Goal: Task Accomplishment & Management: Manage account settings

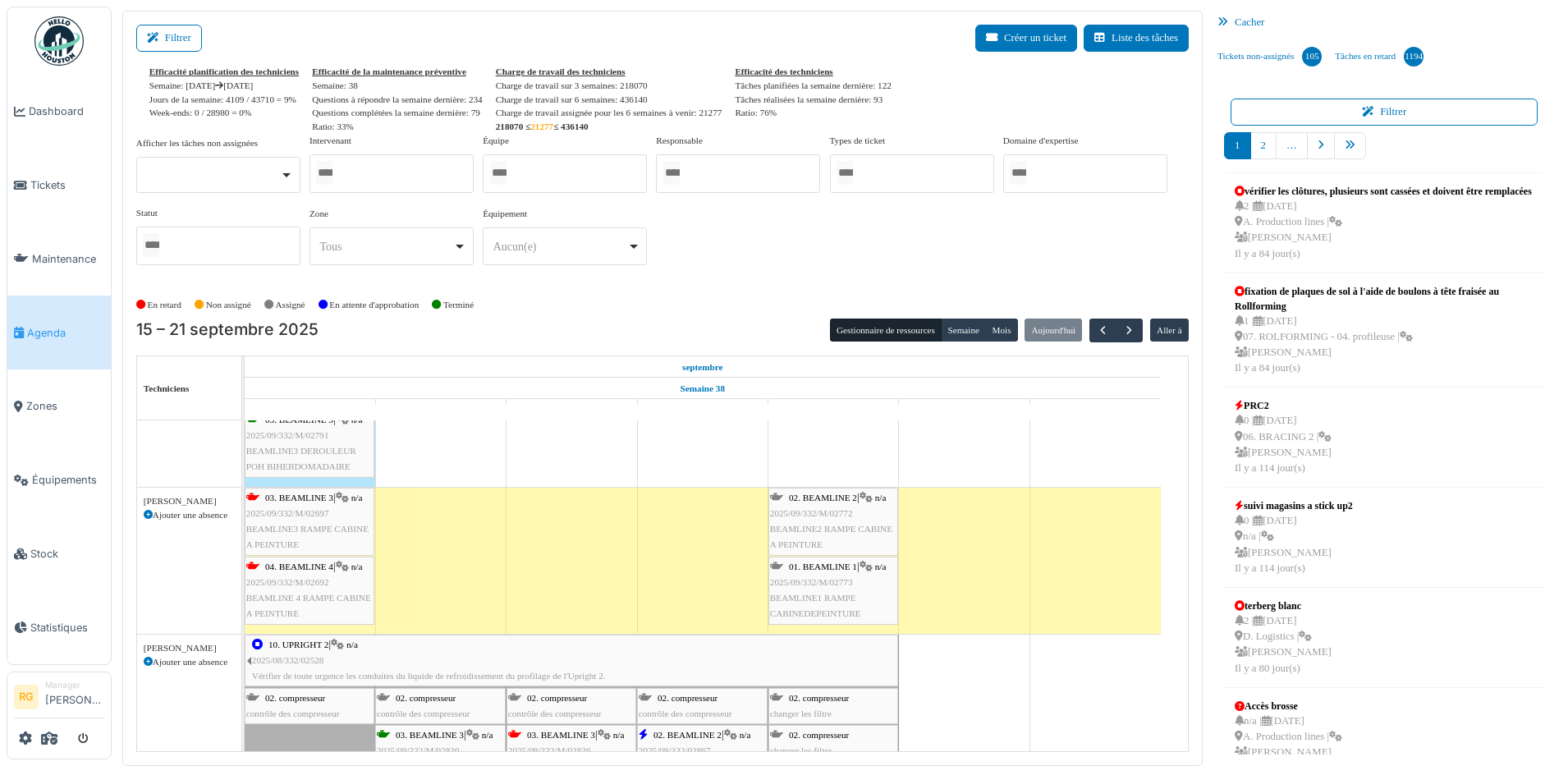
click at [305, 529] on span "BEAMLINE3 RAMPE CABINE A PEINTURE" at bounding box center [308, 536] width 123 height 26
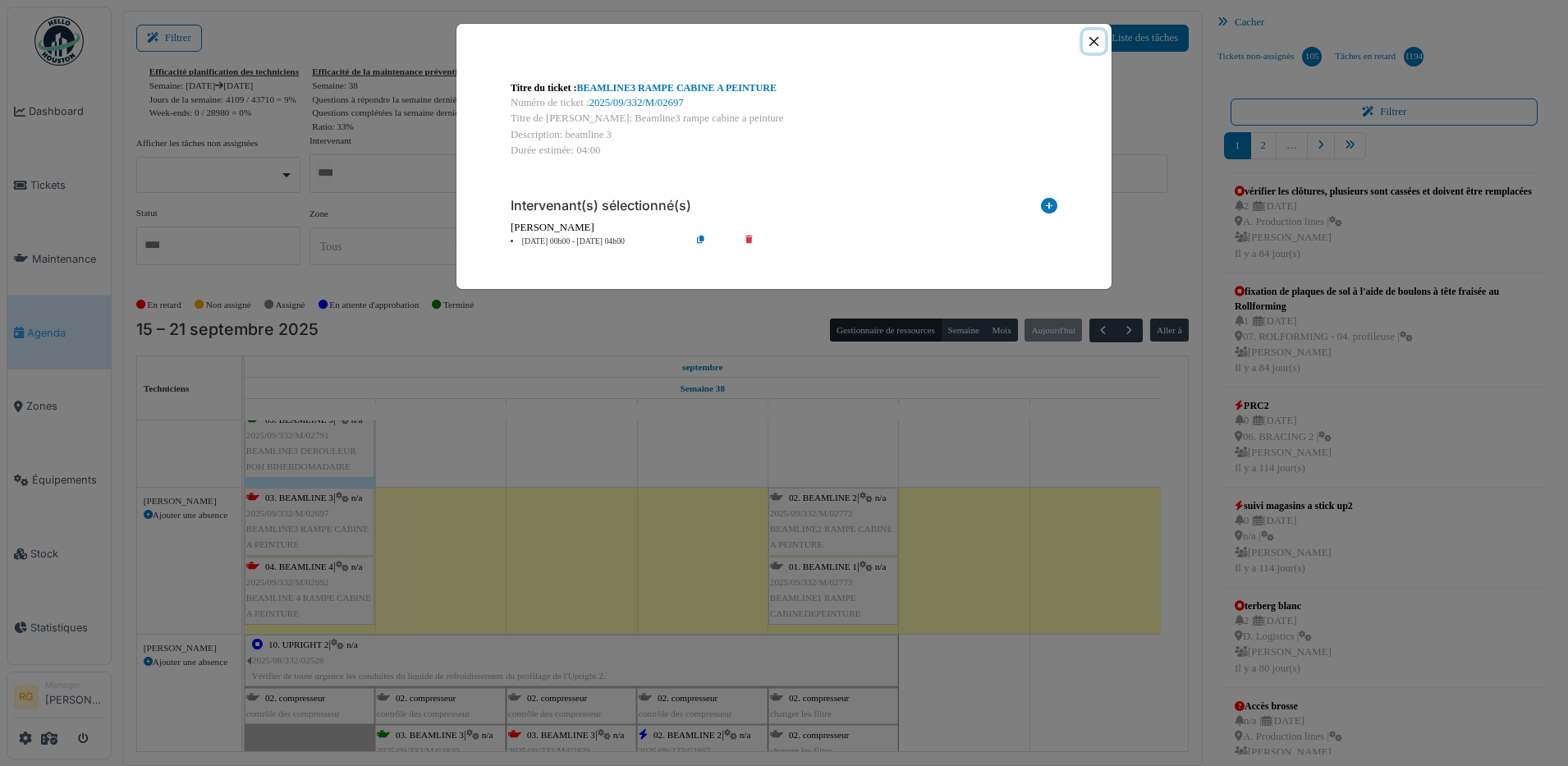
click at [1088, 40] on button "Close" at bounding box center [1094, 41] width 22 height 22
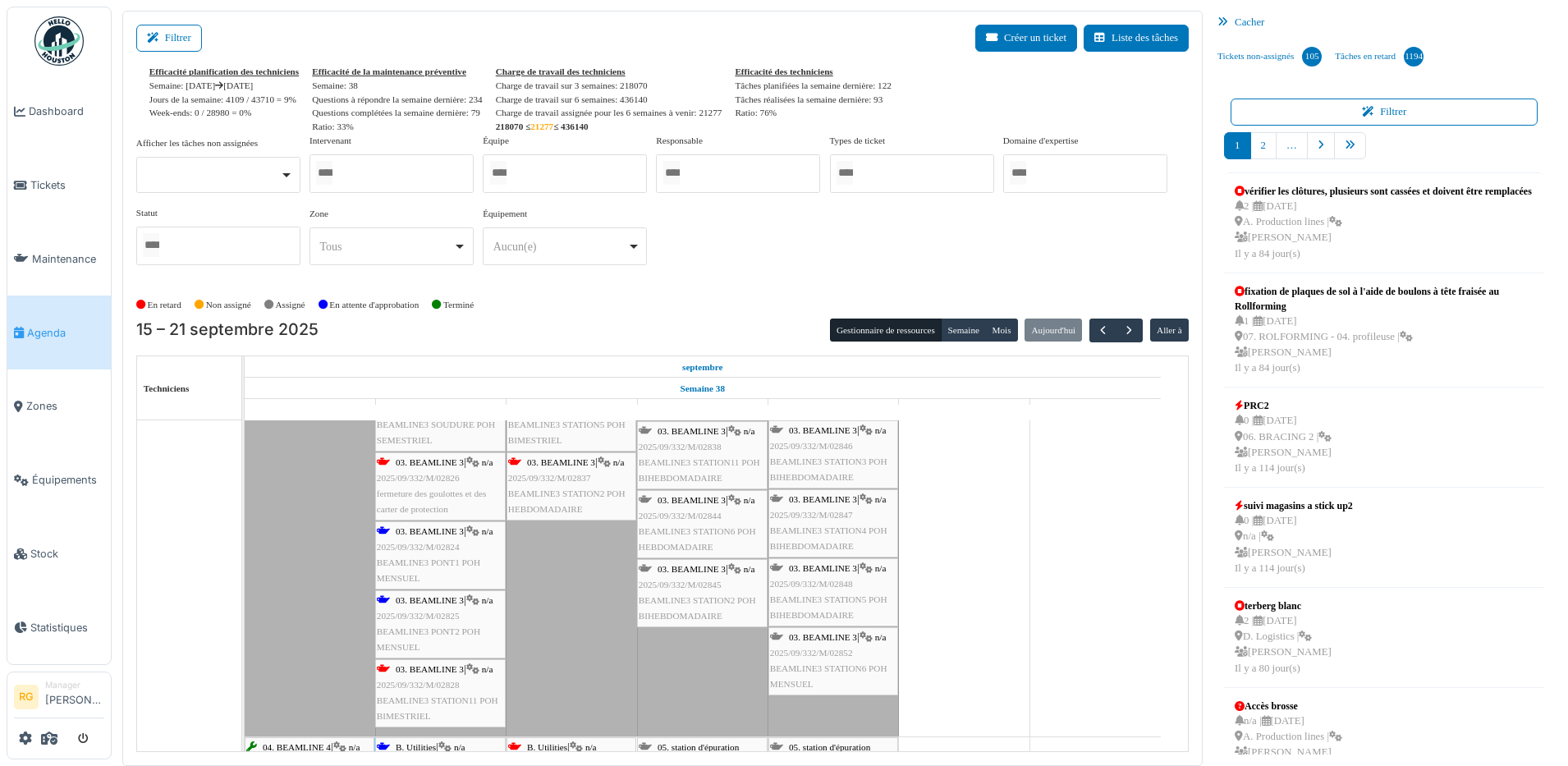
scroll to position [1129, 0]
click at [425, 562] on span "BEAMLINE3 PONT1 POH MENSUEL" at bounding box center [429, 570] width 103 height 26
click at [429, 548] on span "2025/09/332/M/02824" at bounding box center [418, 546] width 83 height 10
click at [432, 554] on div "03. BEAMLINE 3 | n/a 2025/09/332/M/02824 BEAMLINE3 PONT1 POH MENSUEL" at bounding box center [440, 555] width 127 height 63
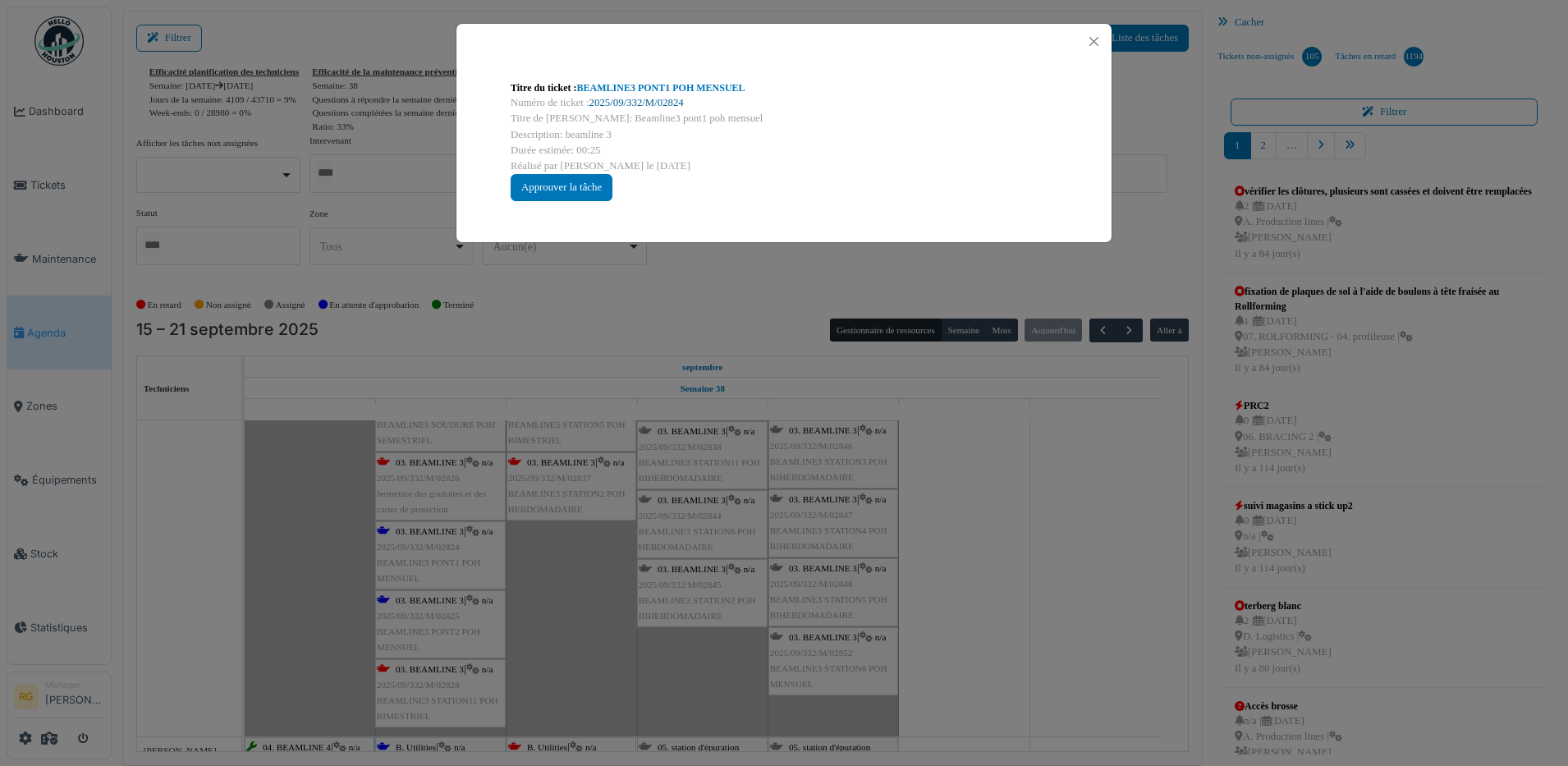
click at [630, 106] on link "2025/09/332/M/02824" at bounding box center [637, 102] width 94 height 12
click at [1092, 42] on button "Close" at bounding box center [1094, 41] width 22 height 22
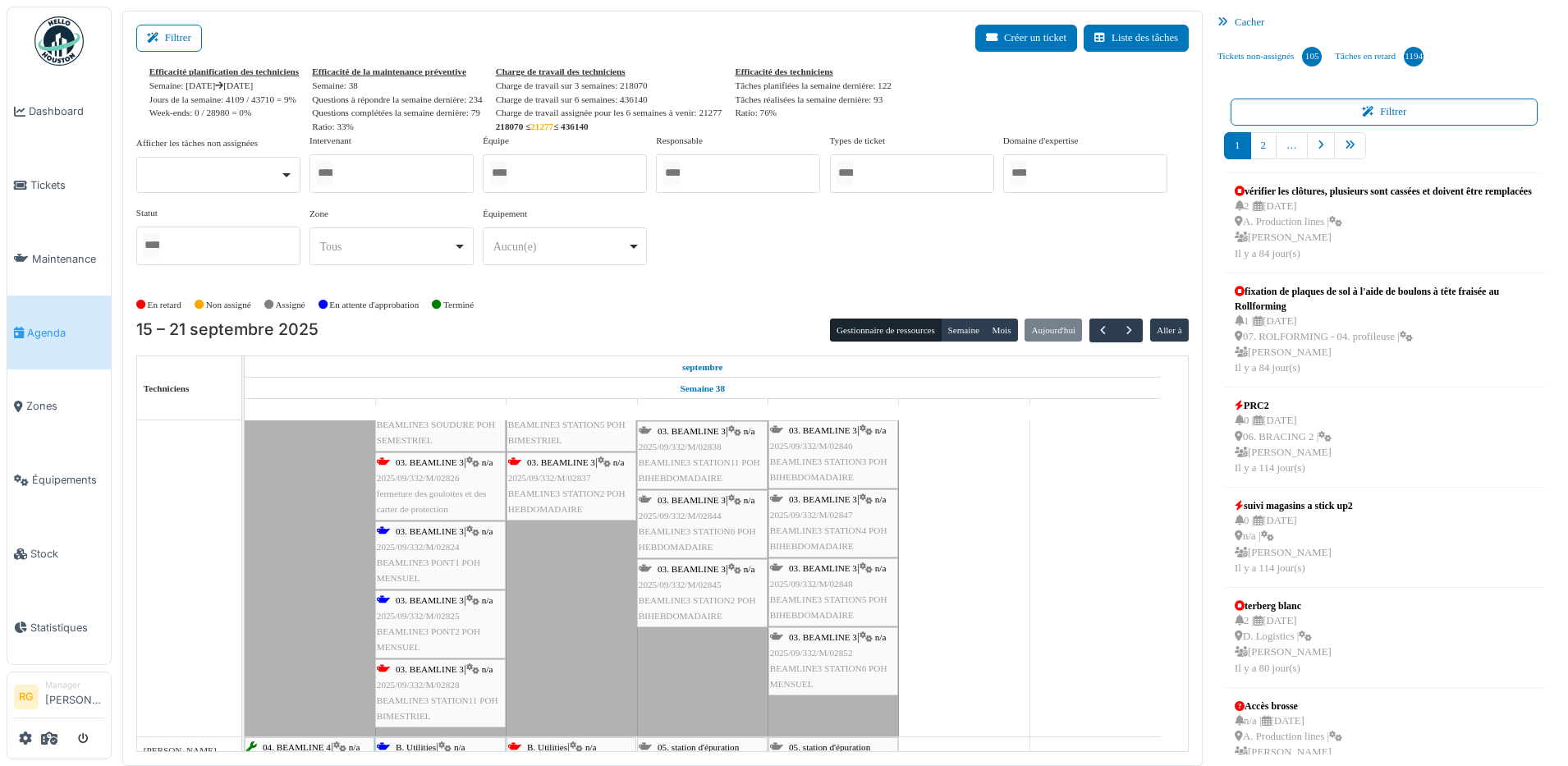
click at [432, 624] on div "03. BEAMLINE 3 | n/a 2025/09/332/M/02825 BEAMLINE3 PONT2 POH MENSUEL" at bounding box center [440, 624] width 127 height 63
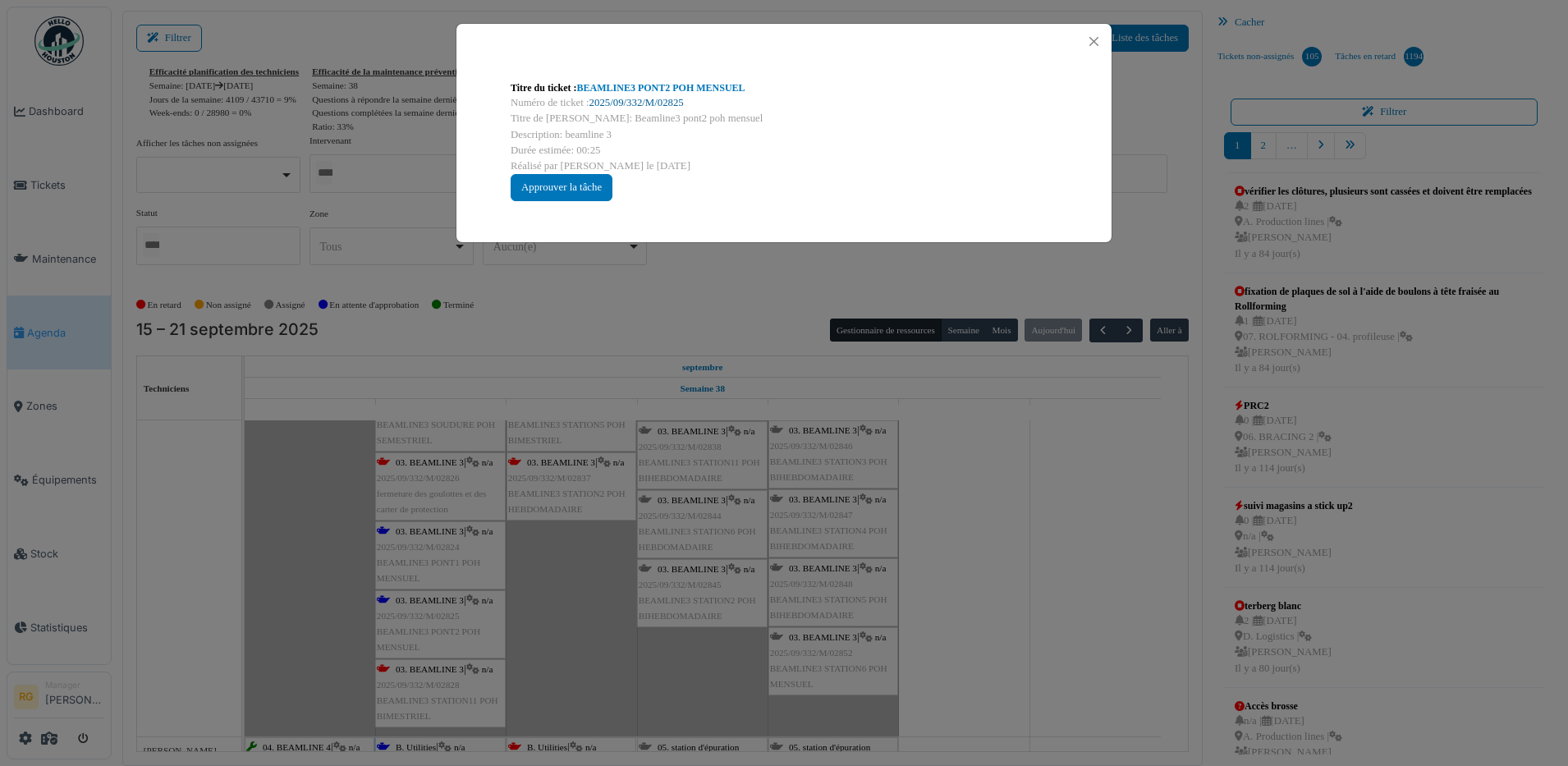
click at [653, 103] on link "2025/09/332/M/02825" at bounding box center [637, 102] width 94 height 12
drag, startPoint x: 1093, startPoint y: 34, endPoint x: 1081, endPoint y: 59, distance: 27.7
click at [1094, 34] on button "Close" at bounding box center [1094, 41] width 22 height 22
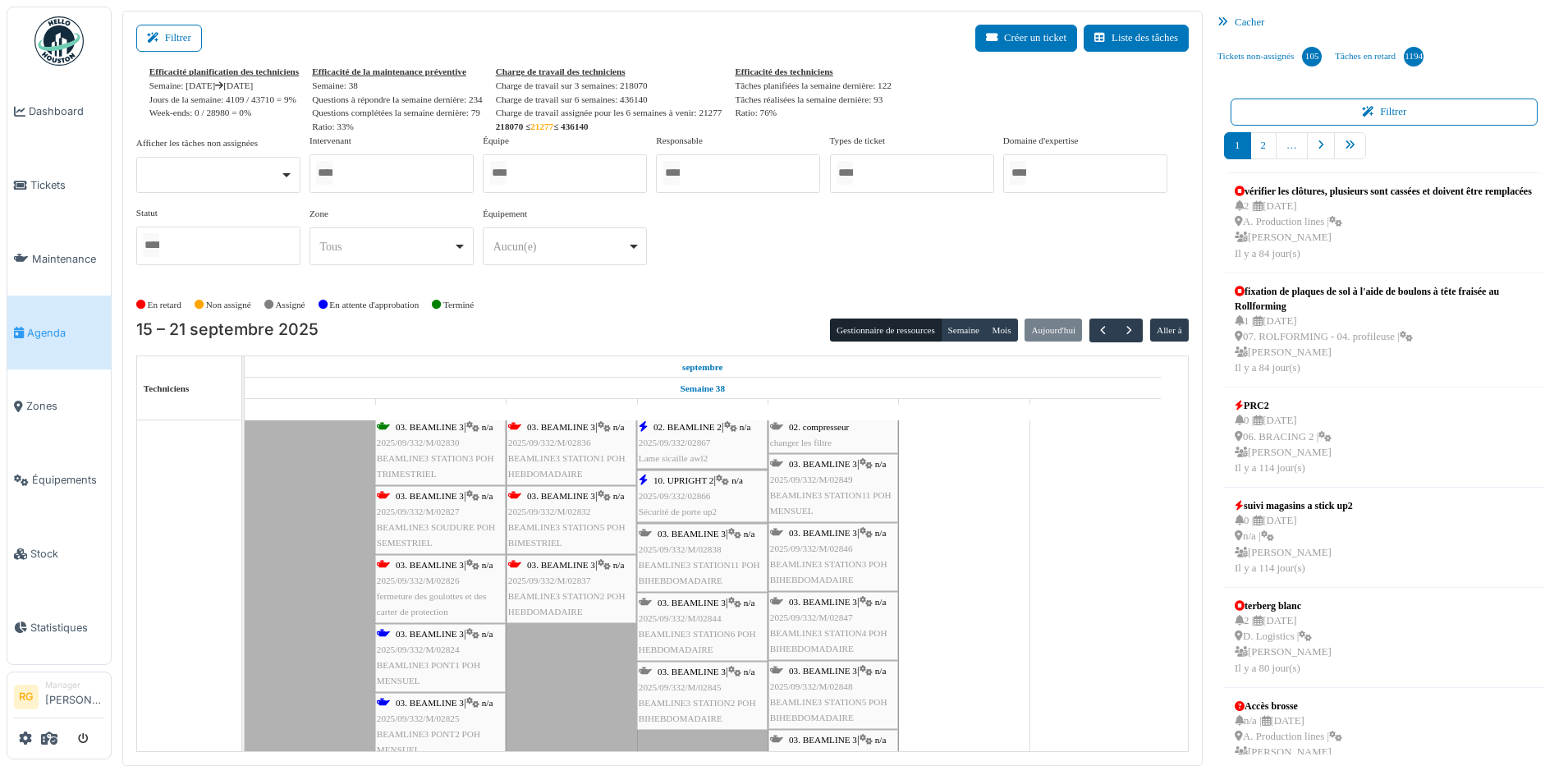
scroll to position [923, 0]
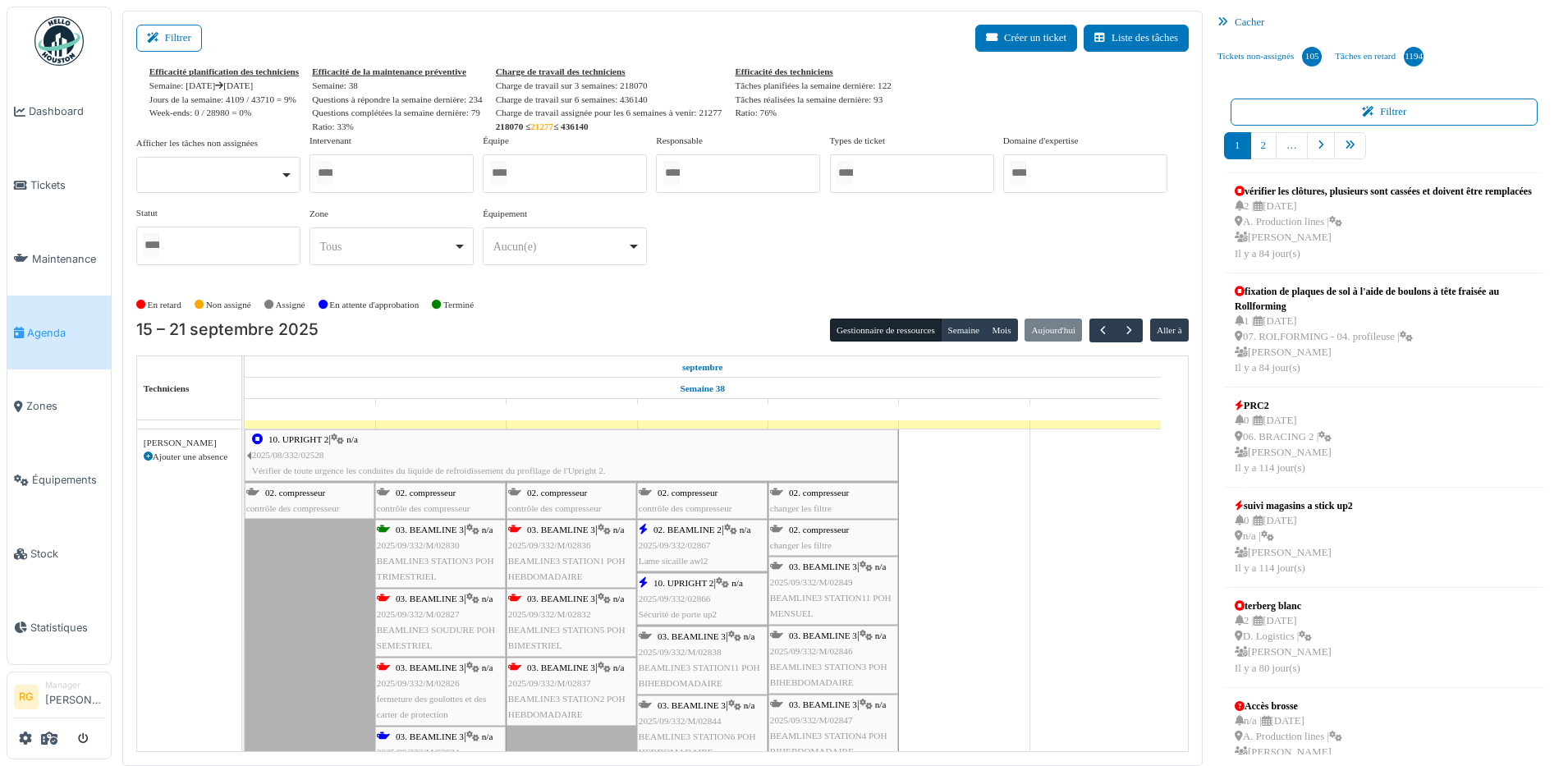
click at [702, 548] on span "2025/09/332/02867" at bounding box center [674, 544] width 72 height 10
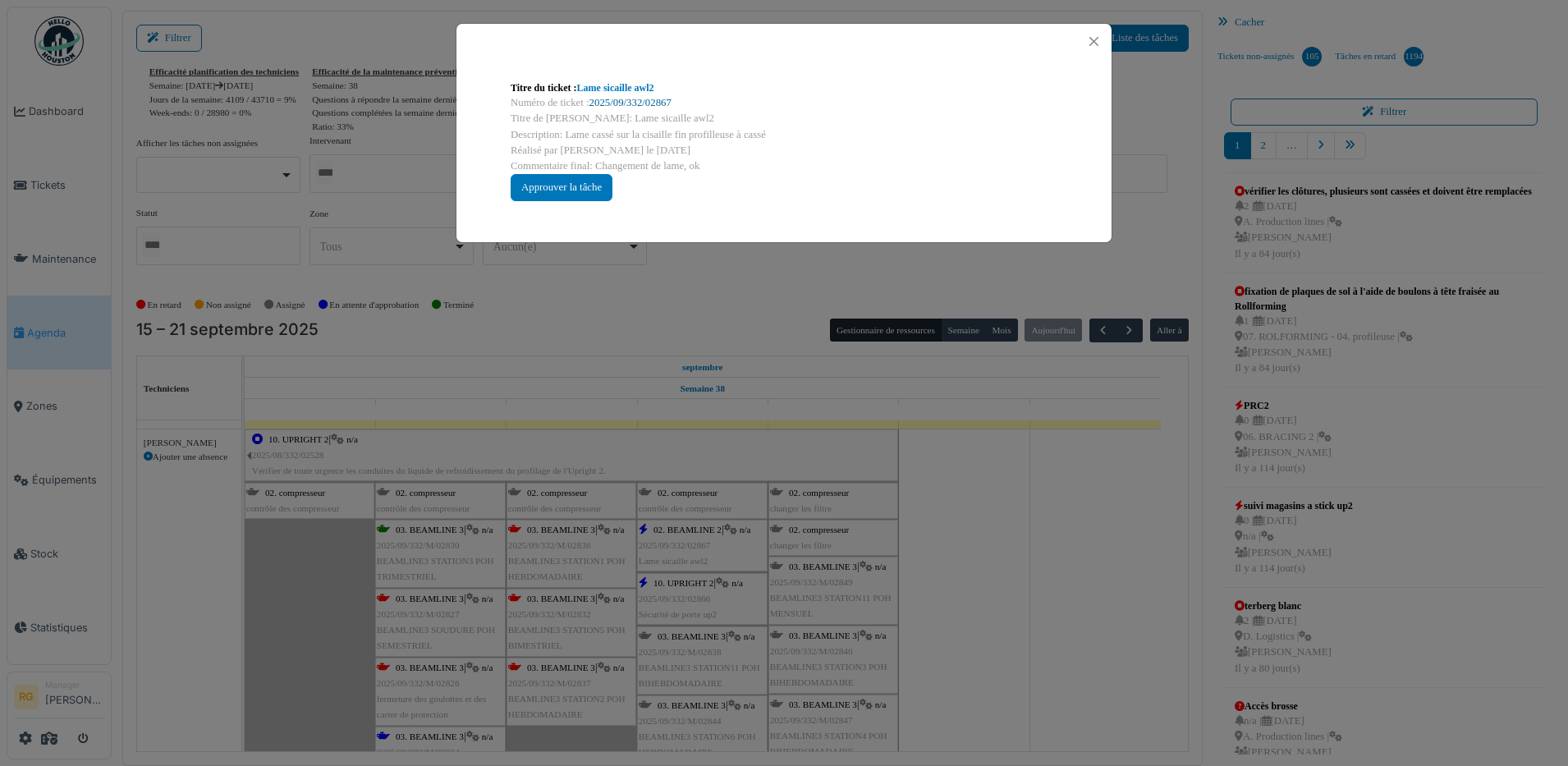
click at [638, 102] on link "2025/09/332/02867" at bounding box center [631, 102] width 82 height 12
click at [569, 191] on div "Approuver la tâche" at bounding box center [561, 188] width 101 height 27
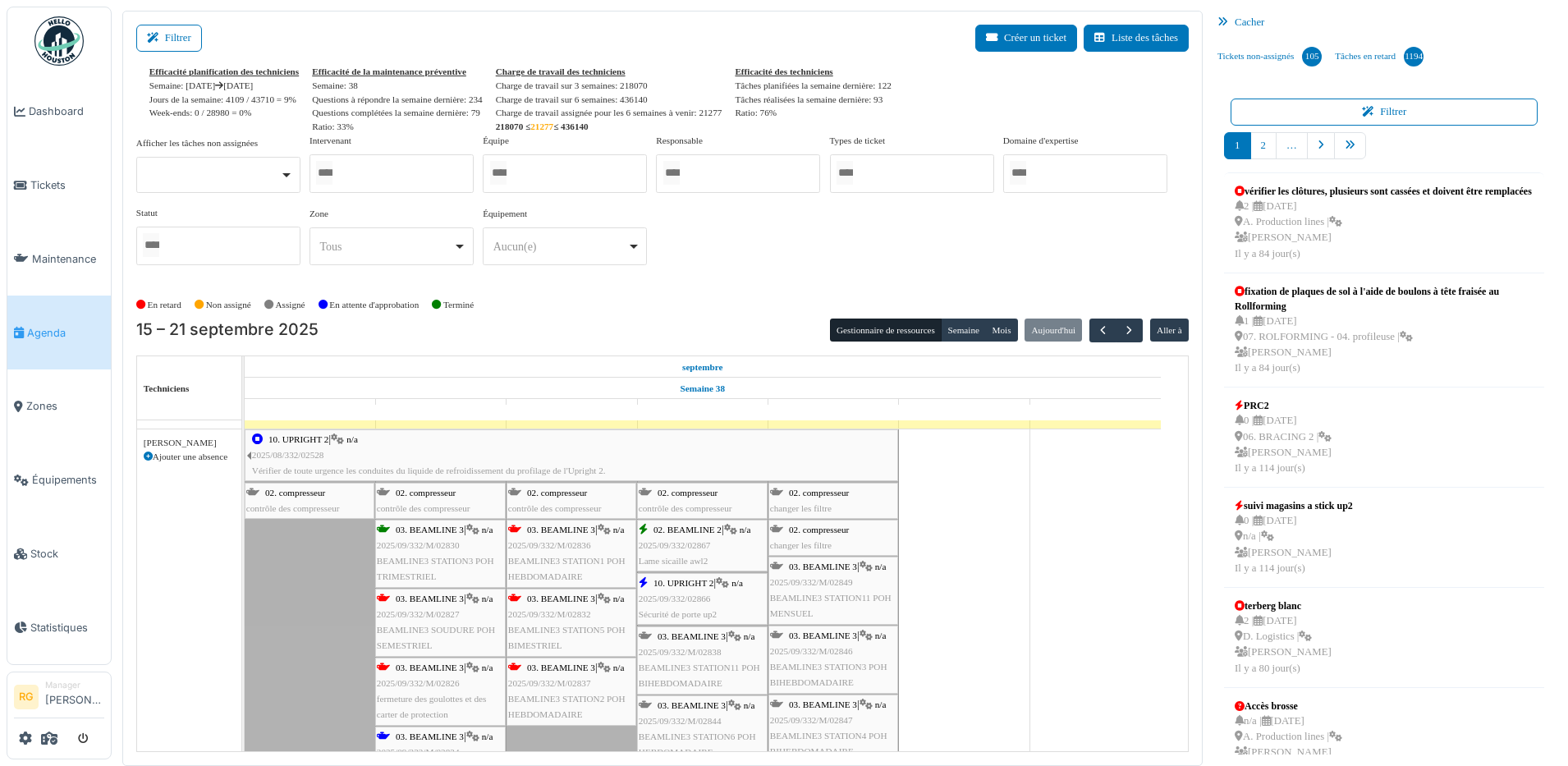
click at [708, 597] on span "2025/09/332/02866" at bounding box center [674, 598] width 72 height 10
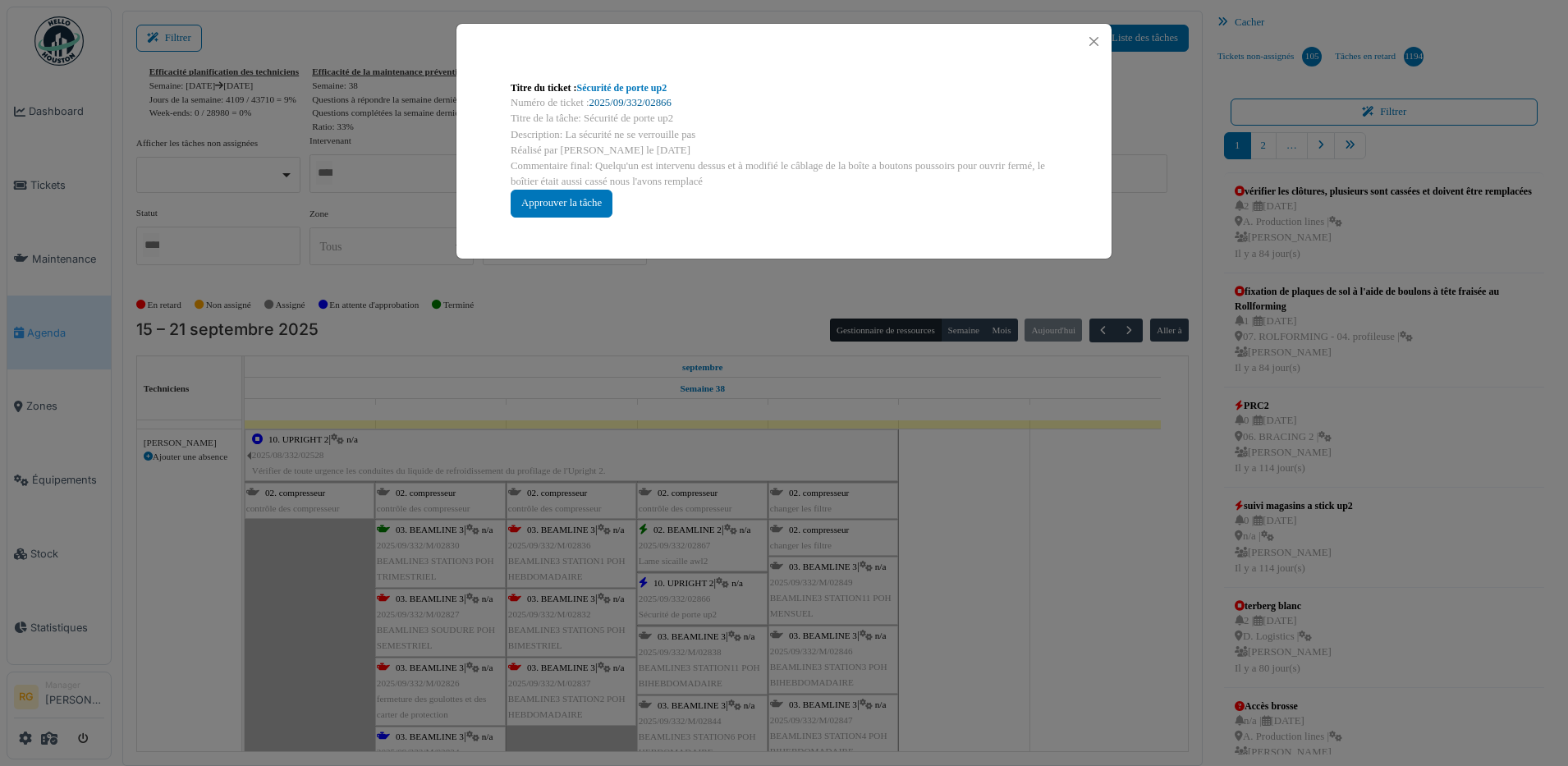
click at [631, 104] on link "2025/09/332/02866" at bounding box center [631, 102] width 82 height 12
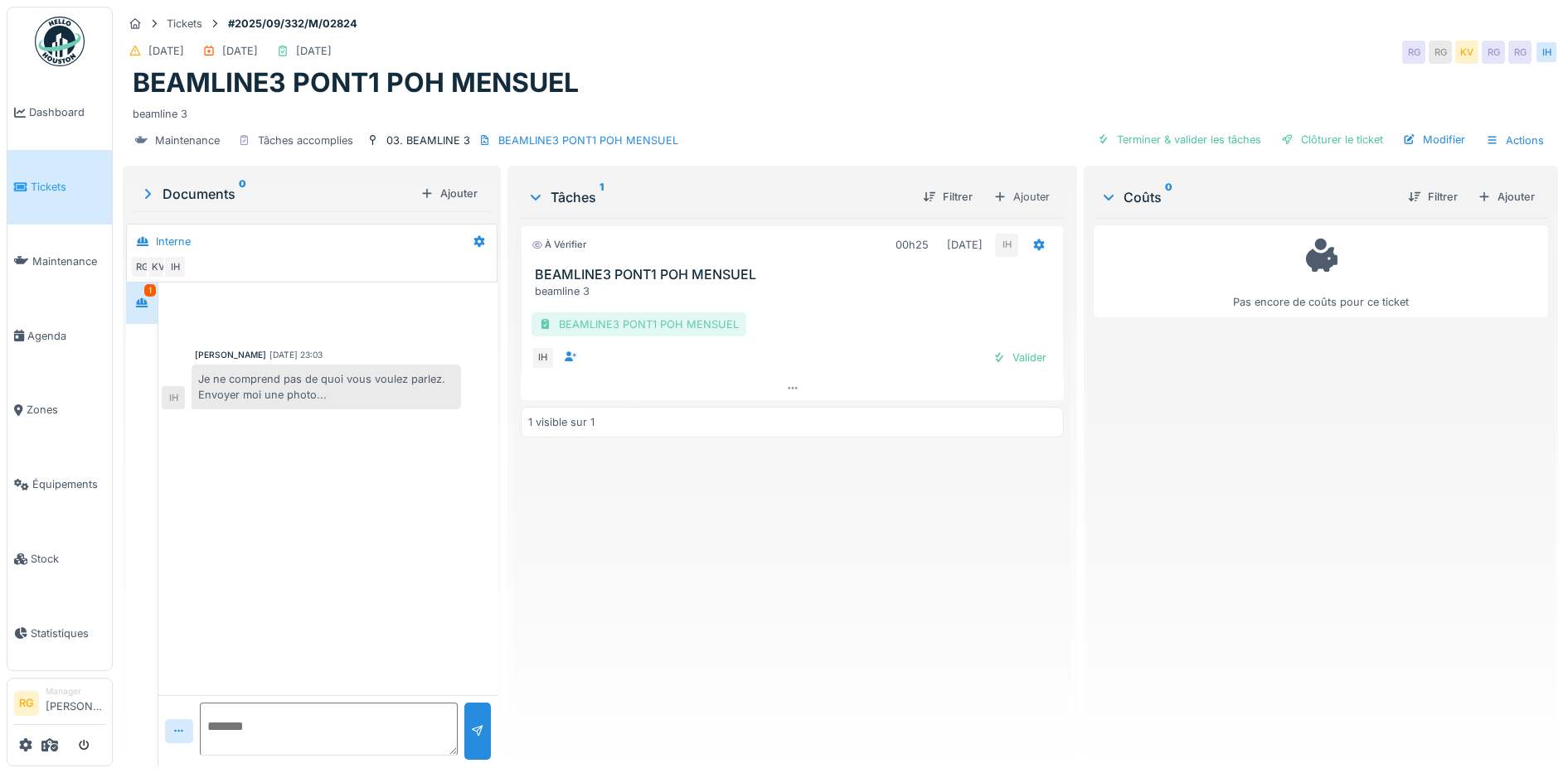
click at [619, 329] on div "BEAMLINE3 PONT1 POH MENSUEL" at bounding box center [639, 324] width 215 height 24
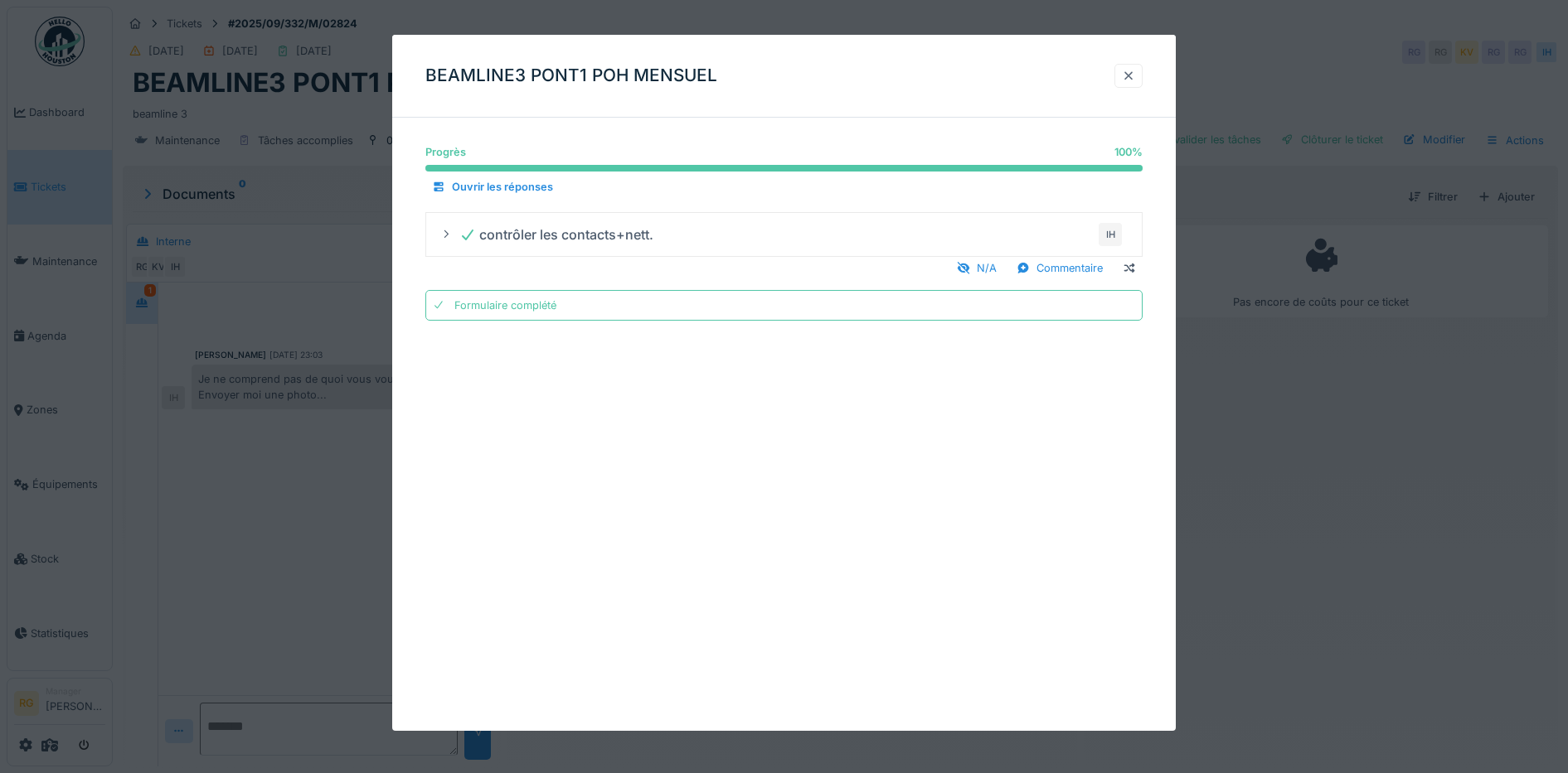
click at [1135, 75] on div at bounding box center [1128, 76] width 13 height 16
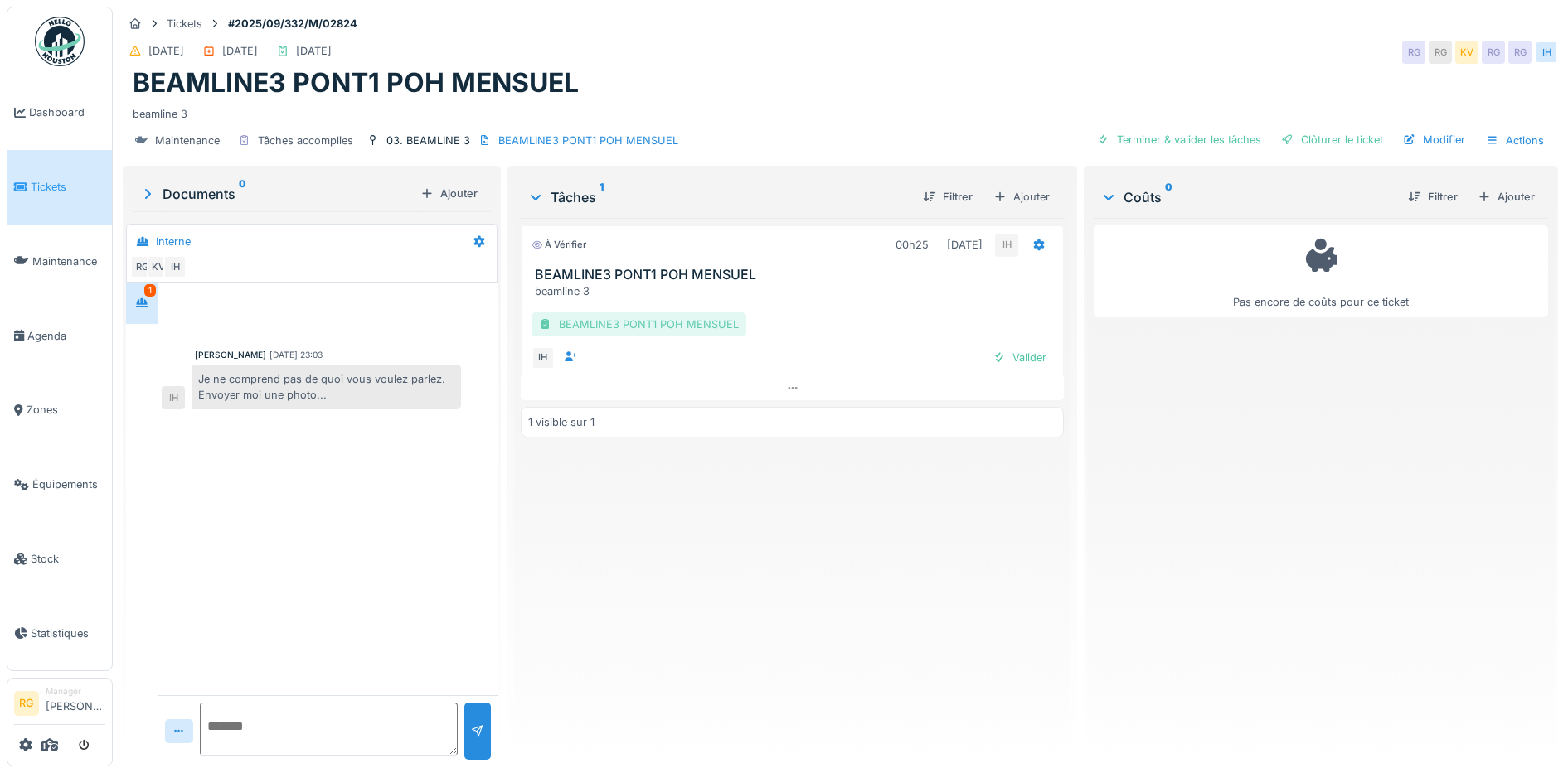
click at [612, 324] on div "BEAMLINE3 PONT1 POH MENSUEL" at bounding box center [639, 324] width 215 height 24
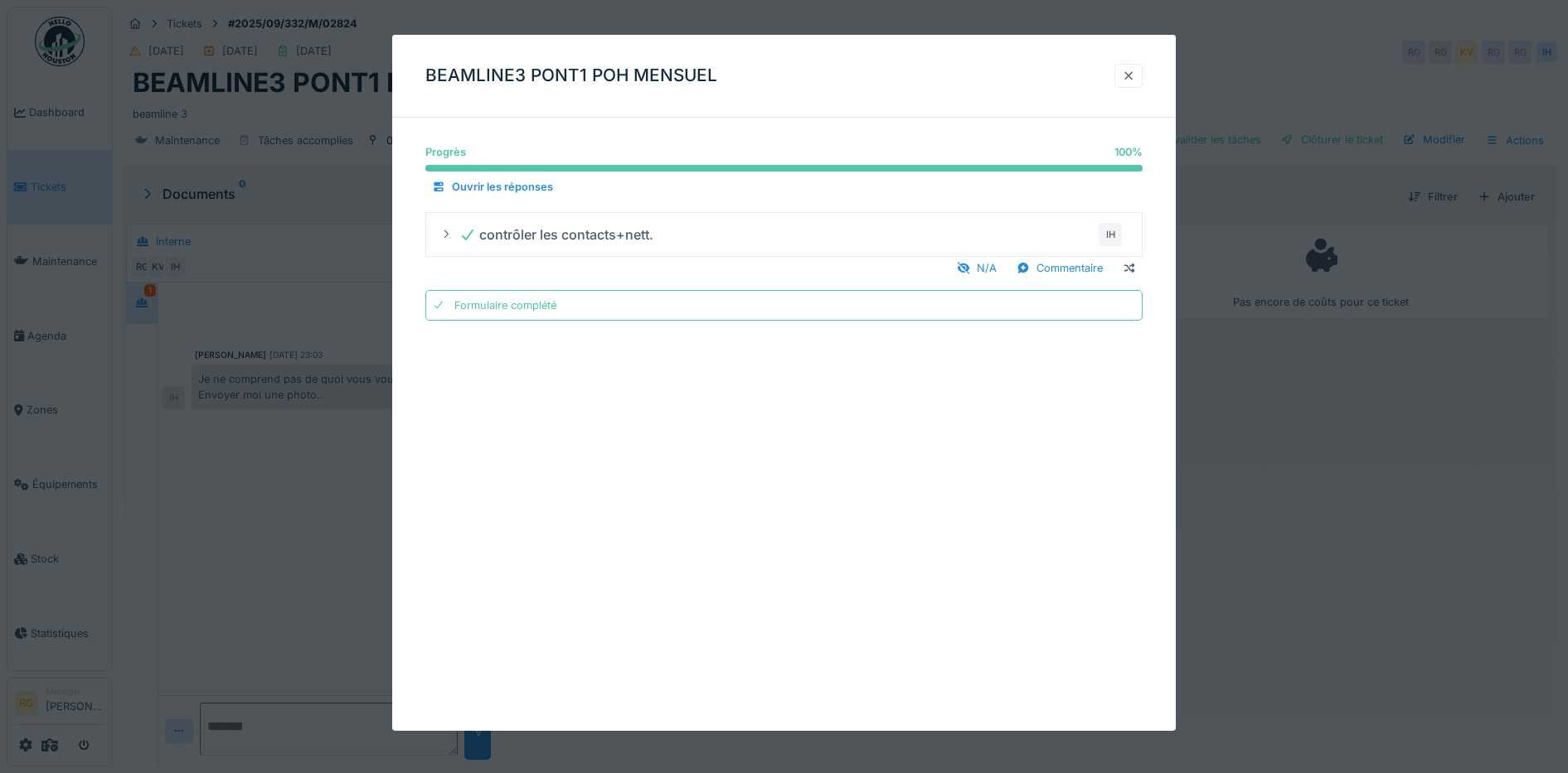
click at [1135, 79] on div at bounding box center [1128, 76] width 13 height 16
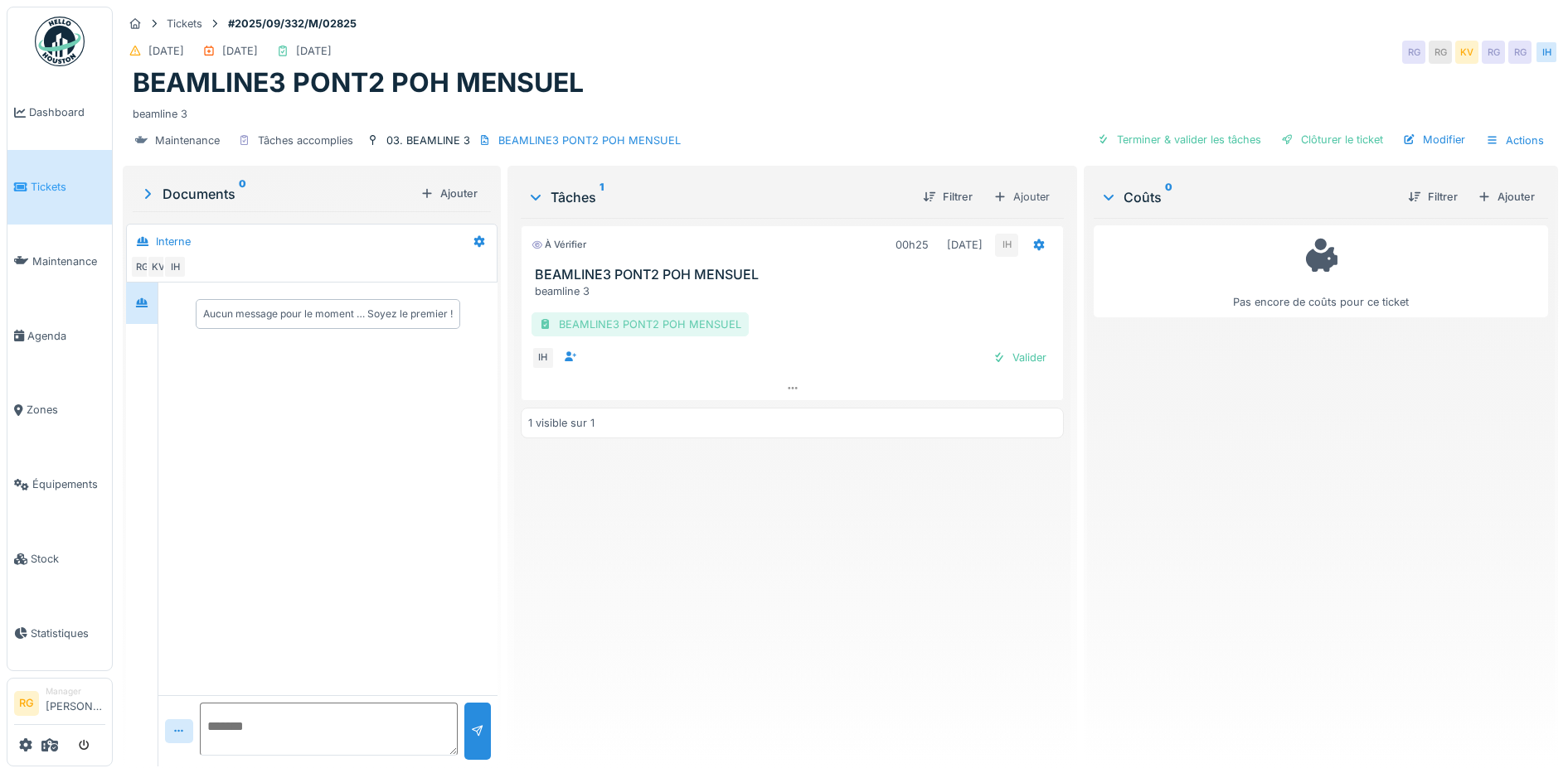
click at [630, 329] on div "BEAMLINE3 PONT2 POH MENSUEL" at bounding box center [640, 324] width 217 height 24
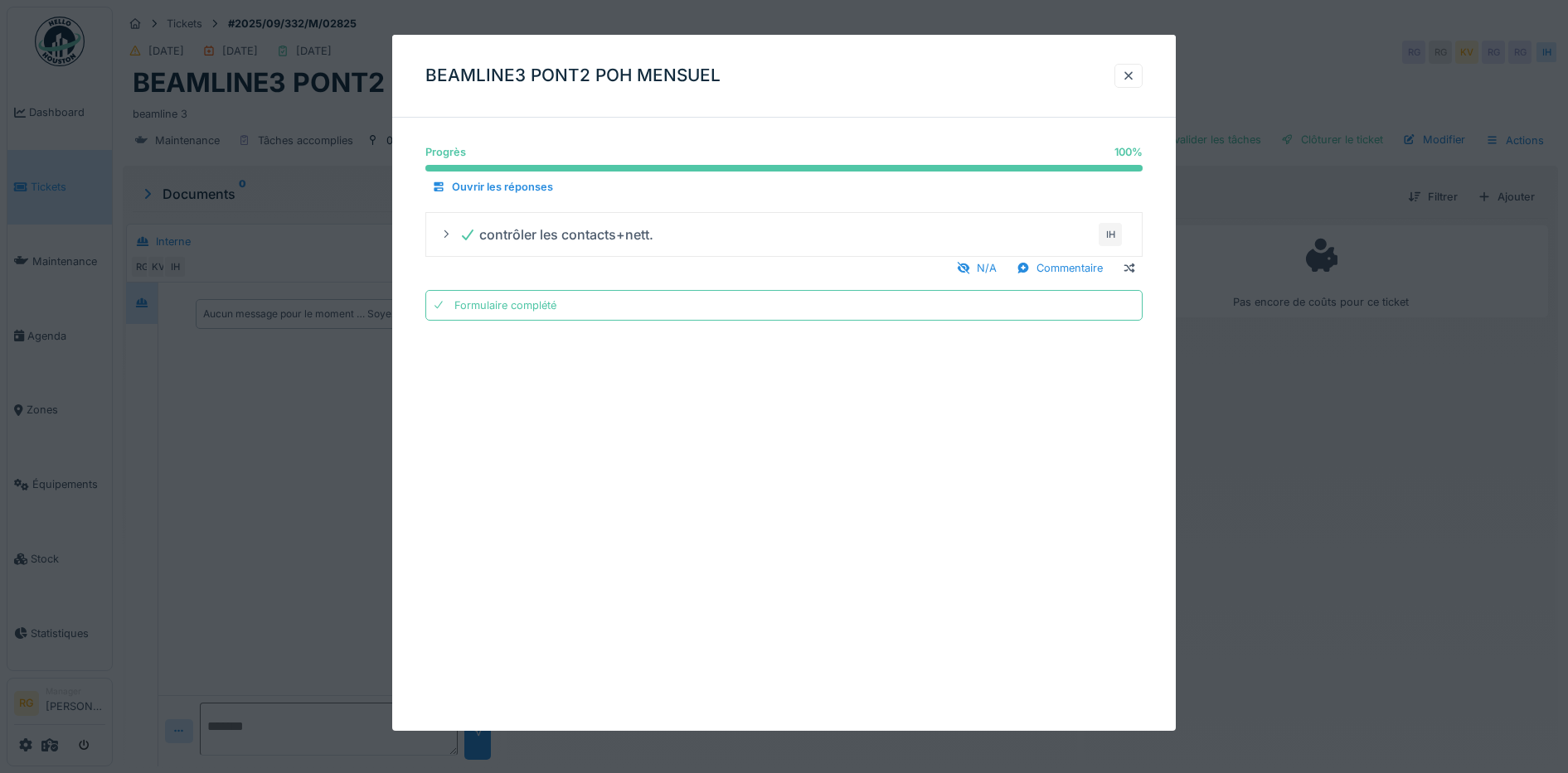
drag, startPoint x: 1137, startPoint y: 77, endPoint x: 1097, endPoint y: 40, distance: 54.5
click at [1135, 77] on div at bounding box center [1128, 76] width 13 height 16
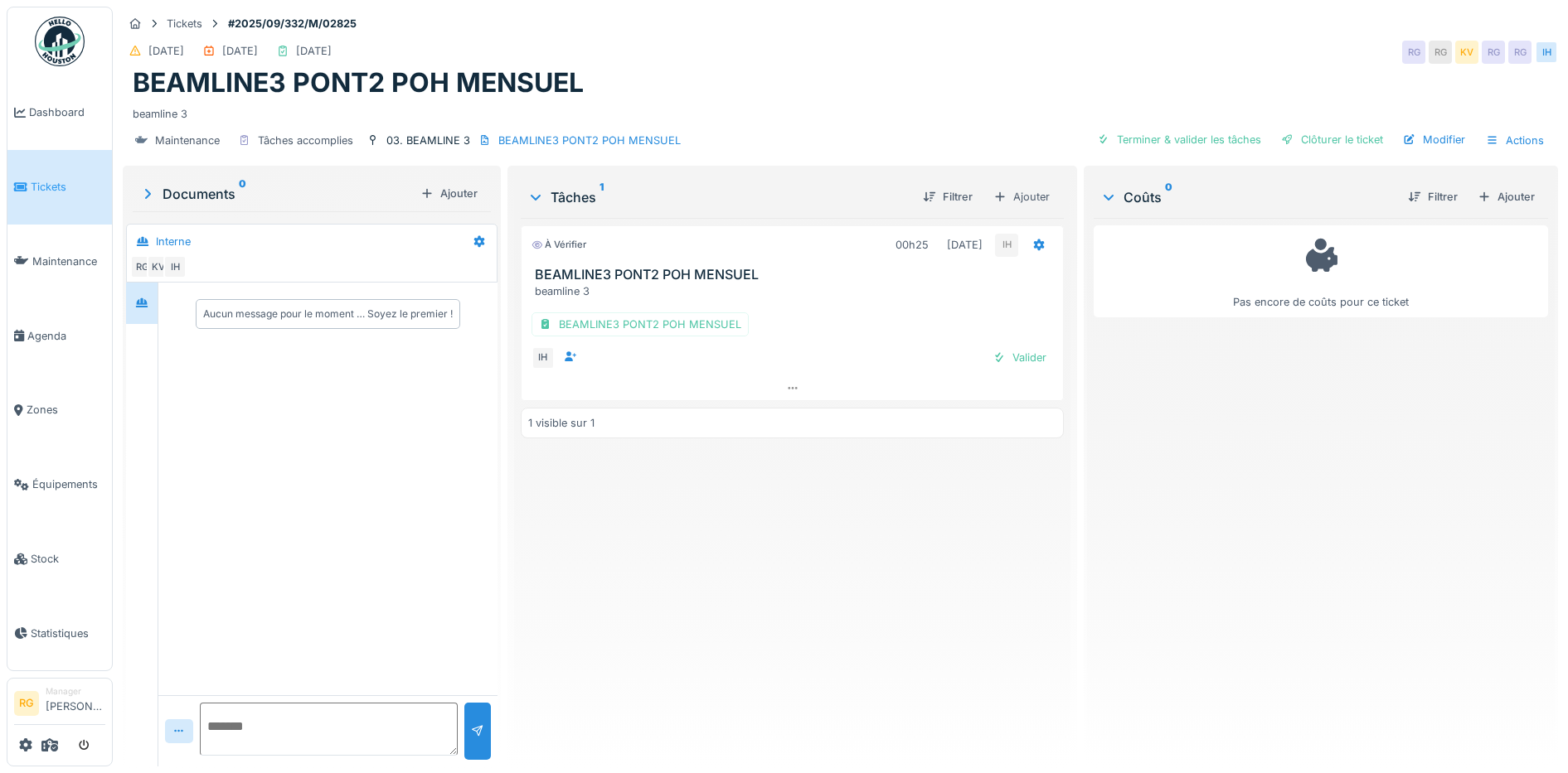
click at [48, 179] on span "Tickets" at bounding box center [67, 187] width 75 height 16
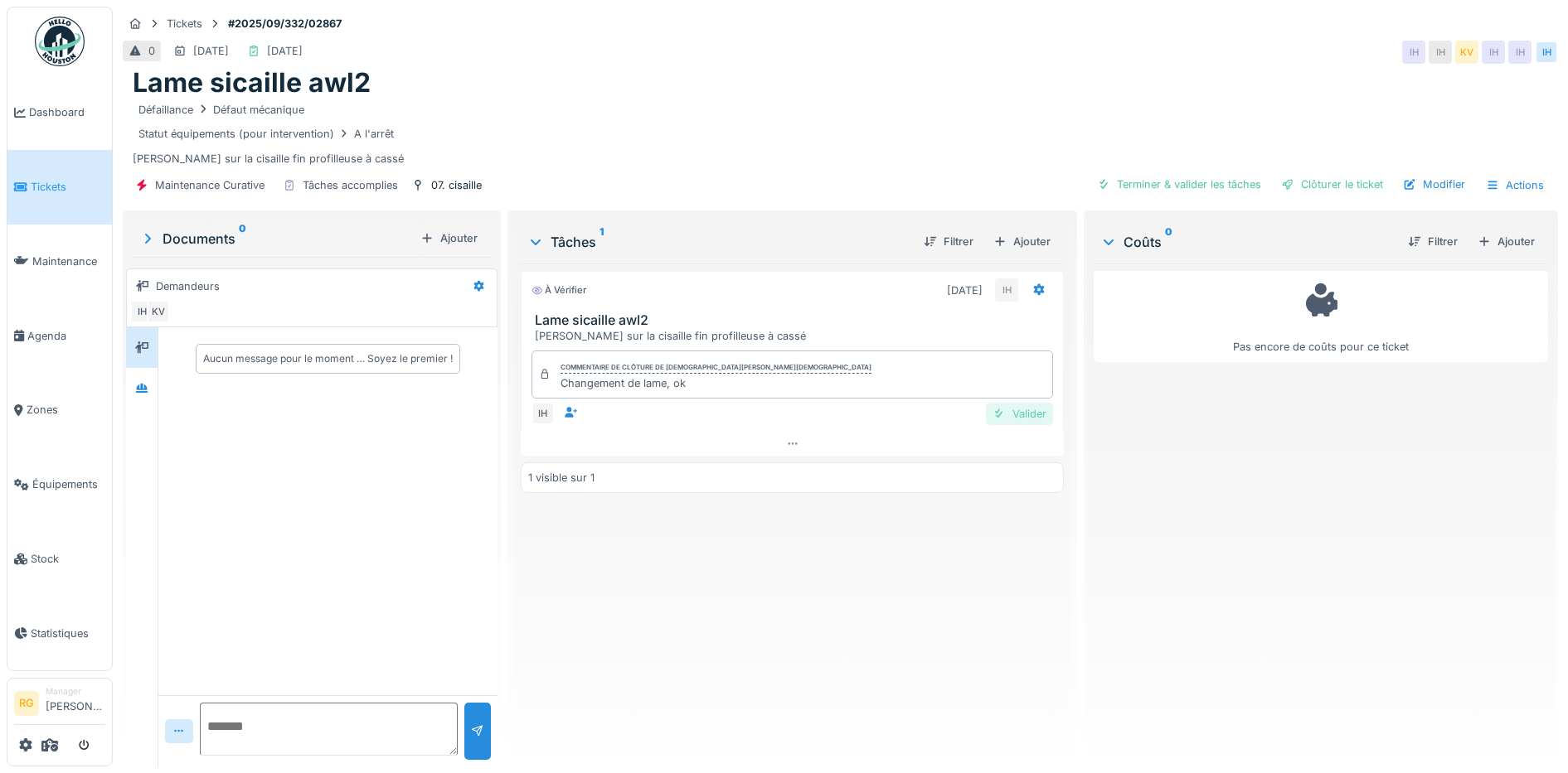
click at [1013, 415] on div "Valider" at bounding box center [1019, 414] width 67 height 22
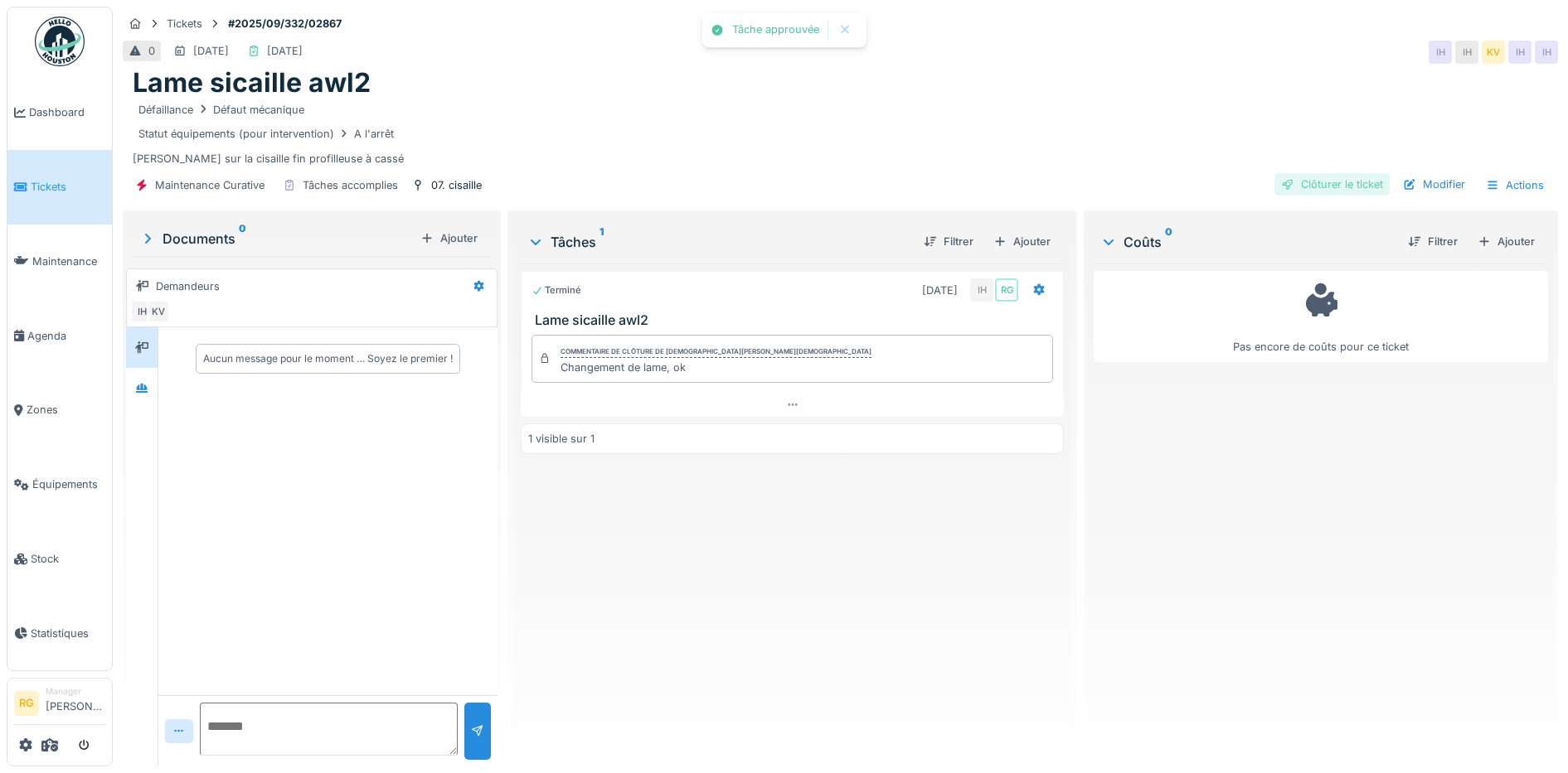
click at [1308, 181] on div "Clôturer le ticket" at bounding box center [1332, 184] width 115 height 22
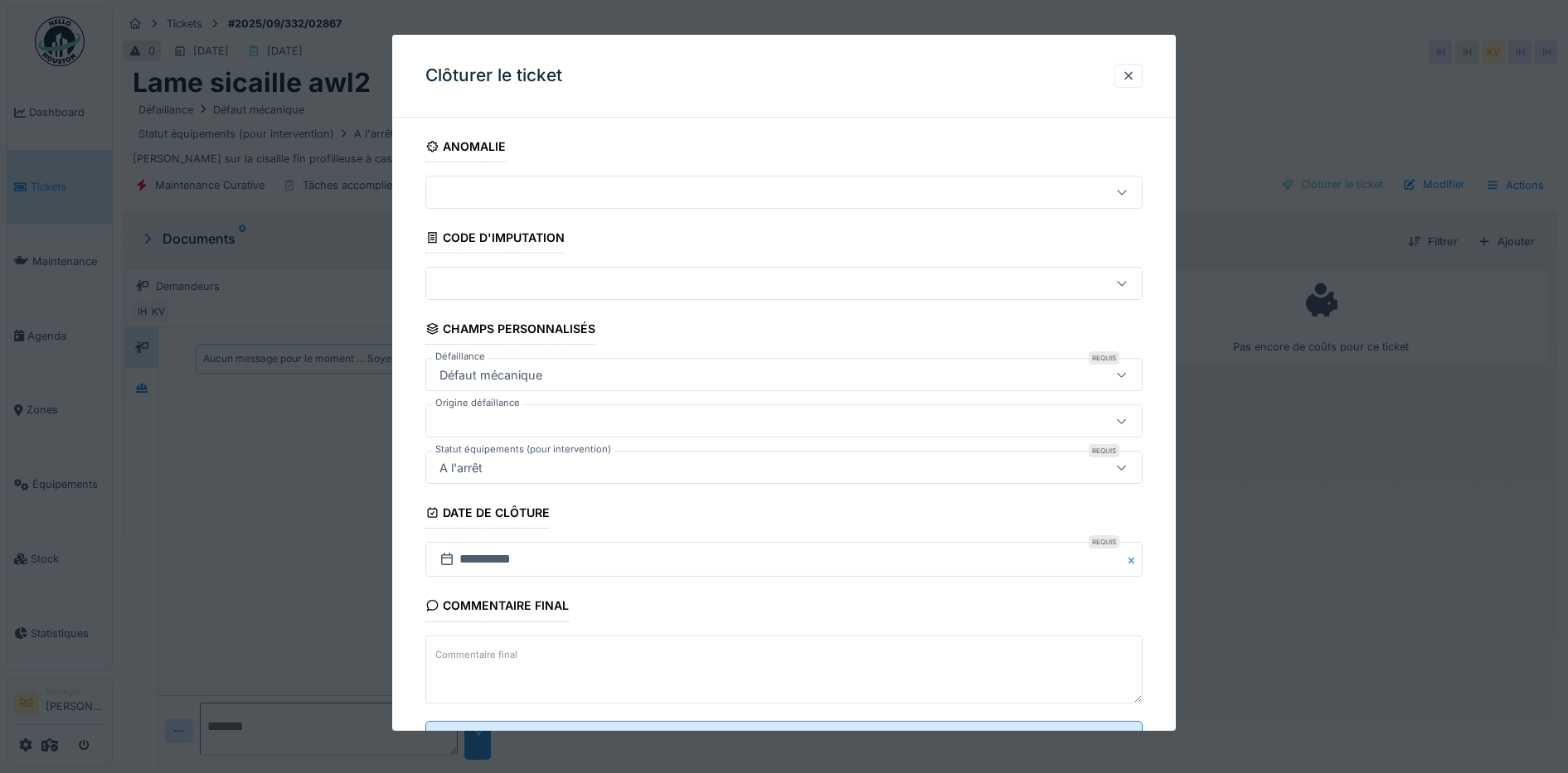
click at [521, 654] on textarea "Commentaire final" at bounding box center [784, 670] width 718 height 68
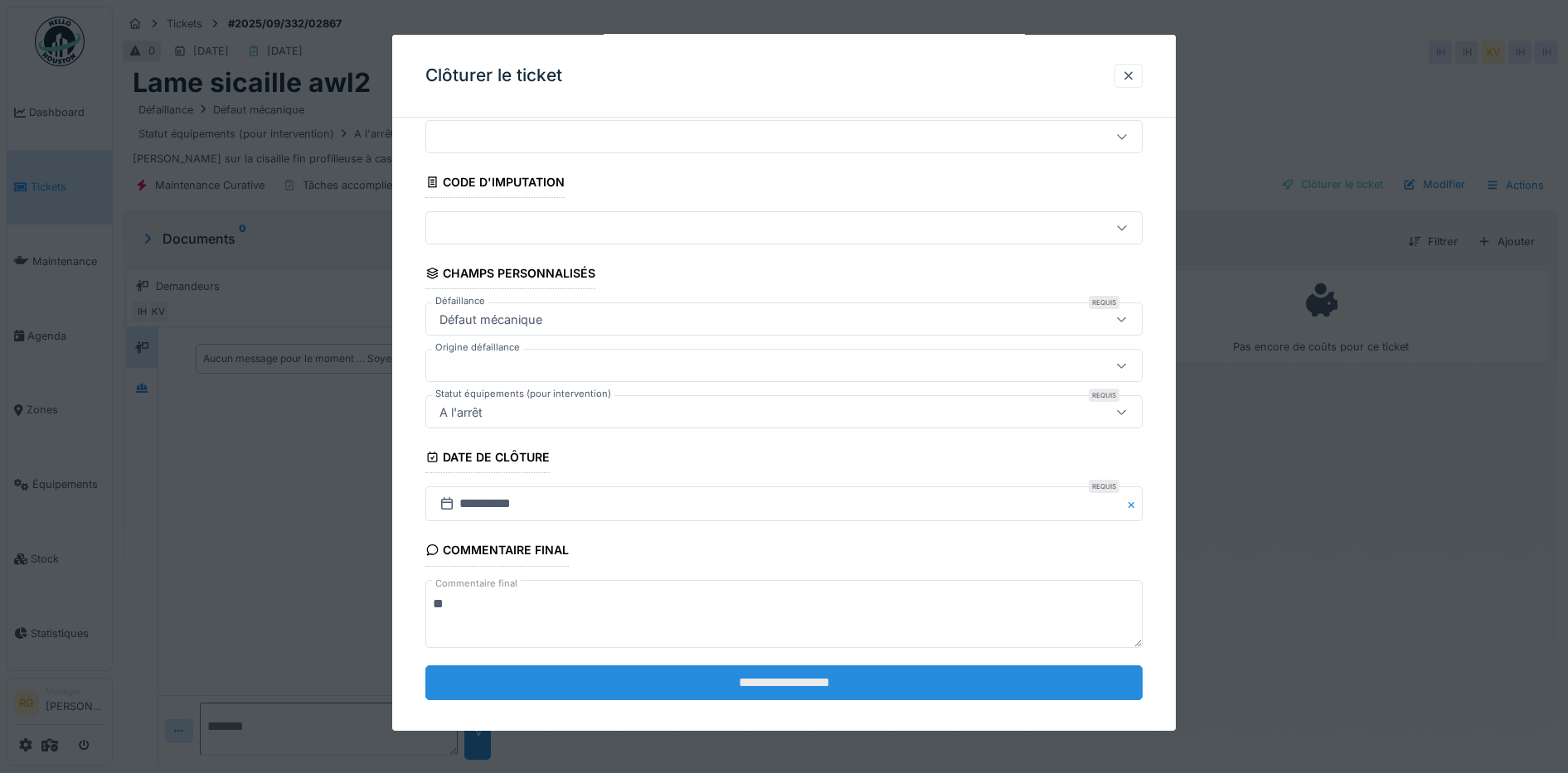
scroll to position [71, 0]
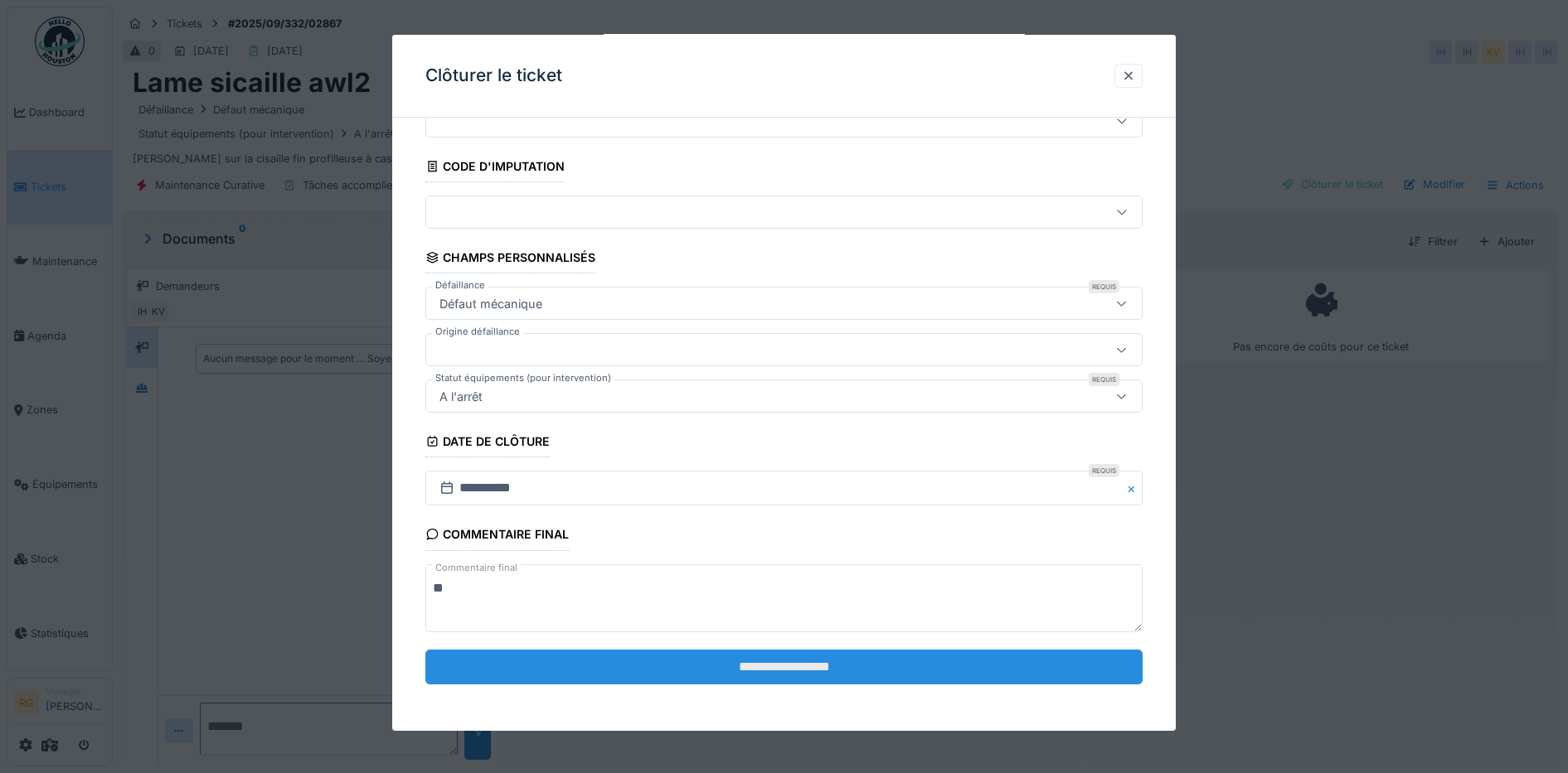
type textarea "**"
click at [755, 663] on input "**********" at bounding box center [784, 667] width 718 height 35
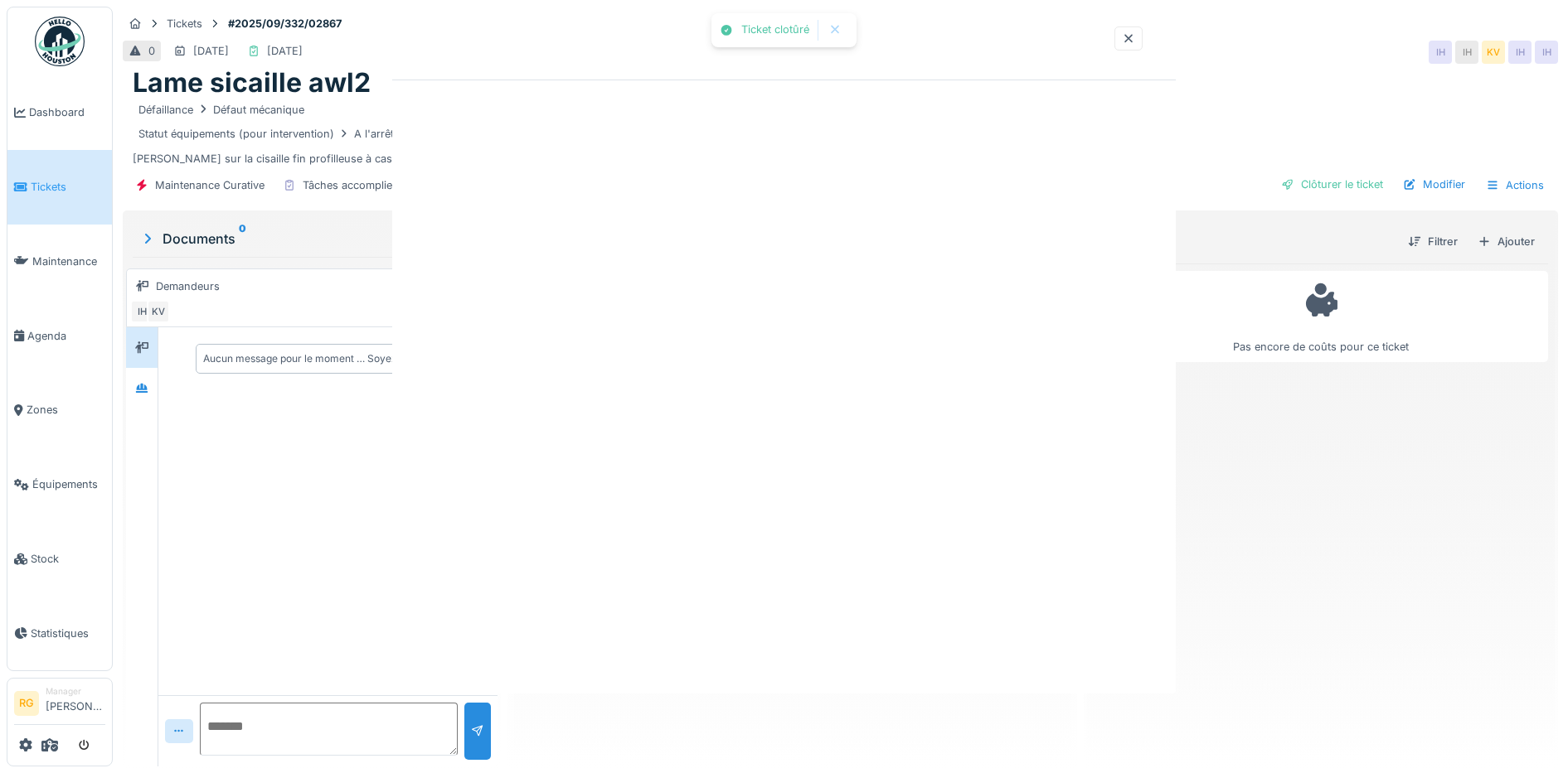
scroll to position [0, 0]
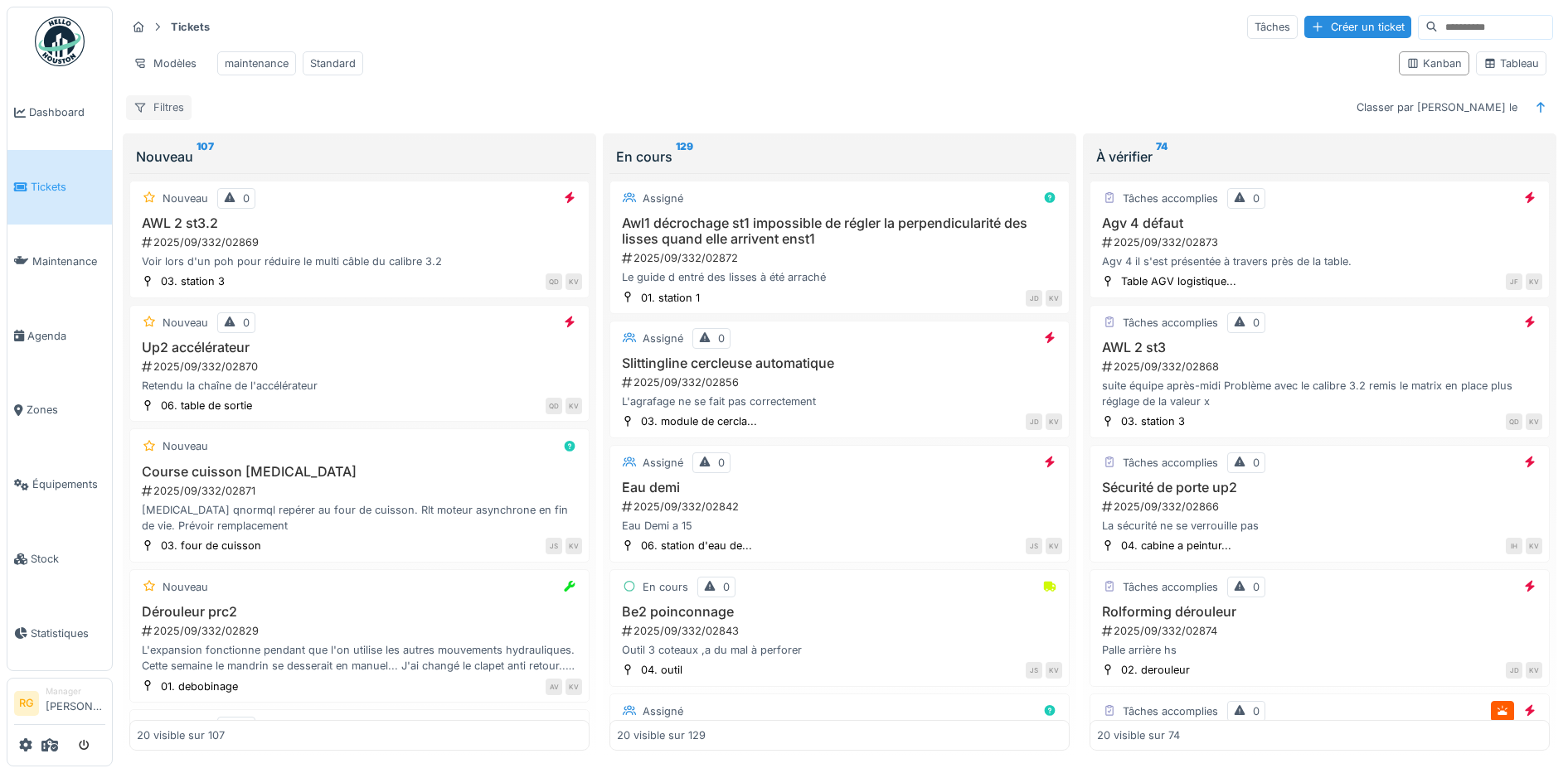
click at [166, 119] on div "Filtres" at bounding box center [158, 107] width 66 height 24
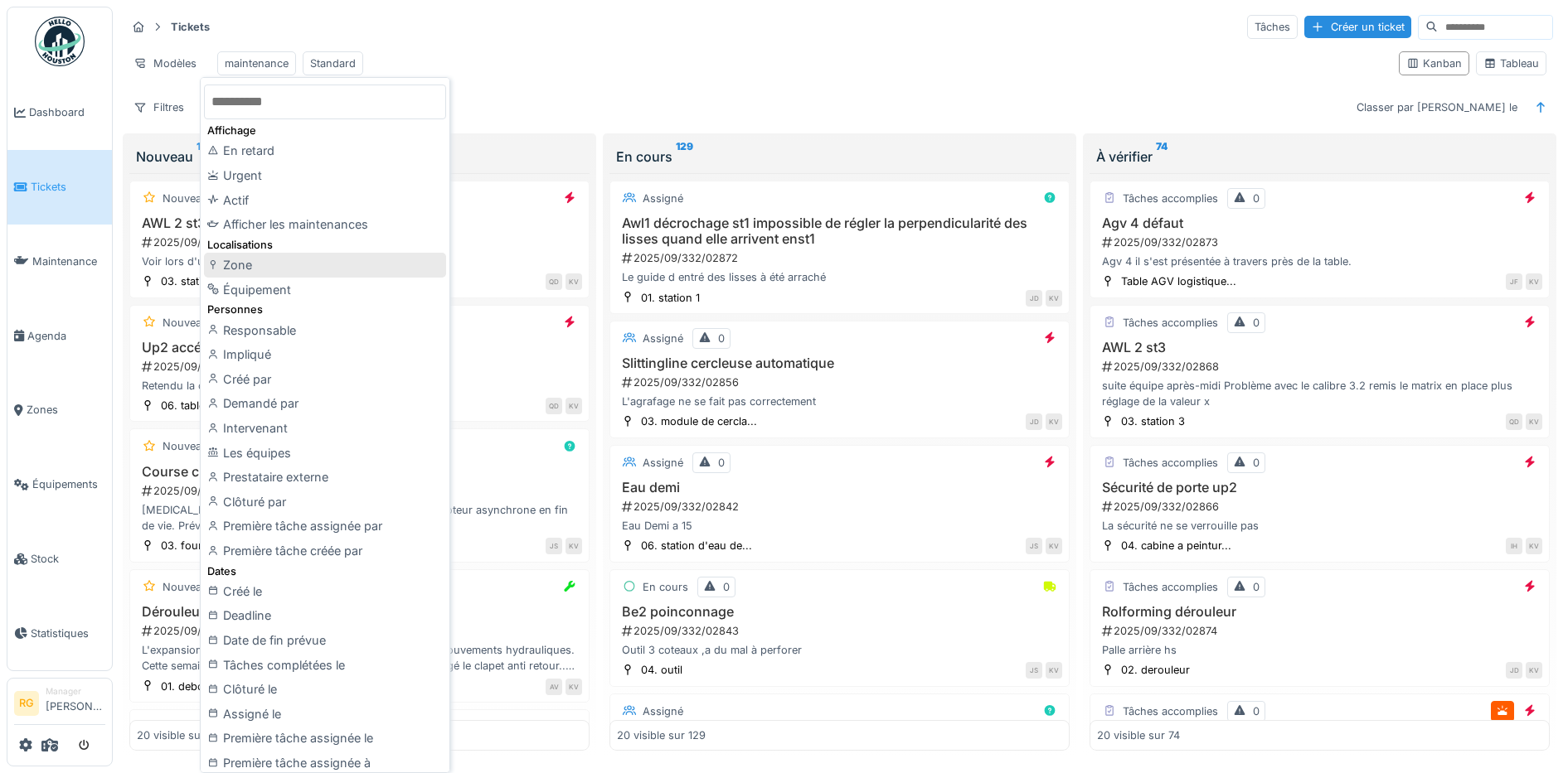
click at [244, 265] on div "Zone" at bounding box center [325, 266] width 242 height 25
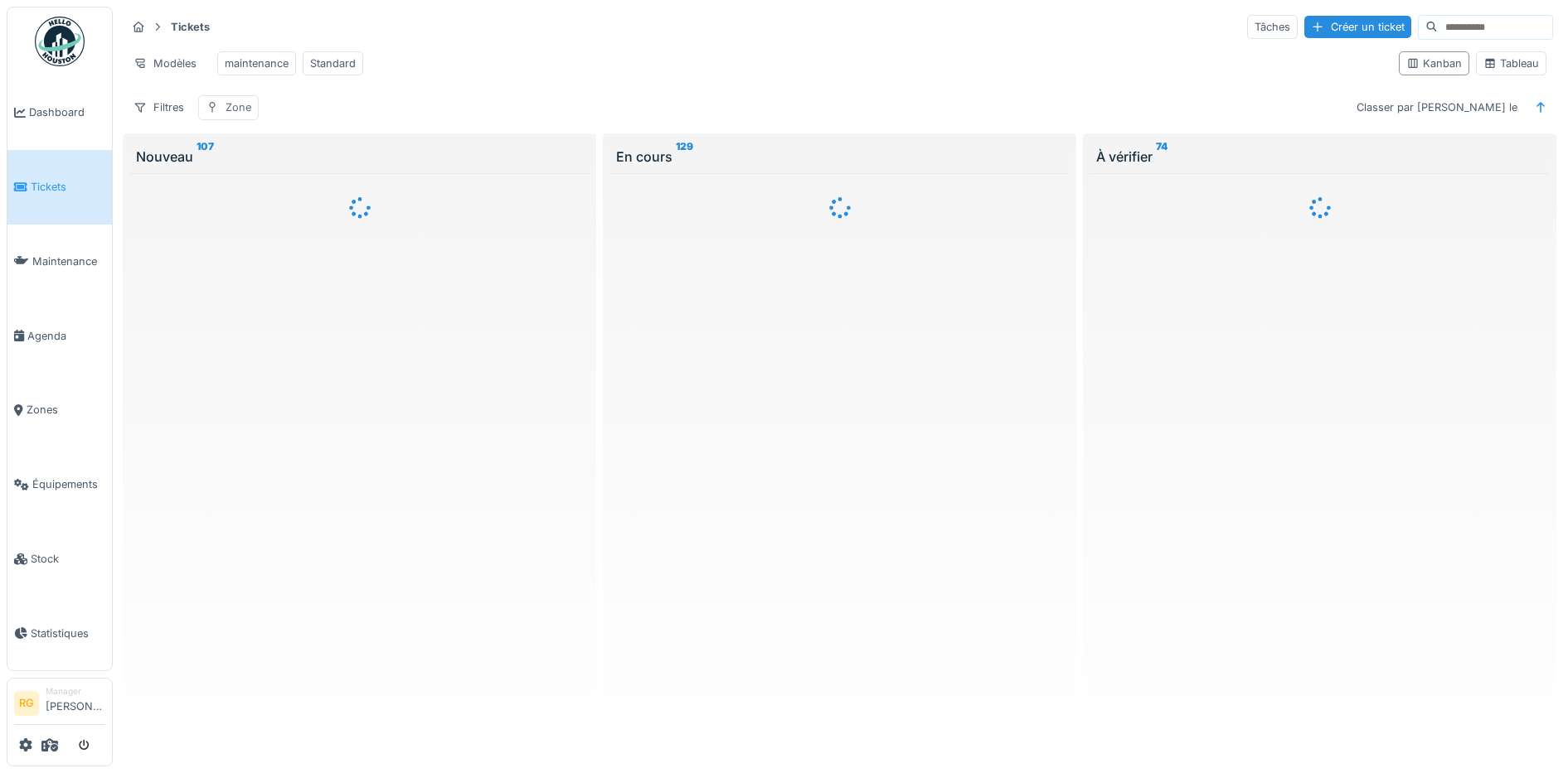
click at [238, 115] on div "Zone" at bounding box center [238, 108] width 26 height 16
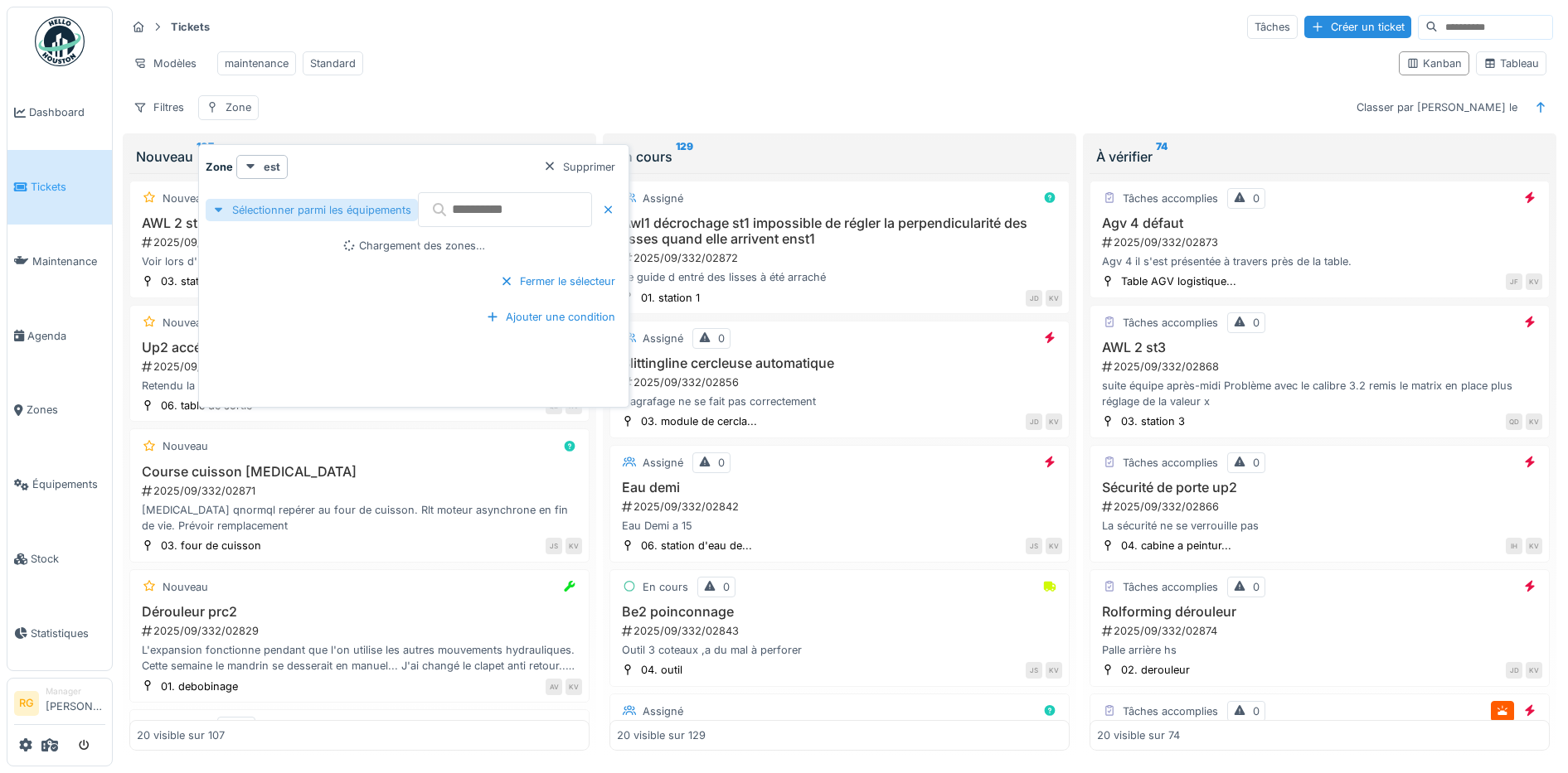
click at [368, 210] on div "Sélectionner parmi les équipements" at bounding box center [312, 210] width 212 height 22
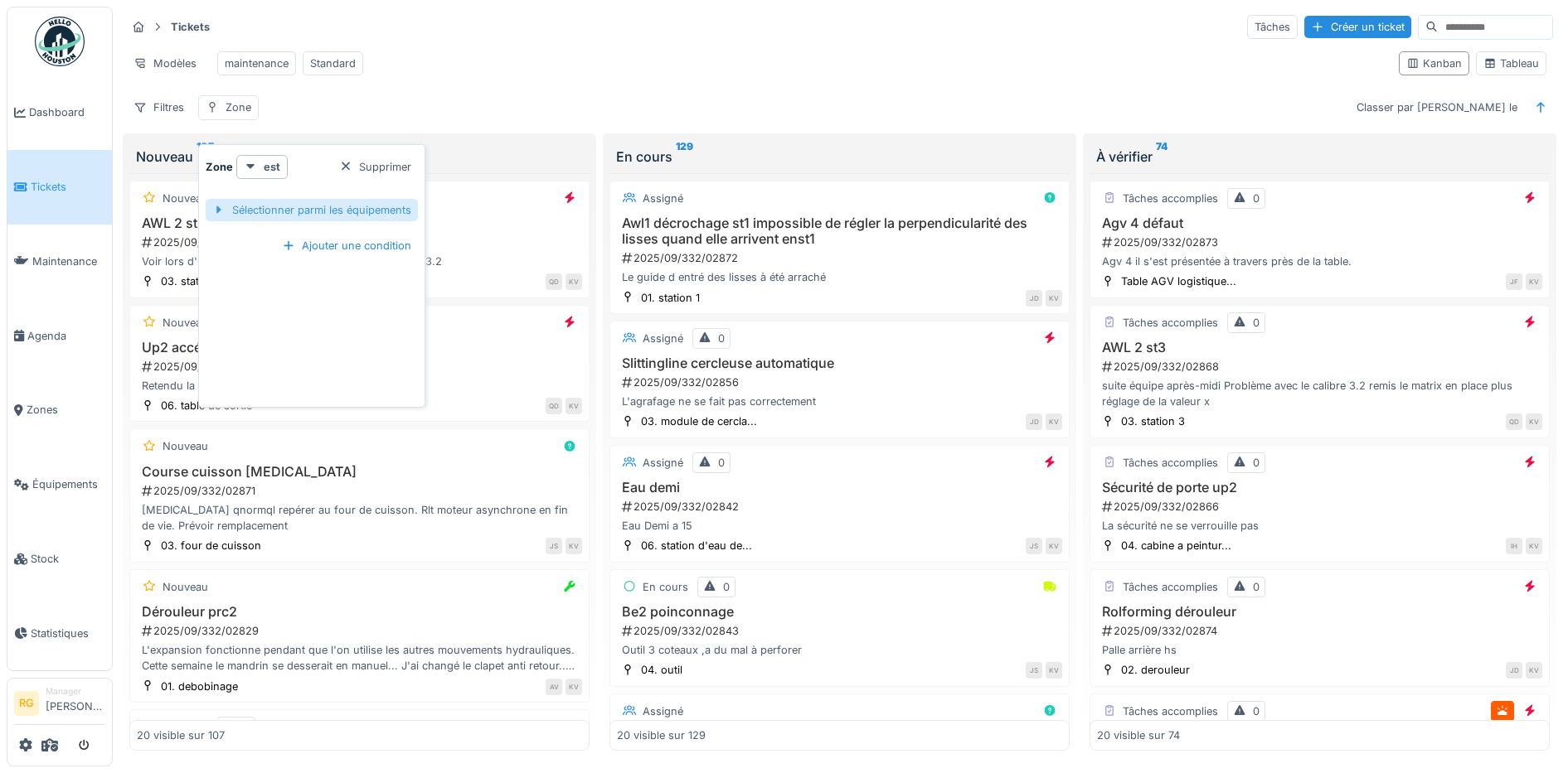
click at [368, 210] on div "Sélectionner parmi les équipements" at bounding box center [312, 210] width 212 height 22
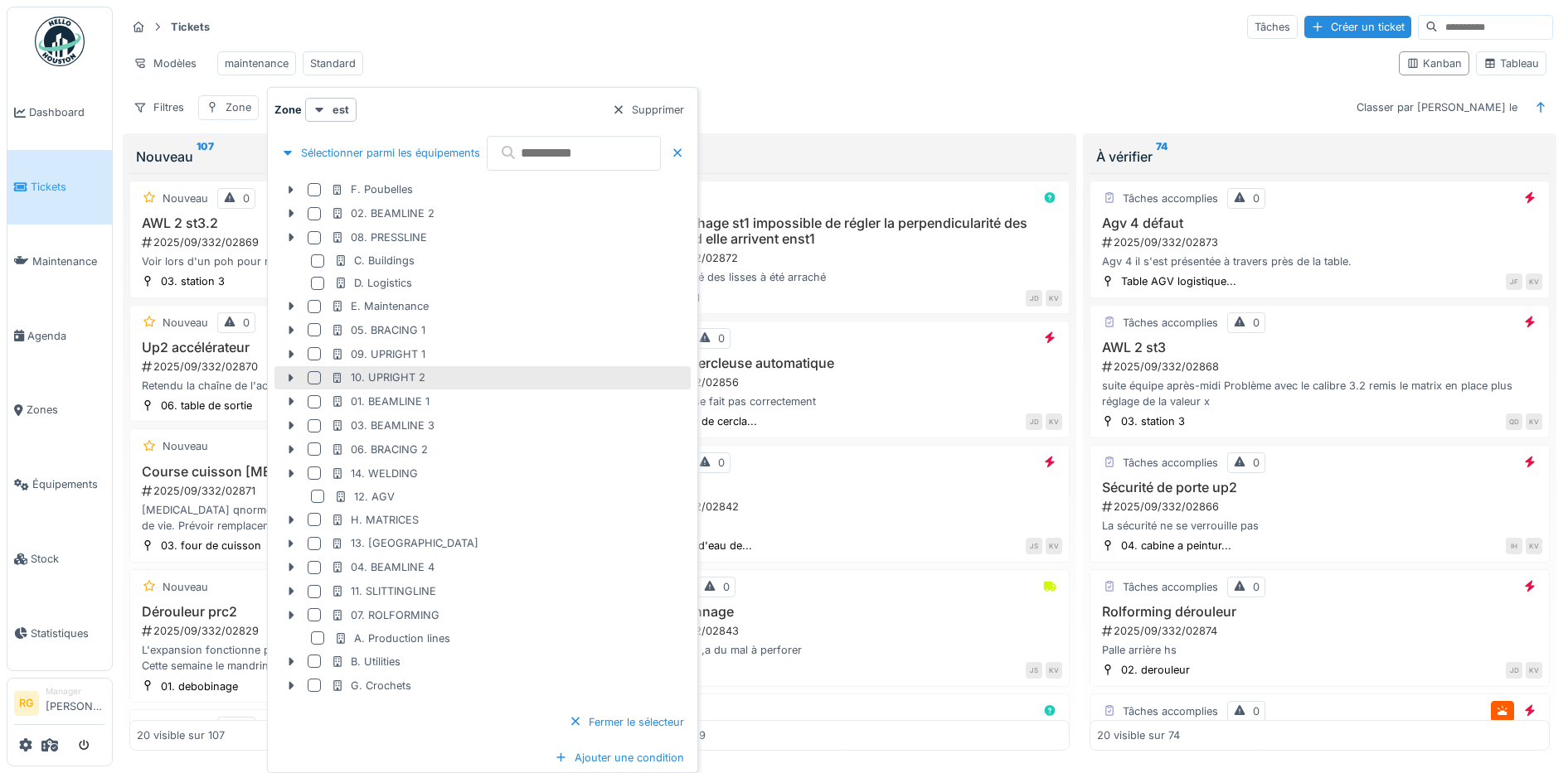
click at [314, 378] on div at bounding box center [313, 378] width 13 height 13
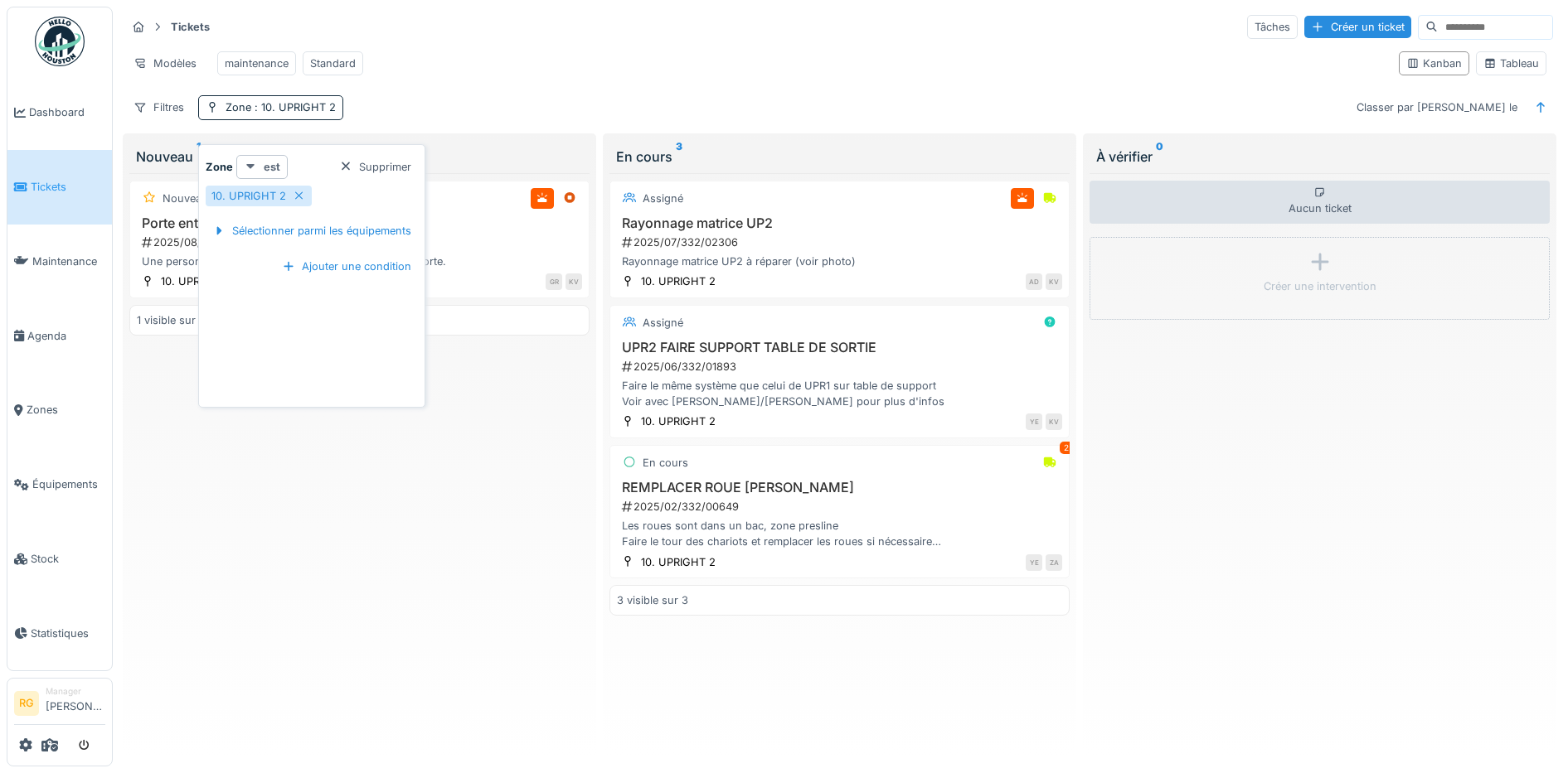
click at [267, 163] on strong "est" at bounding box center [272, 167] width 16 height 16
click at [275, 224] on div "est (ou un des enfants)" at bounding box center [309, 228] width 139 height 25
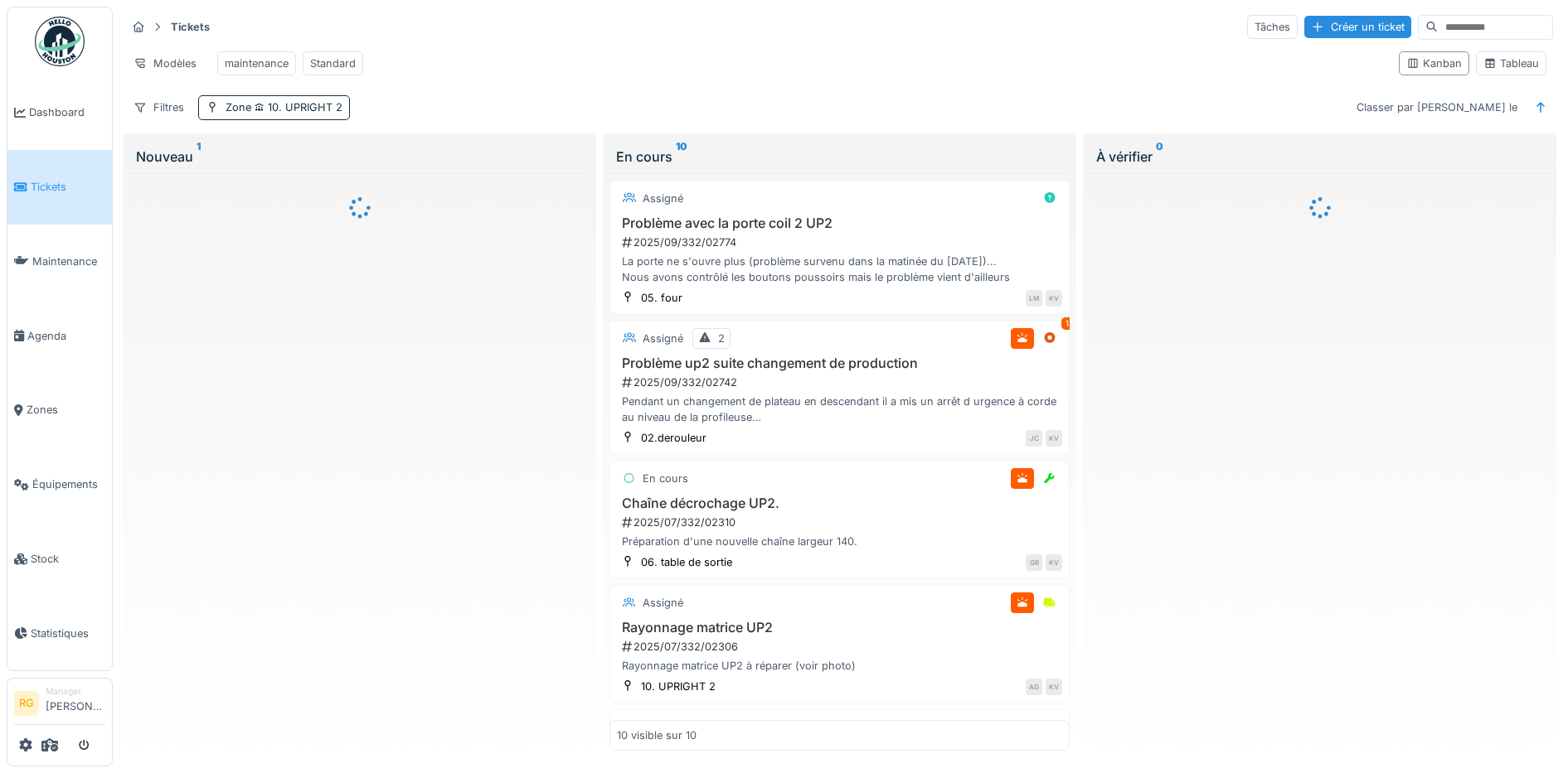
click at [464, 109] on div "Tickets Tâches Créer un ticket Modèles maintenance Standard Kanban Tableau Filt…" at bounding box center [839, 66] width 1440 height 120
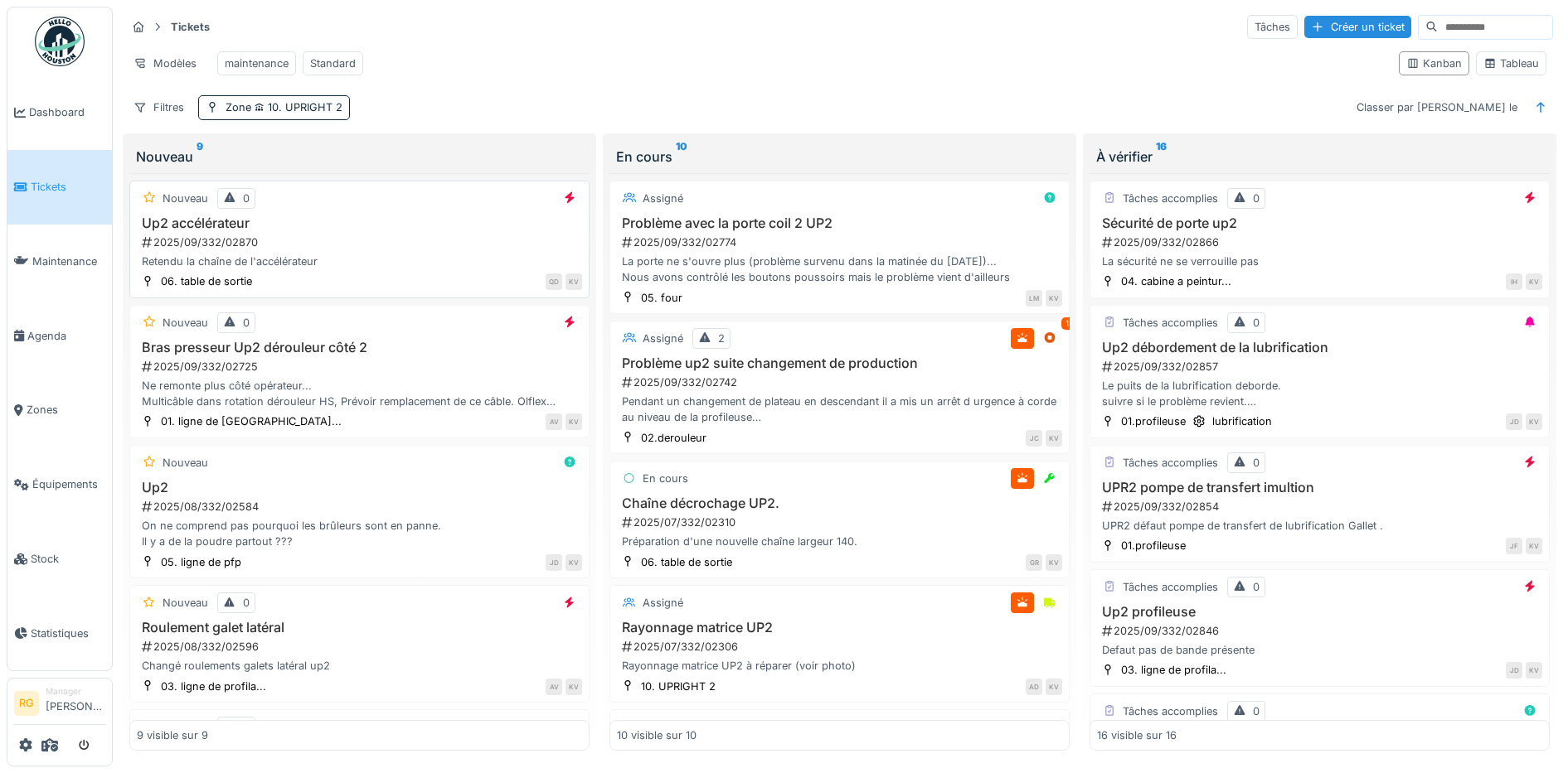
click at [293, 250] on div "2025/09/332/02870" at bounding box center [361, 242] width 442 height 16
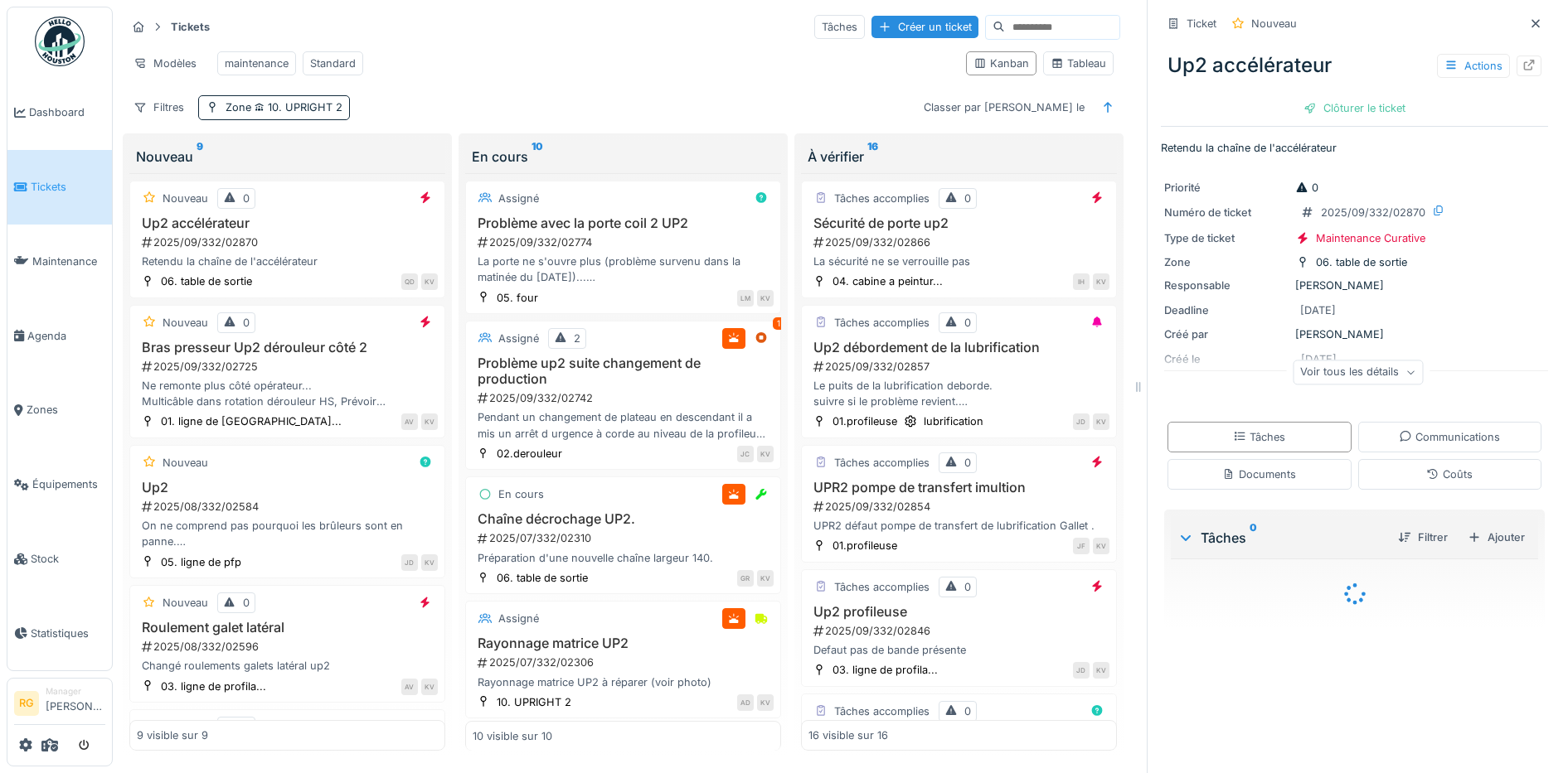
scroll to position [16, 0]
click at [1279, 464] on div "Documents" at bounding box center [1259, 474] width 184 height 31
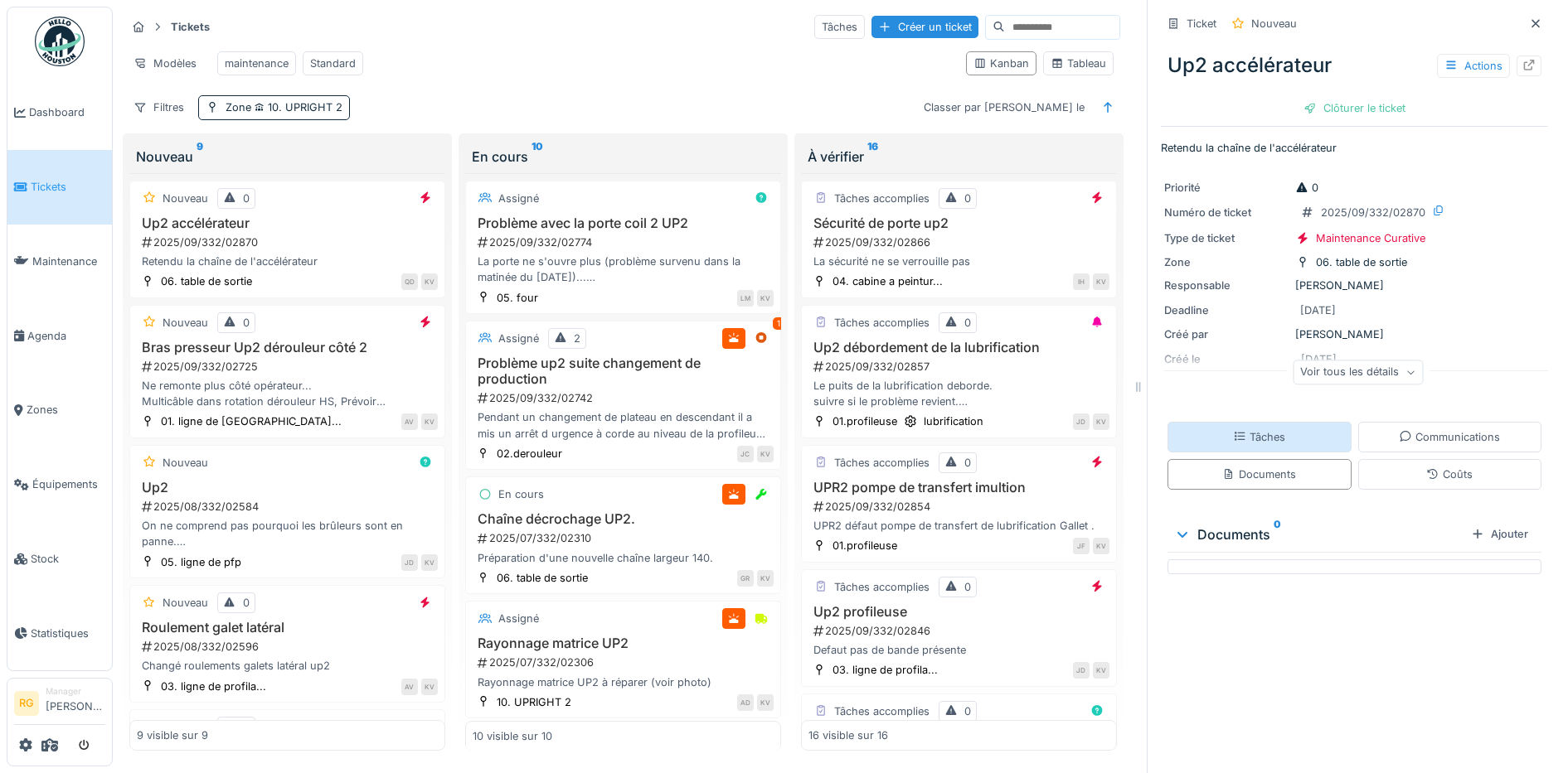
click at [1278, 422] on div "Tâches" at bounding box center [1259, 437] width 184 height 31
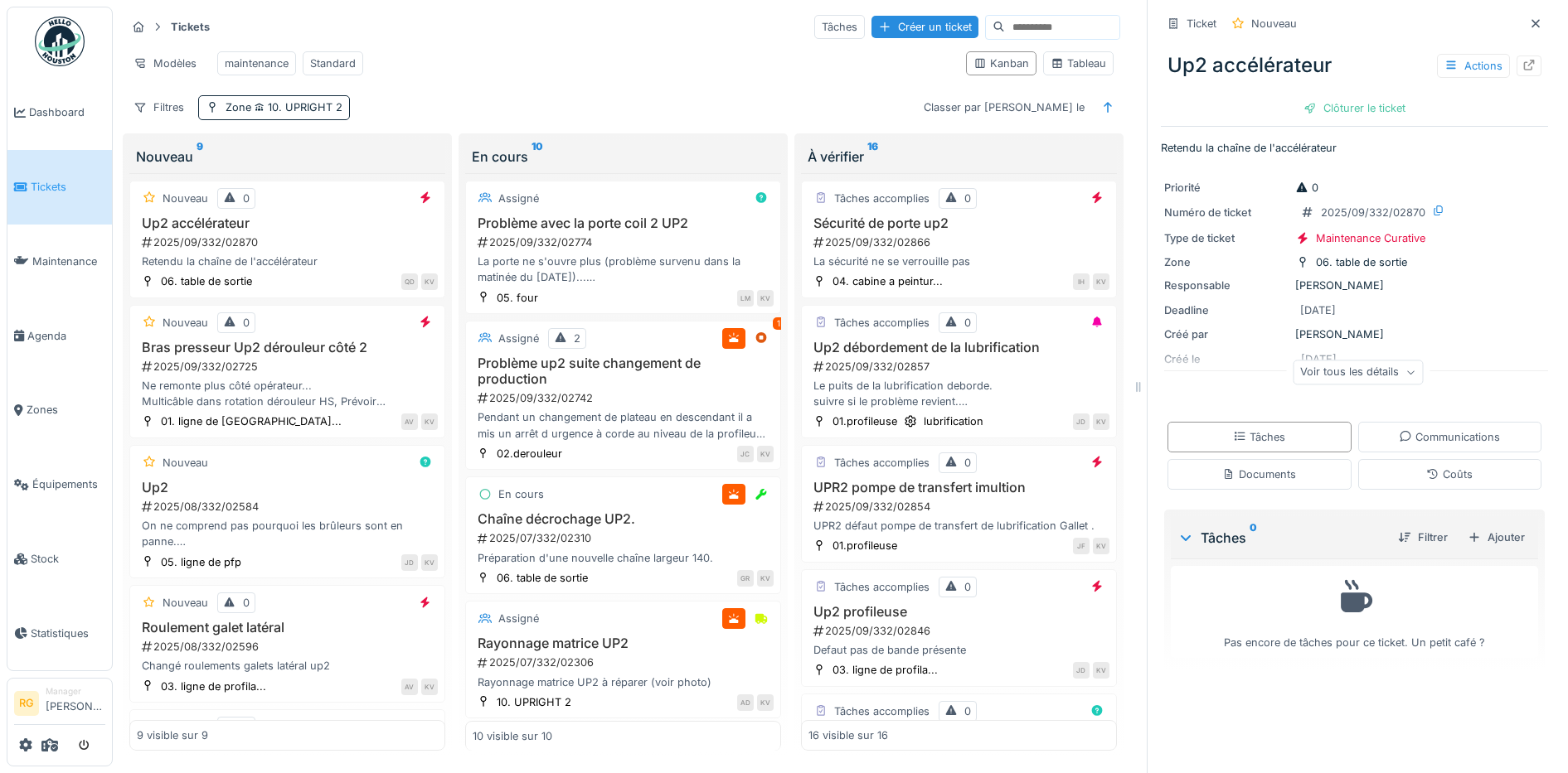
click at [1391, 361] on div "Voir tous les détails" at bounding box center [1357, 373] width 130 height 24
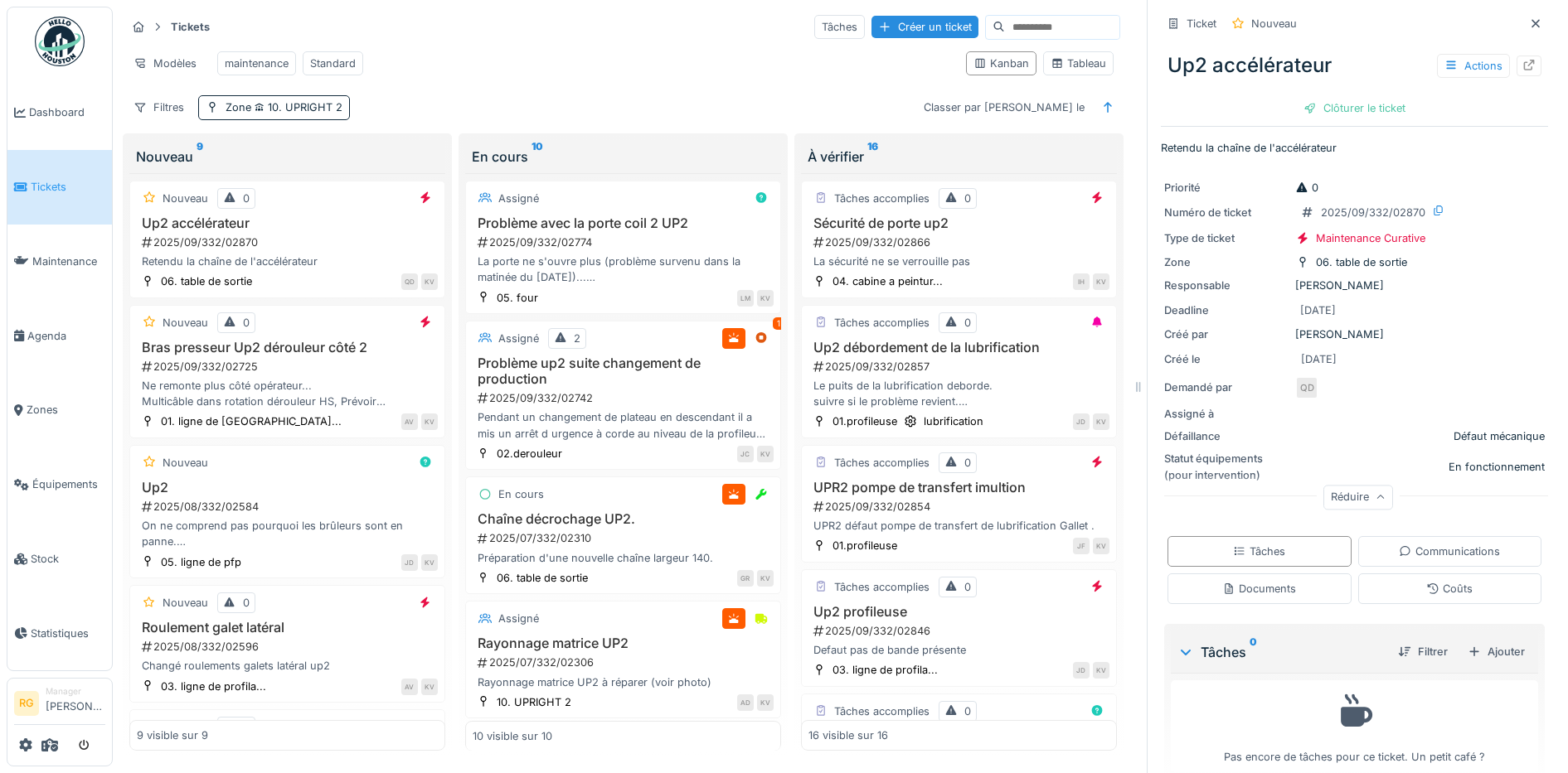
scroll to position [0, 0]
click at [1528, 23] on icon at bounding box center [1535, 23] width 13 height 11
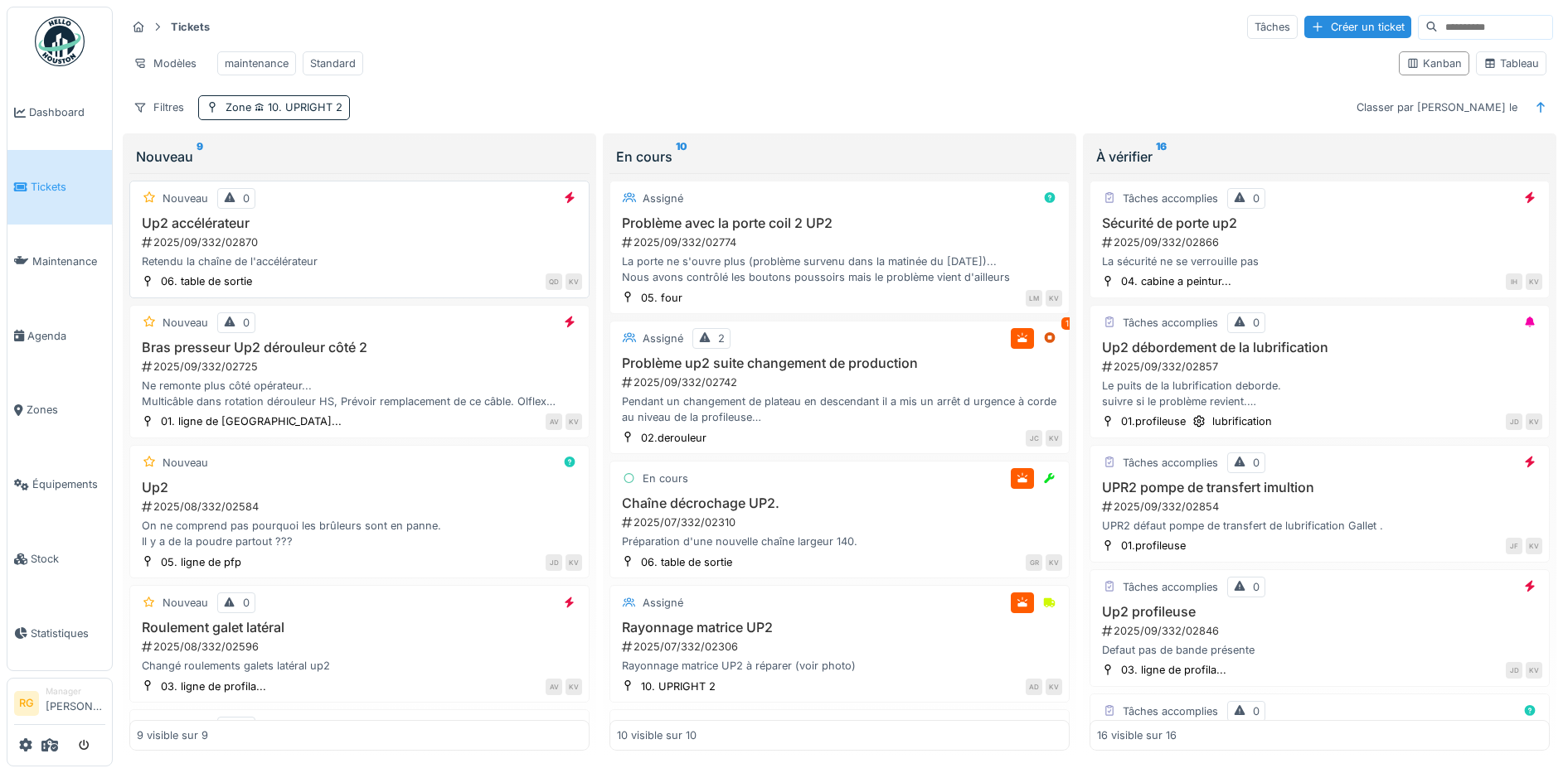
click at [309, 247] on div "Up2 accélérateur 2025/09/332/02870 Retendu la chaîne de l'accélérateur" at bounding box center [359, 242] width 445 height 55
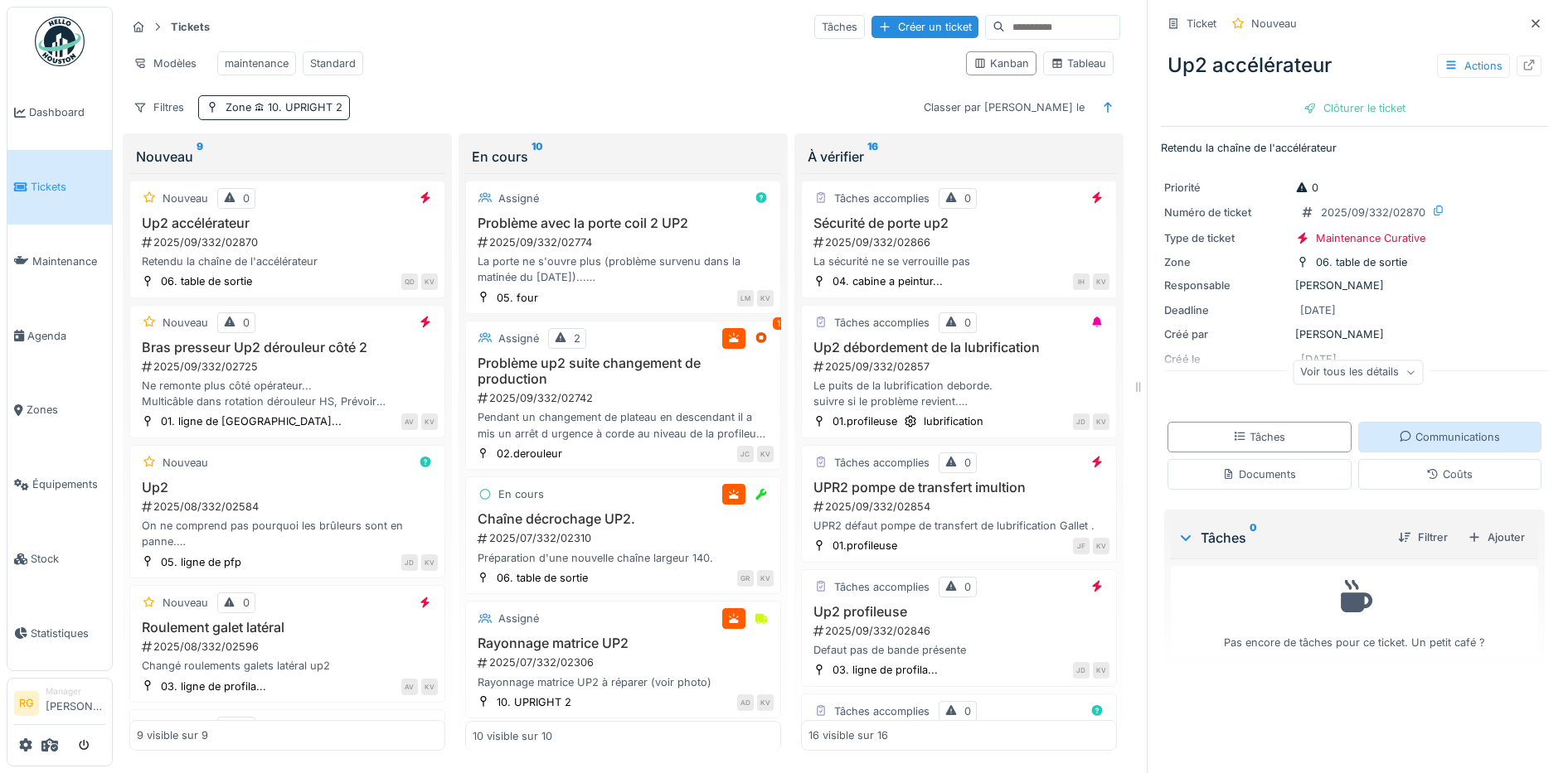
click at [1423, 436] on div "Communications" at bounding box center [1449, 437] width 101 height 16
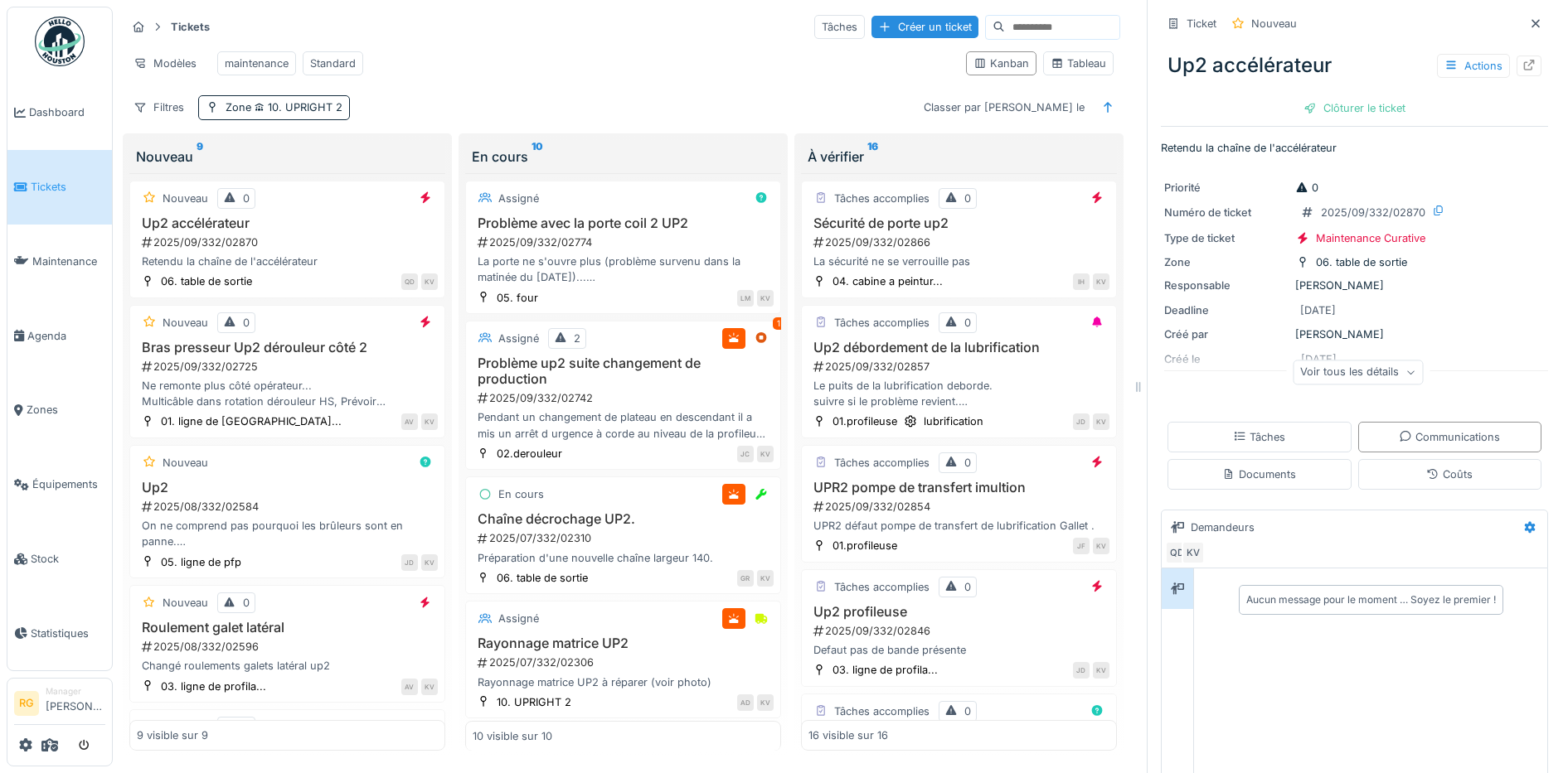
scroll to position [153, 0]
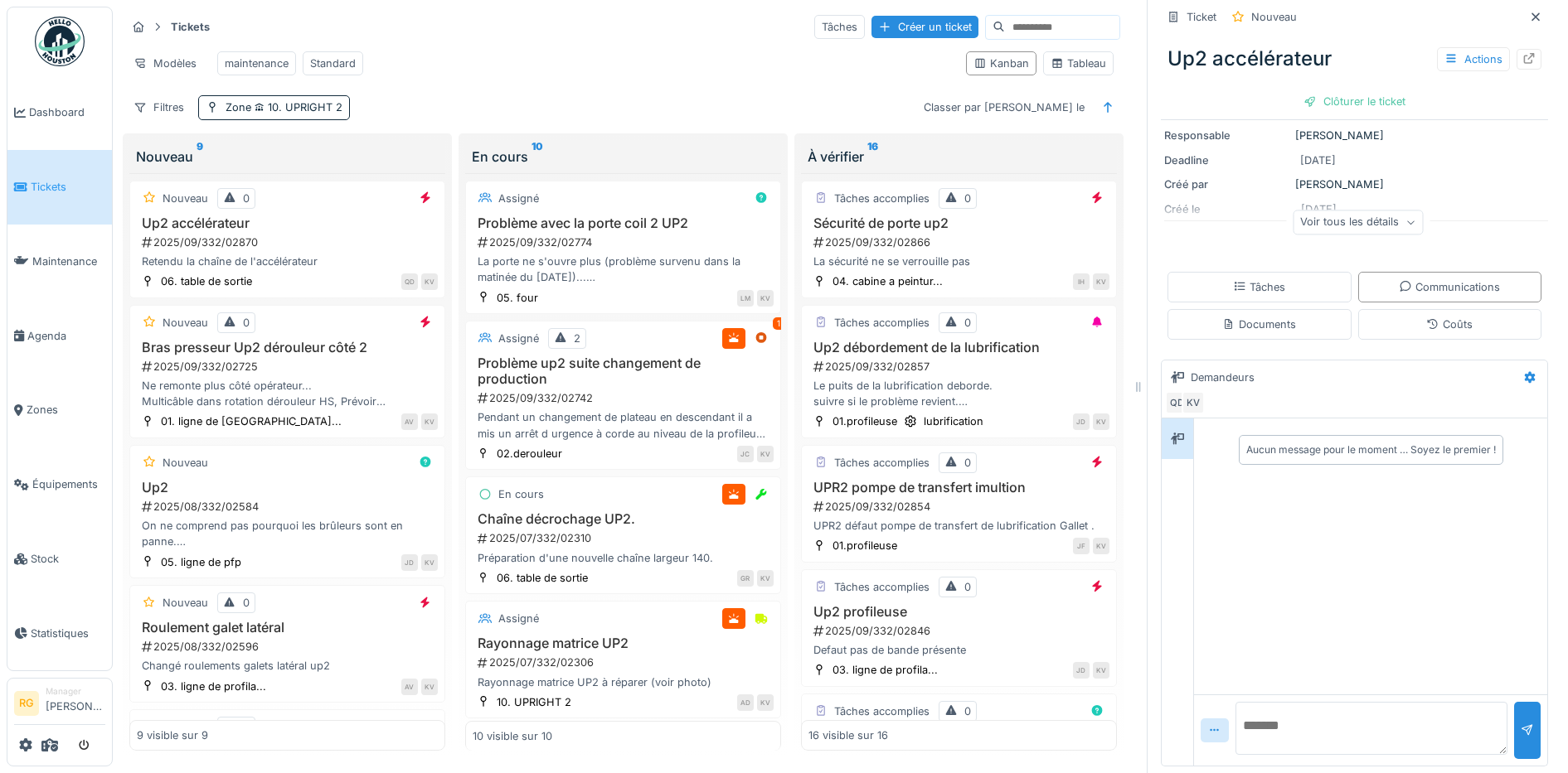
click at [1309, 715] on textarea at bounding box center [1370, 728] width 272 height 53
type textarea "**********"
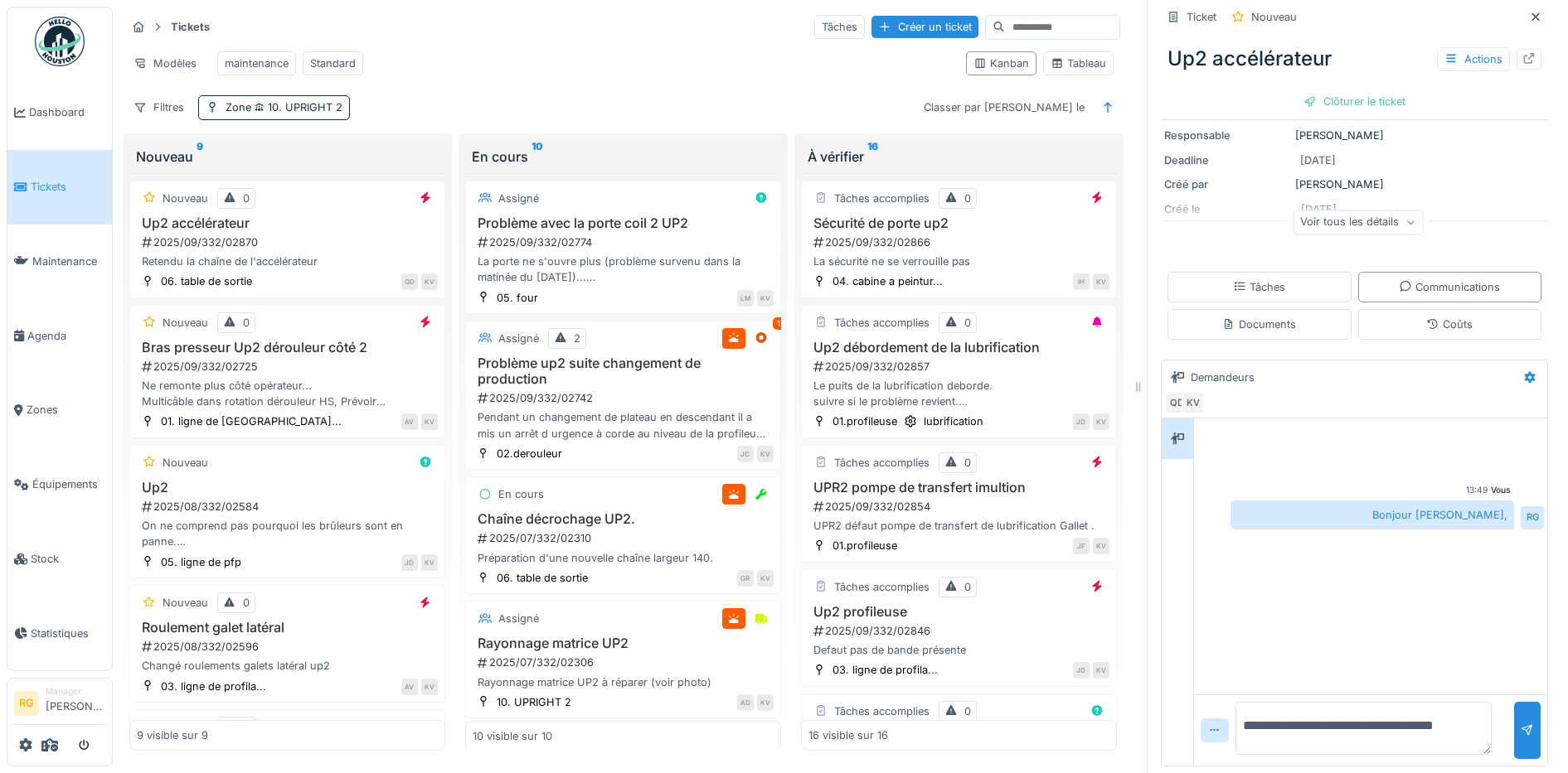
scroll to position [1, 0]
type textarea "**********"
drag, startPoint x: 1309, startPoint y: 710, endPoint x: 1388, endPoint y: 724, distance: 80.2
click at [1388, 724] on textarea "**********" at bounding box center [1362, 728] width 256 height 53
type textarea "**********"
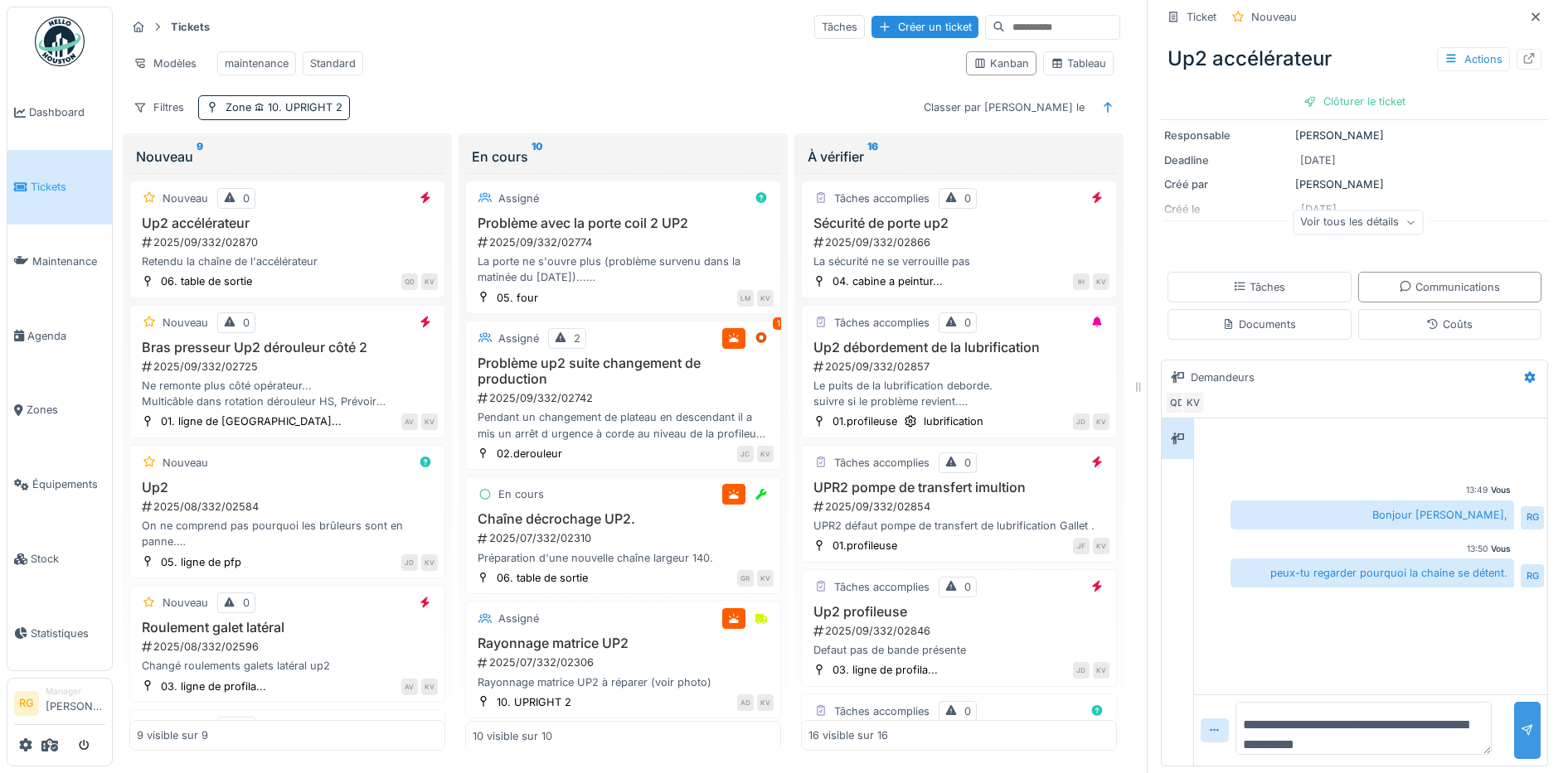
click at [1520, 723] on div at bounding box center [1527, 731] width 13 height 16
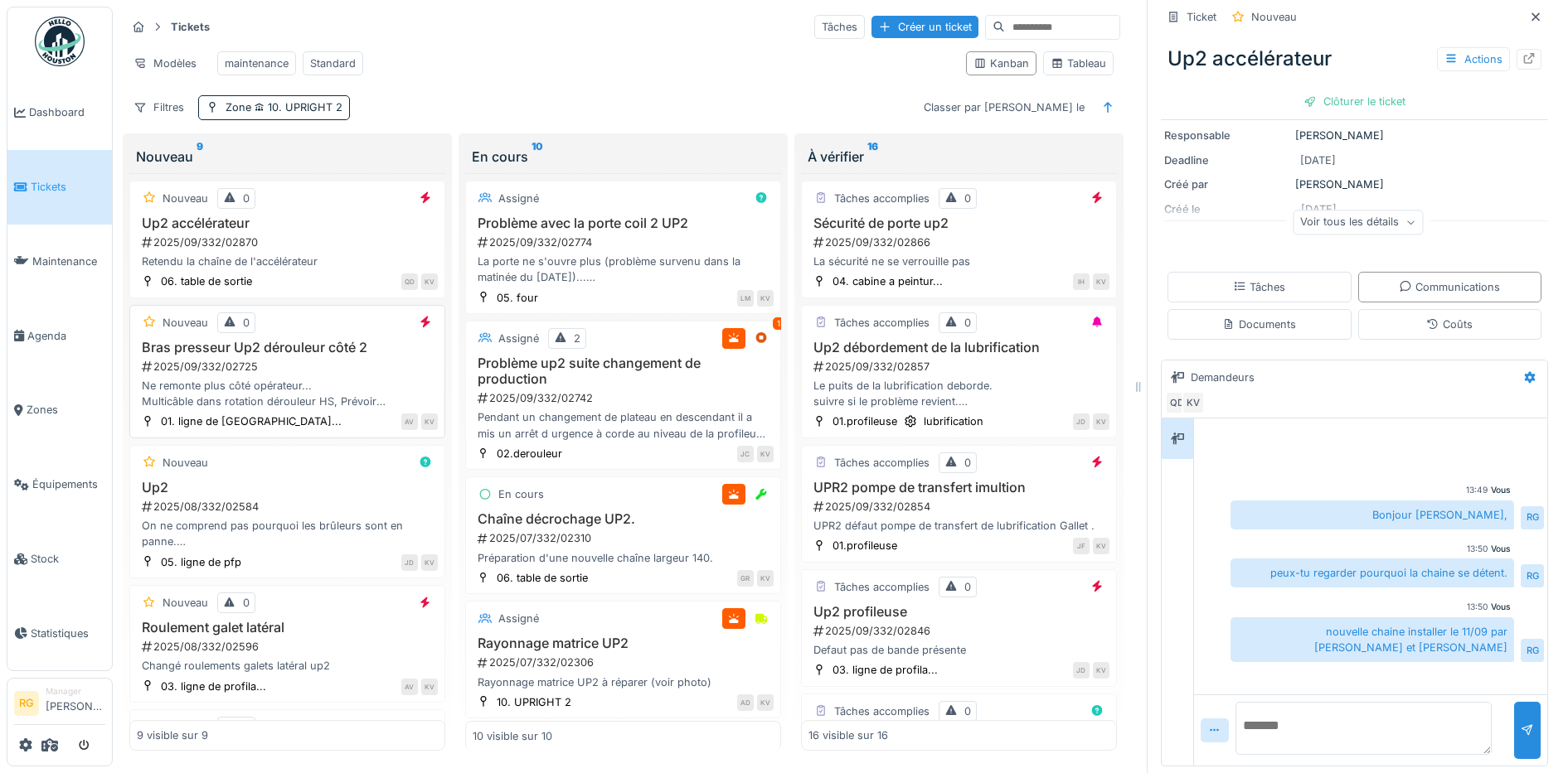
click at [313, 374] on div "Bras presseur Up2 dérouleur côté 2 2025/09/332/02725 Ne remonte plus côté opéra…" at bounding box center [286, 374] width 301 height 70
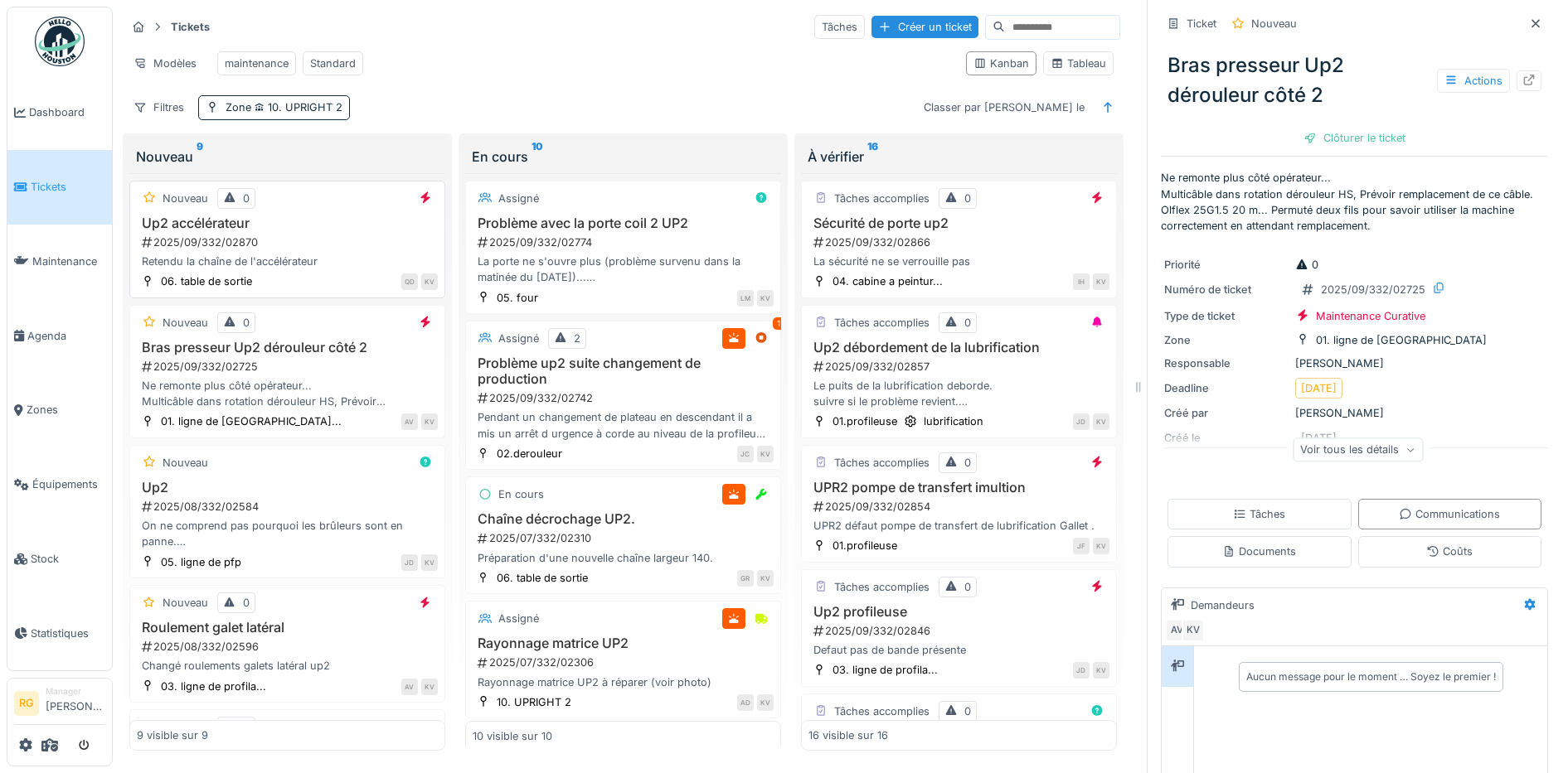
click at [286, 250] on div "2025/09/332/02870" at bounding box center [288, 242] width 297 height 16
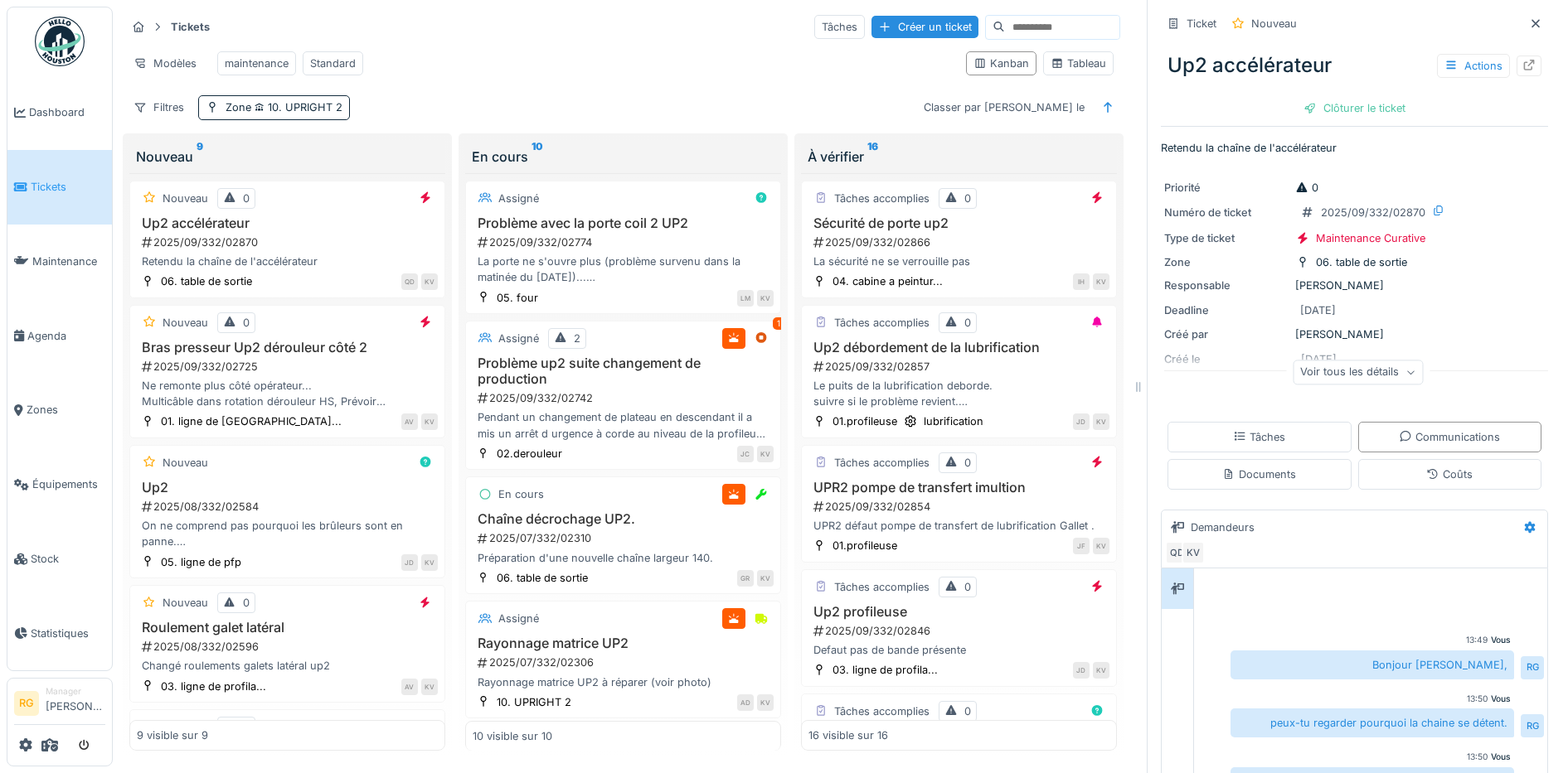
click at [1405, 372] on icon at bounding box center [1410, 373] width 10 height 8
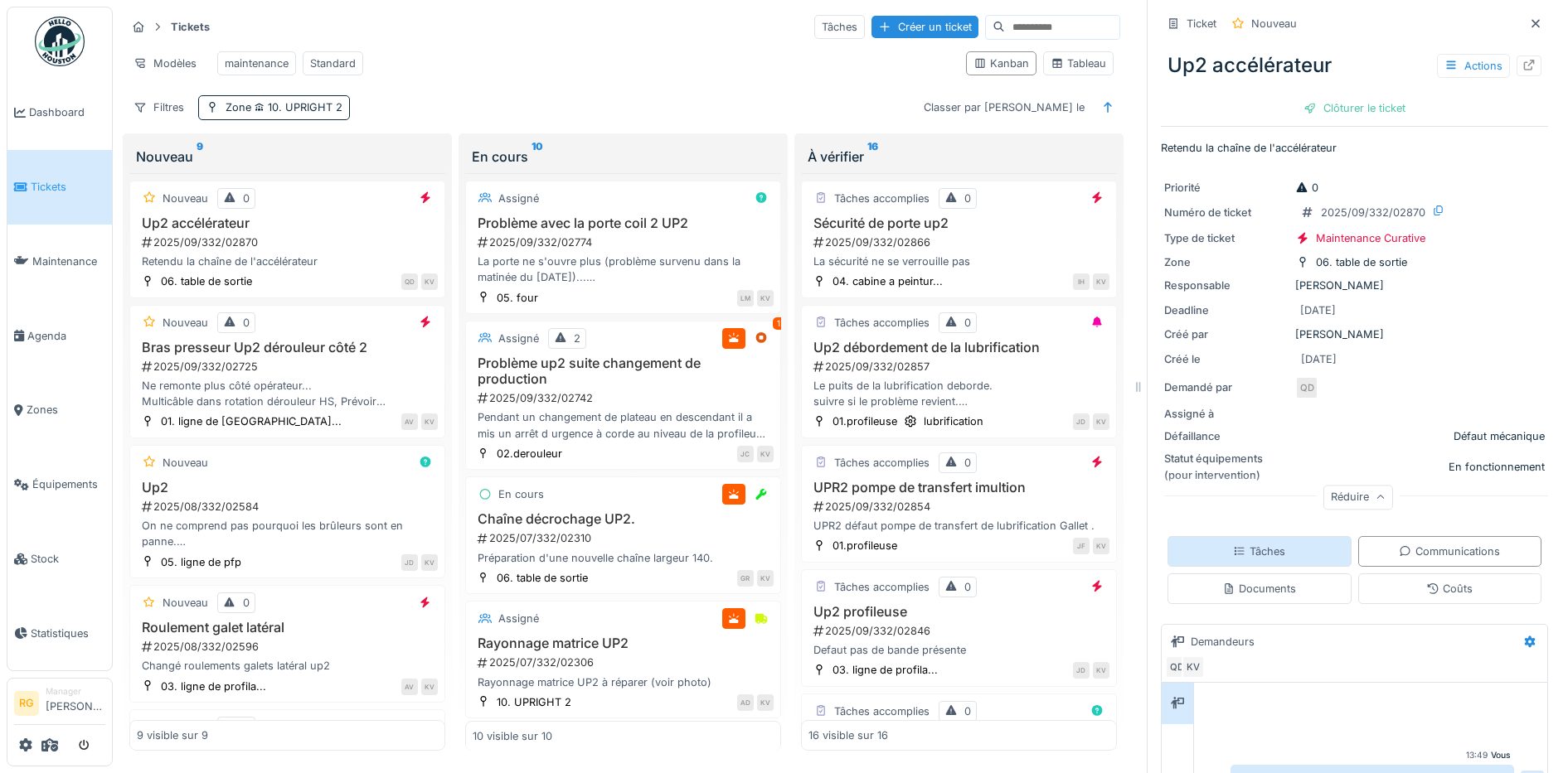
click at [1251, 542] on div "Tâches" at bounding box center [1259, 551] width 184 height 31
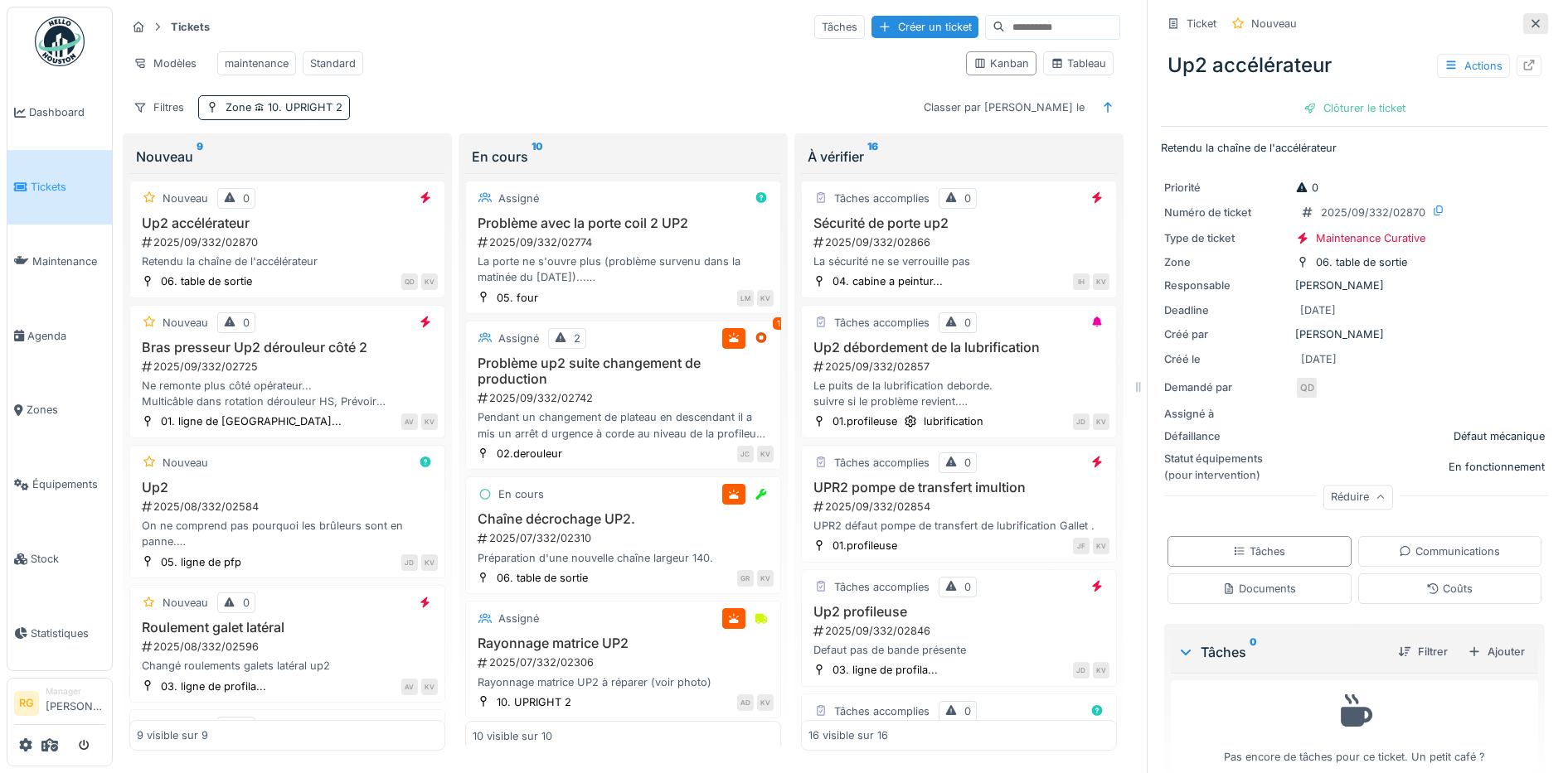
click at [1528, 18] on icon at bounding box center [1535, 23] width 13 height 11
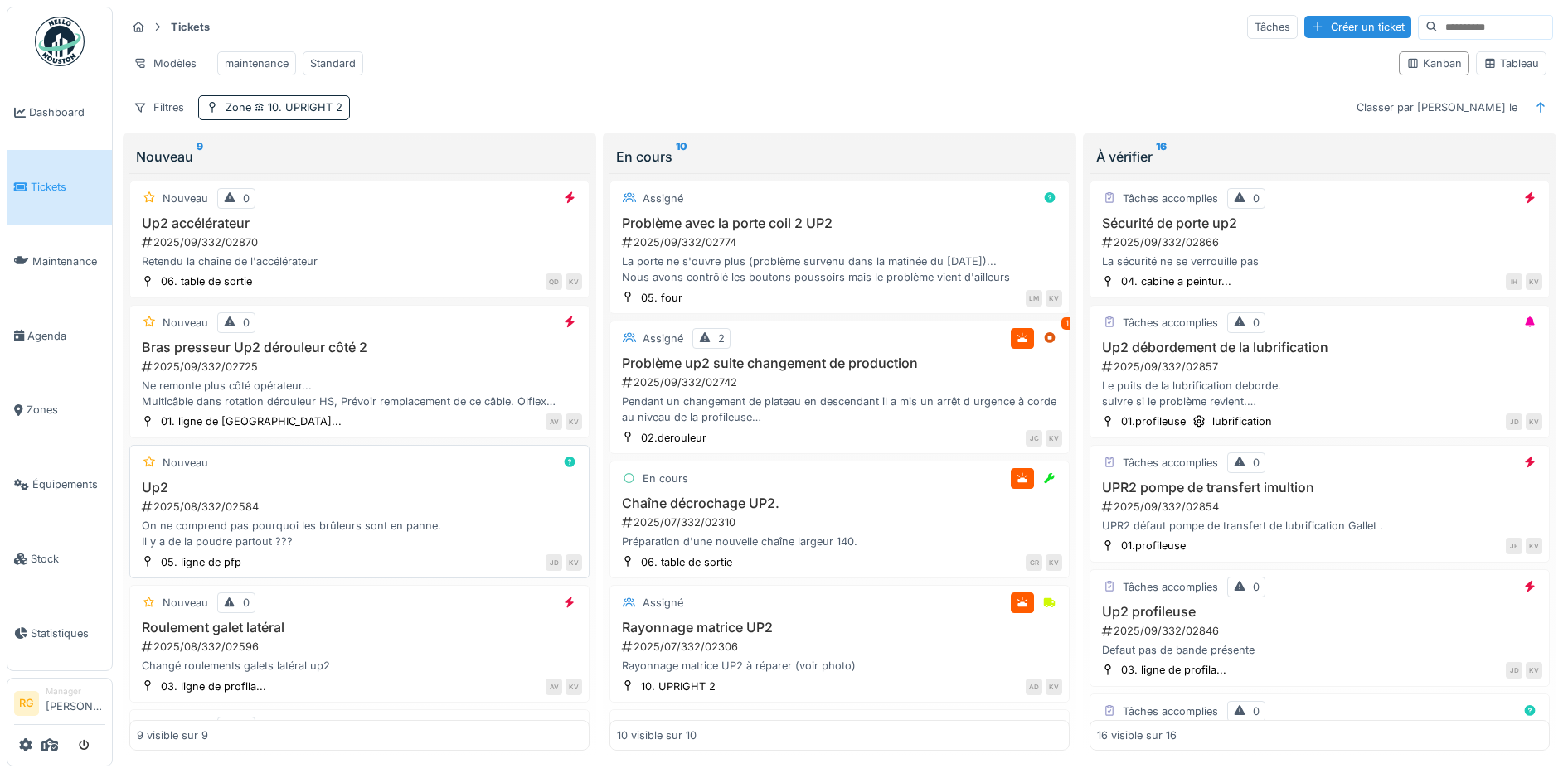
click at [471, 511] on div "2025/08/332/02584" at bounding box center [361, 507] width 442 height 16
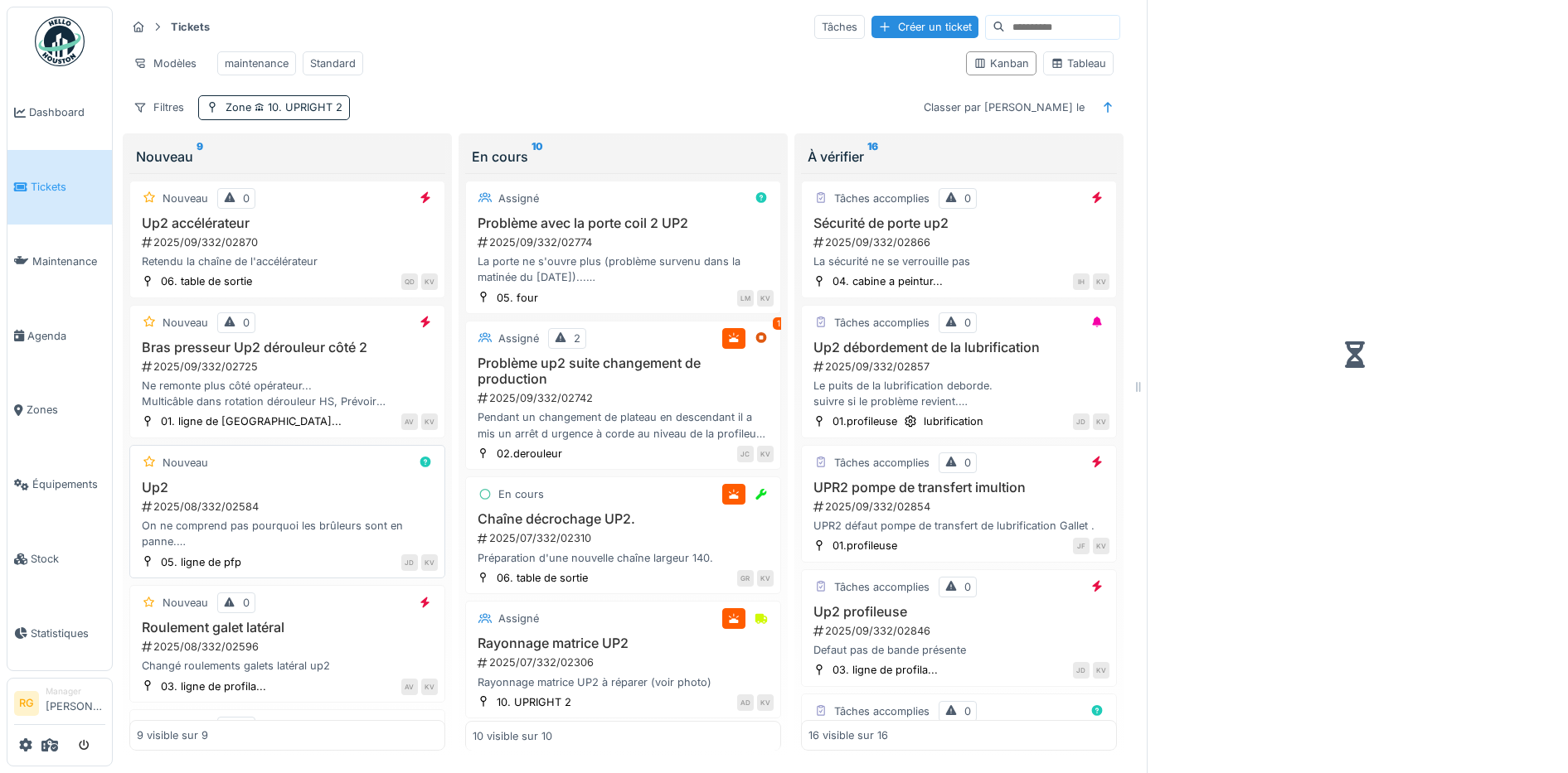
scroll to position [16, 0]
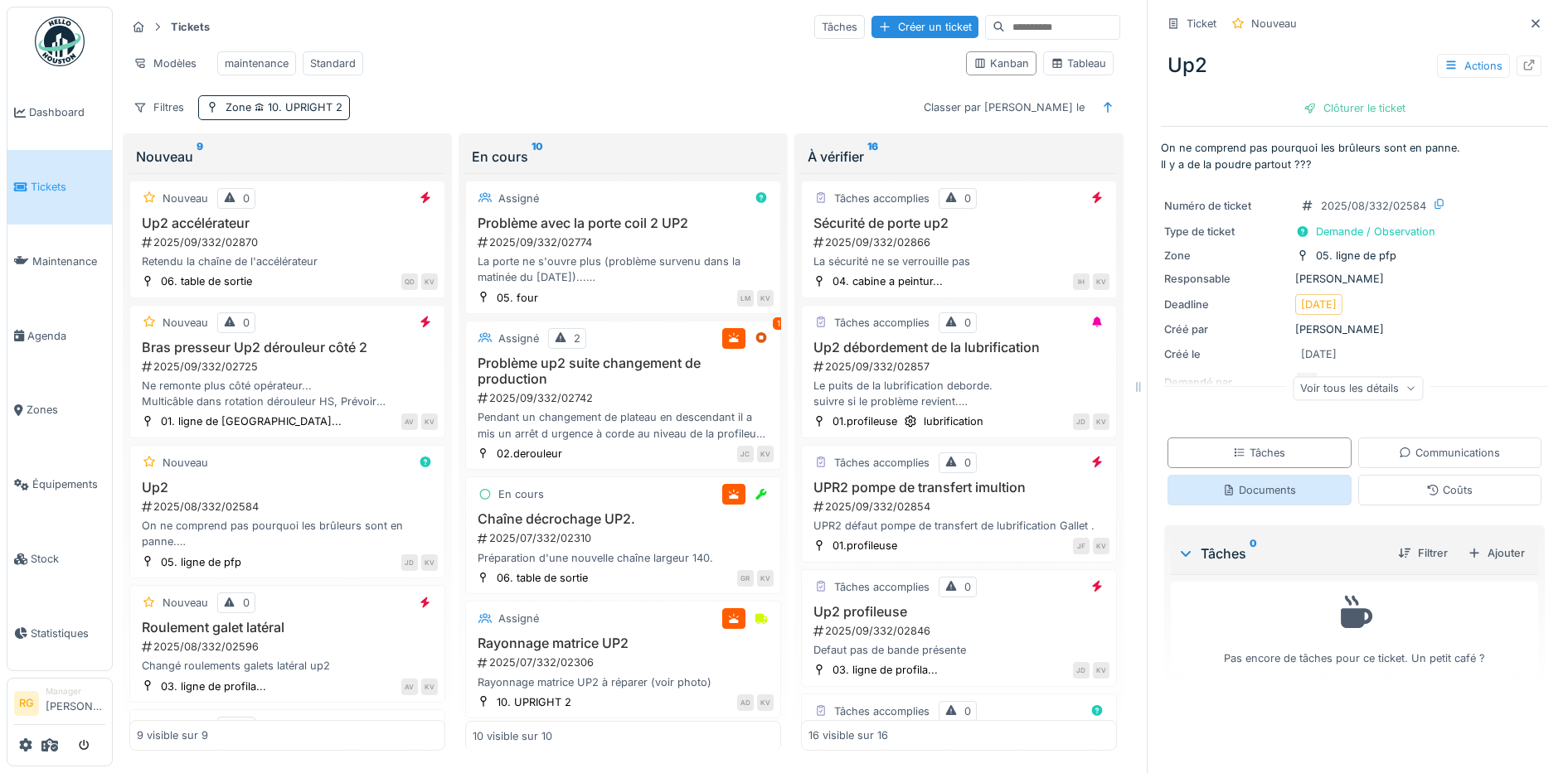
click at [1255, 482] on div "Documents" at bounding box center [1259, 490] width 74 height 16
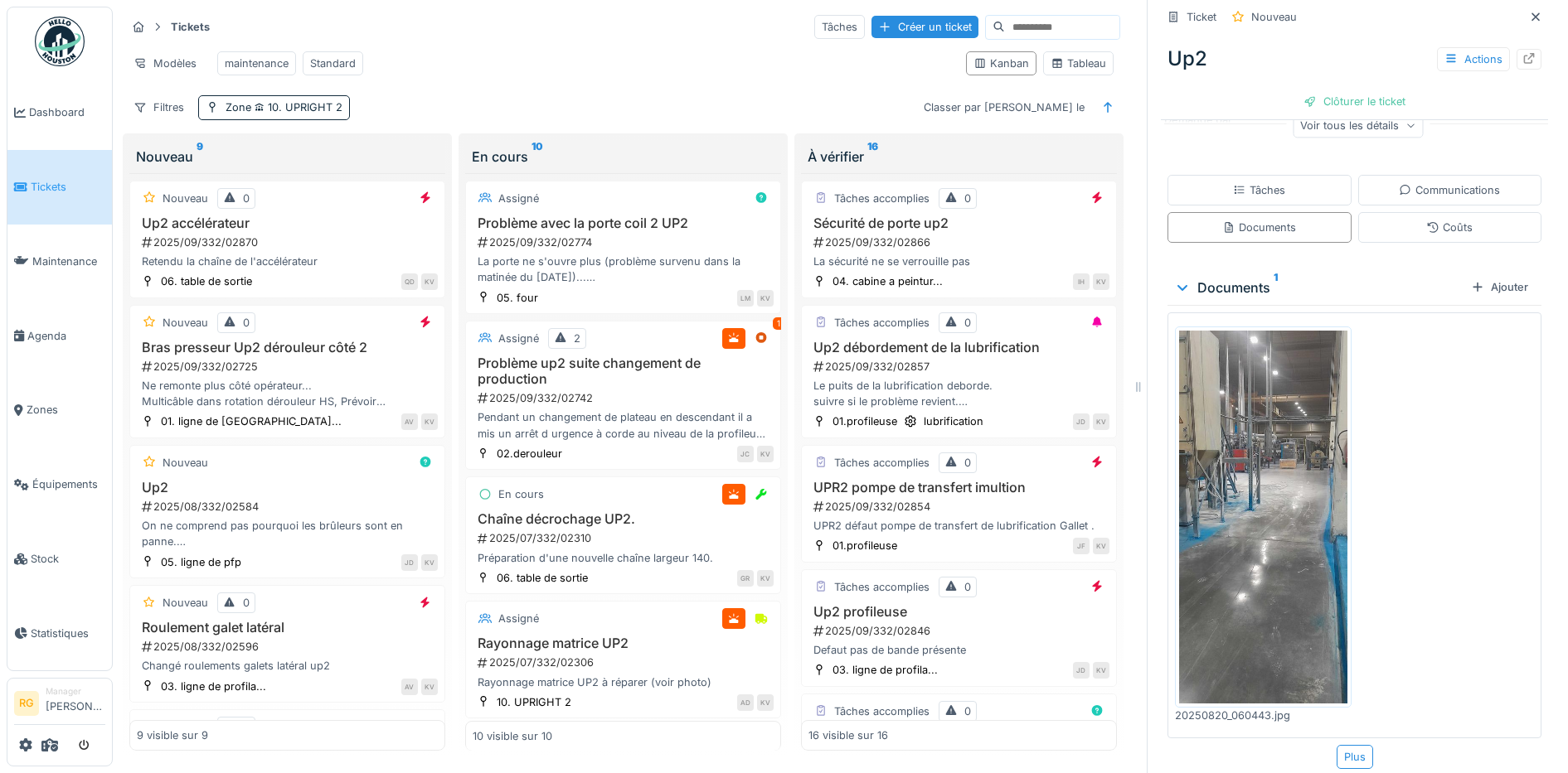
scroll to position [0, 0]
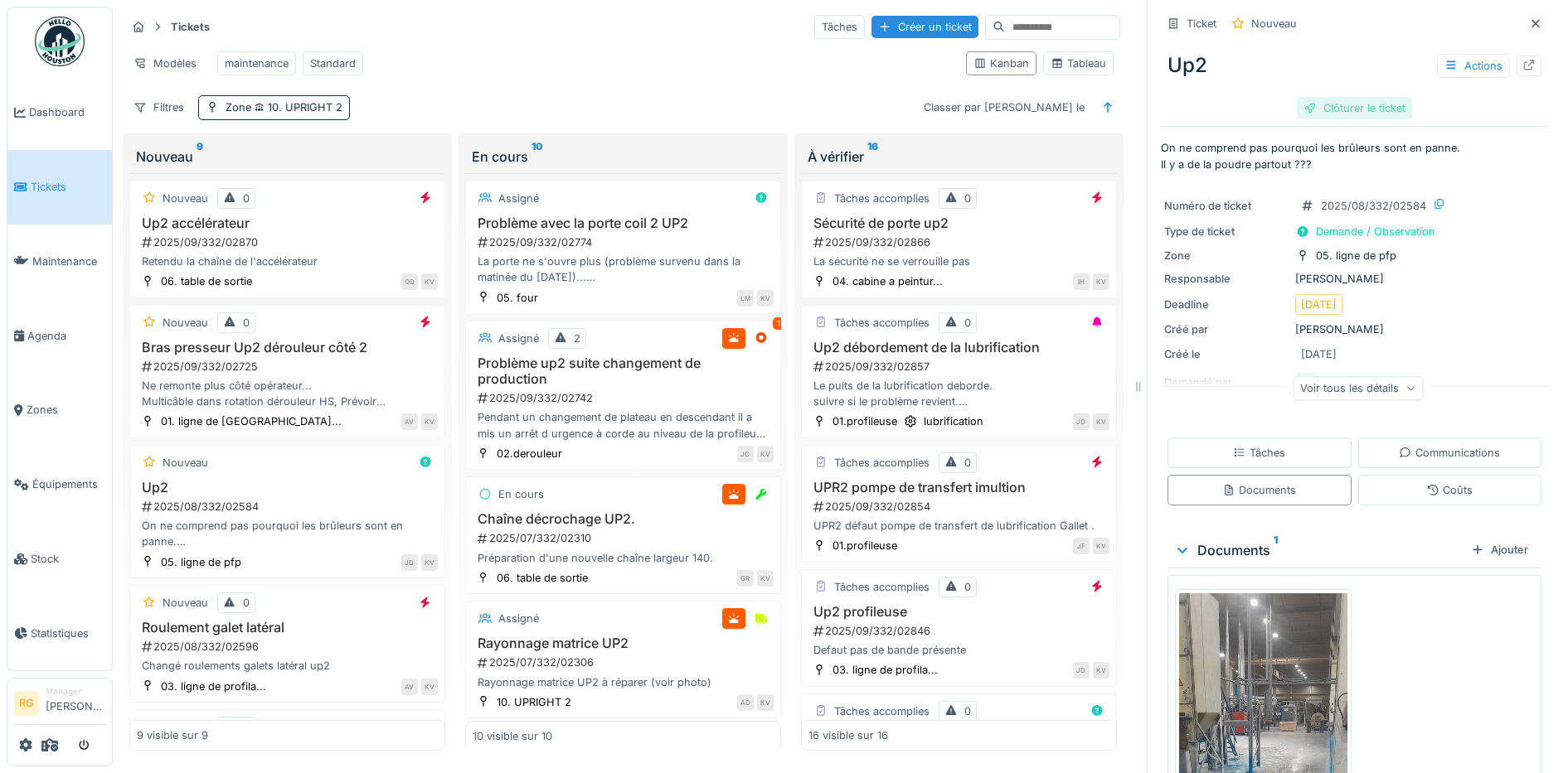
click at [1341, 99] on div "Clôturer le ticket" at bounding box center [1354, 108] width 115 height 22
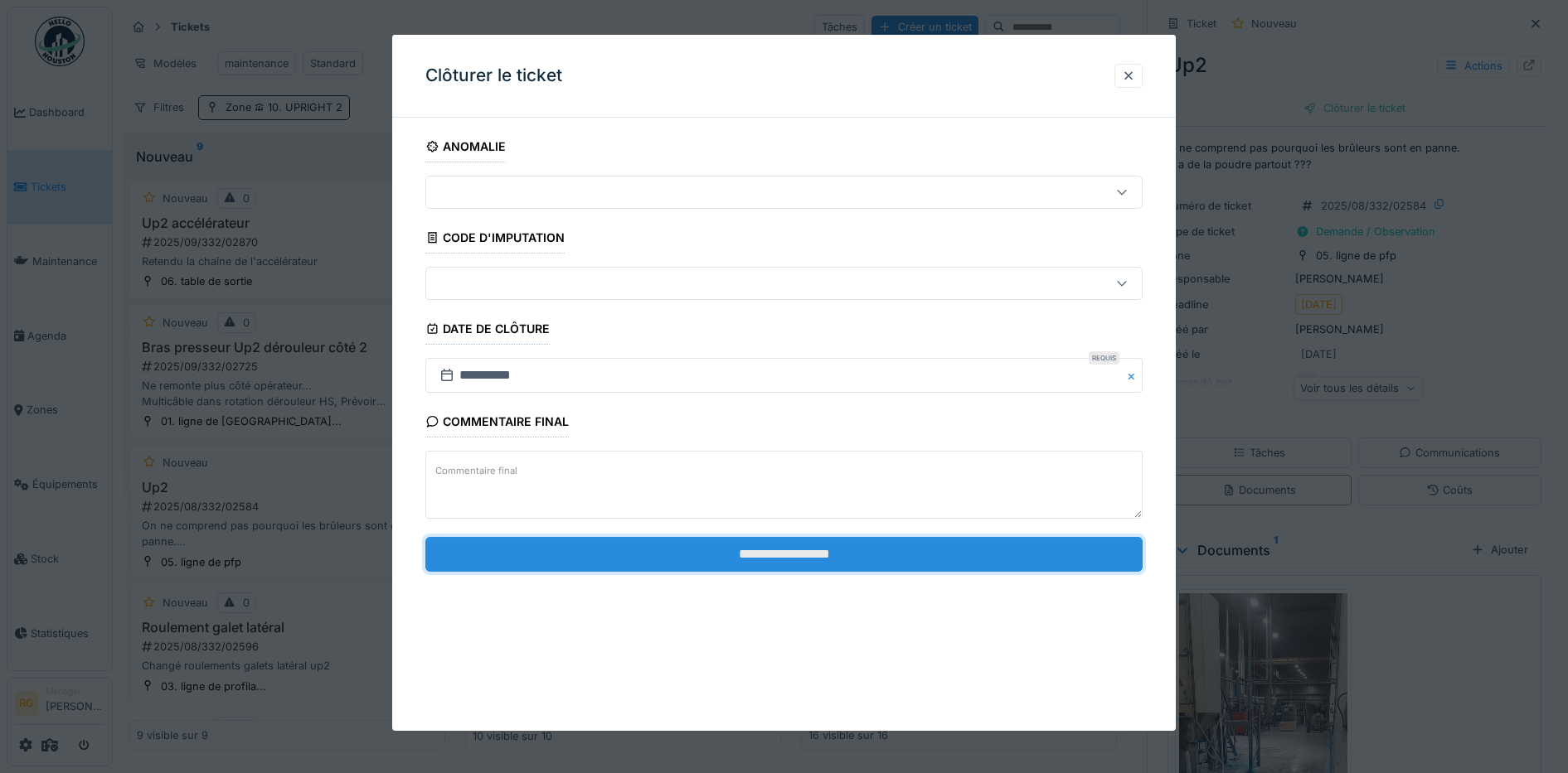
click at [798, 555] on input "**********" at bounding box center [784, 554] width 718 height 35
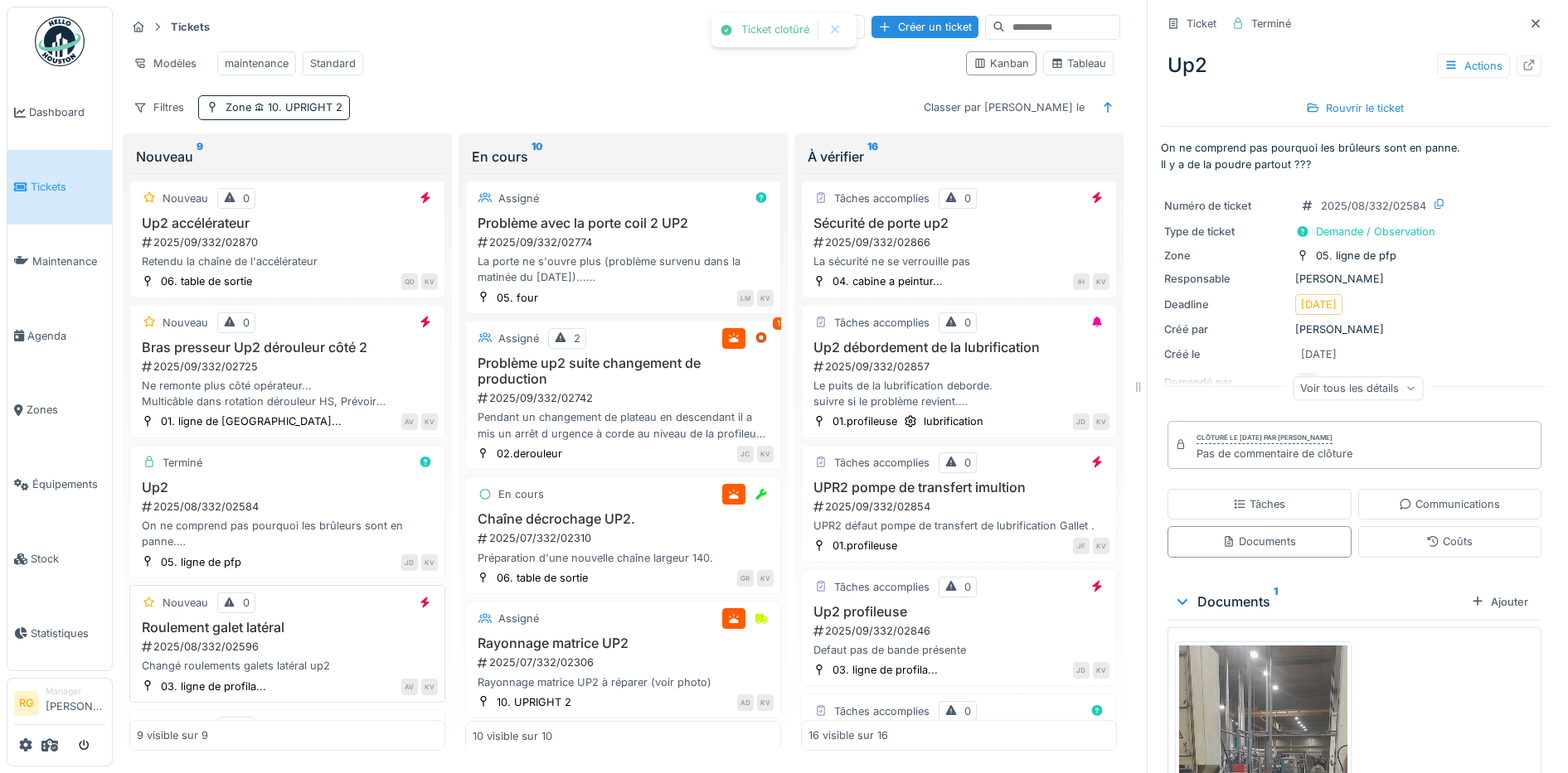
click at [315, 642] on div "2025/08/332/02596" at bounding box center [288, 647] width 297 height 16
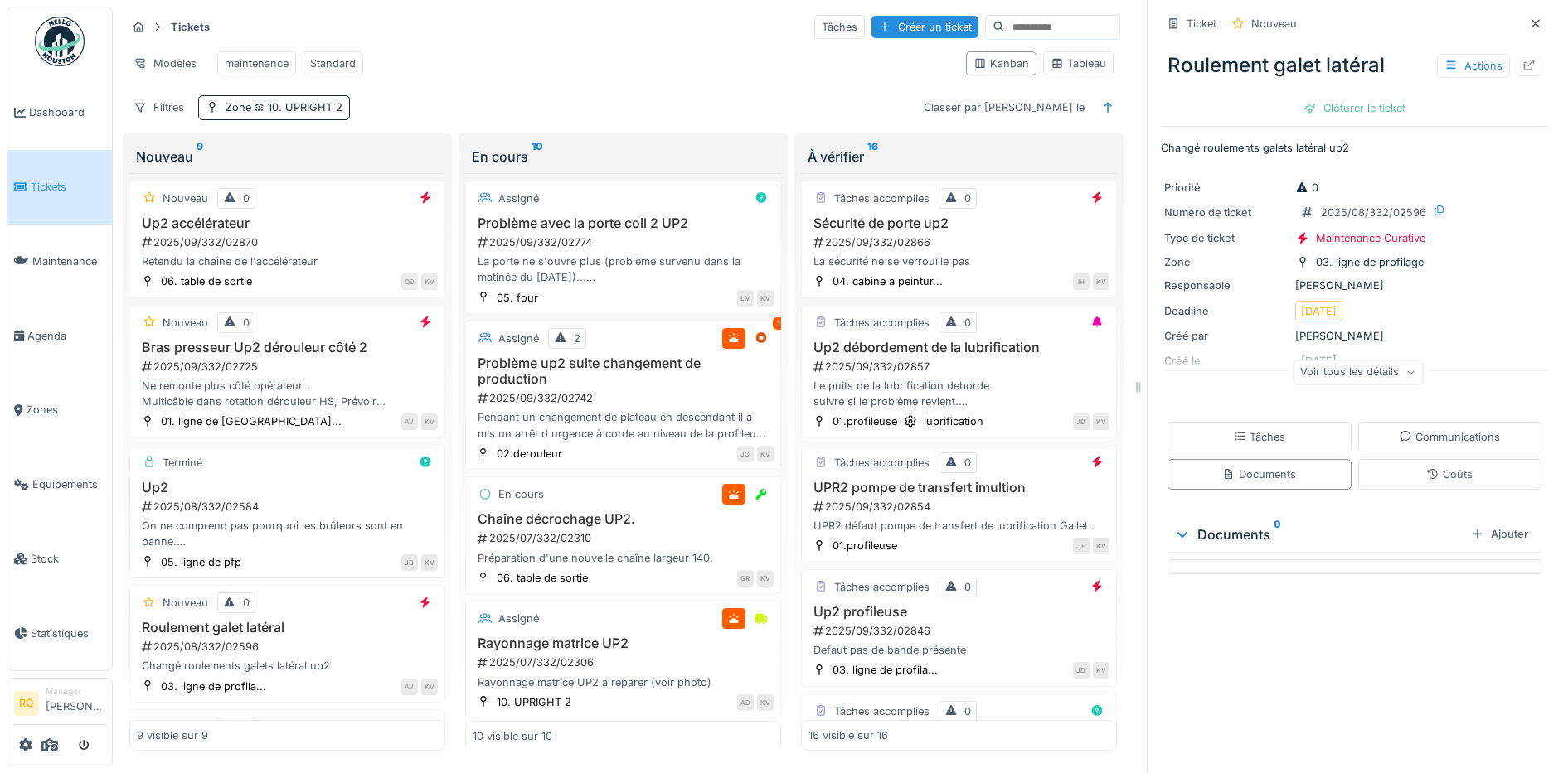
click at [1405, 369] on icon at bounding box center [1410, 373] width 10 height 8
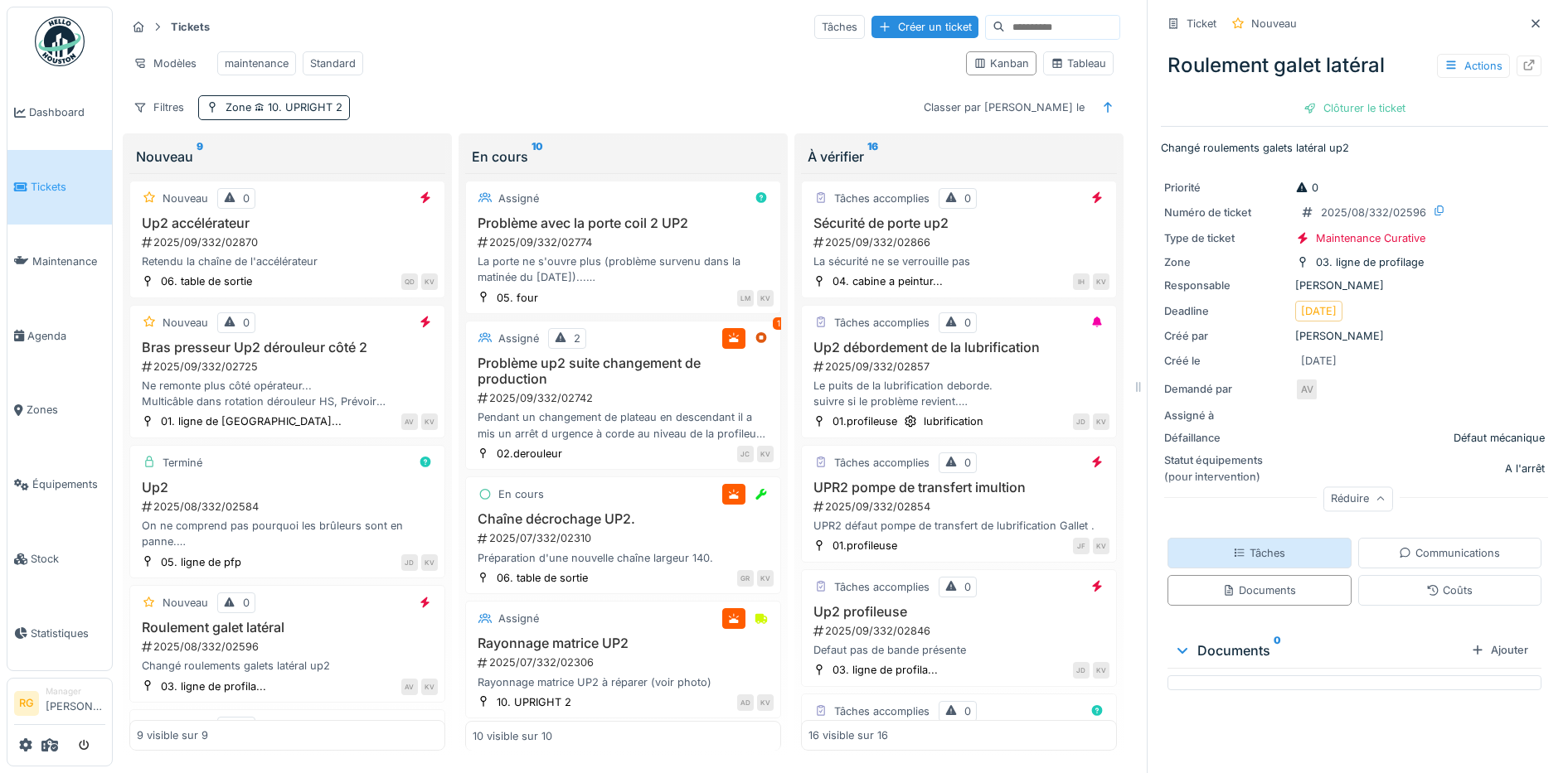
click at [1252, 545] on div "Tâches" at bounding box center [1259, 553] width 52 height 16
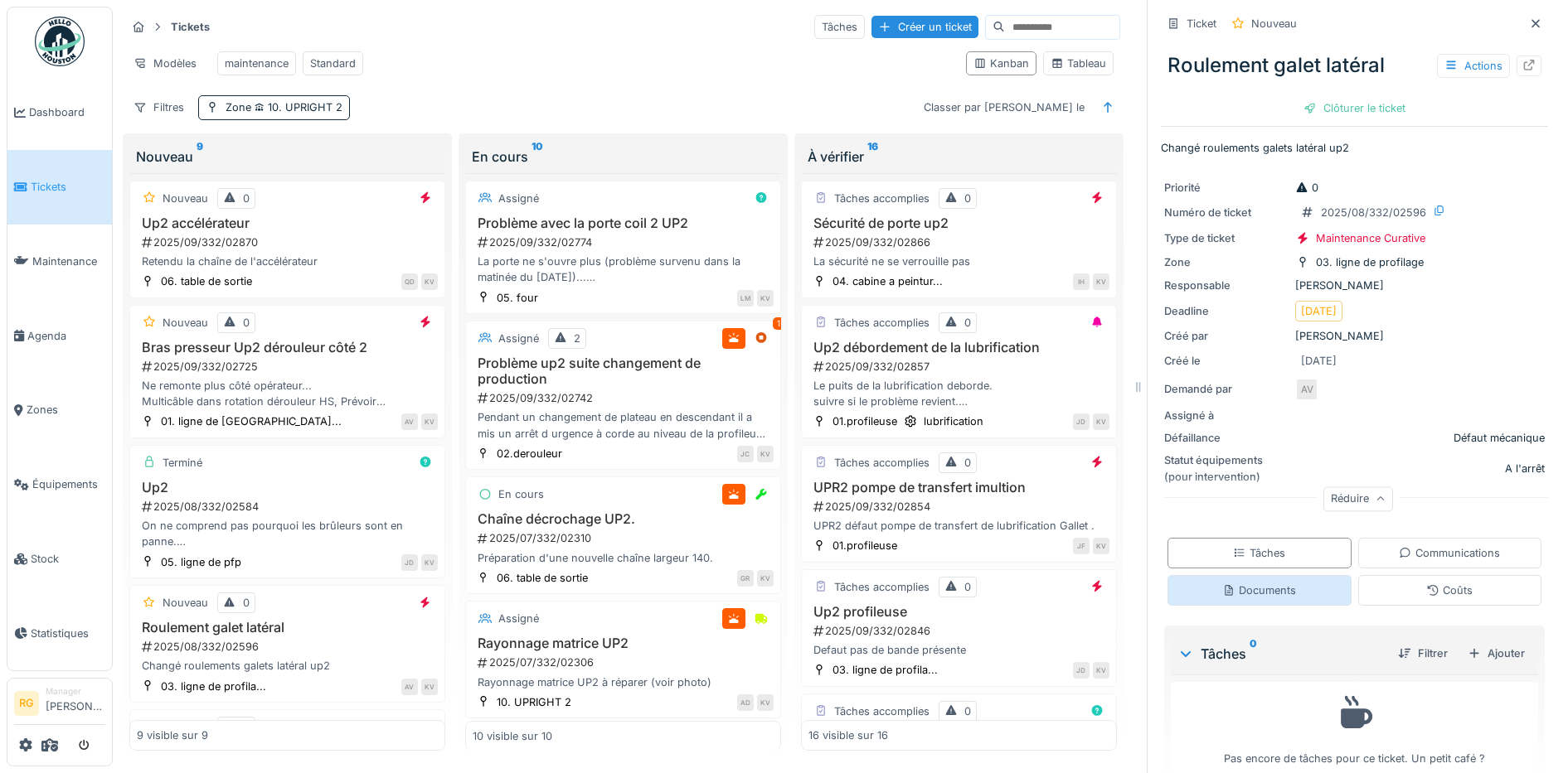
click at [1255, 583] on div "Documents" at bounding box center [1259, 591] width 74 height 16
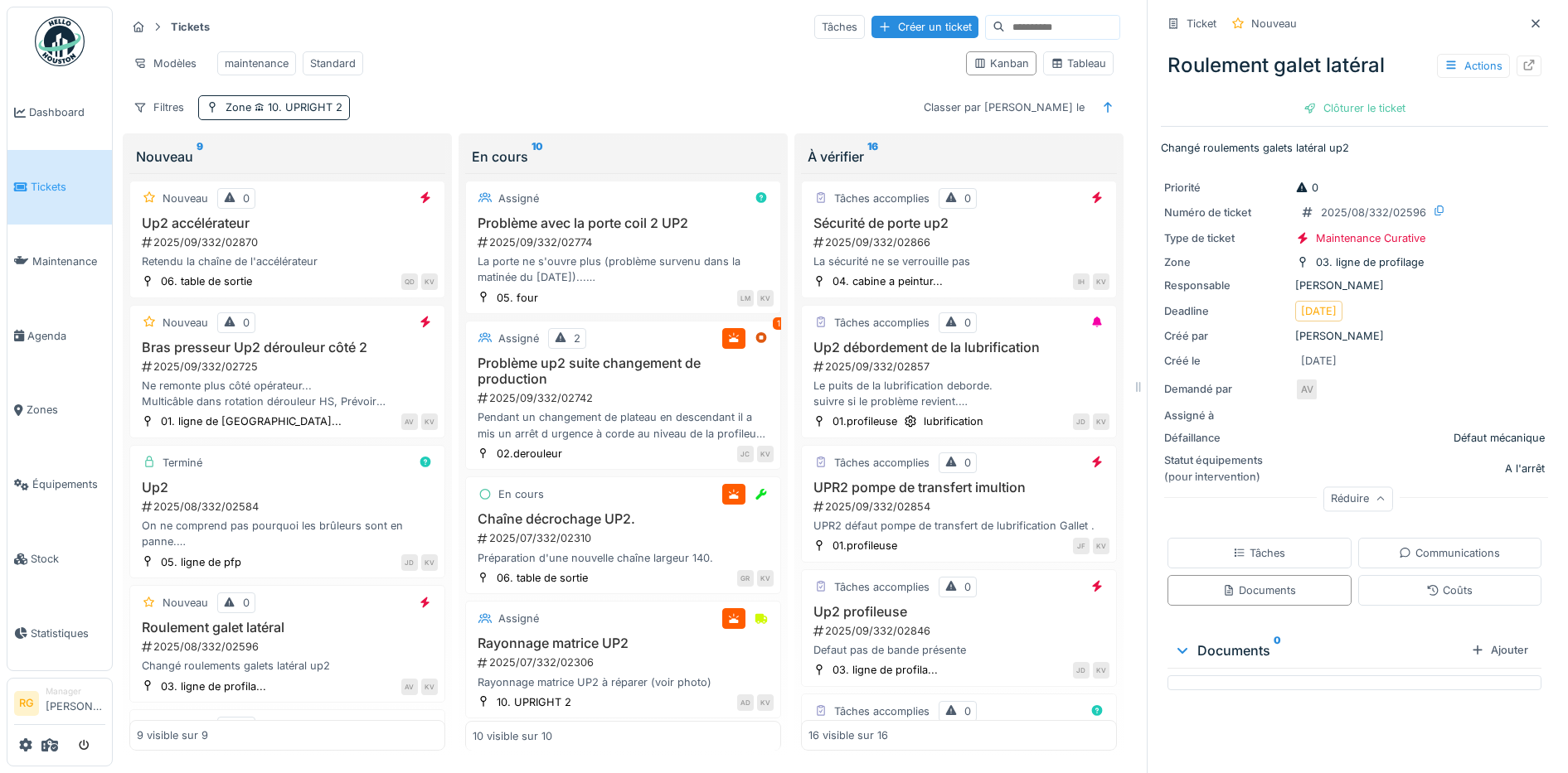
scroll to position [16, 0]
click at [1234, 545] on div "Tâches" at bounding box center [1259, 553] width 52 height 16
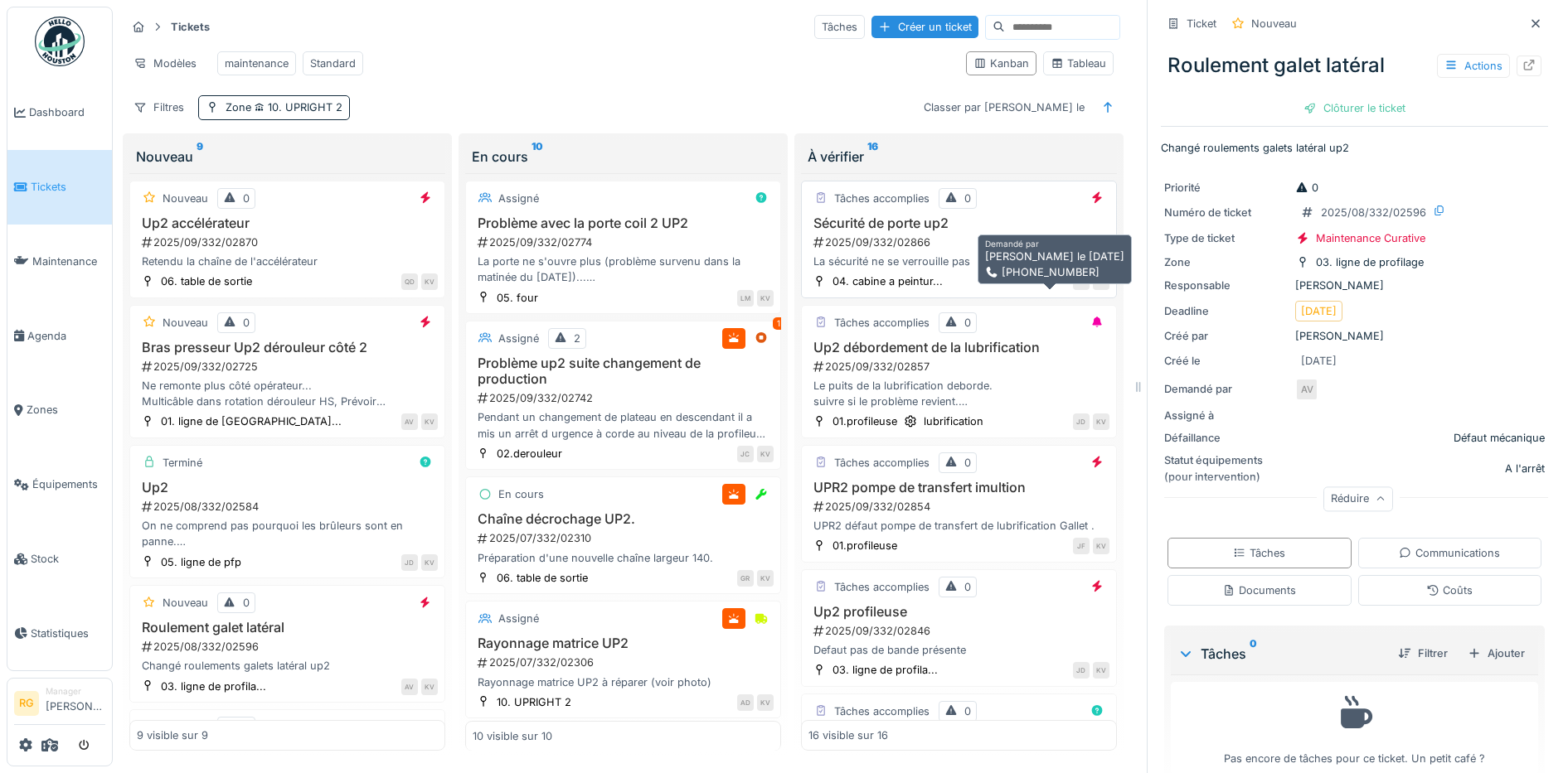
scroll to position [0, 0]
click at [940, 250] on div "2025/09/332/02866" at bounding box center [960, 242] width 297 height 16
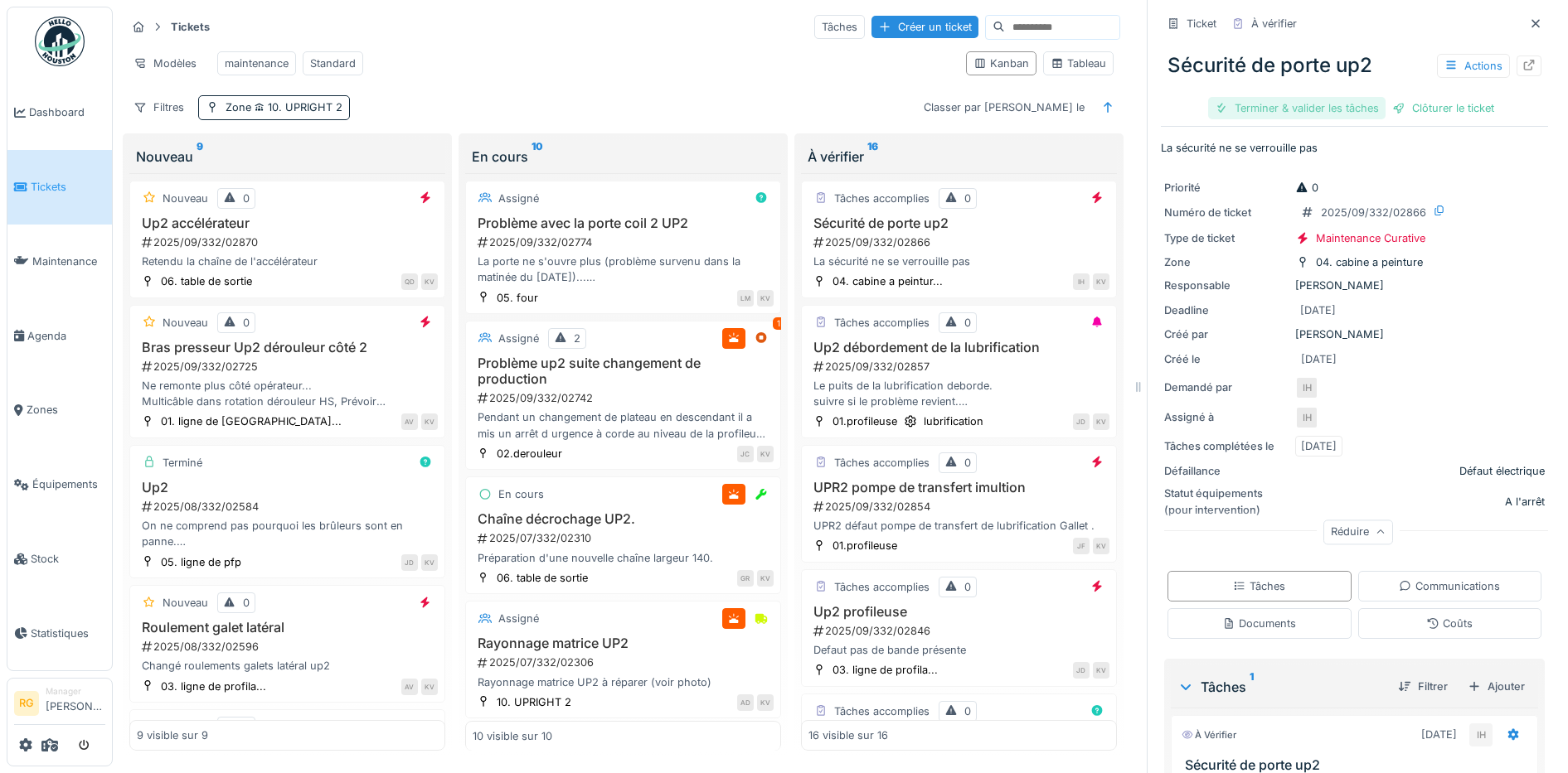
click at [1274, 112] on div "Terminer & valider les tâches" at bounding box center [1297, 108] width 178 height 22
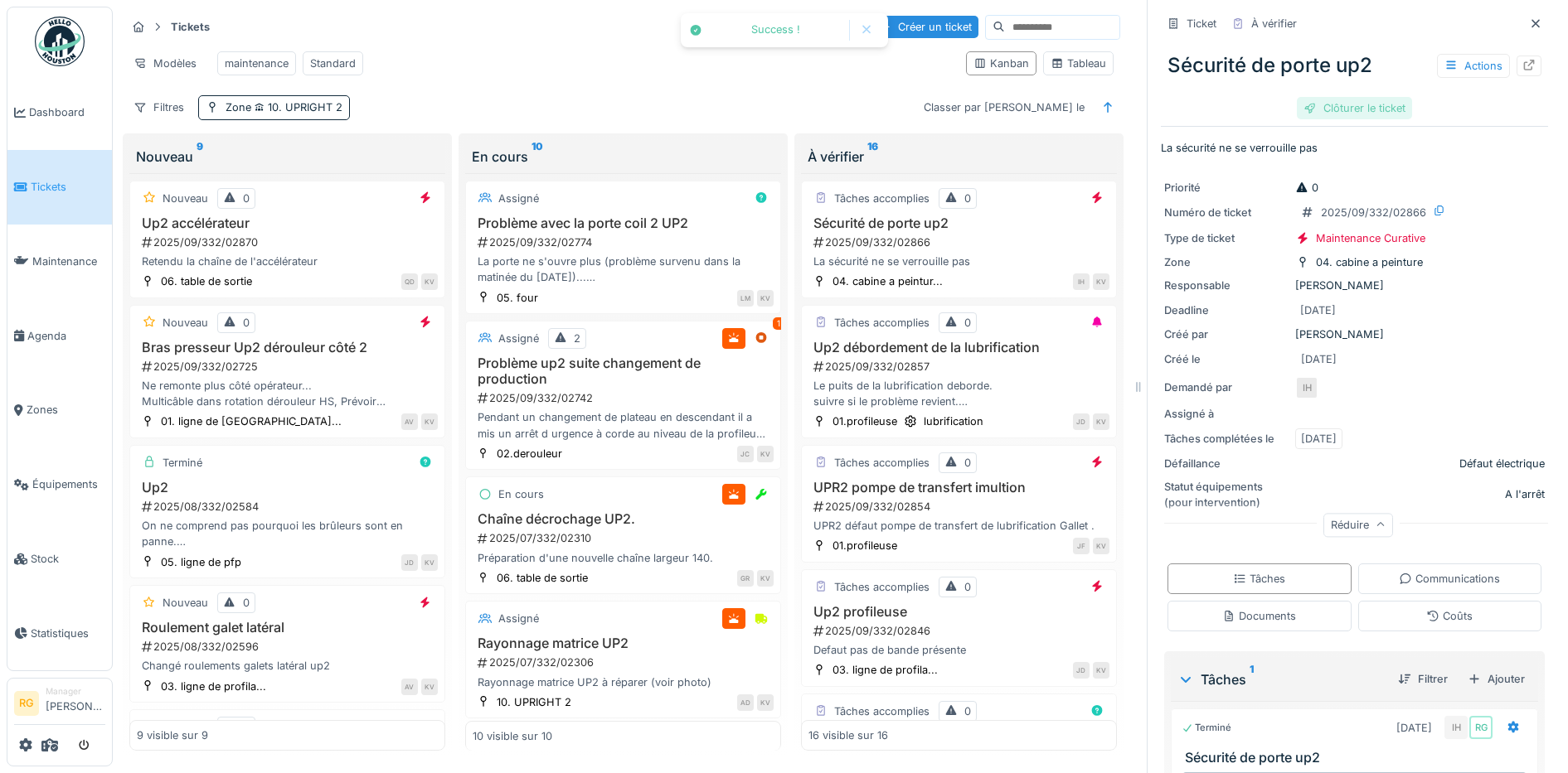
click at [1360, 110] on div "Clôturer le ticket" at bounding box center [1354, 108] width 115 height 22
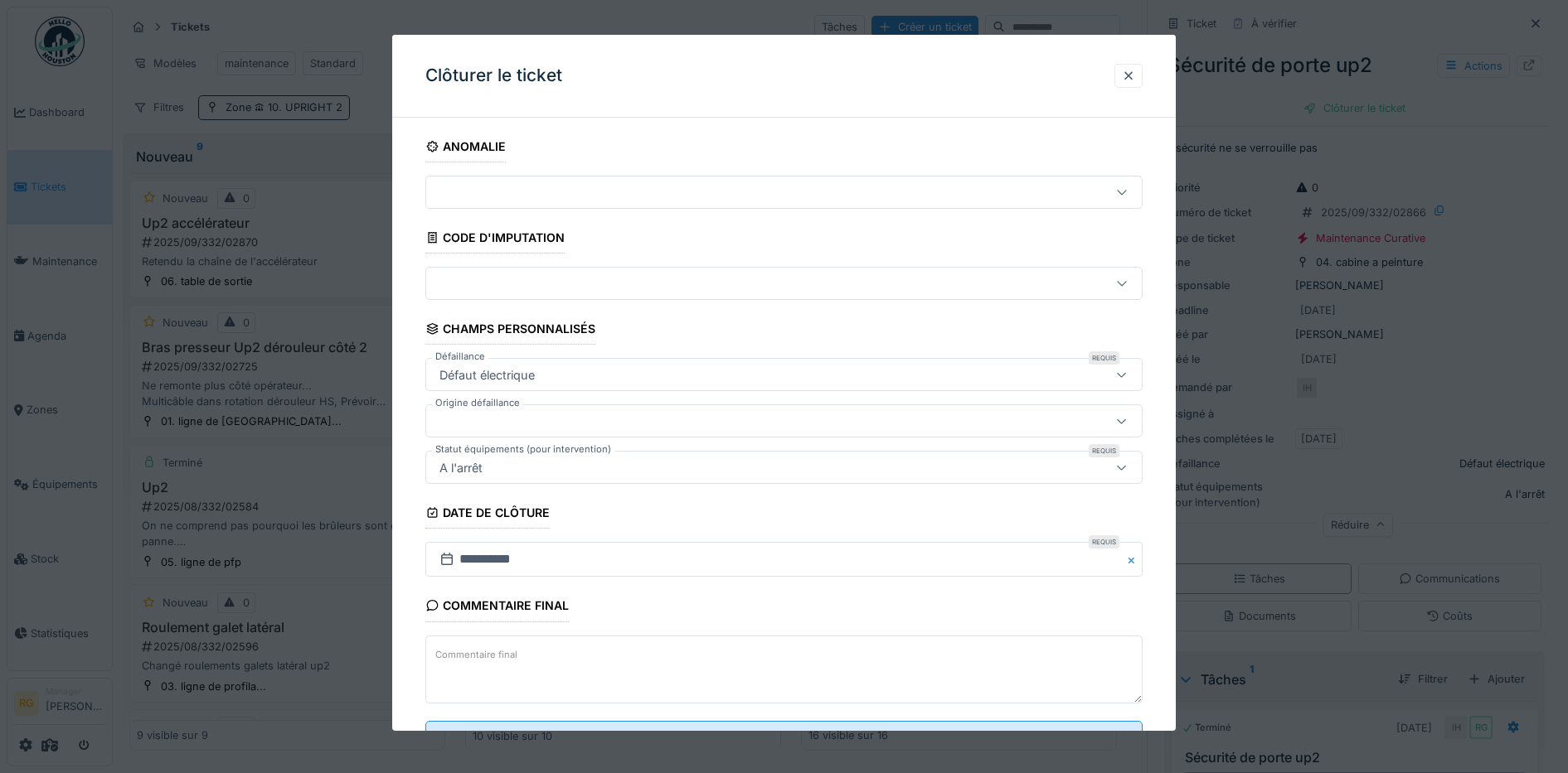
click at [623, 658] on textarea "Commentaire final" at bounding box center [784, 670] width 718 height 68
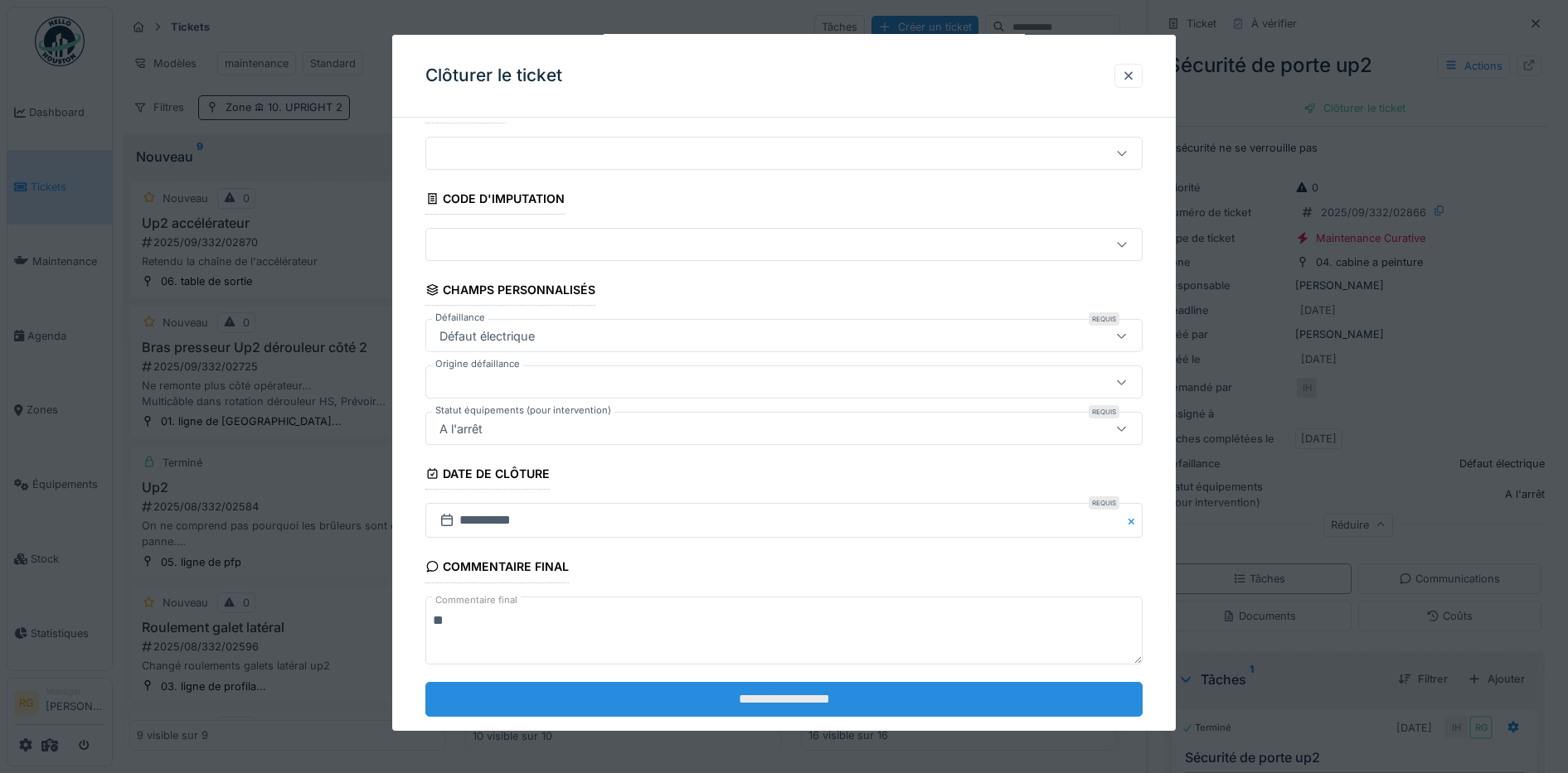
scroll to position [71, 0]
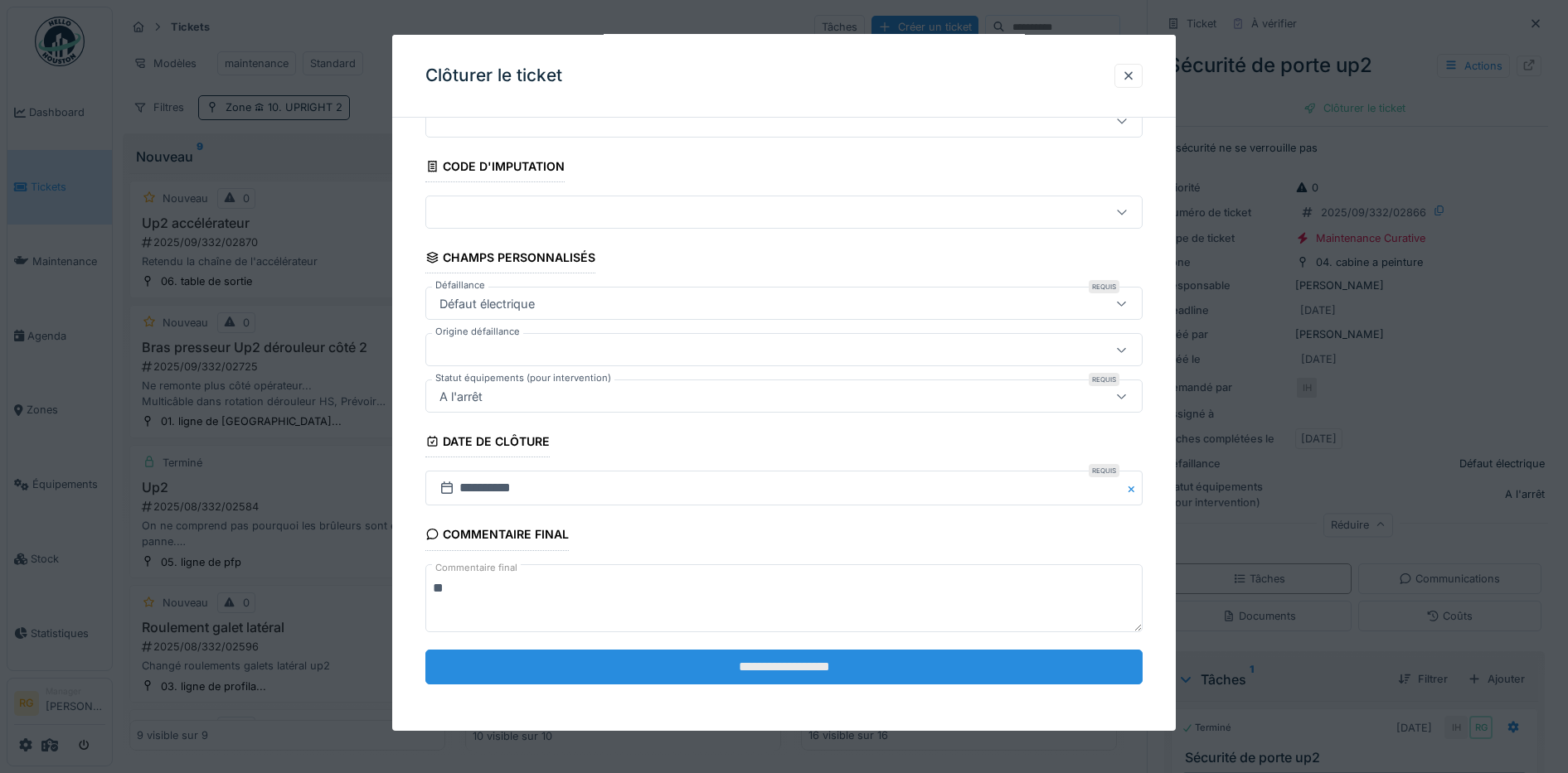
type textarea "**"
click at [763, 673] on input "**********" at bounding box center [784, 667] width 718 height 35
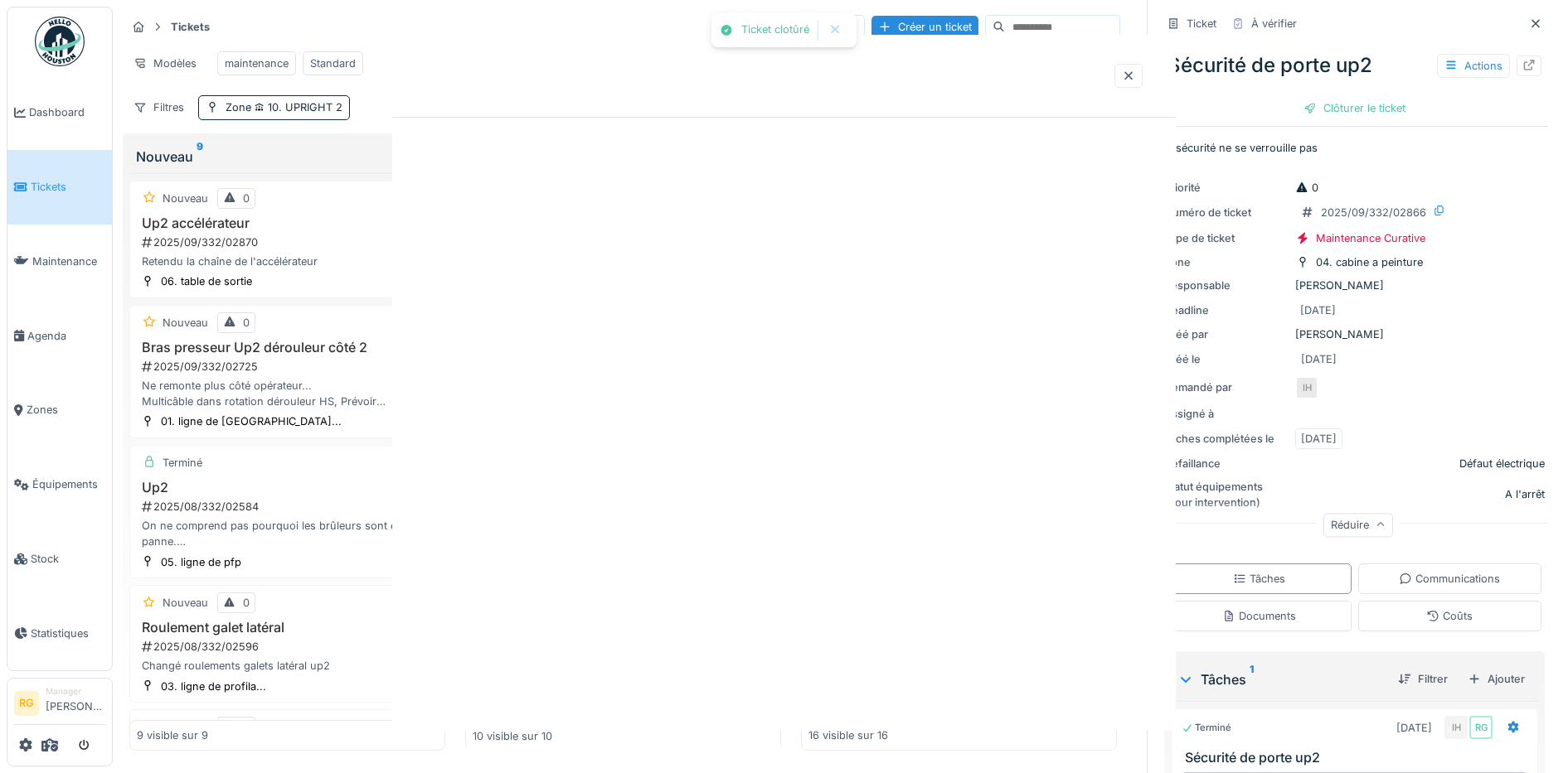
scroll to position [0, 0]
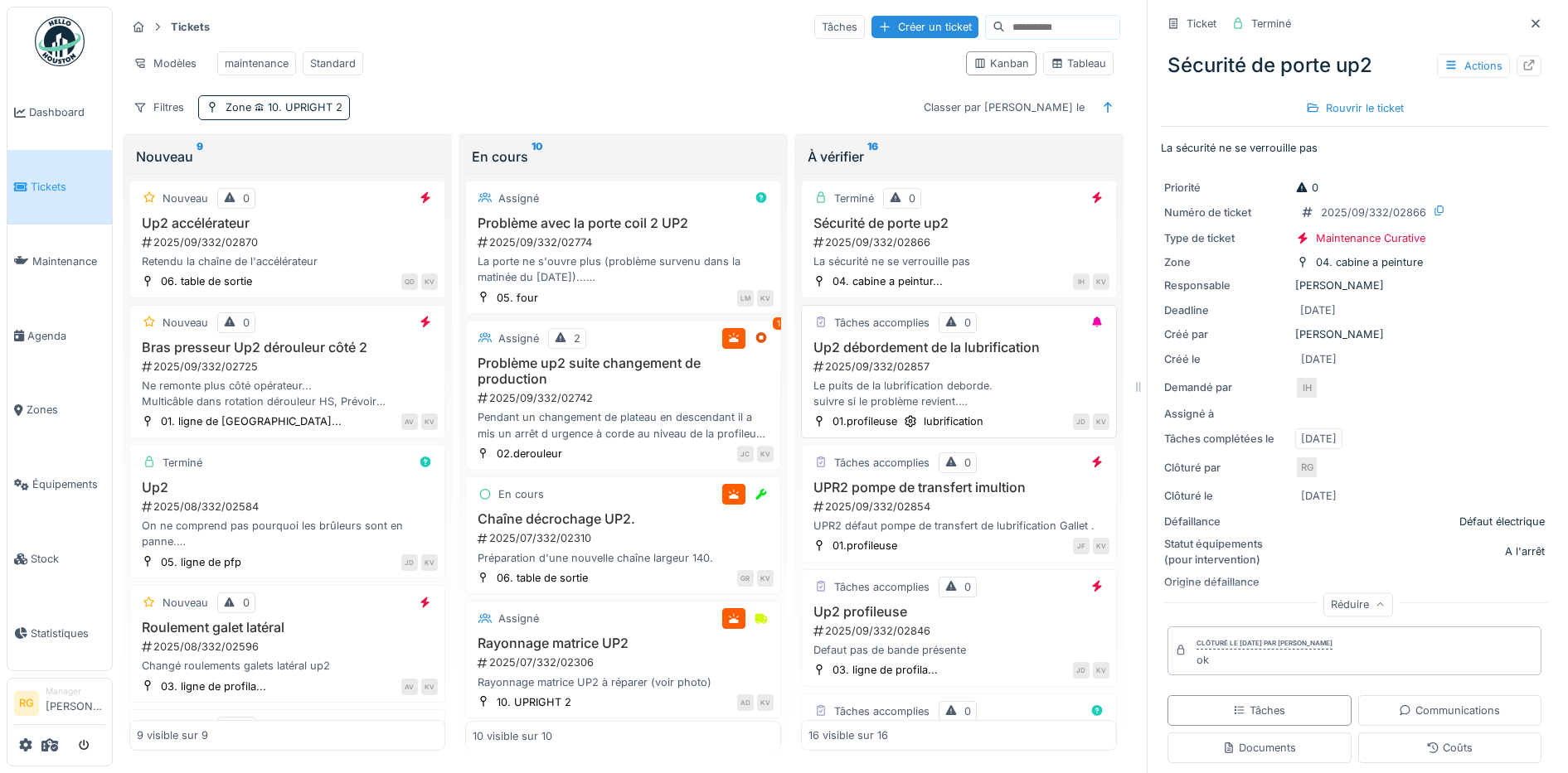
click at [970, 393] on div "Le puits de la lubrification deborde. suivre si le problème revient. déblokage …" at bounding box center [958, 393] width 301 height 31
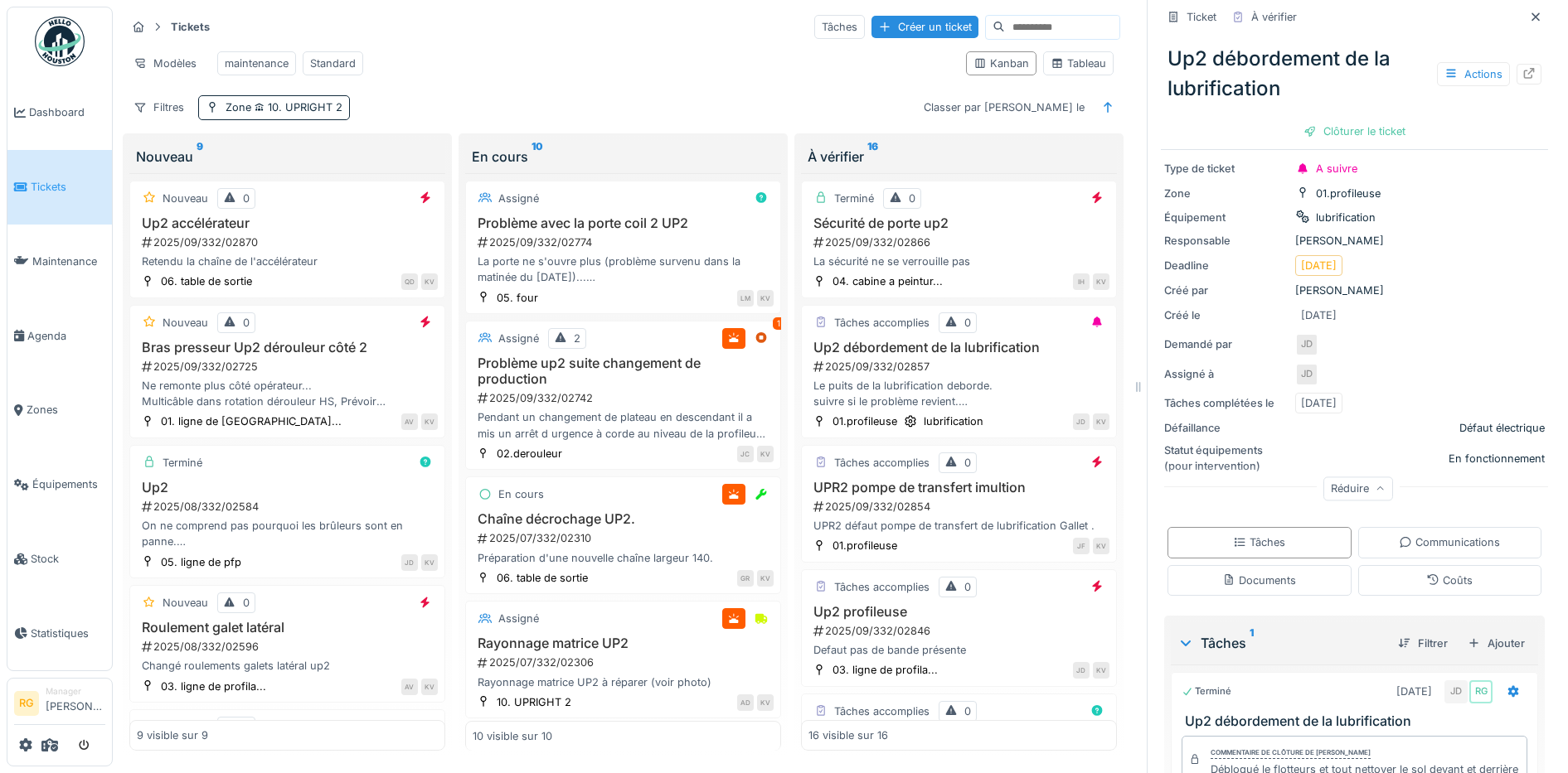
scroll to position [250, 0]
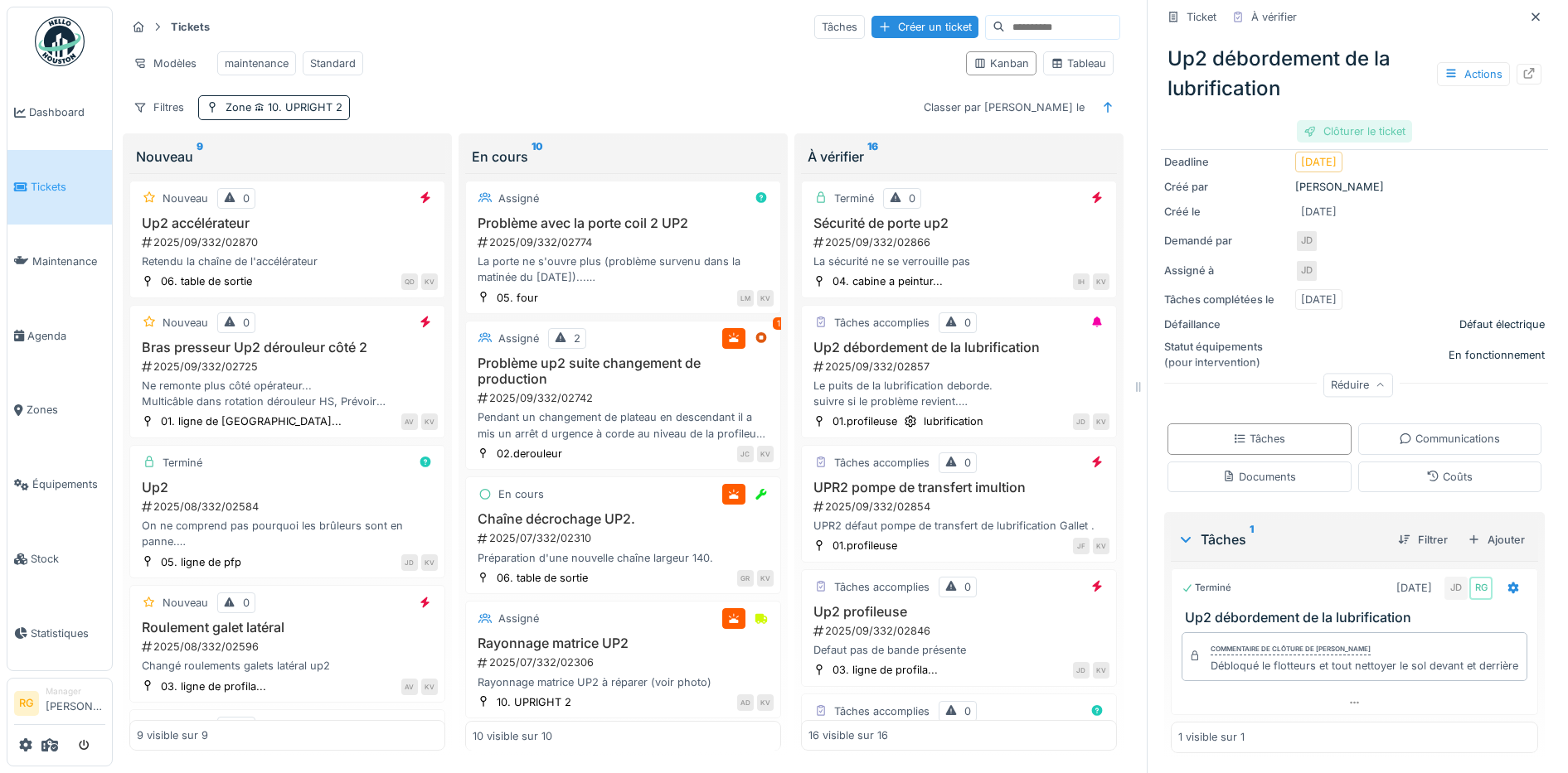
click at [1330, 131] on div "Clôturer le ticket" at bounding box center [1354, 131] width 115 height 22
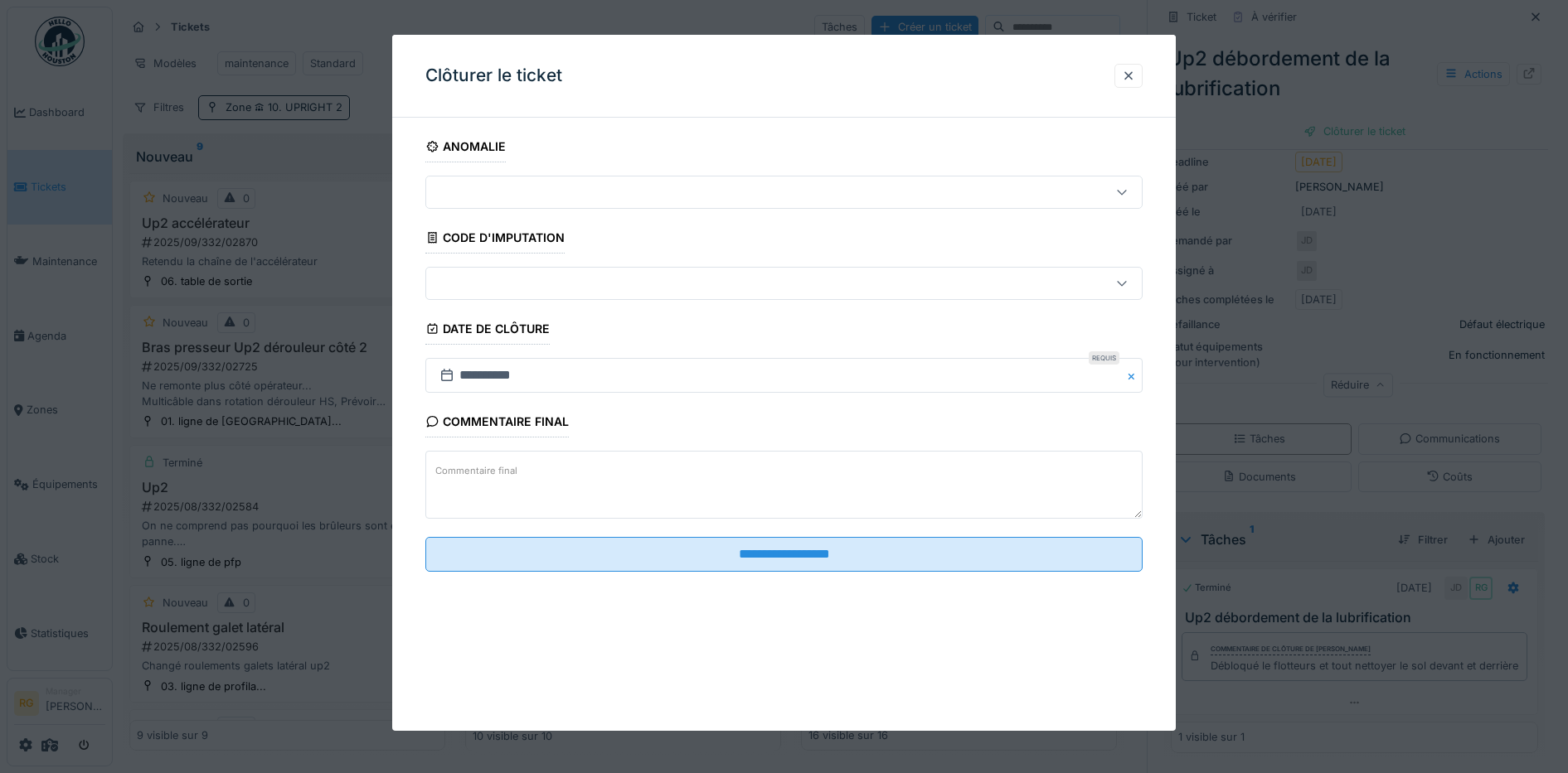
click at [500, 461] on label "Commentaire final" at bounding box center [476, 470] width 89 height 21
click at [500, 461] on textarea "Commentaire final" at bounding box center [784, 485] width 718 height 68
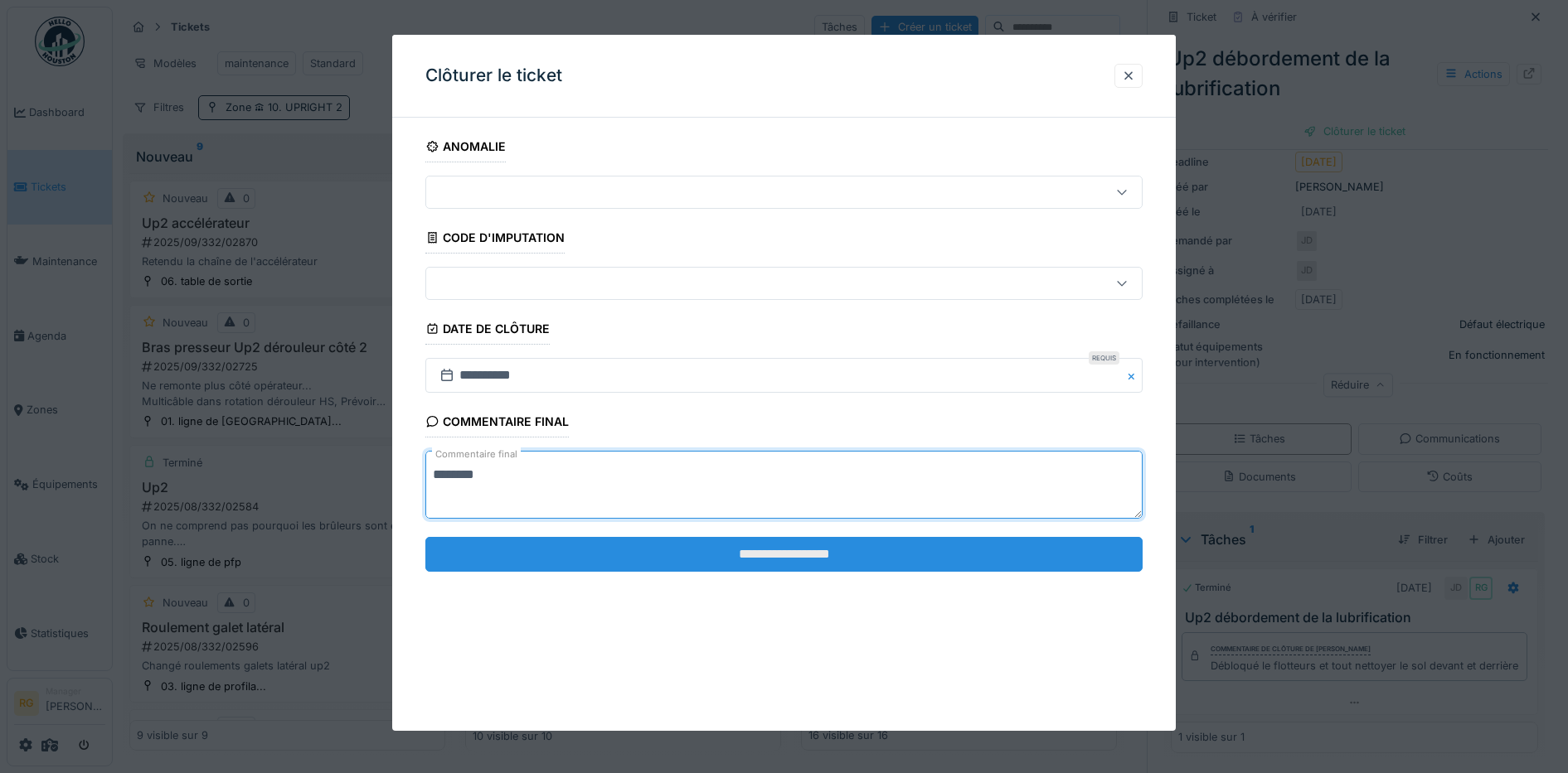
type textarea "********"
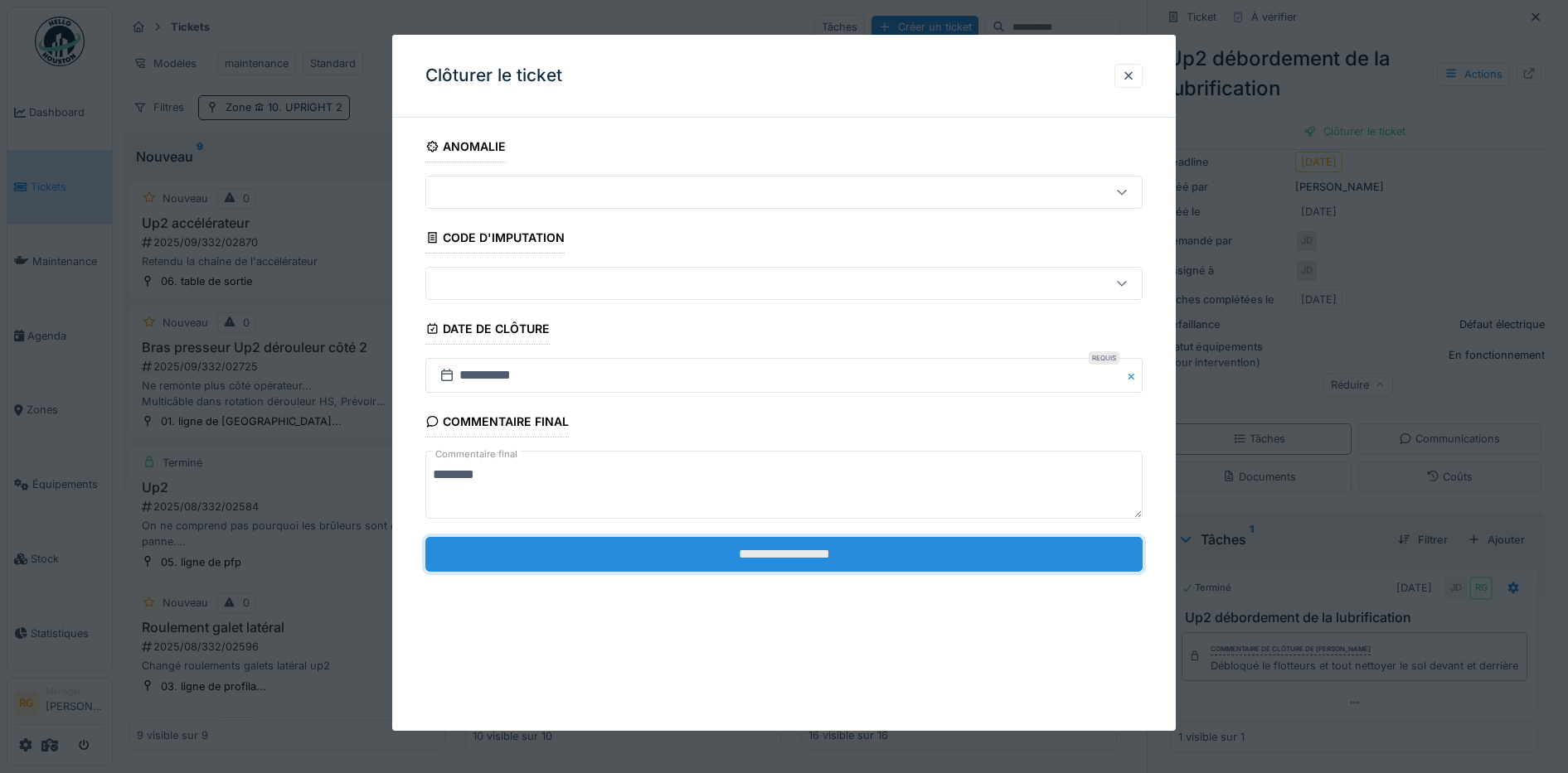
click at [806, 554] on input "**********" at bounding box center [784, 554] width 718 height 35
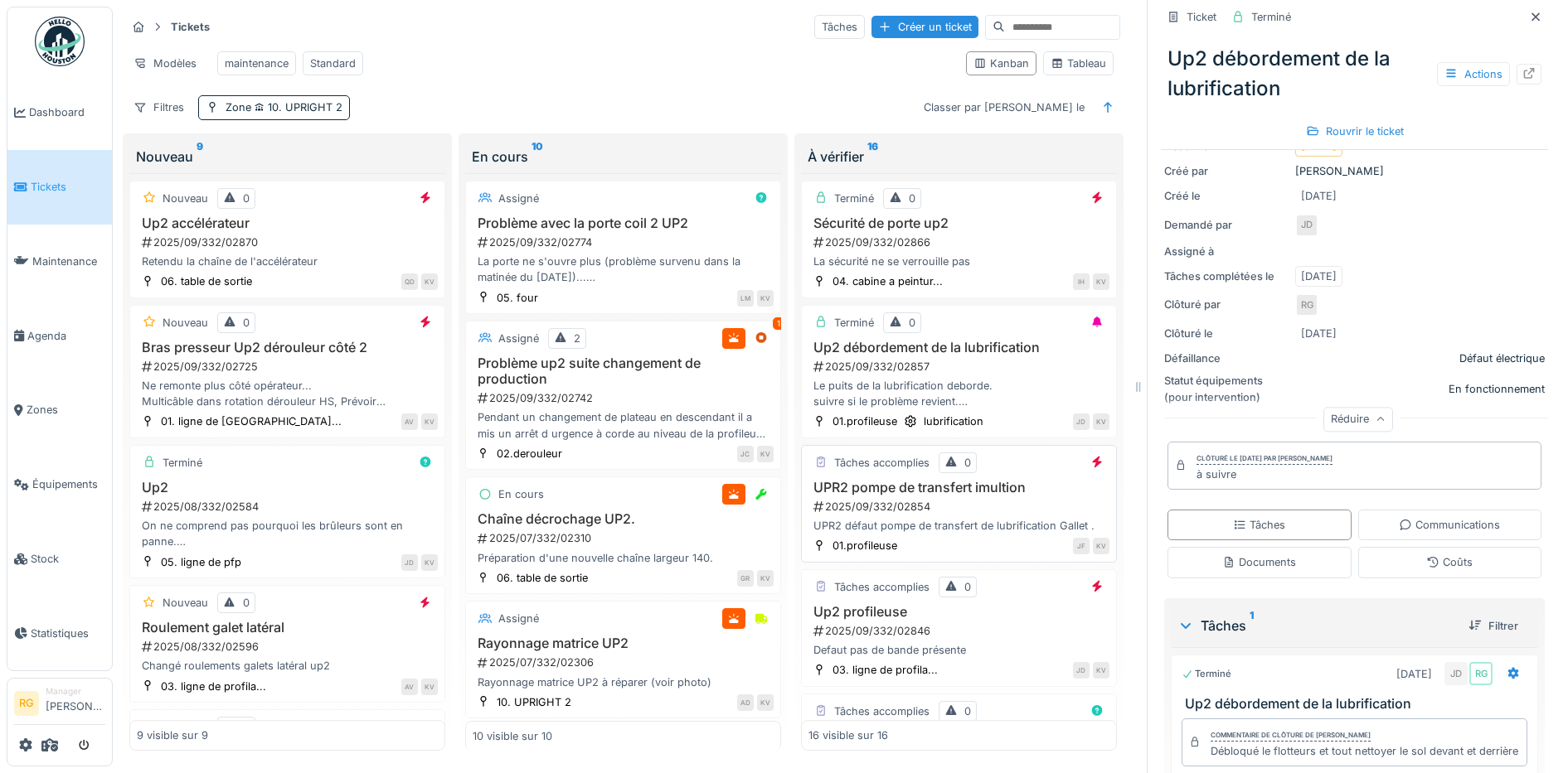
click at [974, 514] on div "2025/09/332/02854" at bounding box center [960, 507] width 297 height 16
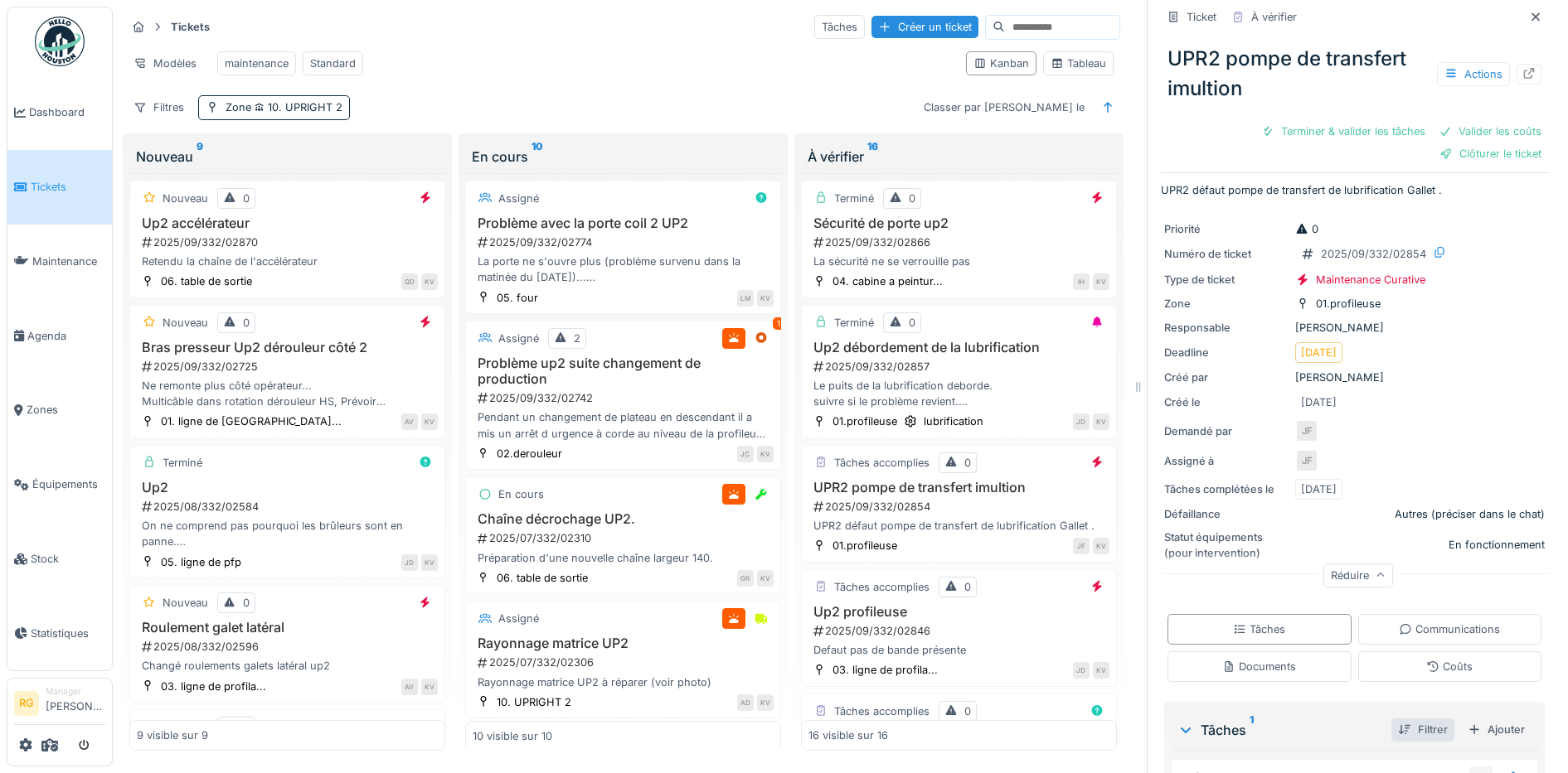
scroll to position [321, 0]
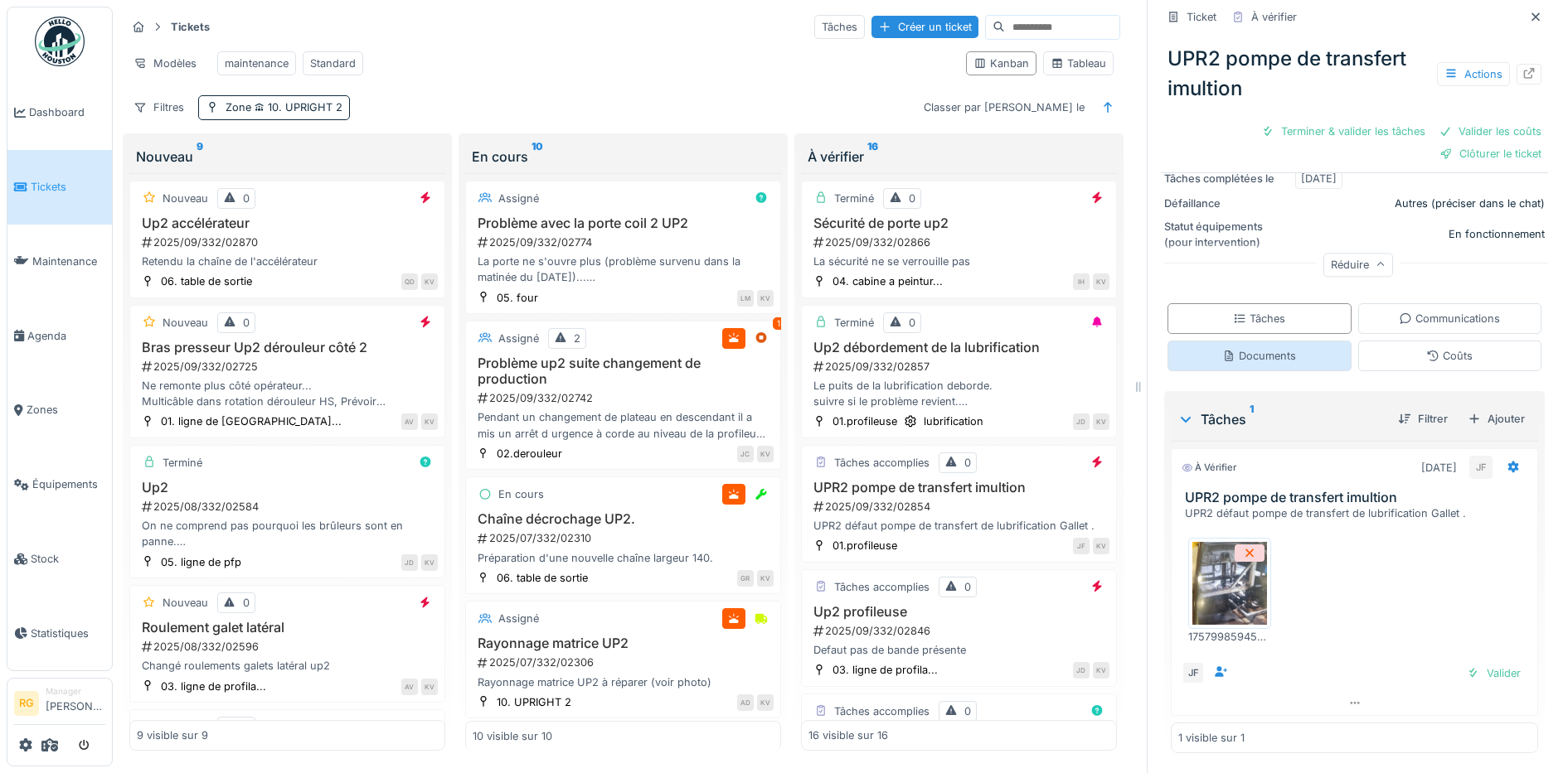
click at [1248, 365] on div "Documents" at bounding box center [1259, 356] width 184 height 31
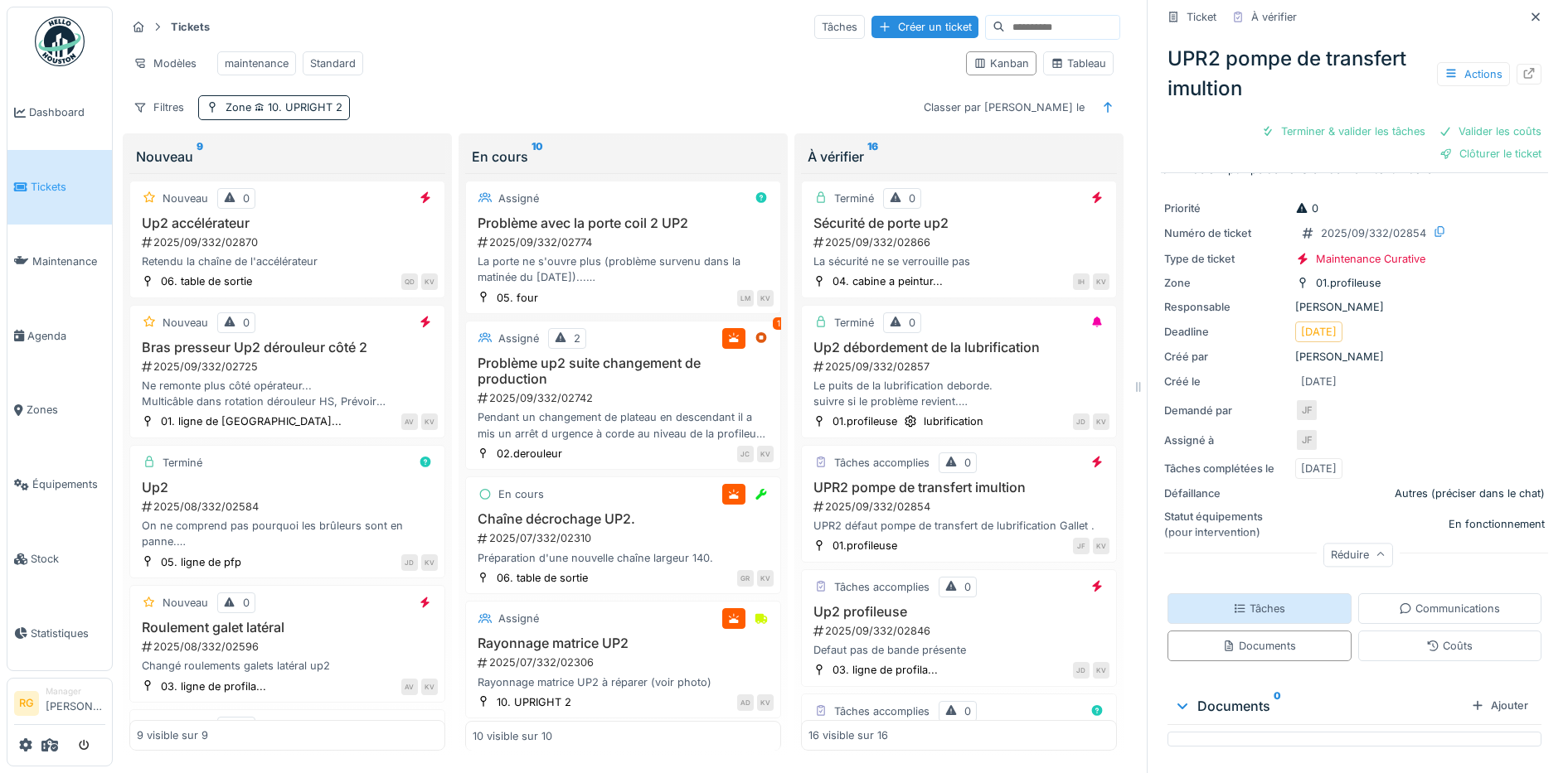
click at [1256, 601] on div "Tâches" at bounding box center [1259, 609] width 52 height 16
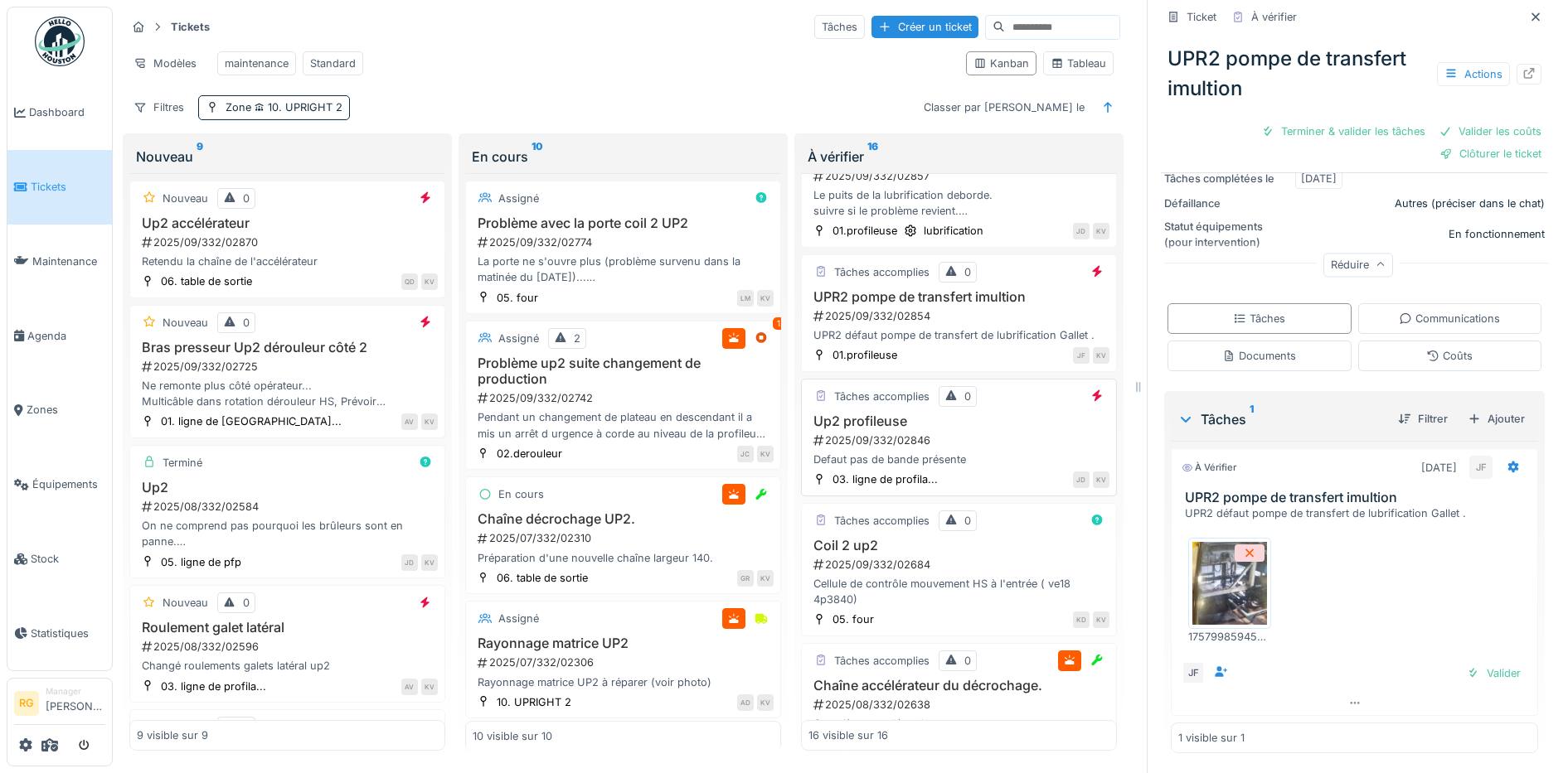
scroll to position [207, 0]
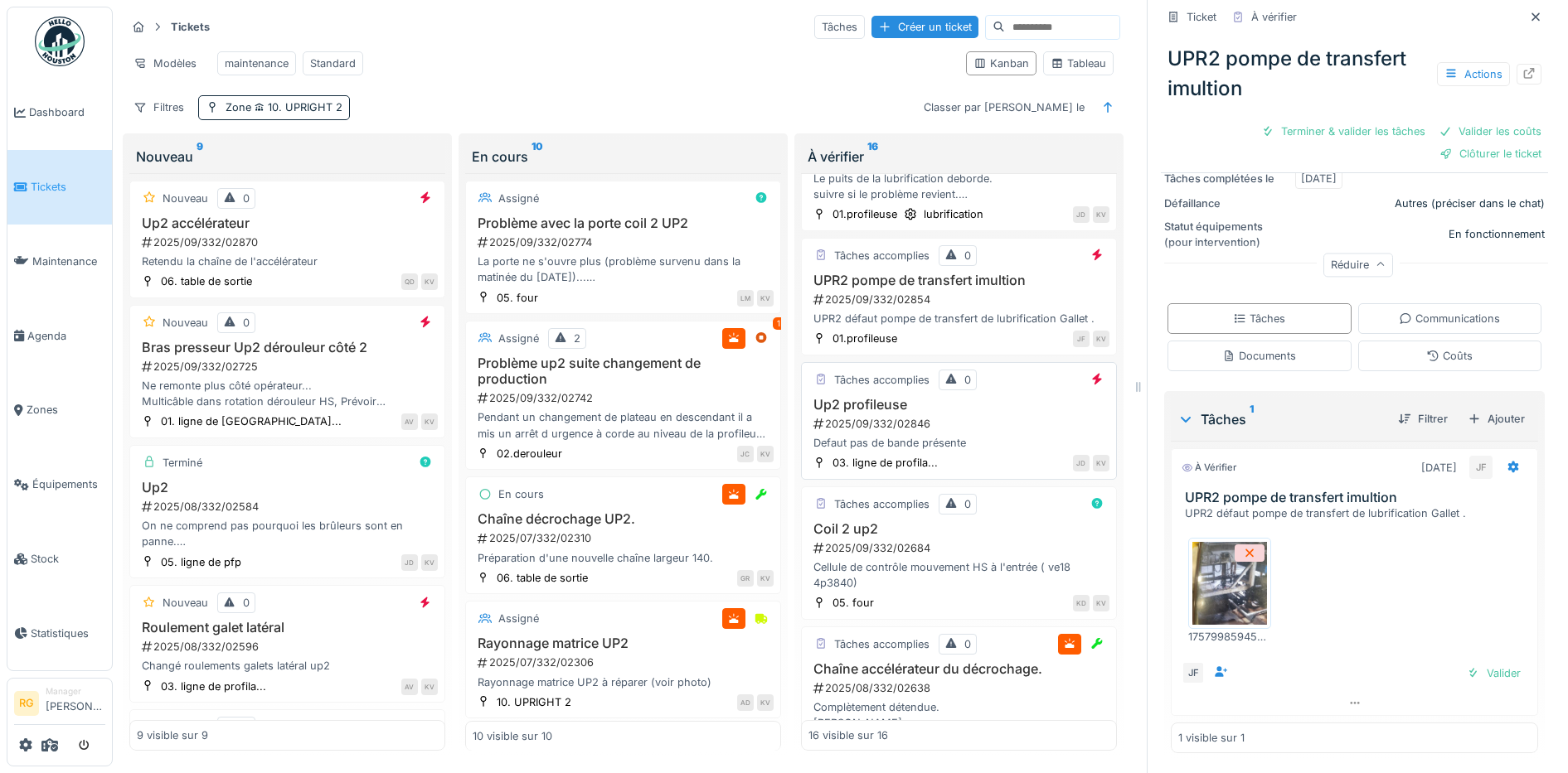
click at [968, 432] on div "2025/09/332/02846" at bounding box center [960, 424] width 297 height 16
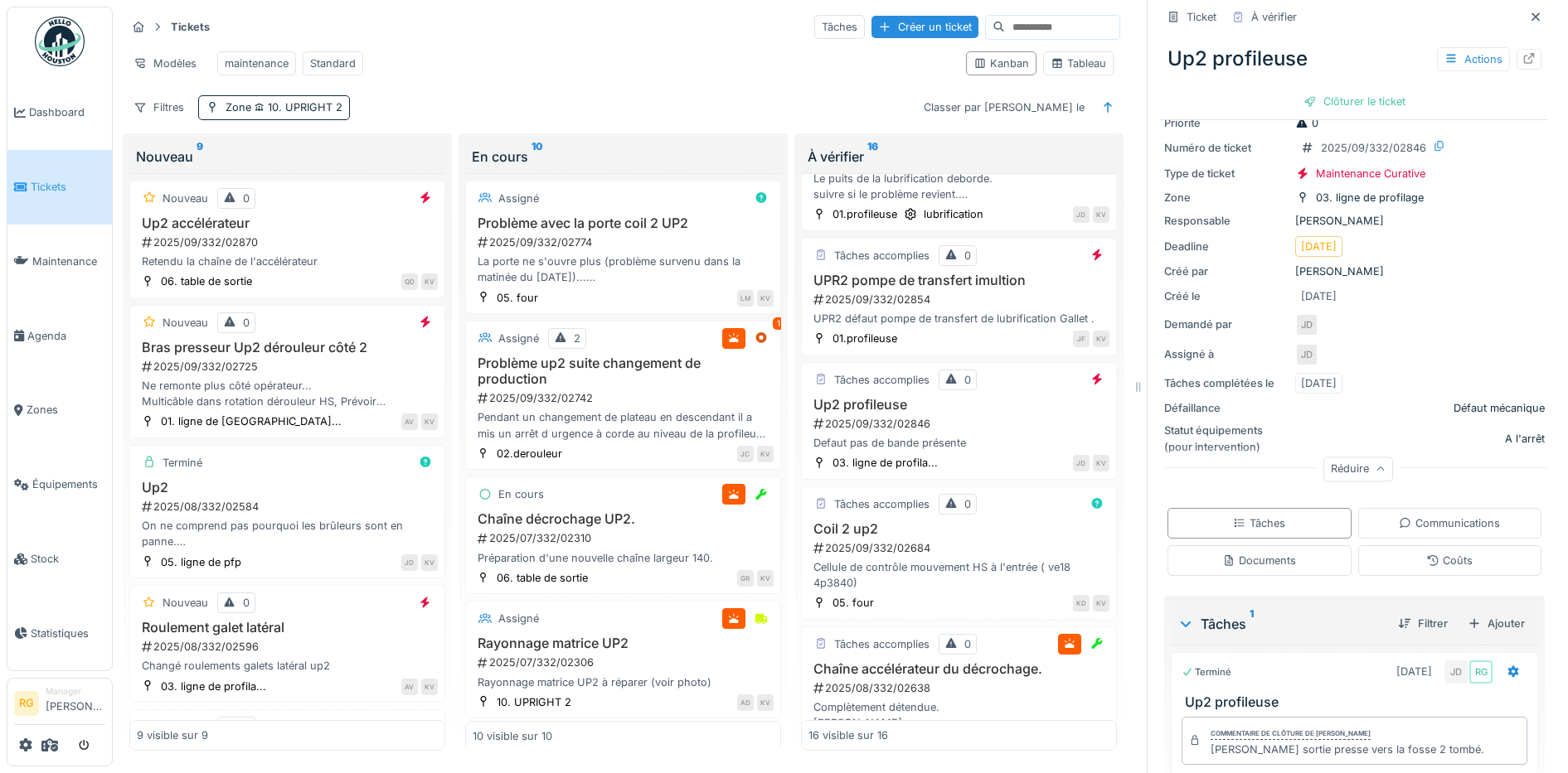
scroll to position [148, 0]
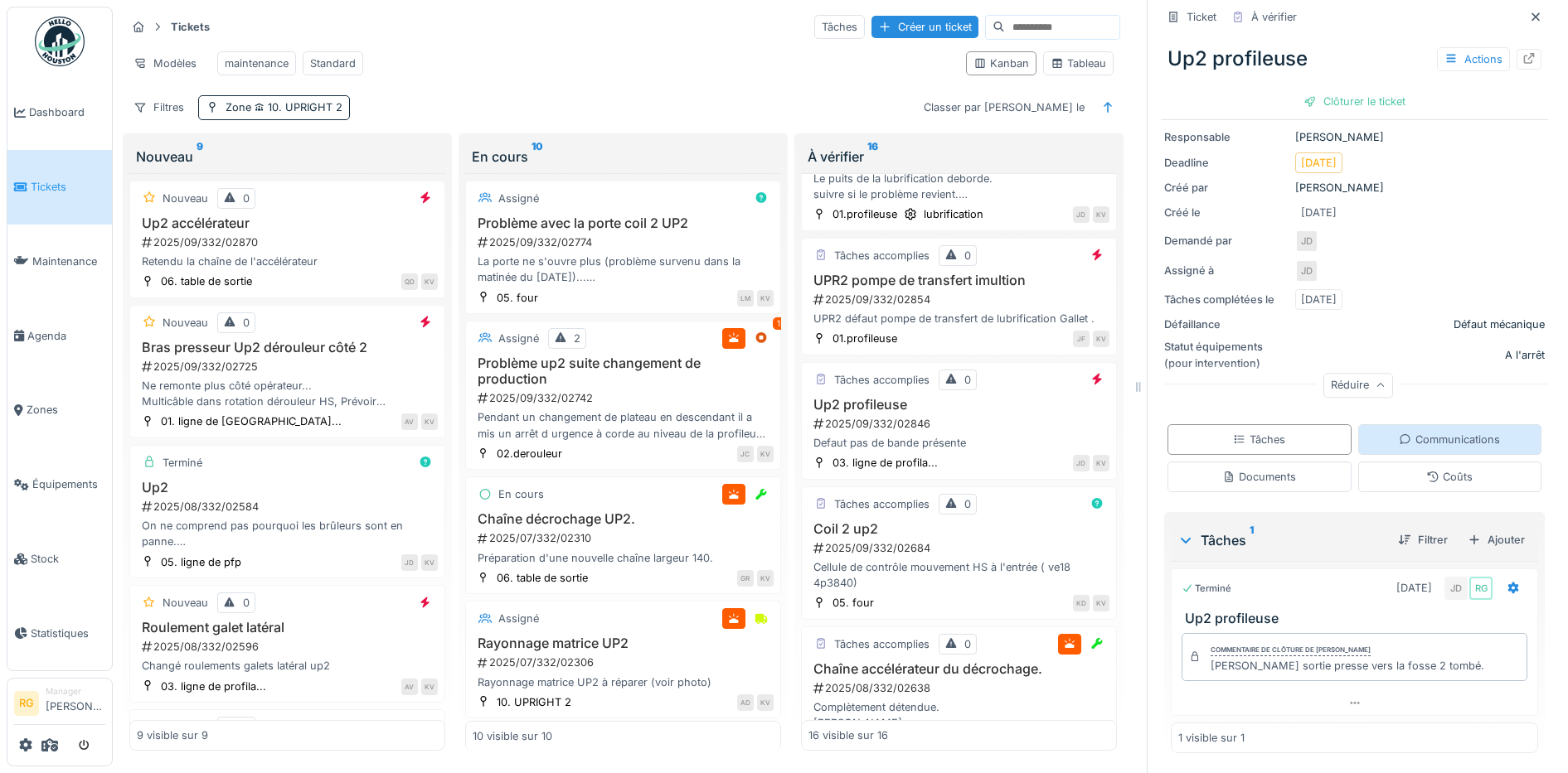
click at [1448, 432] on div "Communications" at bounding box center [1449, 440] width 101 height 16
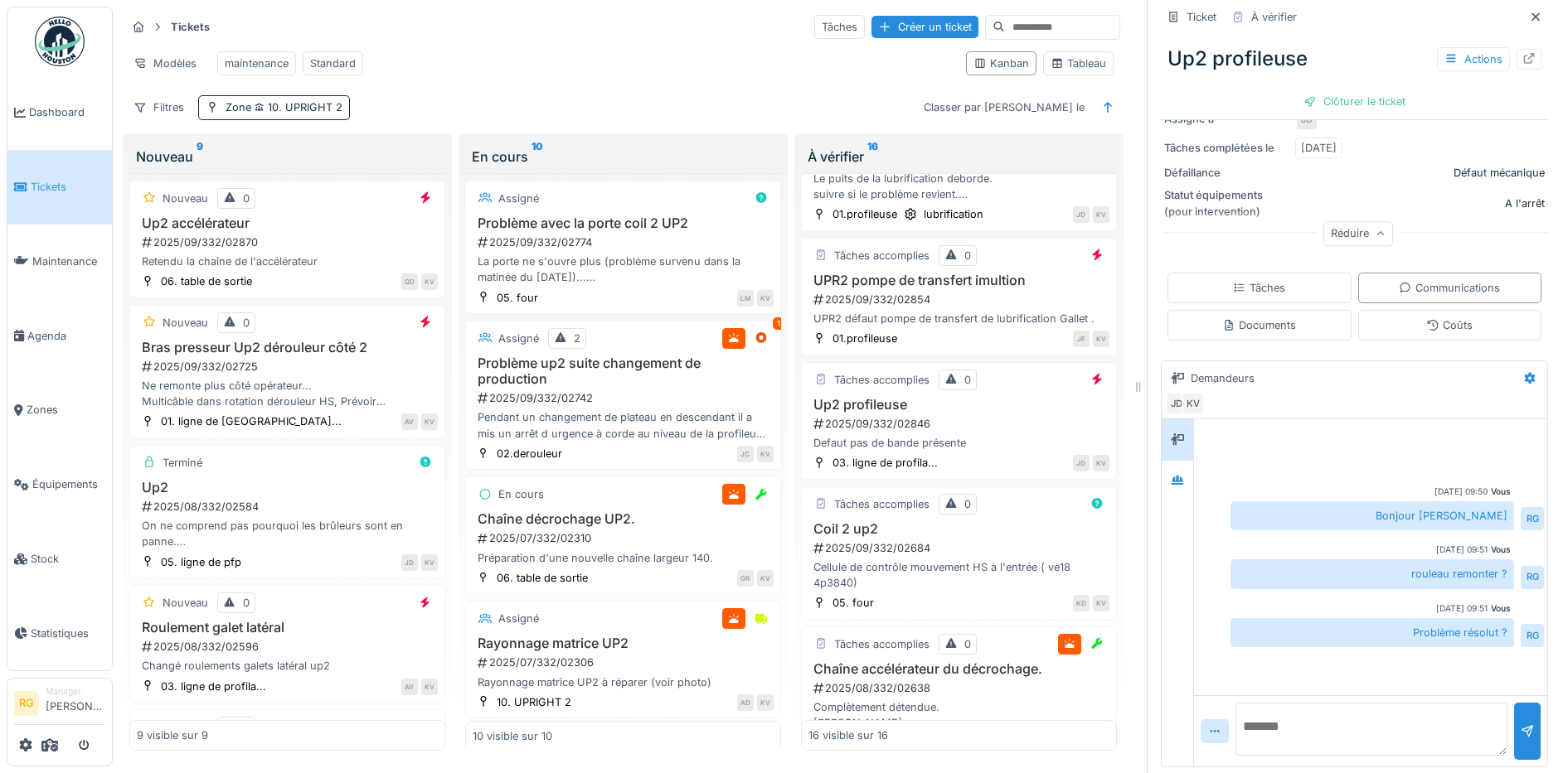
scroll to position [301, 0]
click at [965, 572] on div "Coil 2 up2 2025/09/332/02684 Cellule de contrôle mouvement HS à l'entrée ( ve18…" at bounding box center [958, 557] width 301 height 70
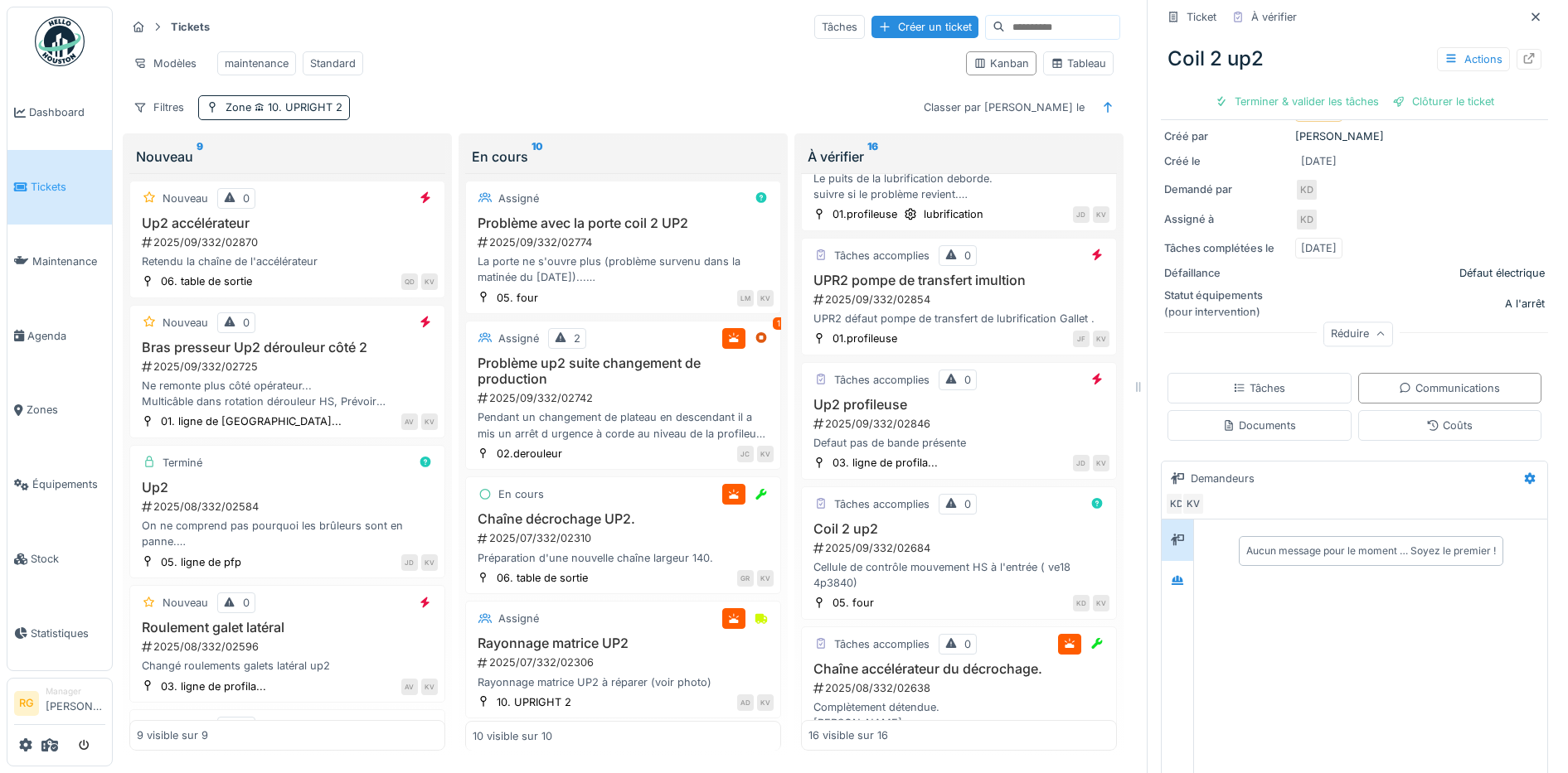
scroll to position [301, 0]
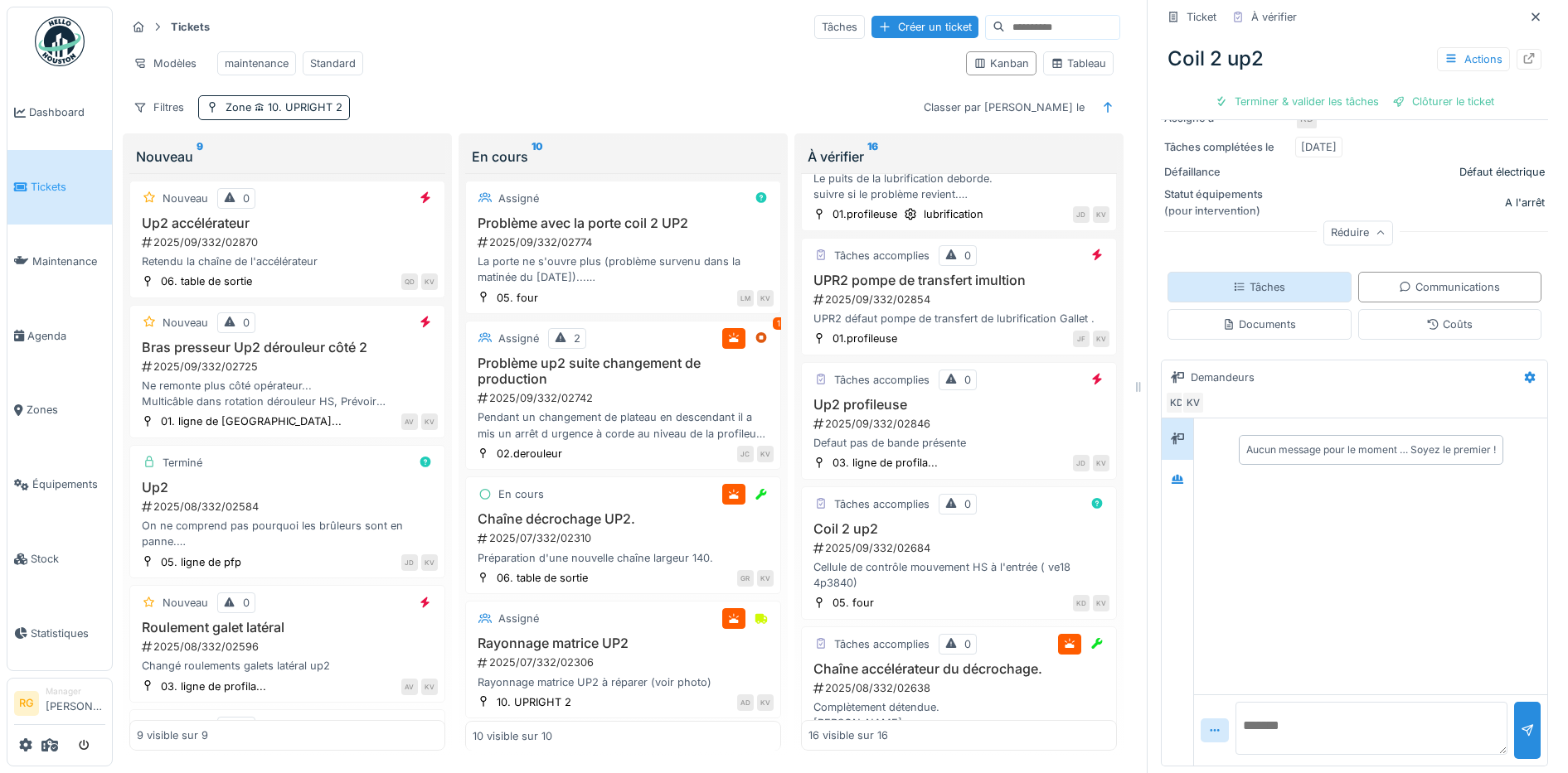
click at [1255, 279] on div "Tâches" at bounding box center [1259, 287] width 52 height 16
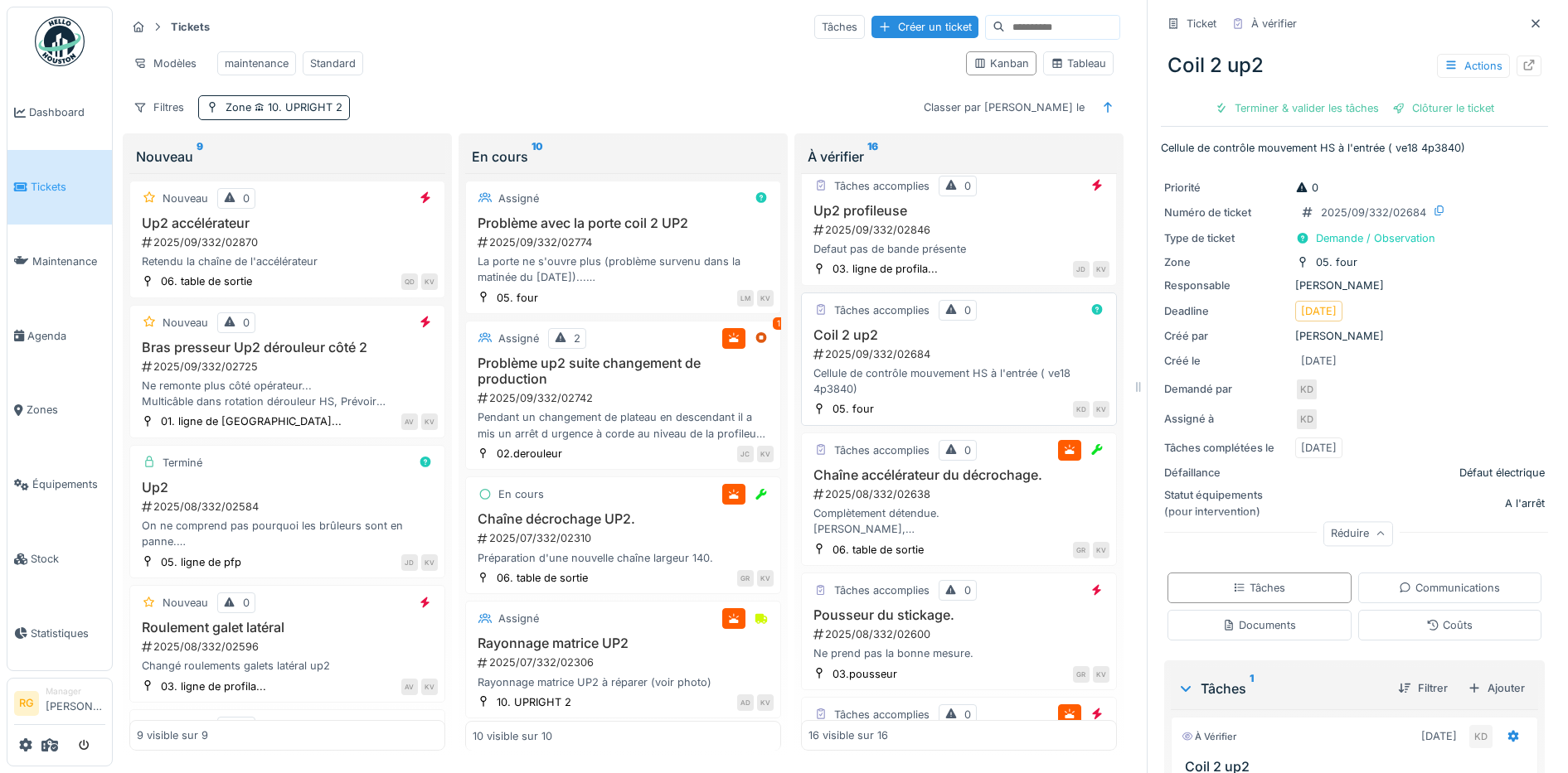
scroll to position [415, 0]
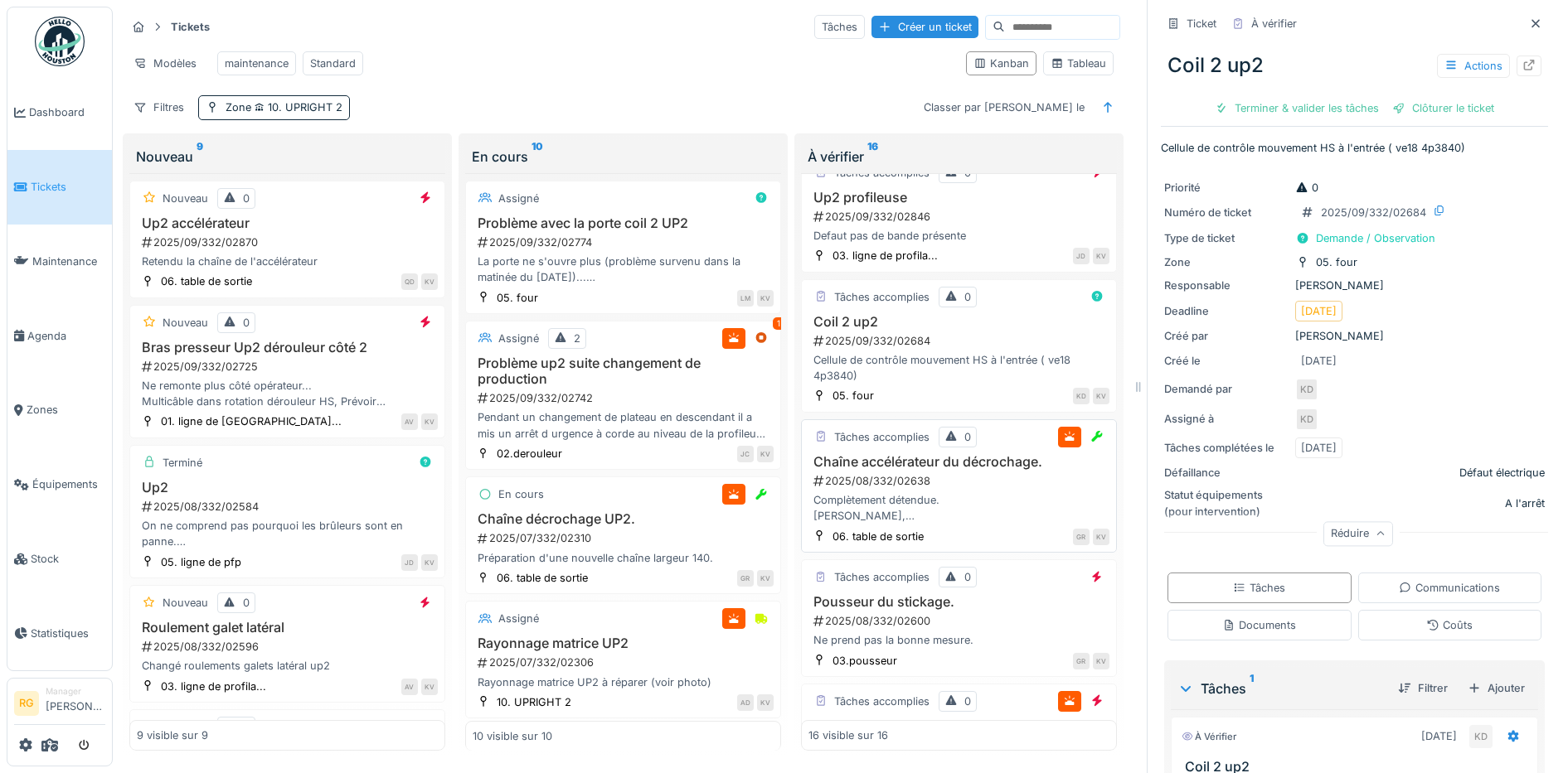
click at [956, 515] on div "Complètement détendue. Bonjour Pascale, peux tu commander de la chaine 12SYB" at bounding box center [958, 507] width 301 height 31
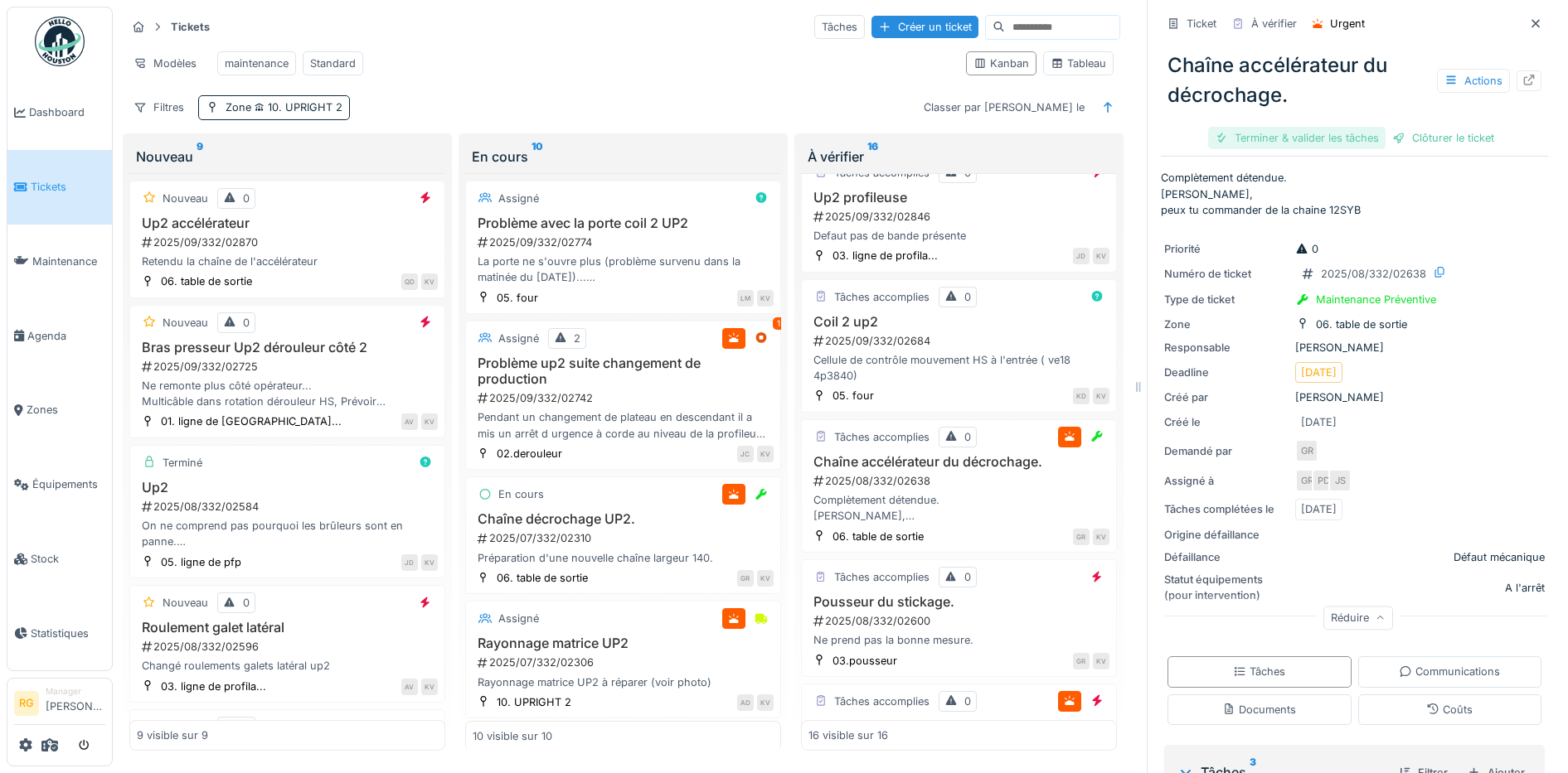
click at [1280, 127] on div "Terminer & valider les tâches" at bounding box center [1297, 137] width 178 height 22
click at [1319, 127] on div "Clôturer le ticket" at bounding box center [1354, 137] width 115 height 22
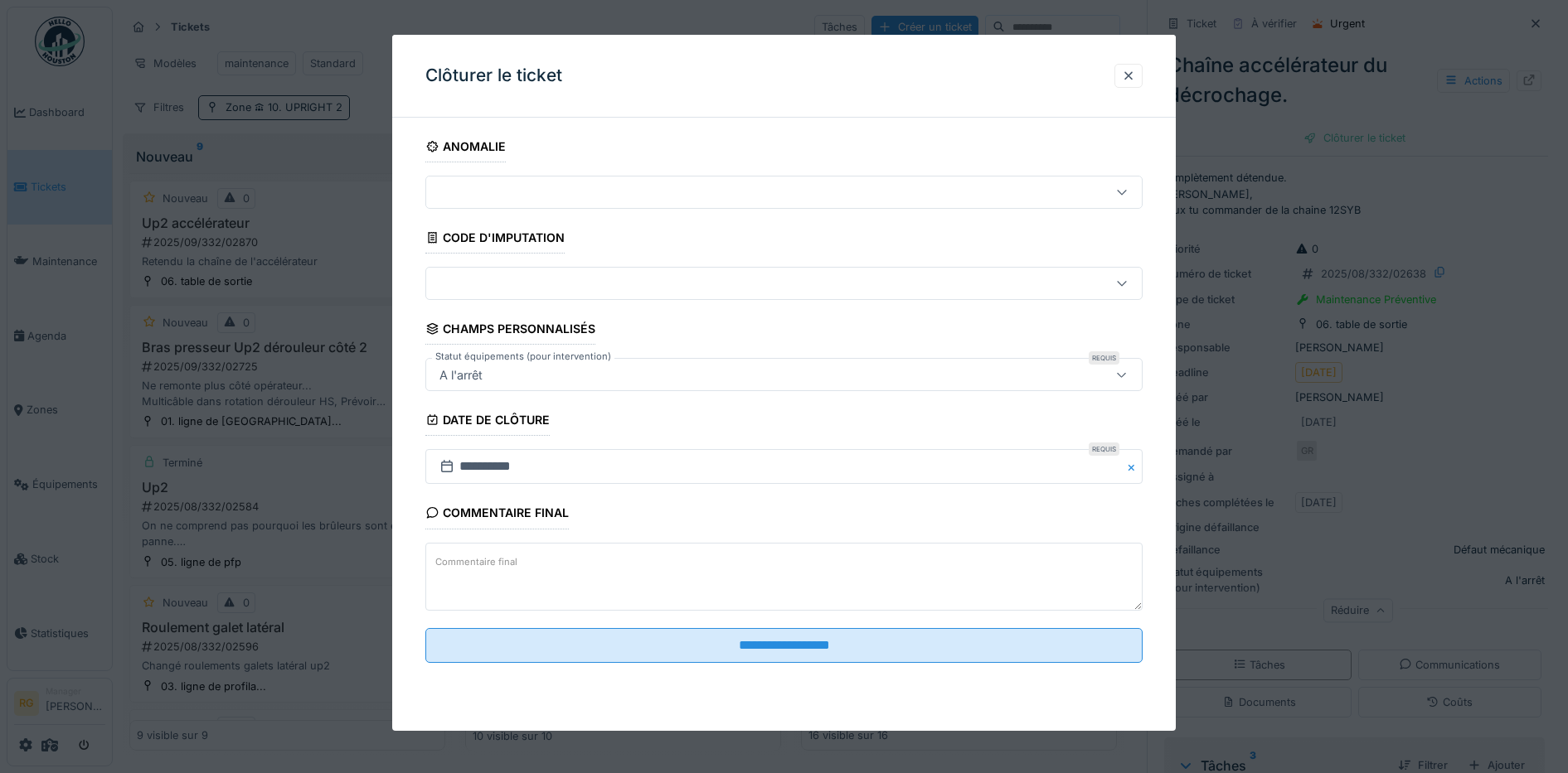
click at [502, 555] on label "Commentaire final" at bounding box center [476, 562] width 89 height 21
click at [502, 555] on textarea "Commentaire final" at bounding box center [784, 577] width 718 height 68
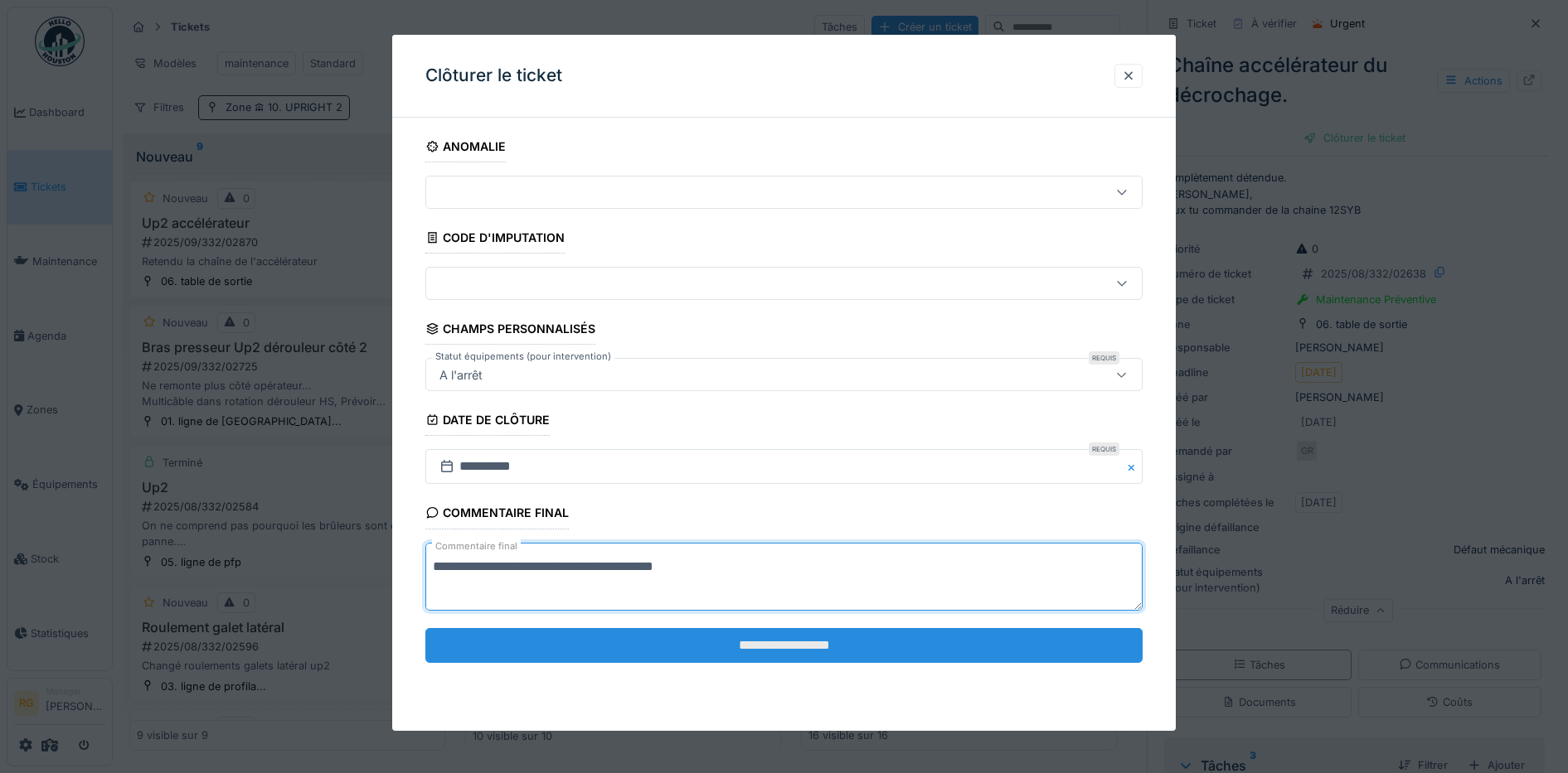
type textarea "**********"
click at [767, 654] on input "**********" at bounding box center [784, 646] width 718 height 35
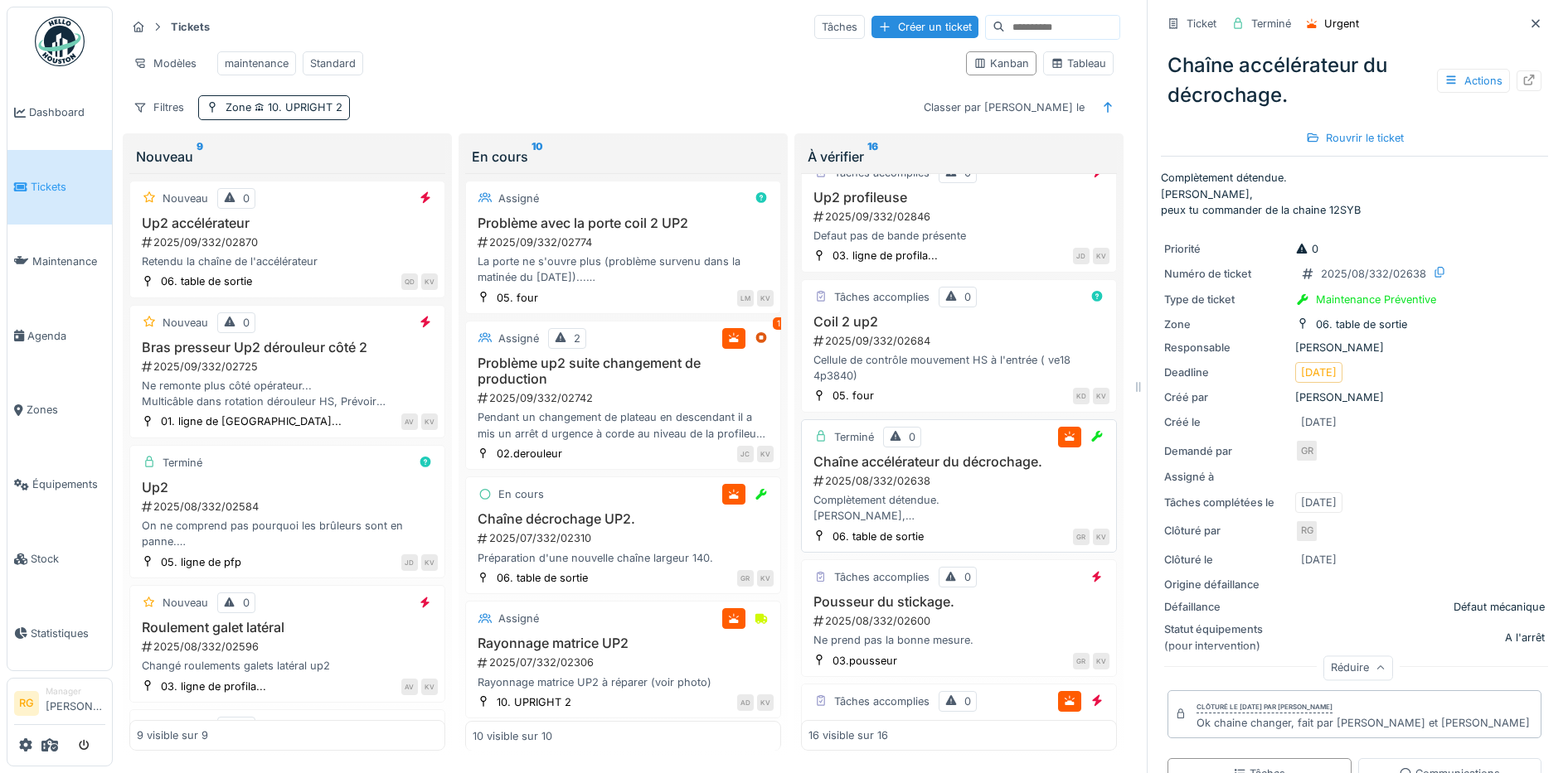
scroll to position [518, 0]
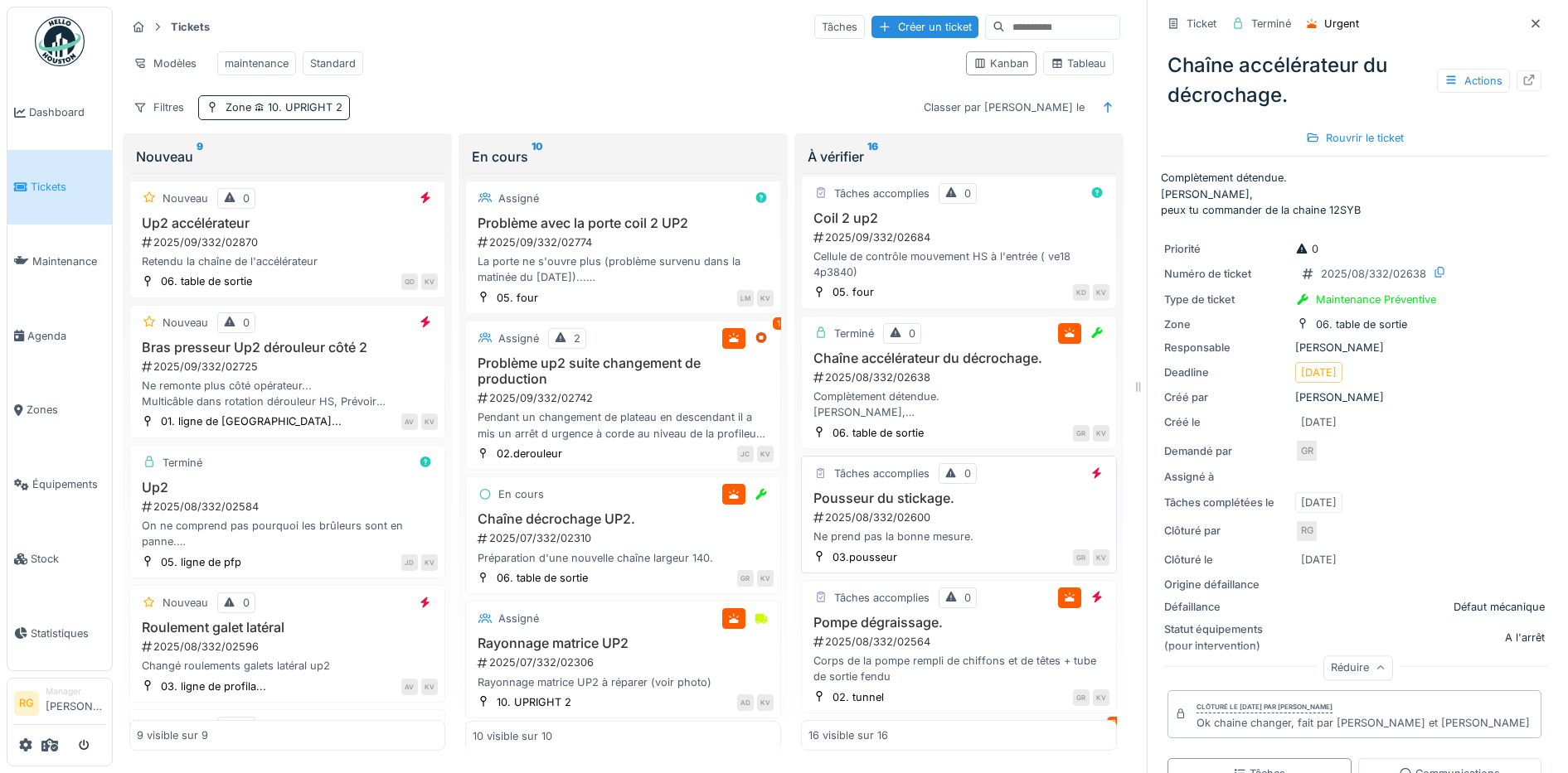
click at [965, 541] on div "Pousseur du stickage. 2025/08/332/02600 Ne prend pas la bonne mesure." at bounding box center [958, 517] width 301 height 55
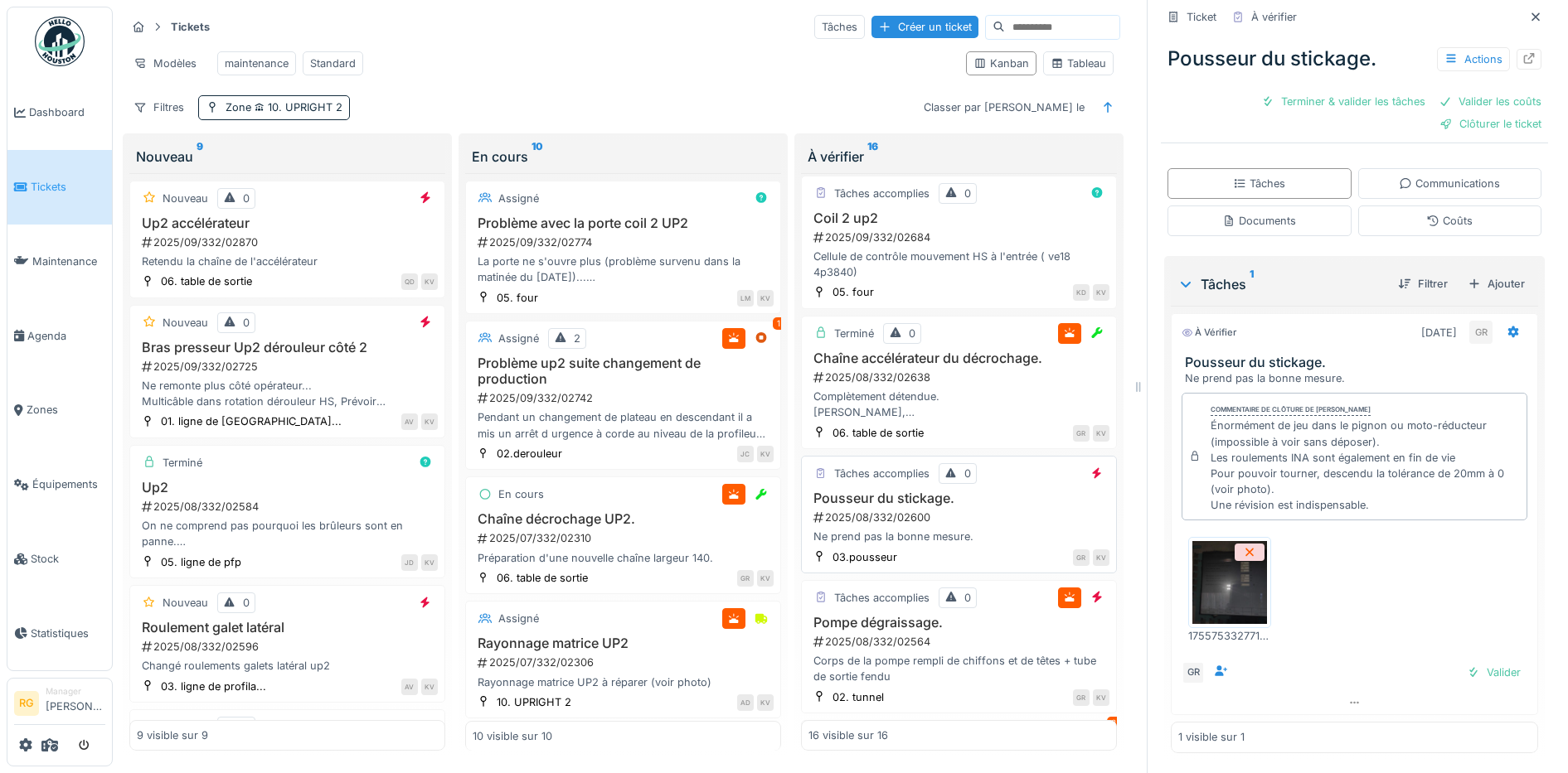
scroll to position [621, 0]
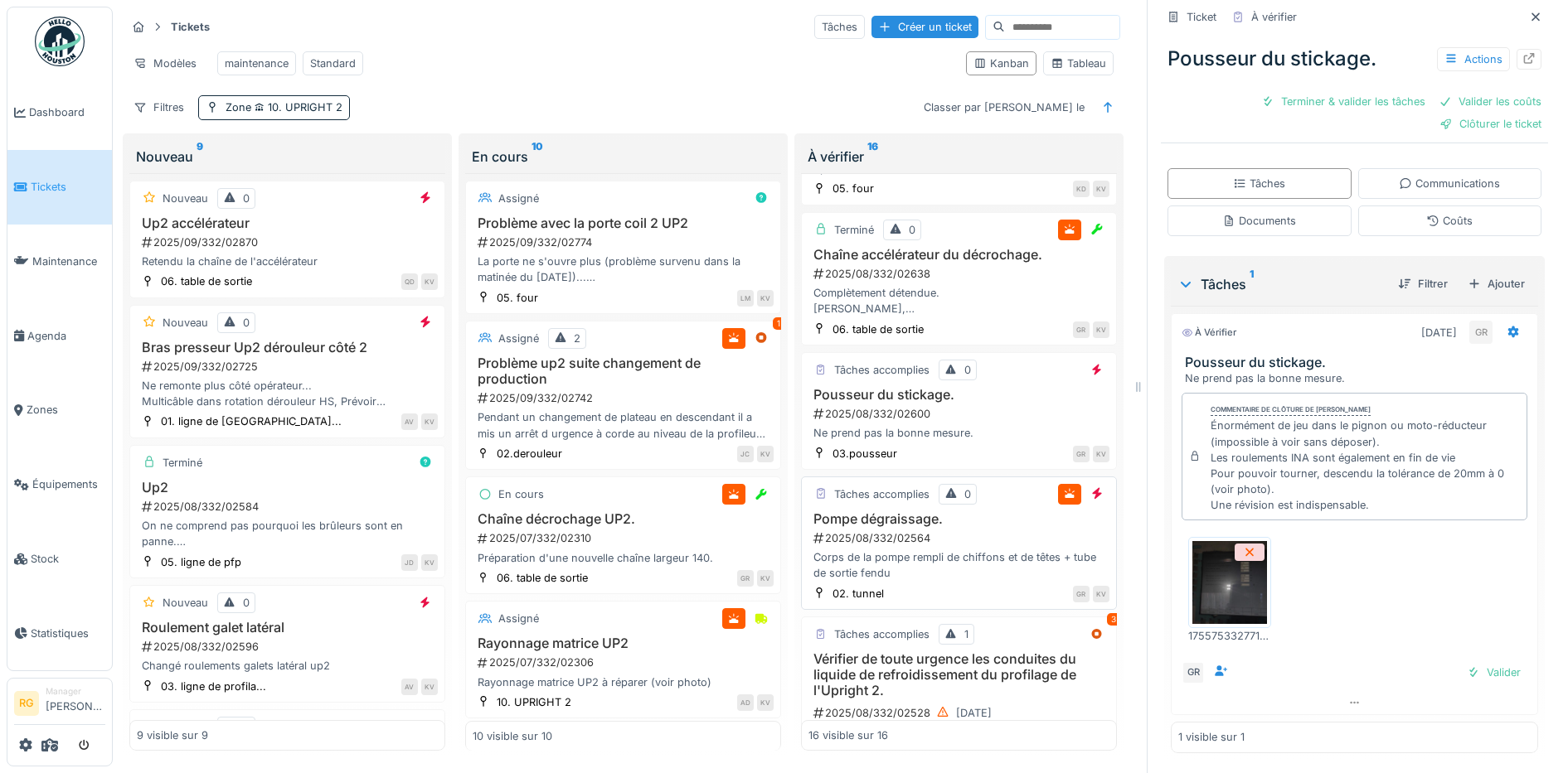
click at [964, 546] on div "2025/08/332/02564" at bounding box center [960, 539] width 297 height 16
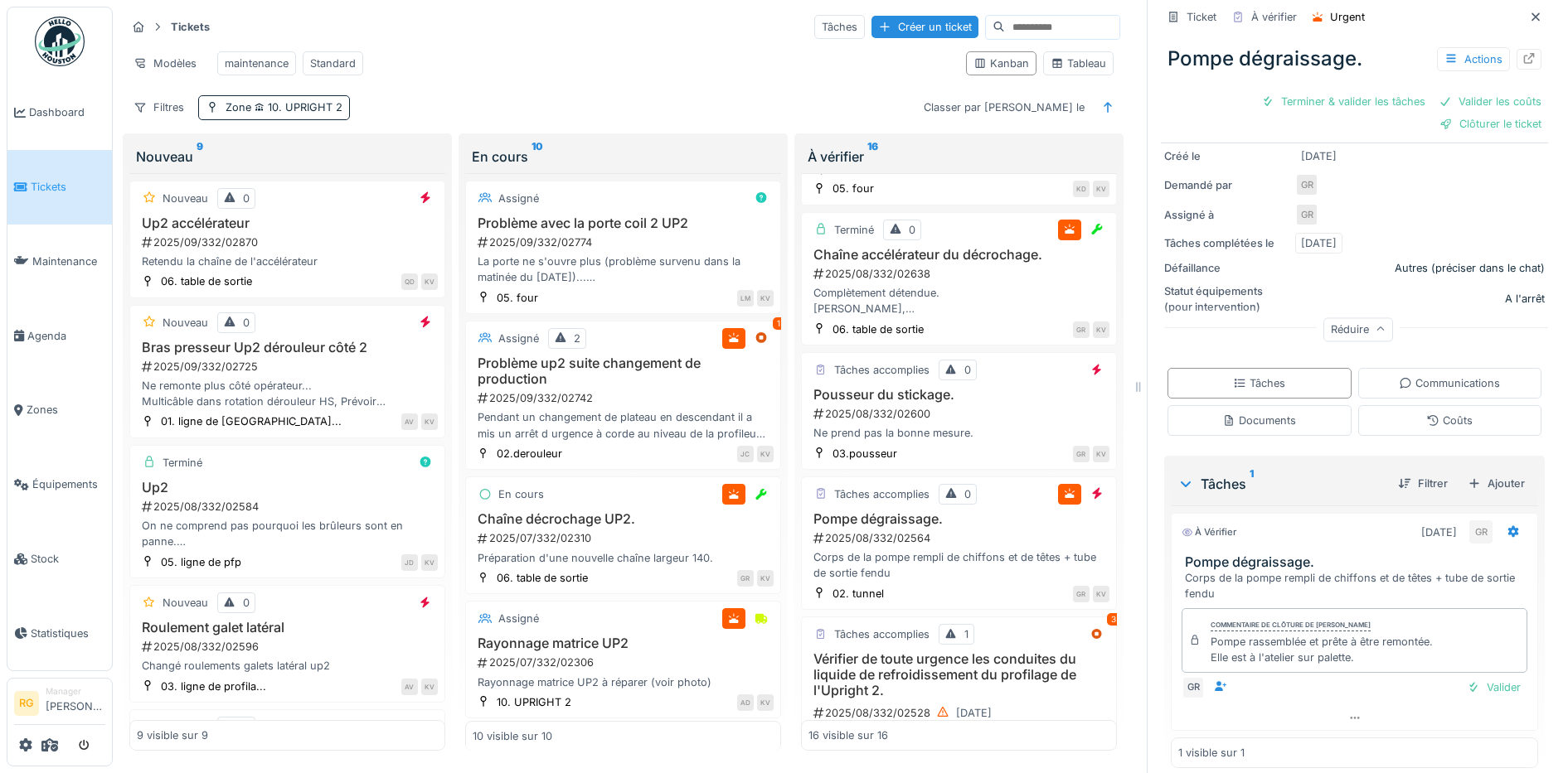
scroll to position [242, 0]
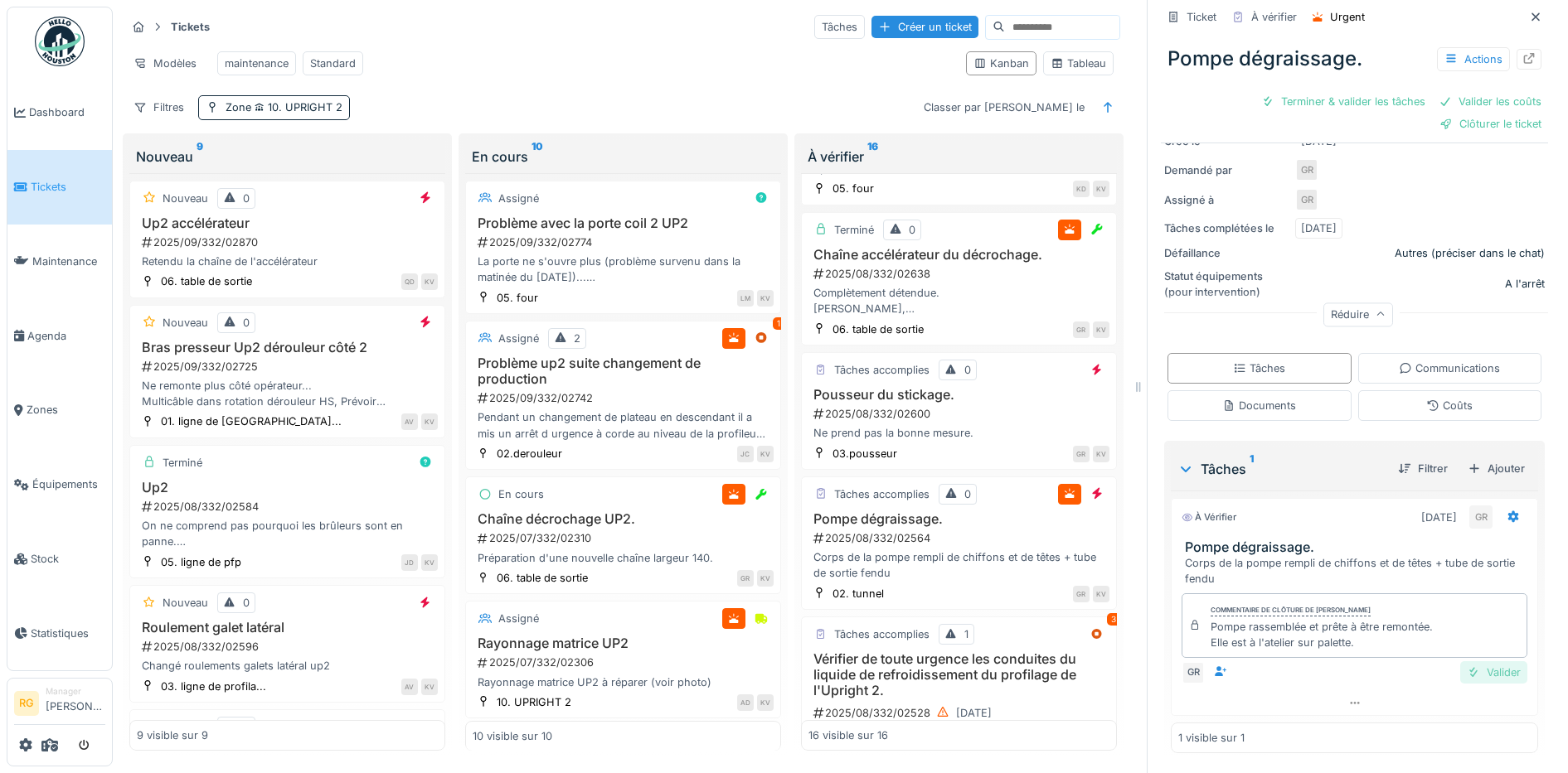
click at [1476, 662] on div "Valider" at bounding box center [1493, 672] width 67 height 22
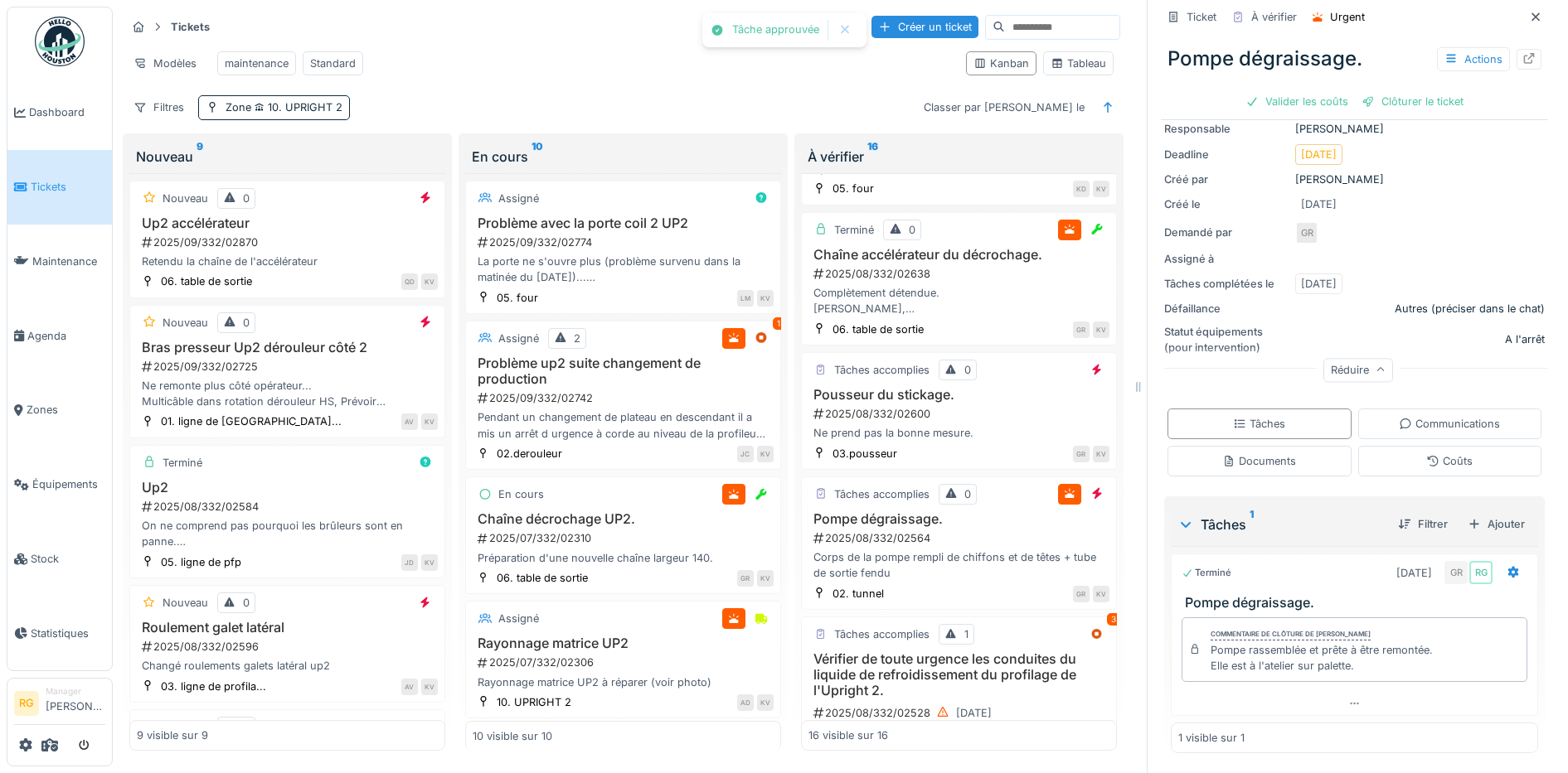
scroll to position [156, 0]
click at [1434, 453] on div "Coûts" at bounding box center [1449, 461] width 47 height 16
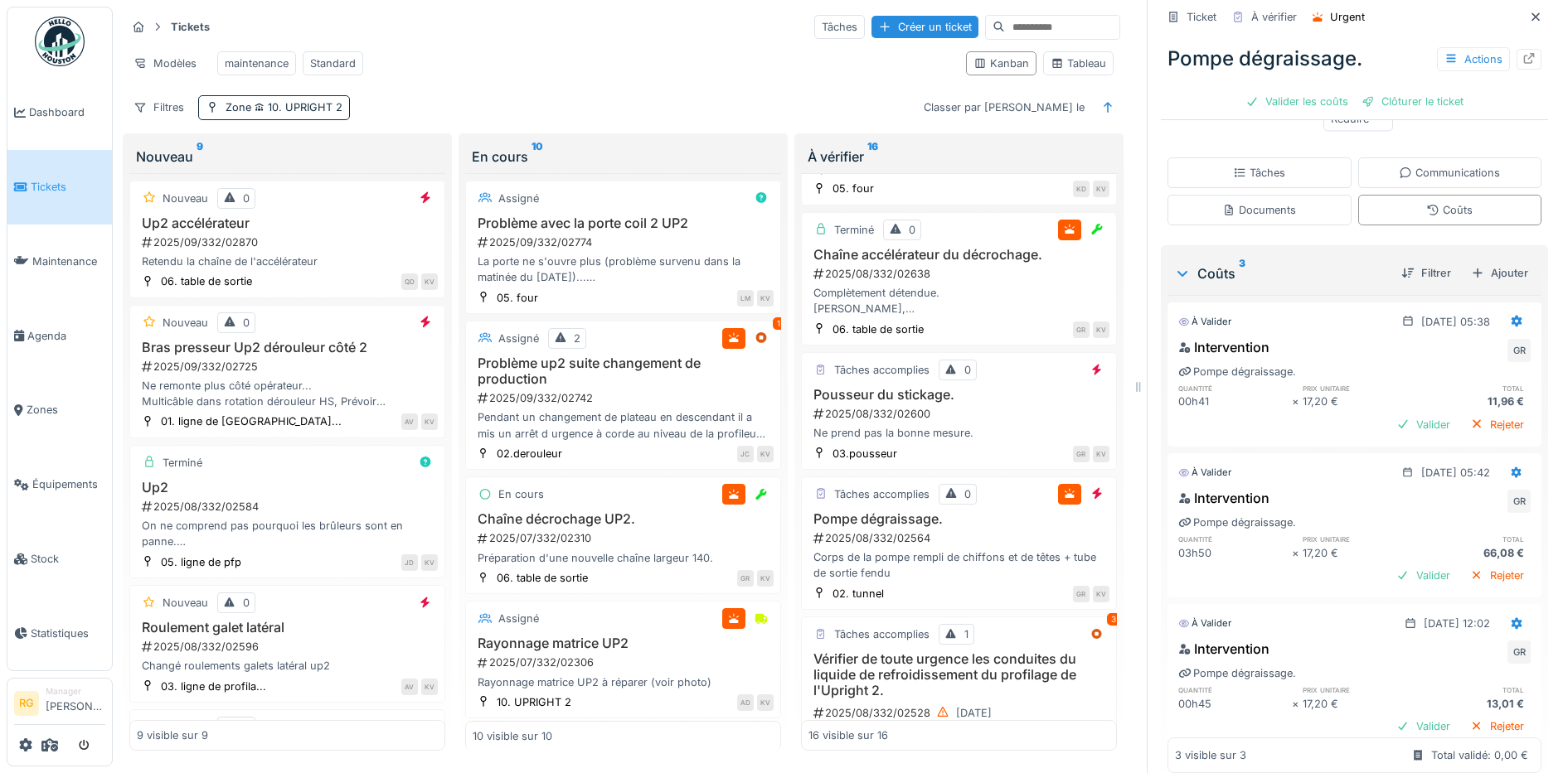
scroll to position [445, 0]
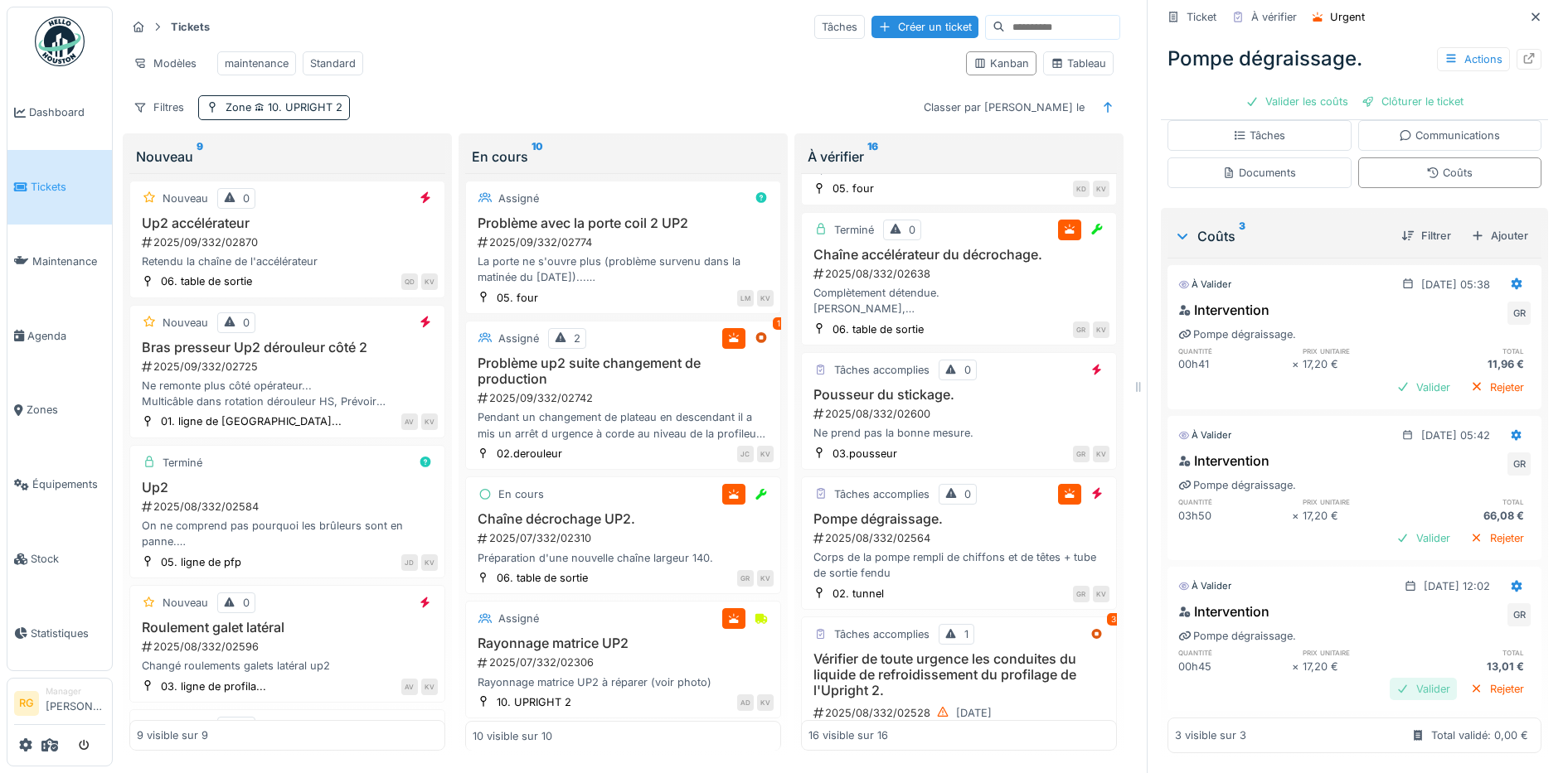
click at [1396, 678] on div "Valider" at bounding box center [1423, 689] width 67 height 22
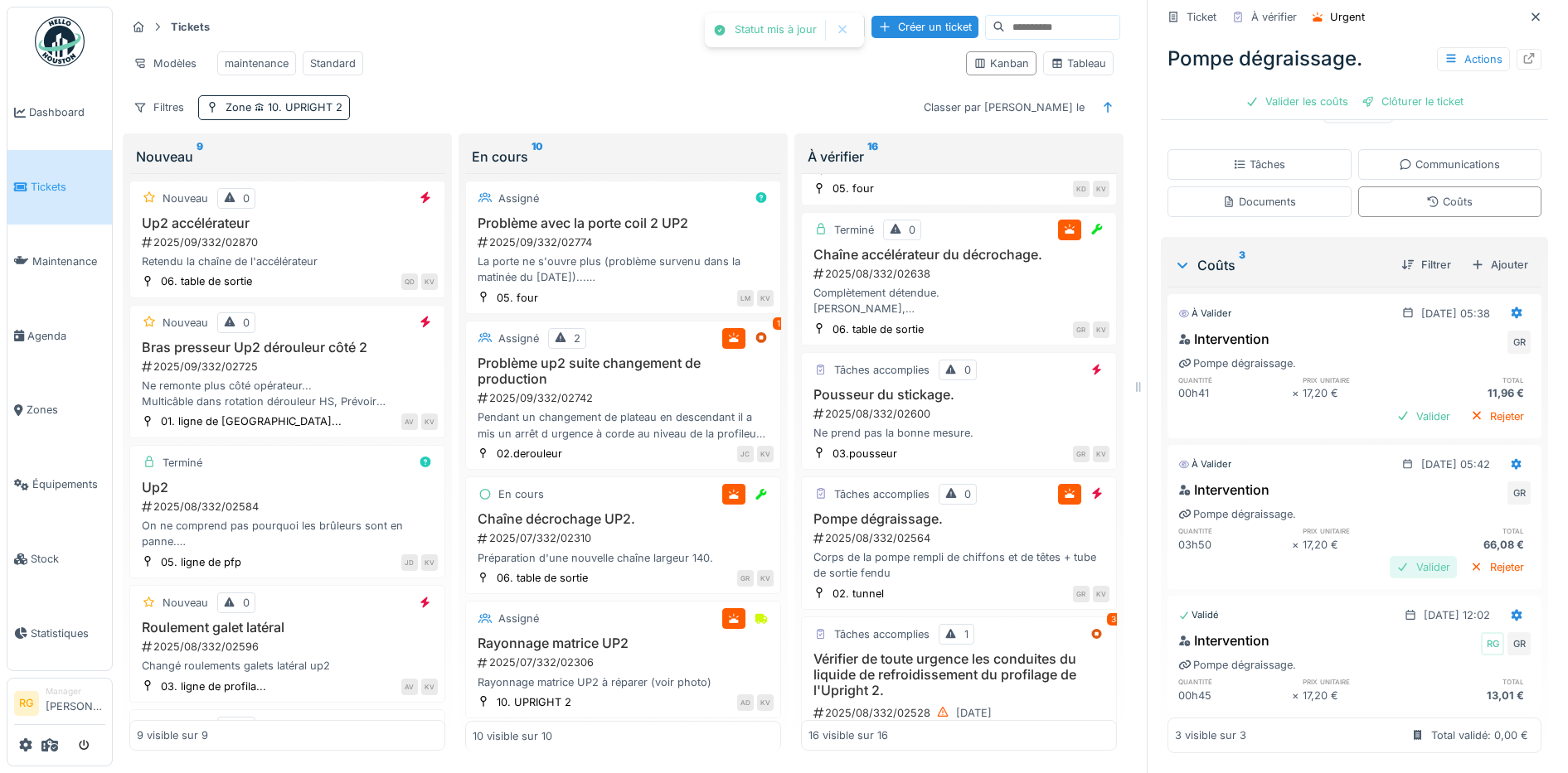
scroll to position [416, 0]
click at [1396, 556] on div "Valider" at bounding box center [1423, 567] width 67 height 22
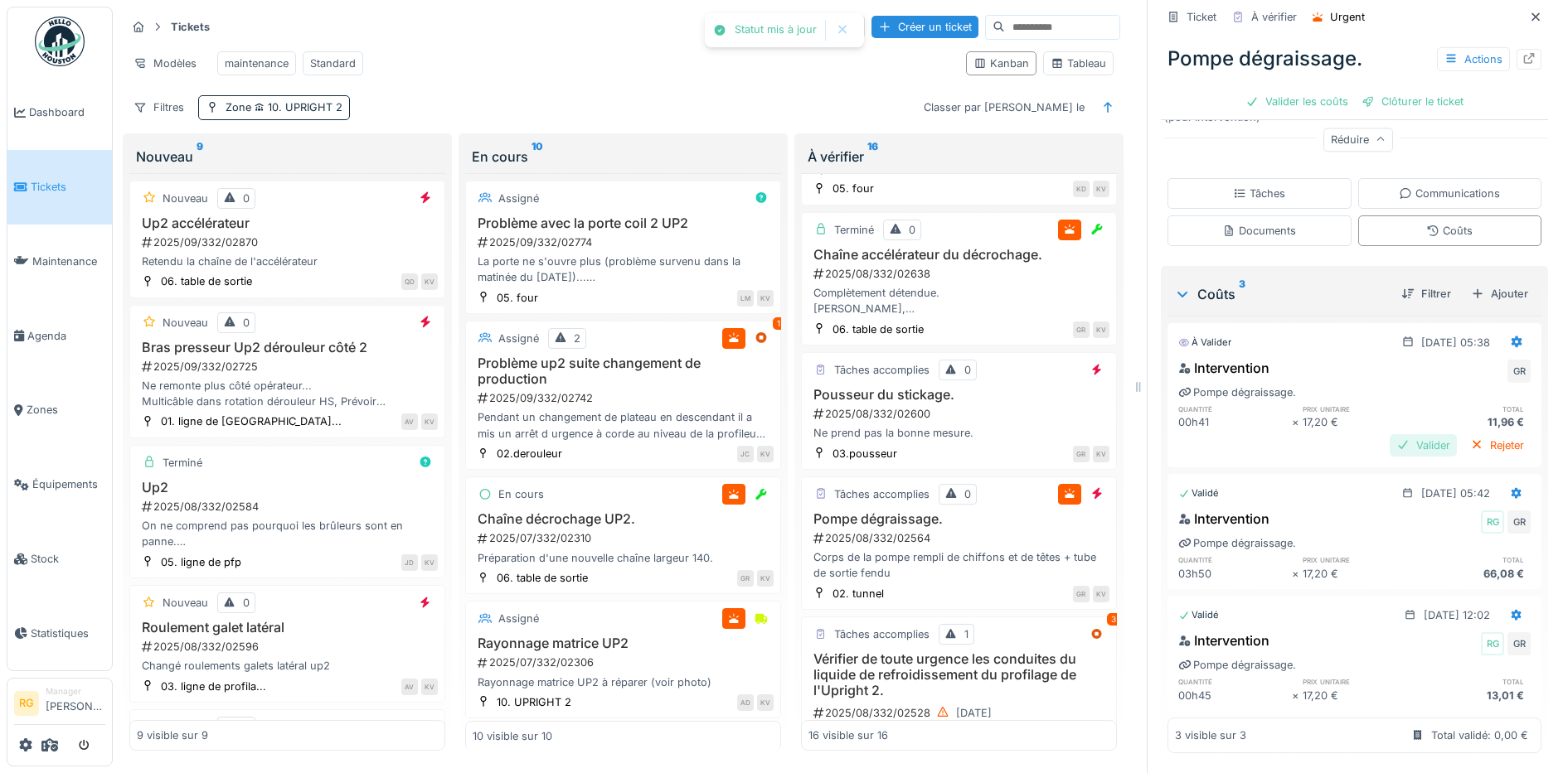
click at [1398, 435] on div "Valider" at bounding box center [1423, 445] width 67 height 22
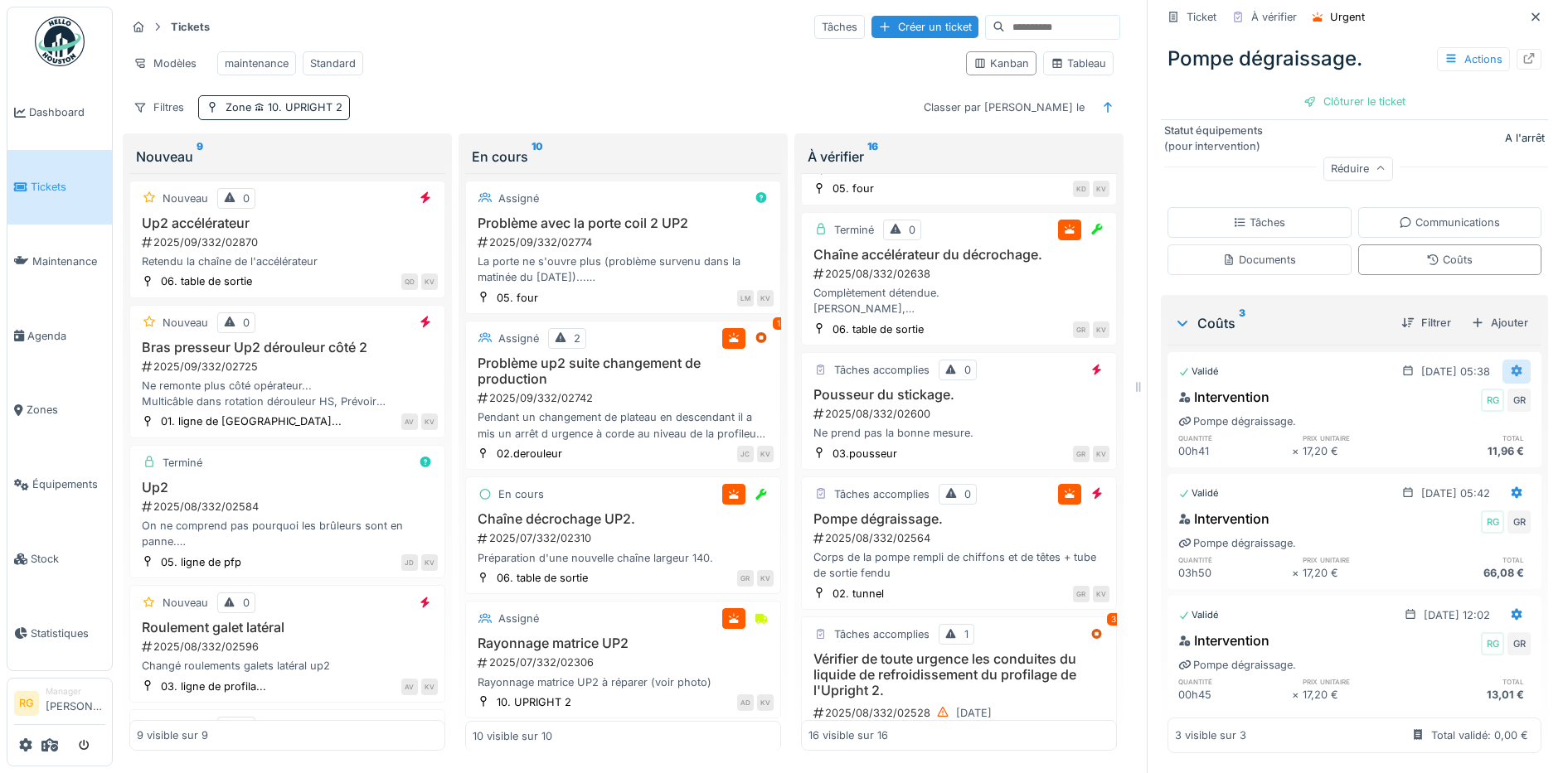
click at [1511, 365] on icon at bounding box center [1517, 371] width 11 height 12
click at [1448, 420] on div "Modifier" at bounding box center [1438, 433] width 81 height 25
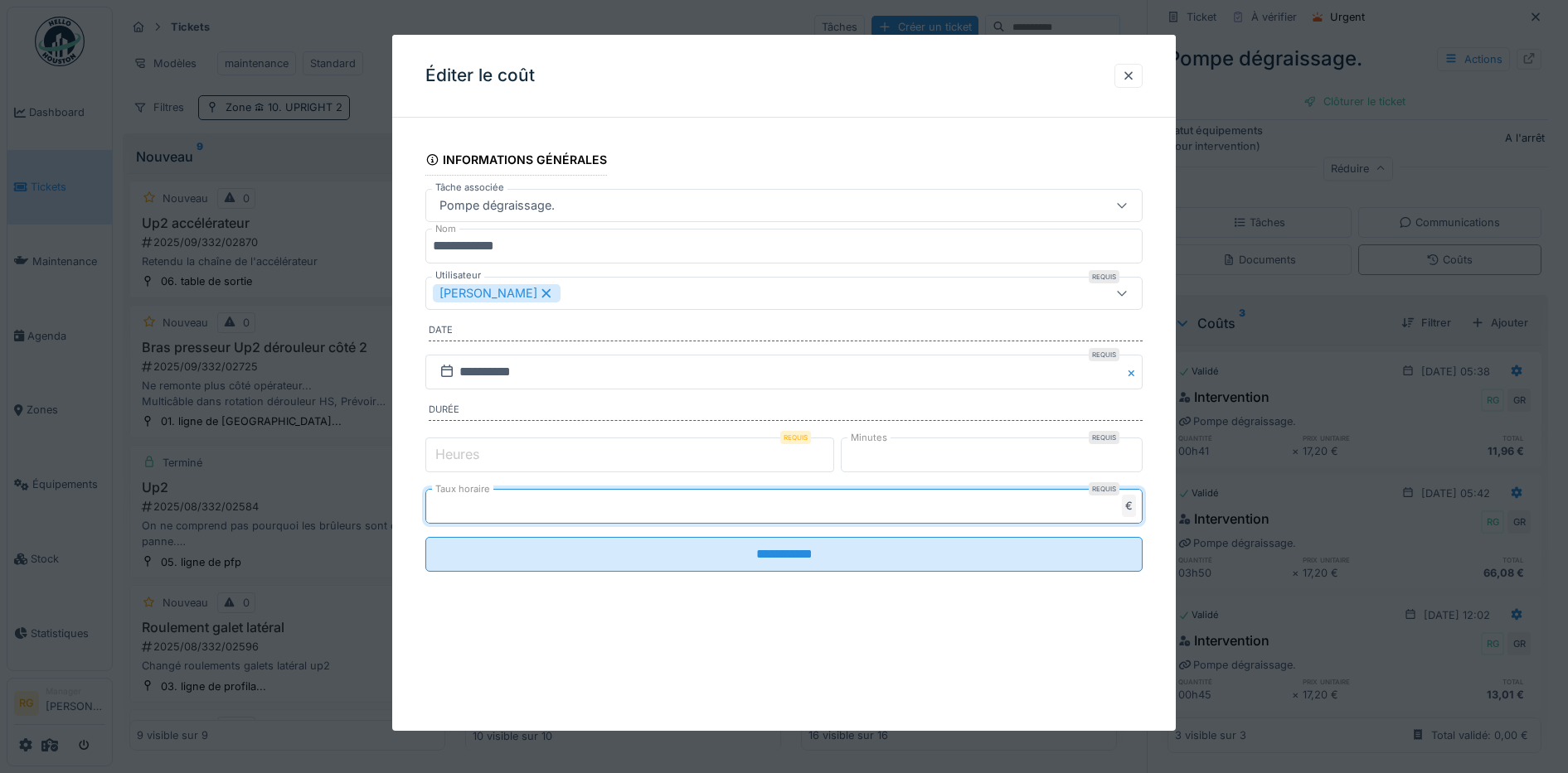
click at [480, 505] on input "****" at bounding box center [784, 506] width 718 height 35
type input "*"
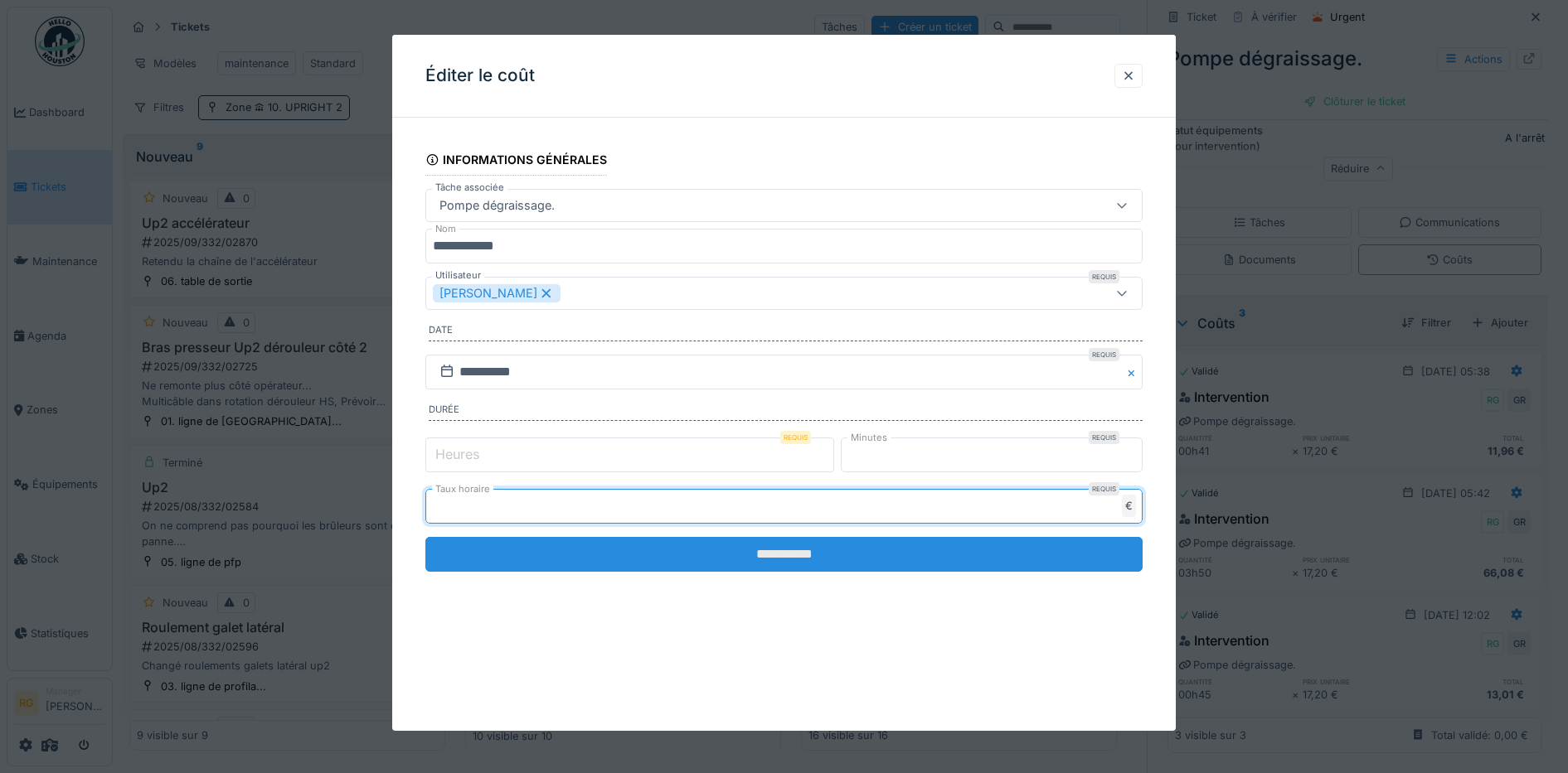
type input "**"
click at [857, 550] on input "**********" at bounding box center [784, 554] width 718 height 35
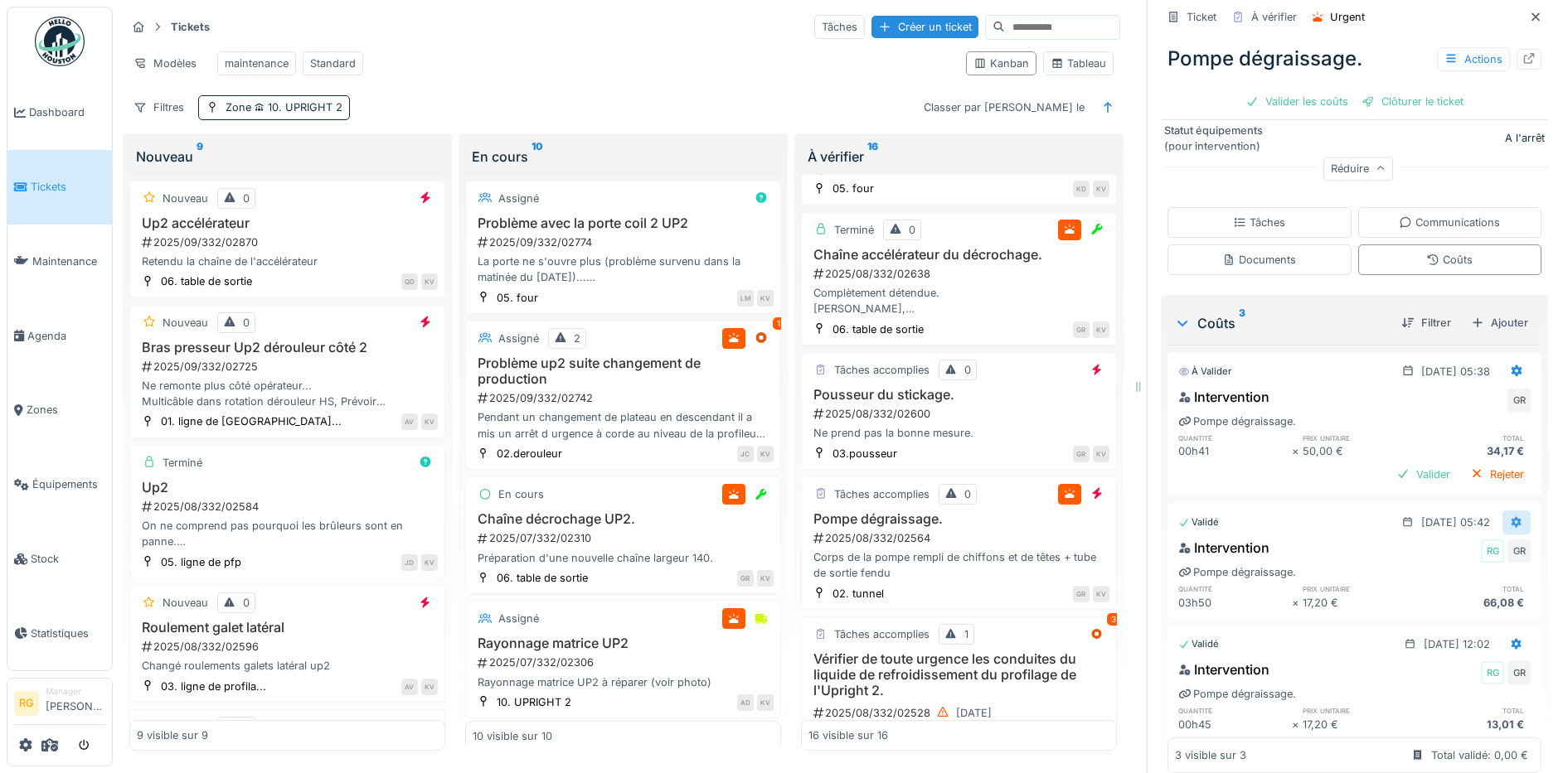
click at [1511, 516] on icon at bounding box center [1517, 522] width 11 height 12
click at [1443, 572] on div "Modifier" at bounding box center [1438, 584] width 81 height 25
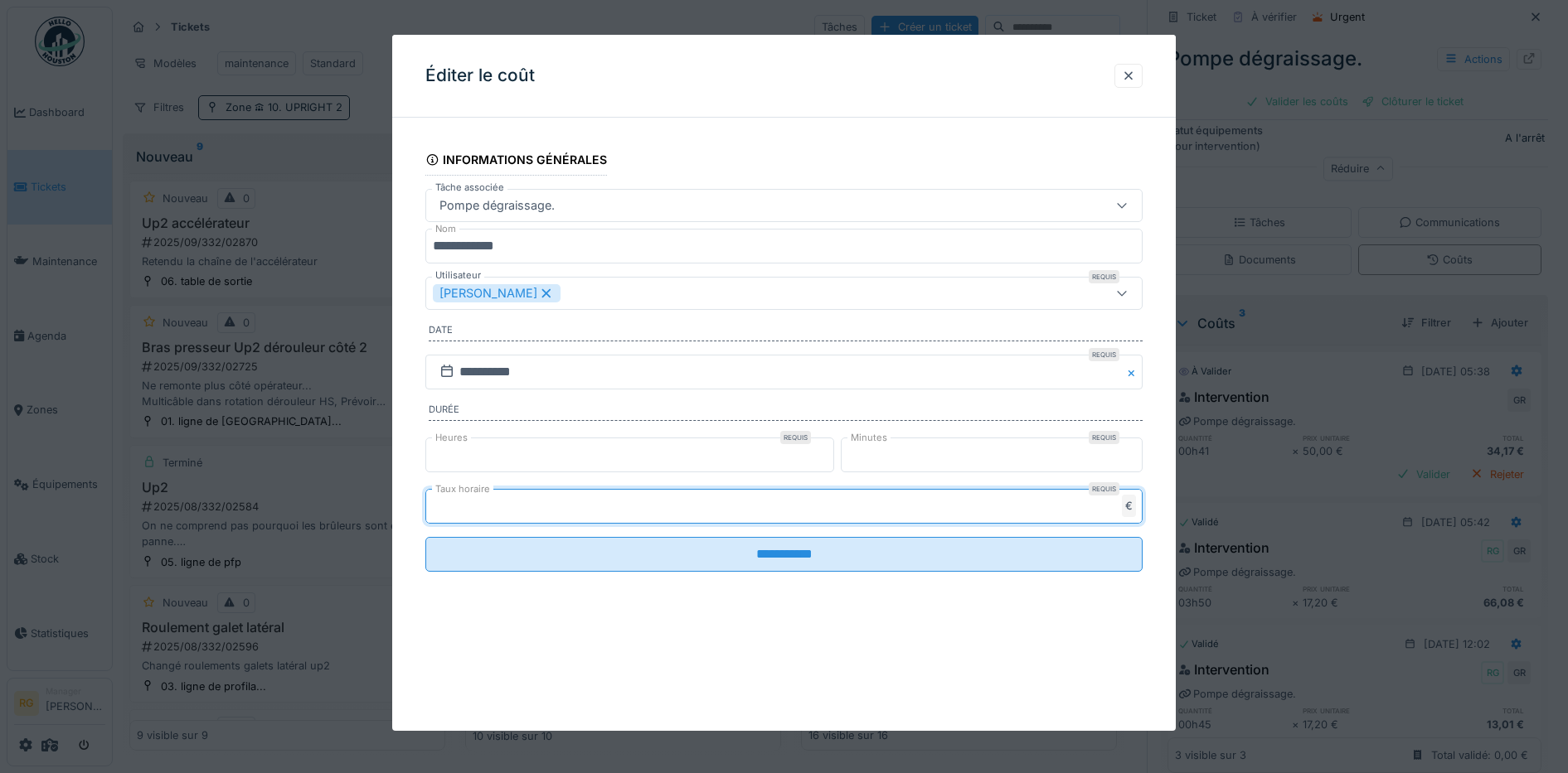
click at [462, 508] on input "****" at bounding box center [784, 506] width 718 height 35
type input "*"
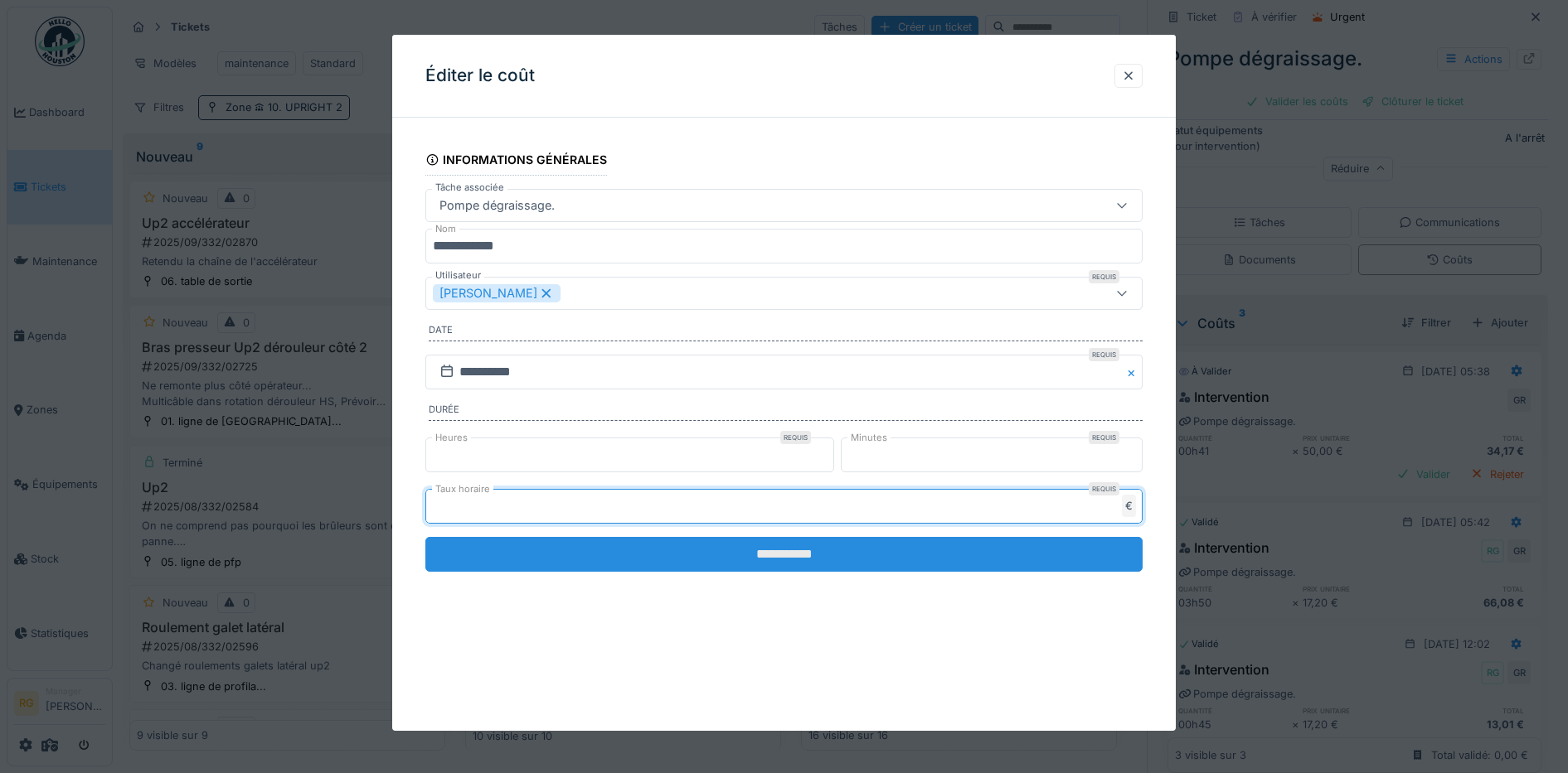
type input "**"
click at [621, 562] on input "**********" at bounding box center [784, 554] width 718 height 35
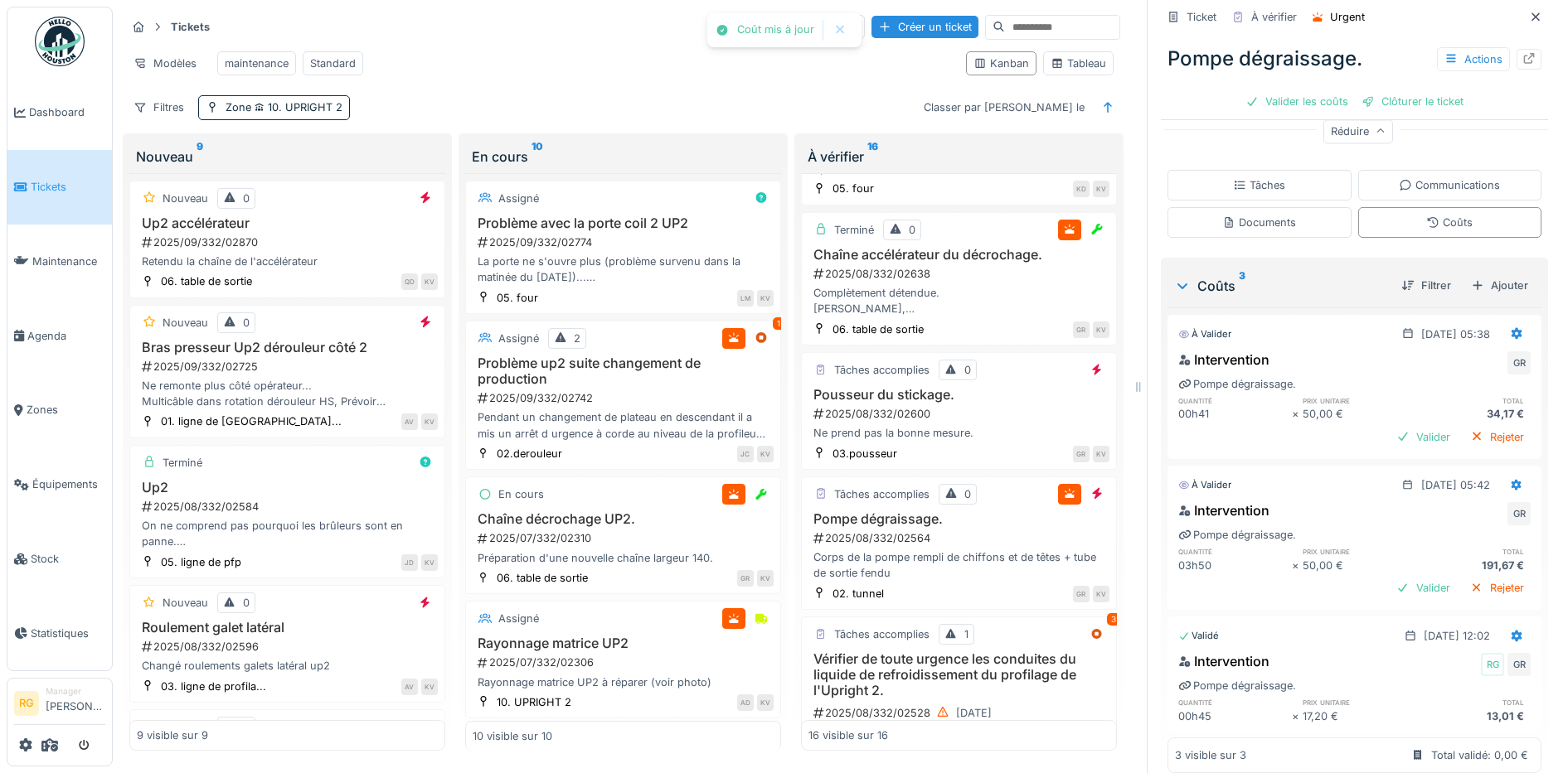
scroll to position [416, 0]
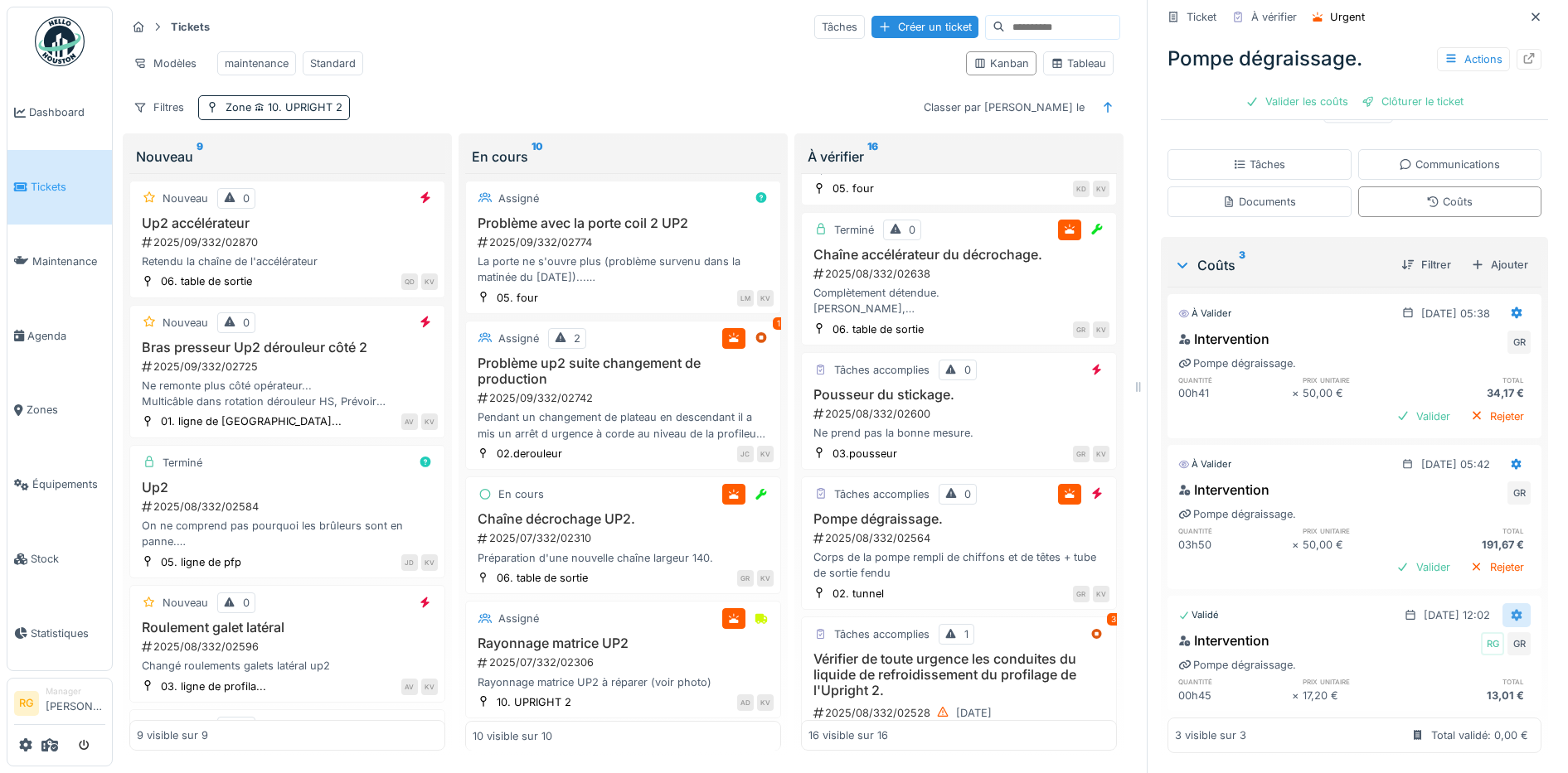
click at [1510, 610] on icon at bounding box center [1516, 615] width 13 height 11
click at [1444, 664] on div "Modifier" at bounding box center [1438, 677] width 81 height 25
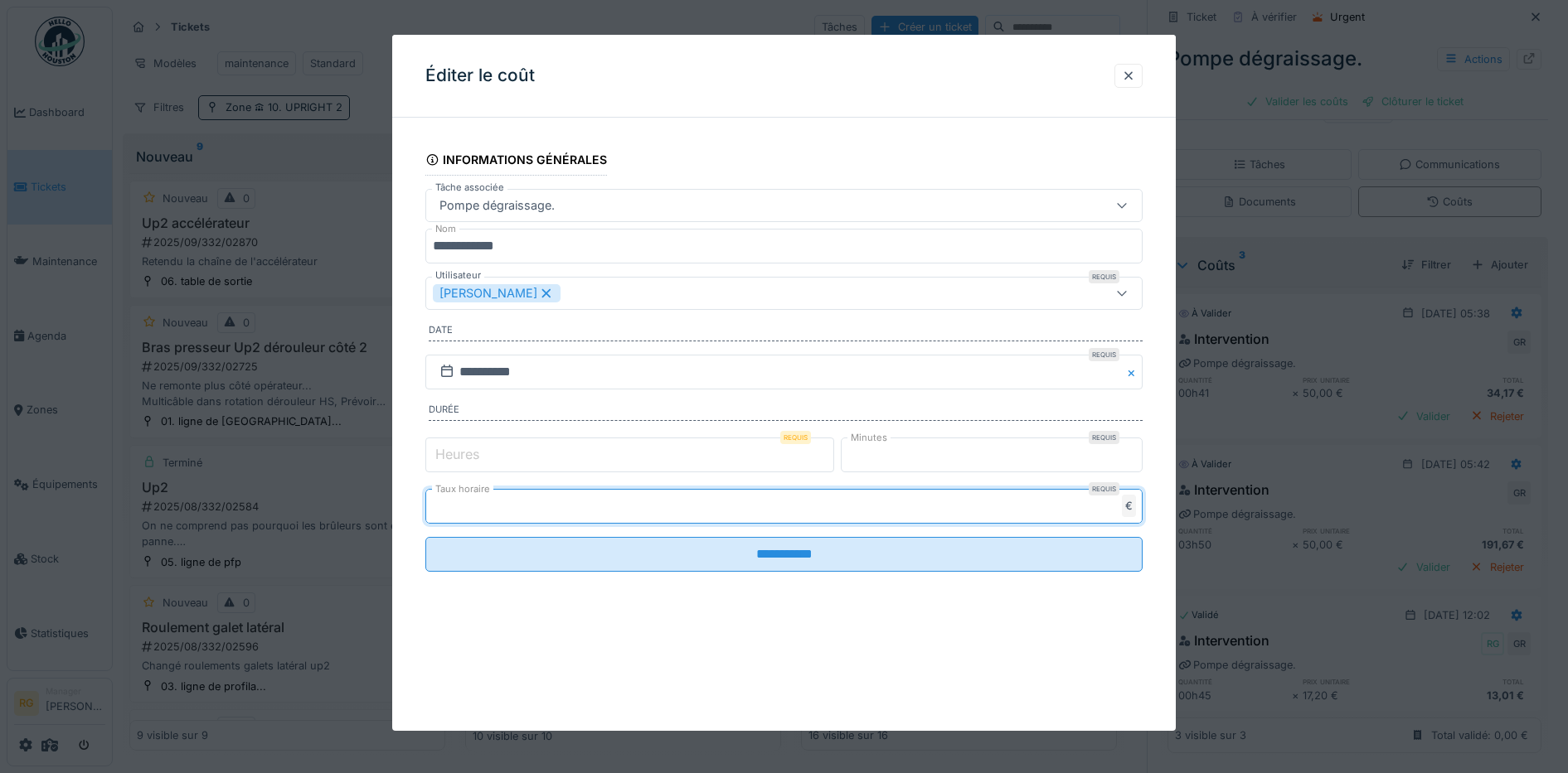
click at [462, 505] on input "****" at bounding box center [784, 506] width 718 height 35
type input "*"
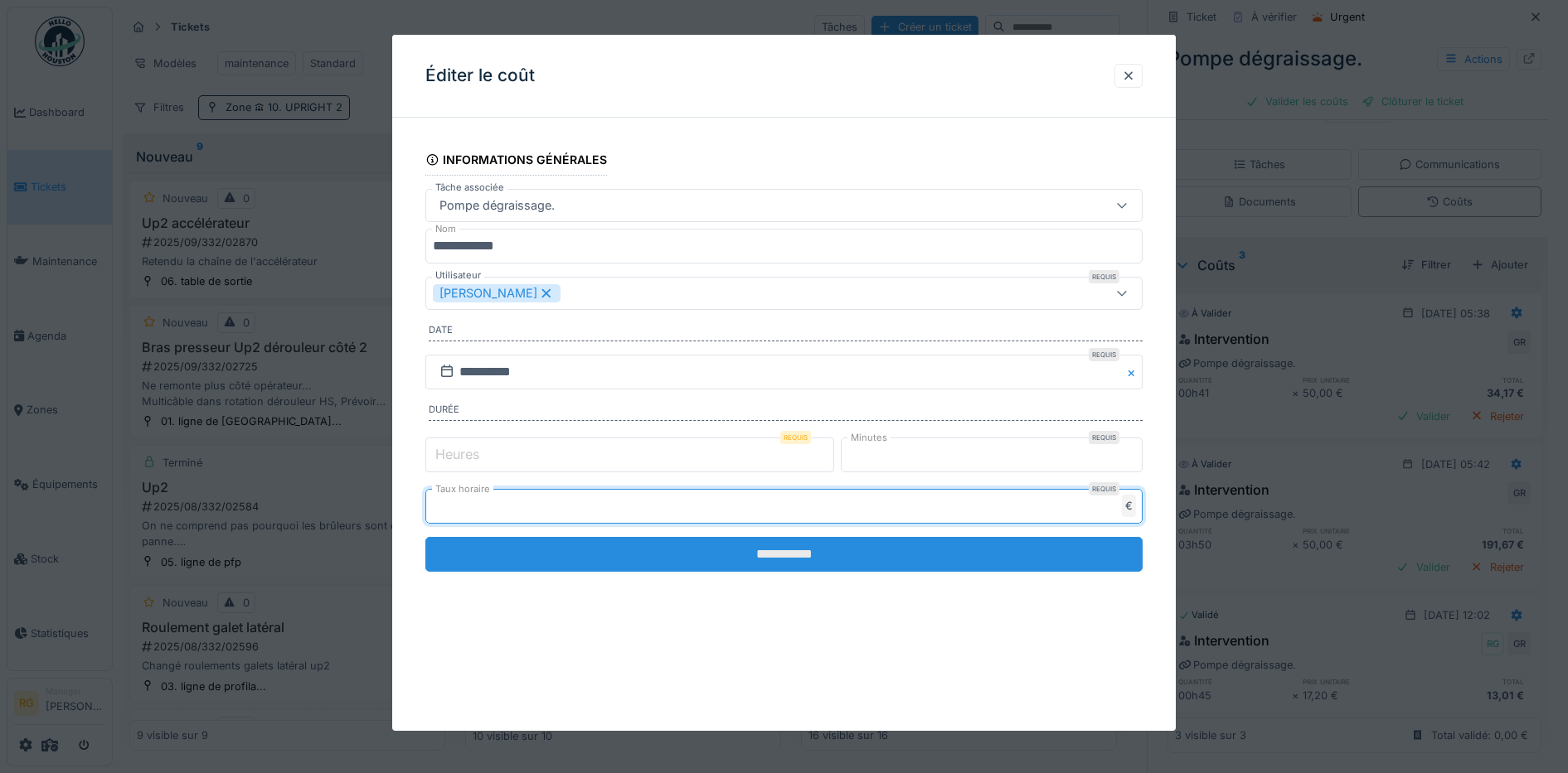
type input "**"
click at [654, 555] on input "**********" at bounding box center [784, 554] width 718 height 35
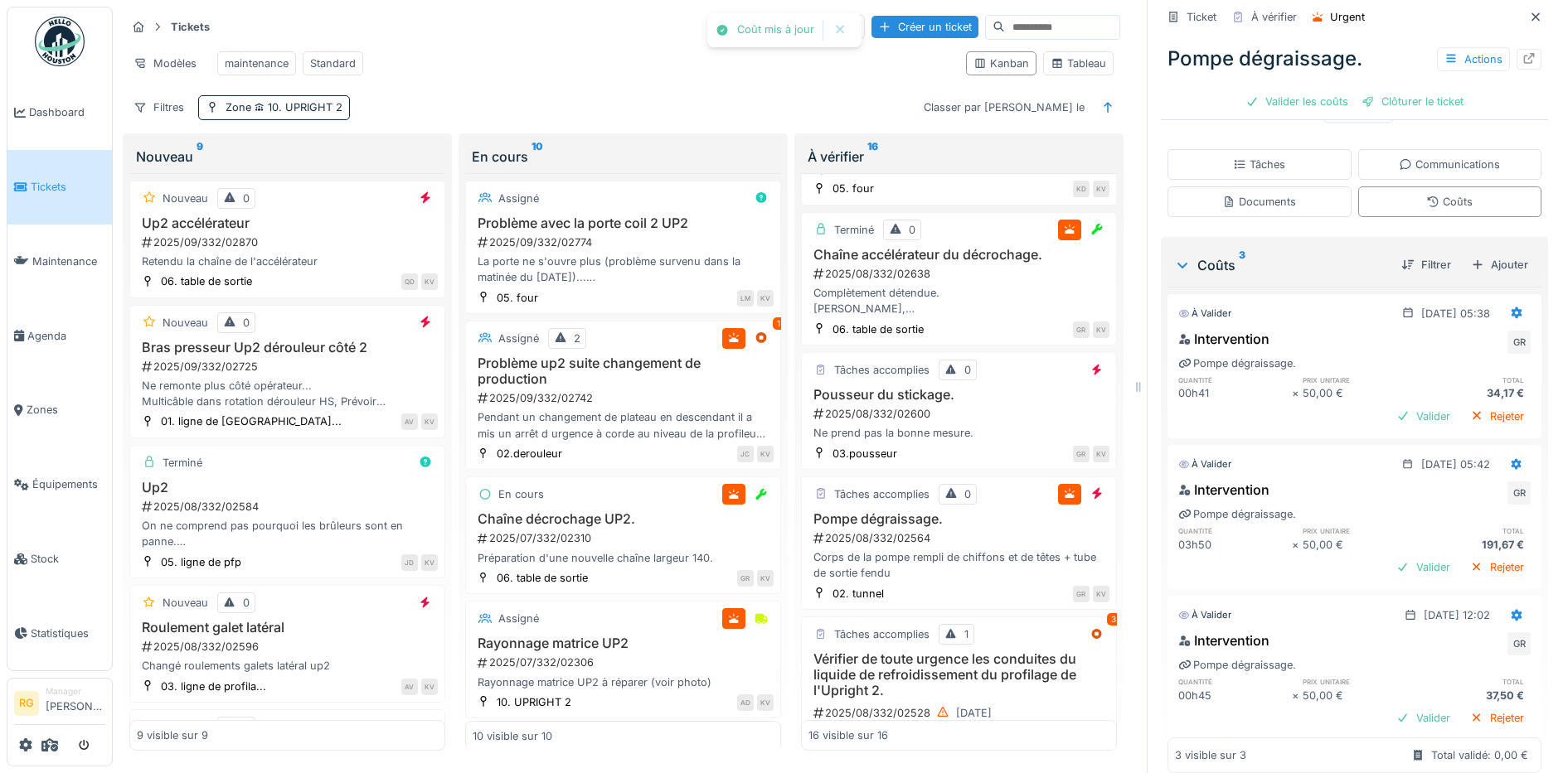
scroll to position [445, 0]
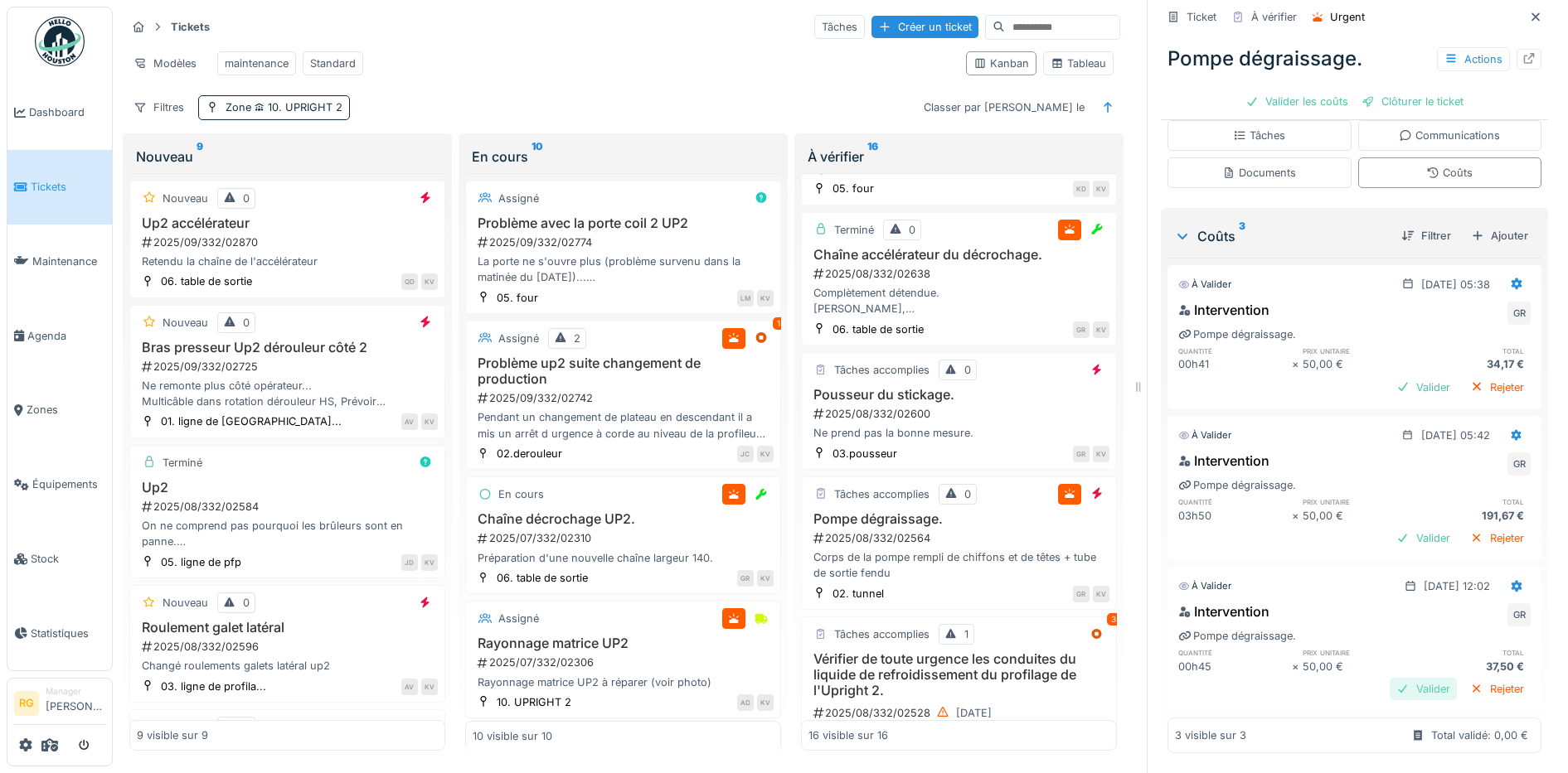
click at [1405, 678] on div "Valider" at bounding box center [1423, 689] width 67 height 22
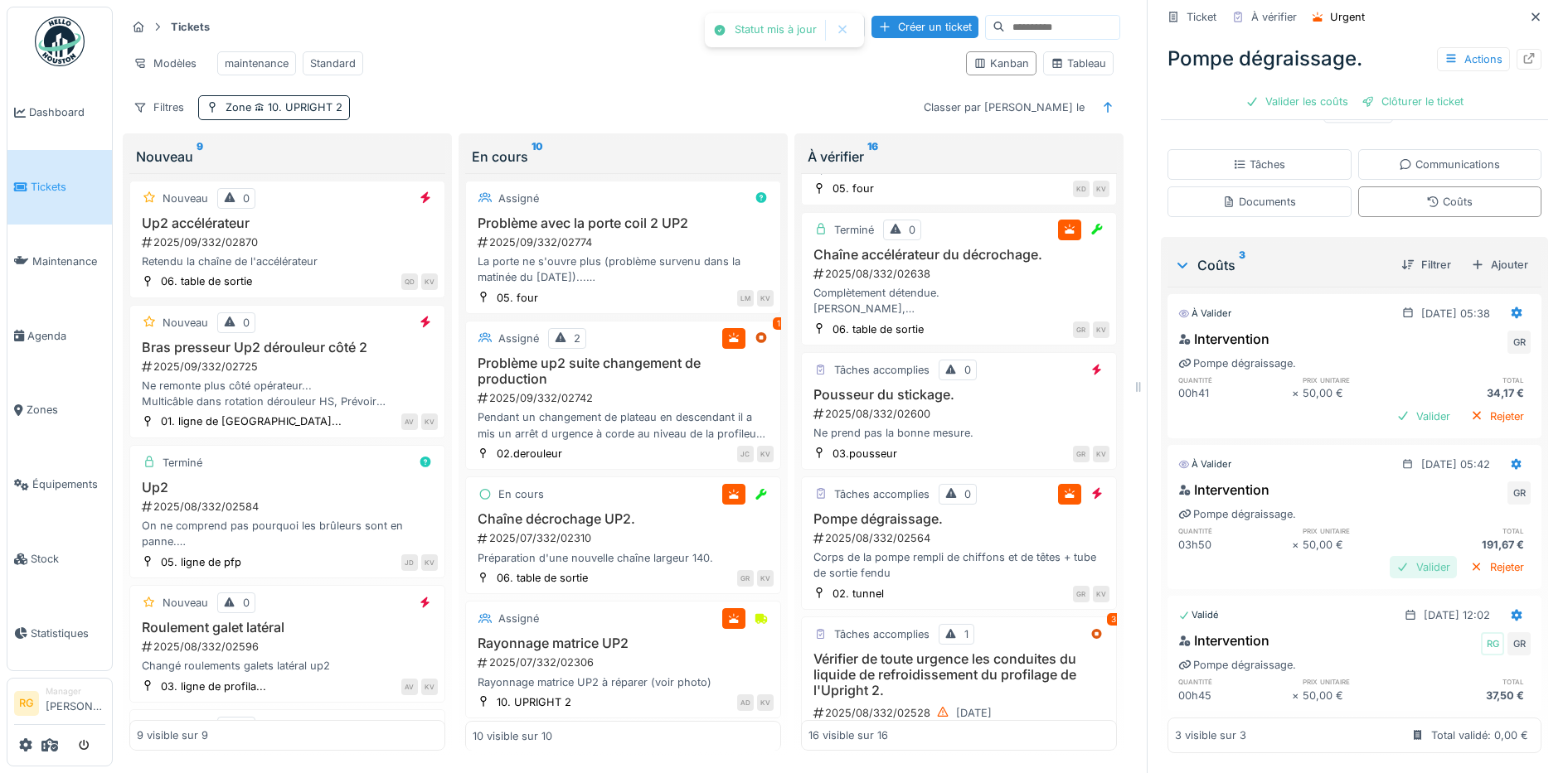
click at [1401, 556] on div "Valider" at bounding box center [1423, 567] width 67 height 22
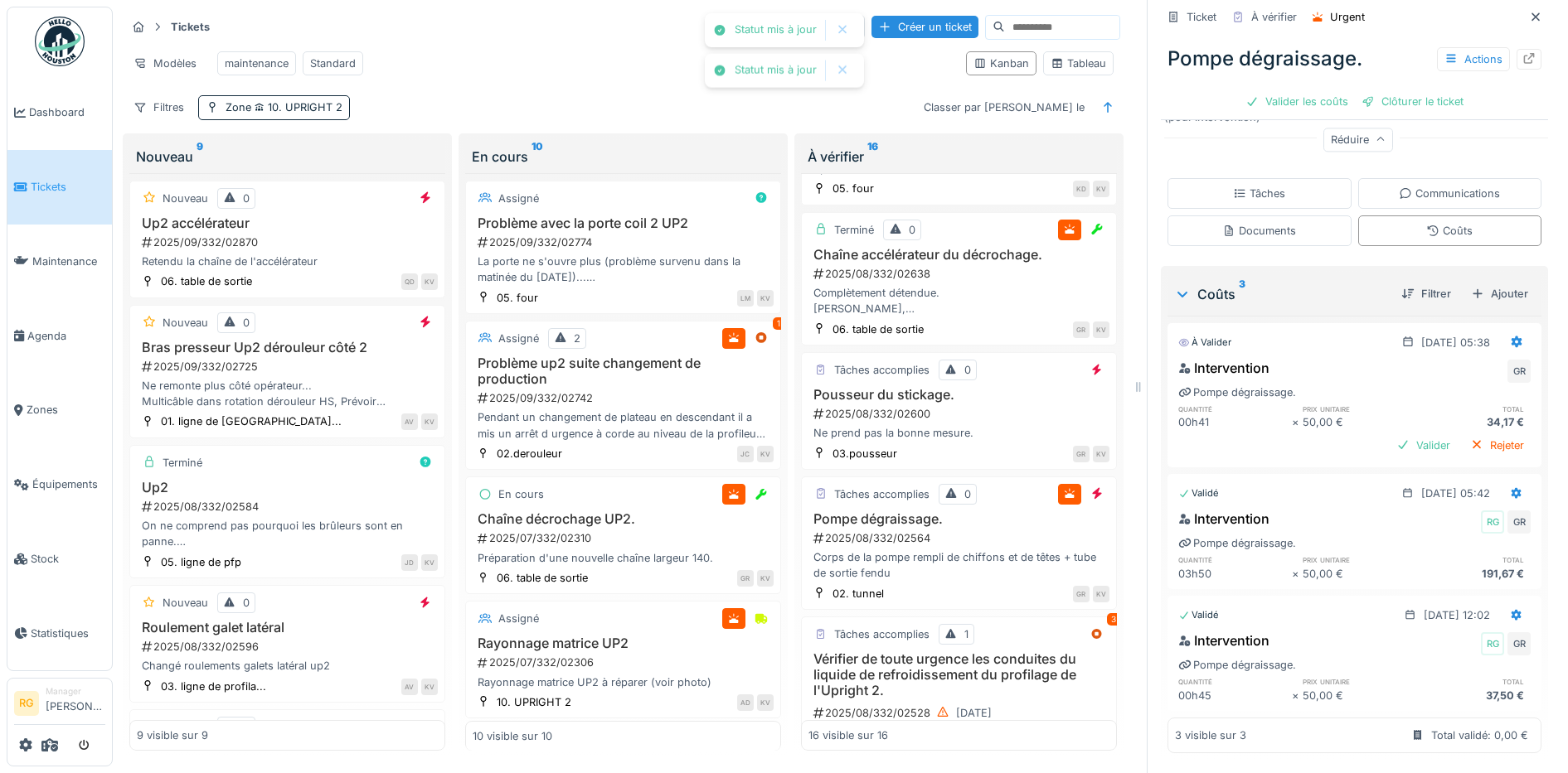
scroll to position [387, 0]
click at [1398, 435] on div "Valider" at bounding box center [1423, 445] width 67 height 22
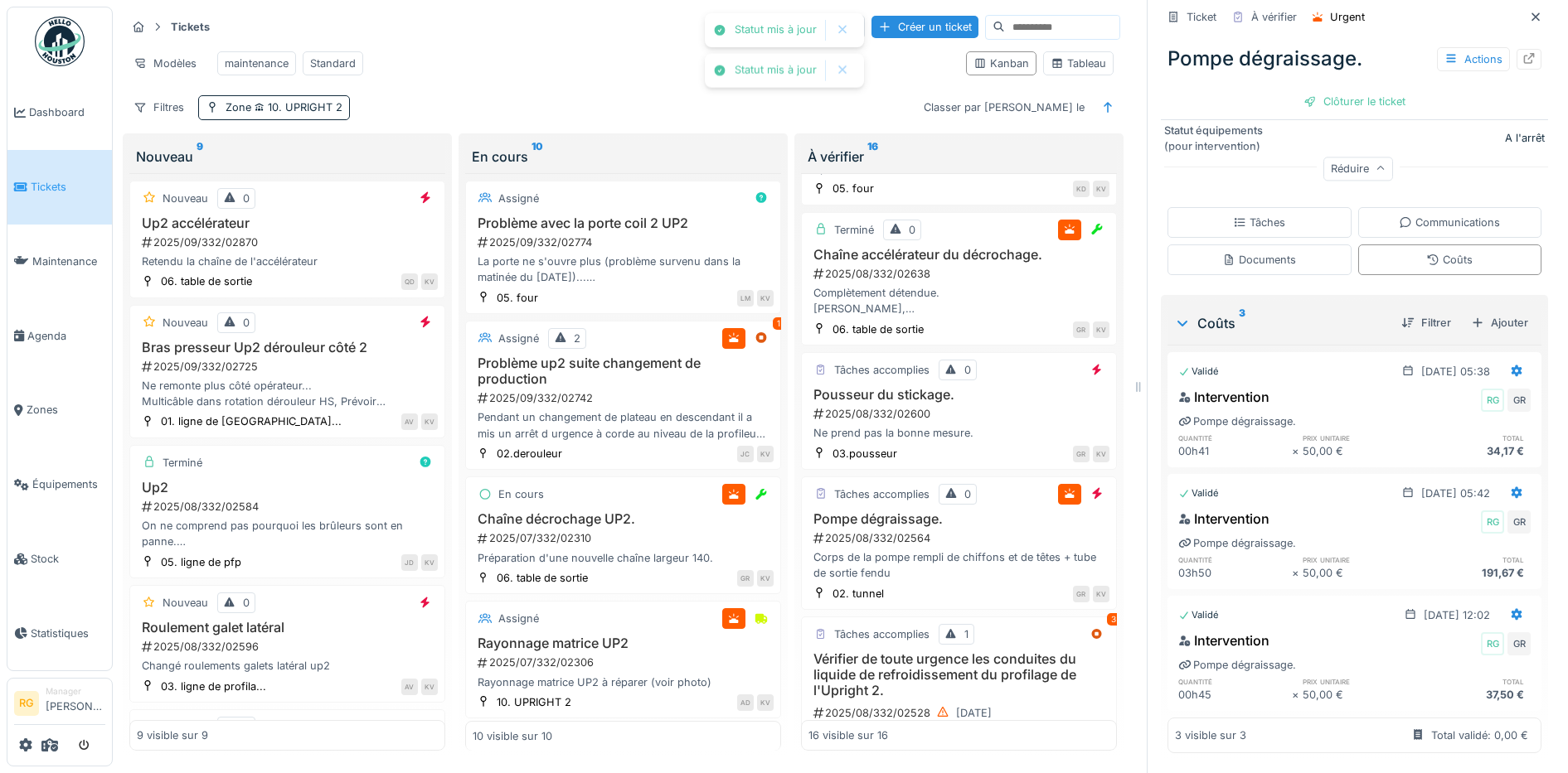
scroll to position [358, 0]
click at [1356, 687] on div "50,00 €" at bounding box center [1359, 695] width 113 height 16
click at [1249, 215] on div "Tâches" at bounding box center [1259, 223] width 52 height 16
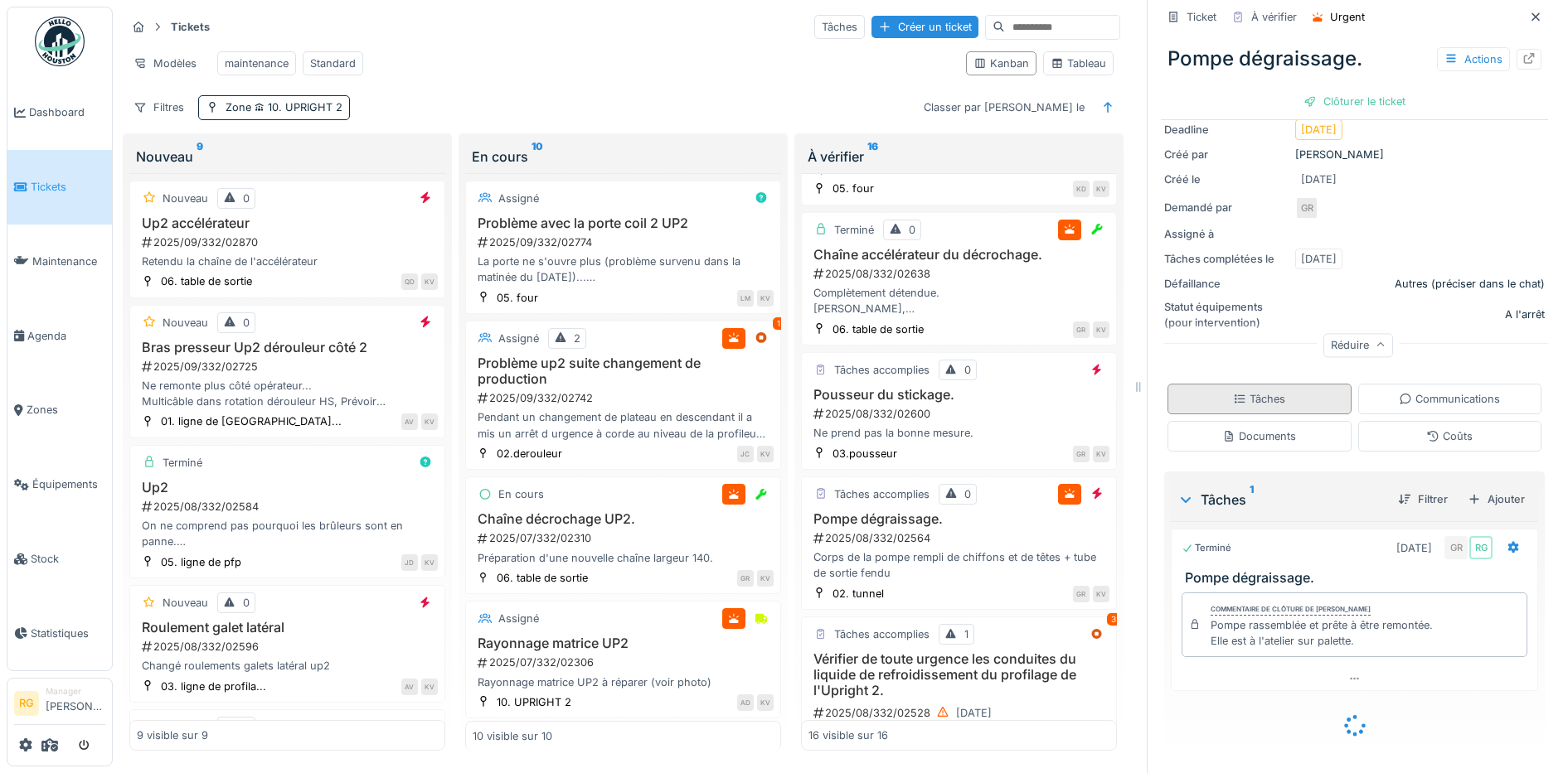
scroll to position [156, 0]
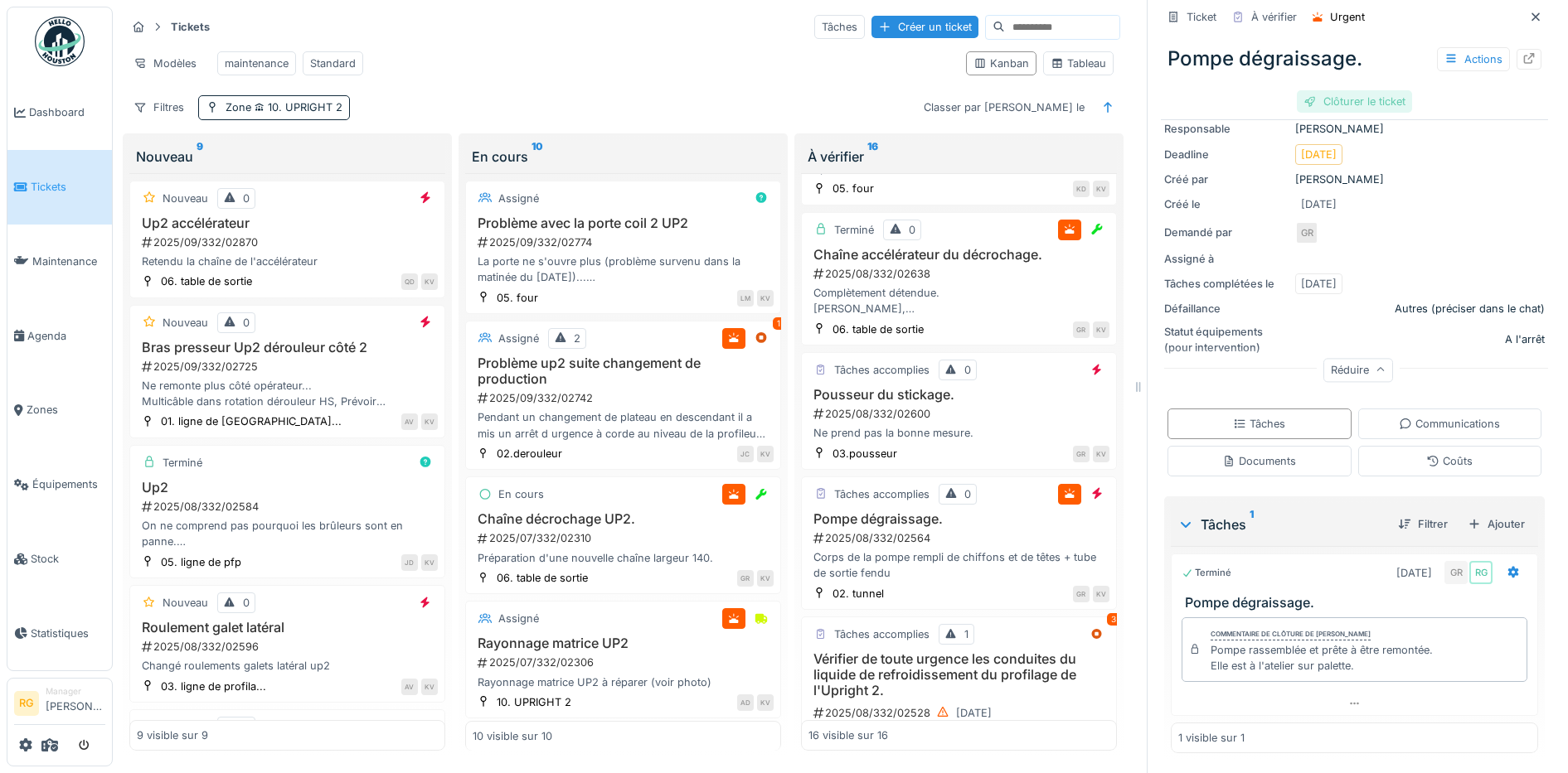
click at [1332, 91] on div "Clôturer le ticket" at bounding box center [1354, 101] width 115 height 22
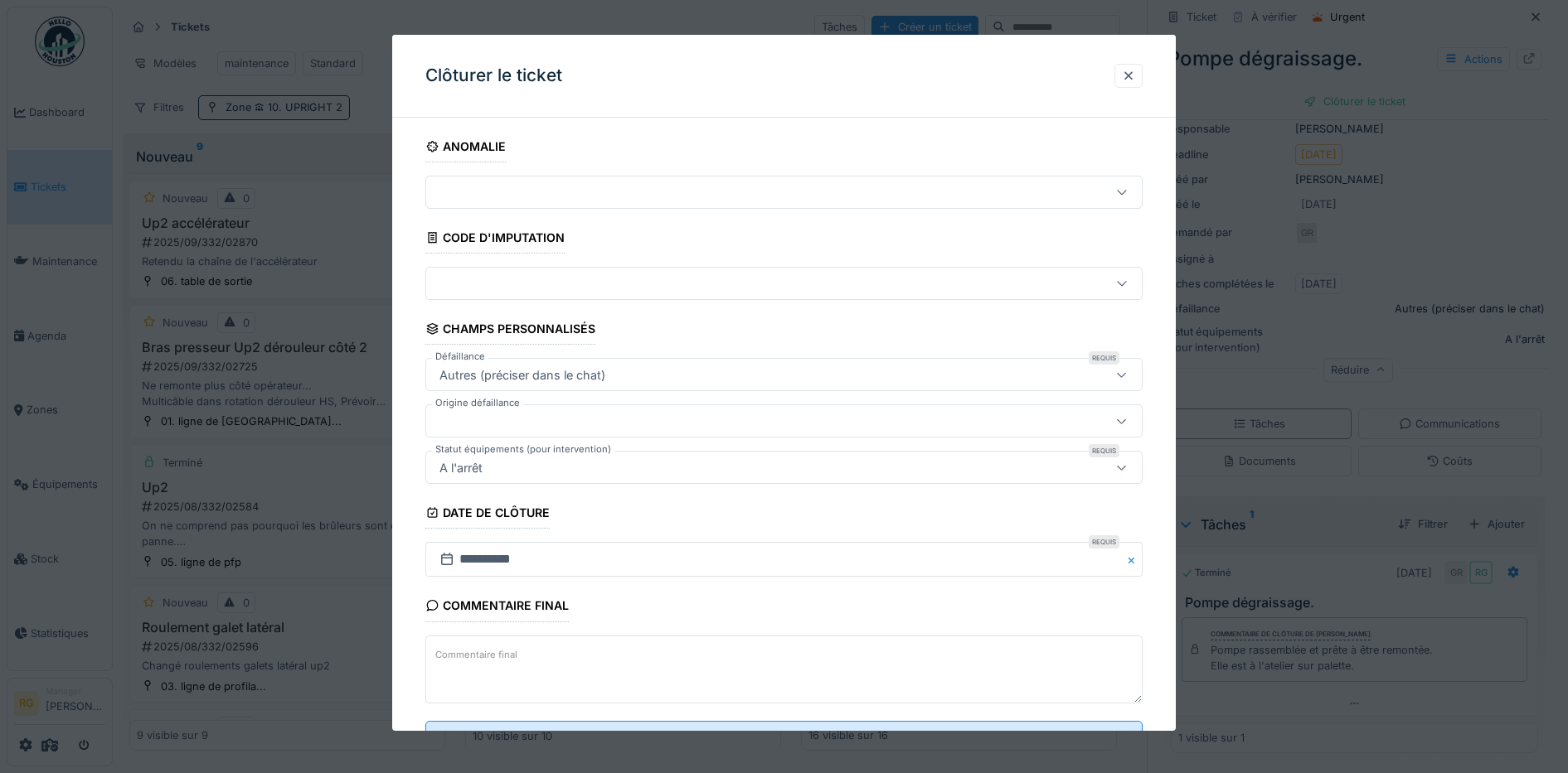
scroll to position [71, 0]
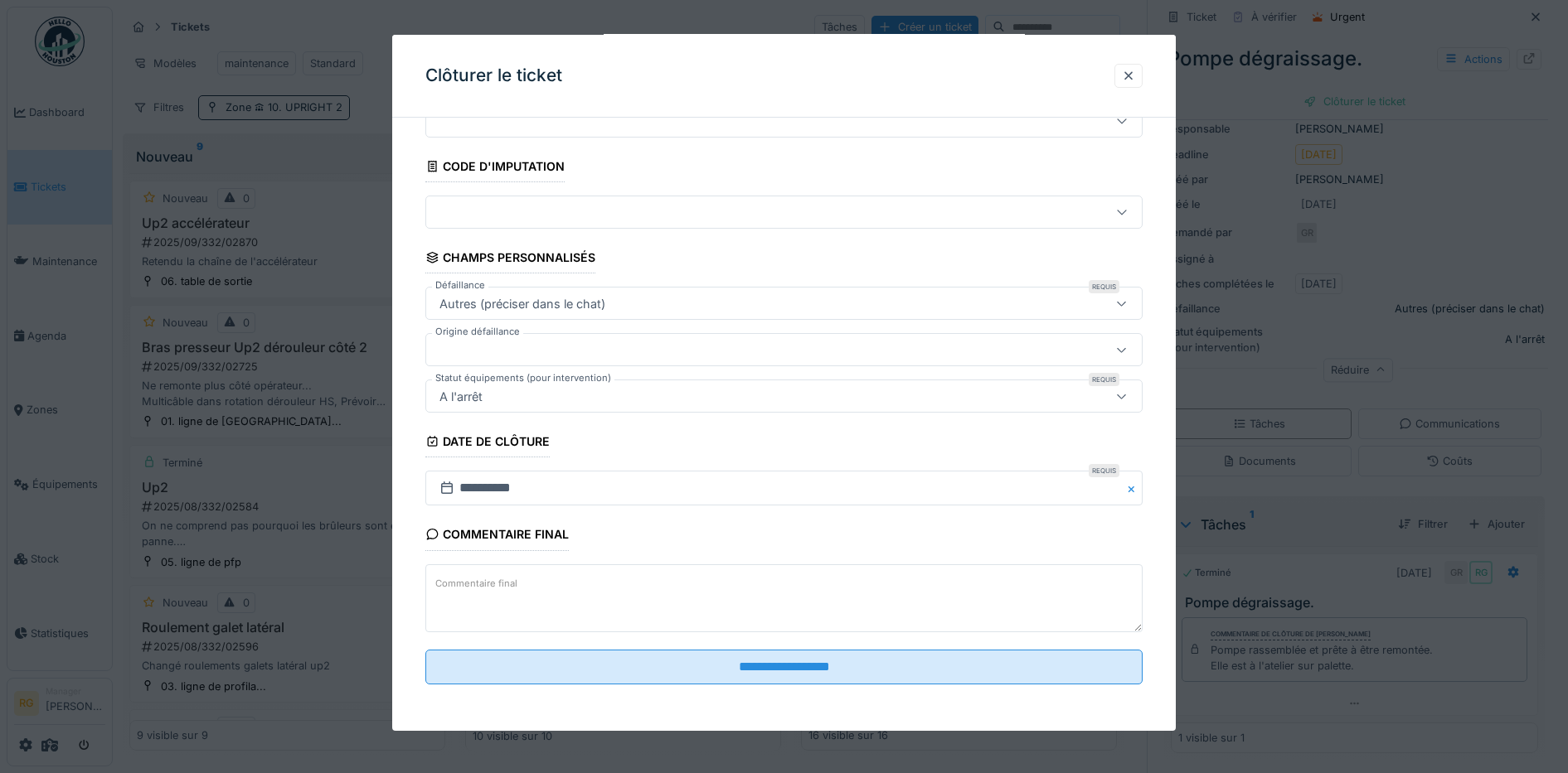
click at [479, 585] on label "Commentaire final" at bounding box center [476, 584] width 89 height 21
click at [479, 585] on textarea "Commentaire final" at bounding box center [784, 599] width 718 height 68
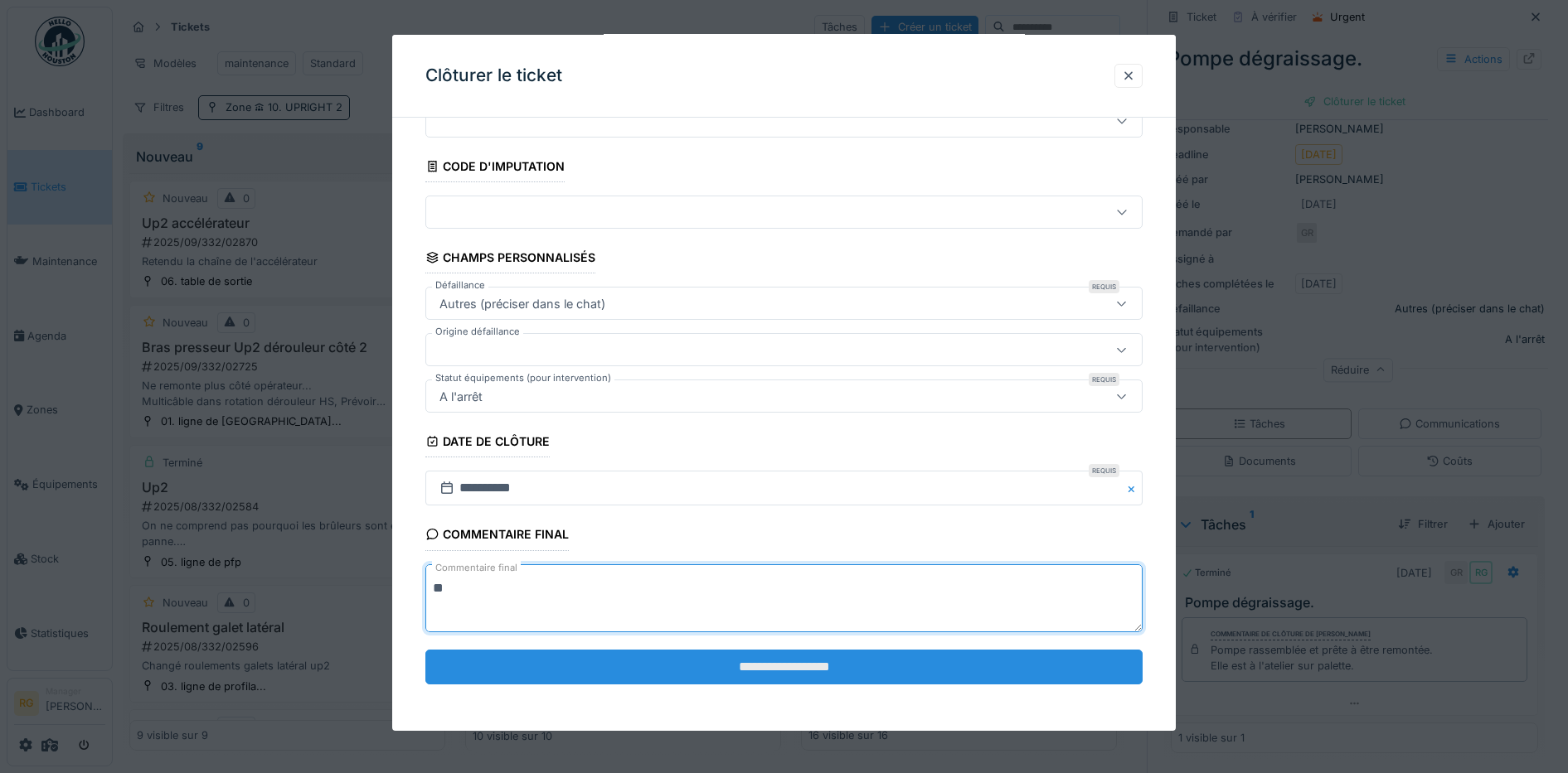
type textarea "**"
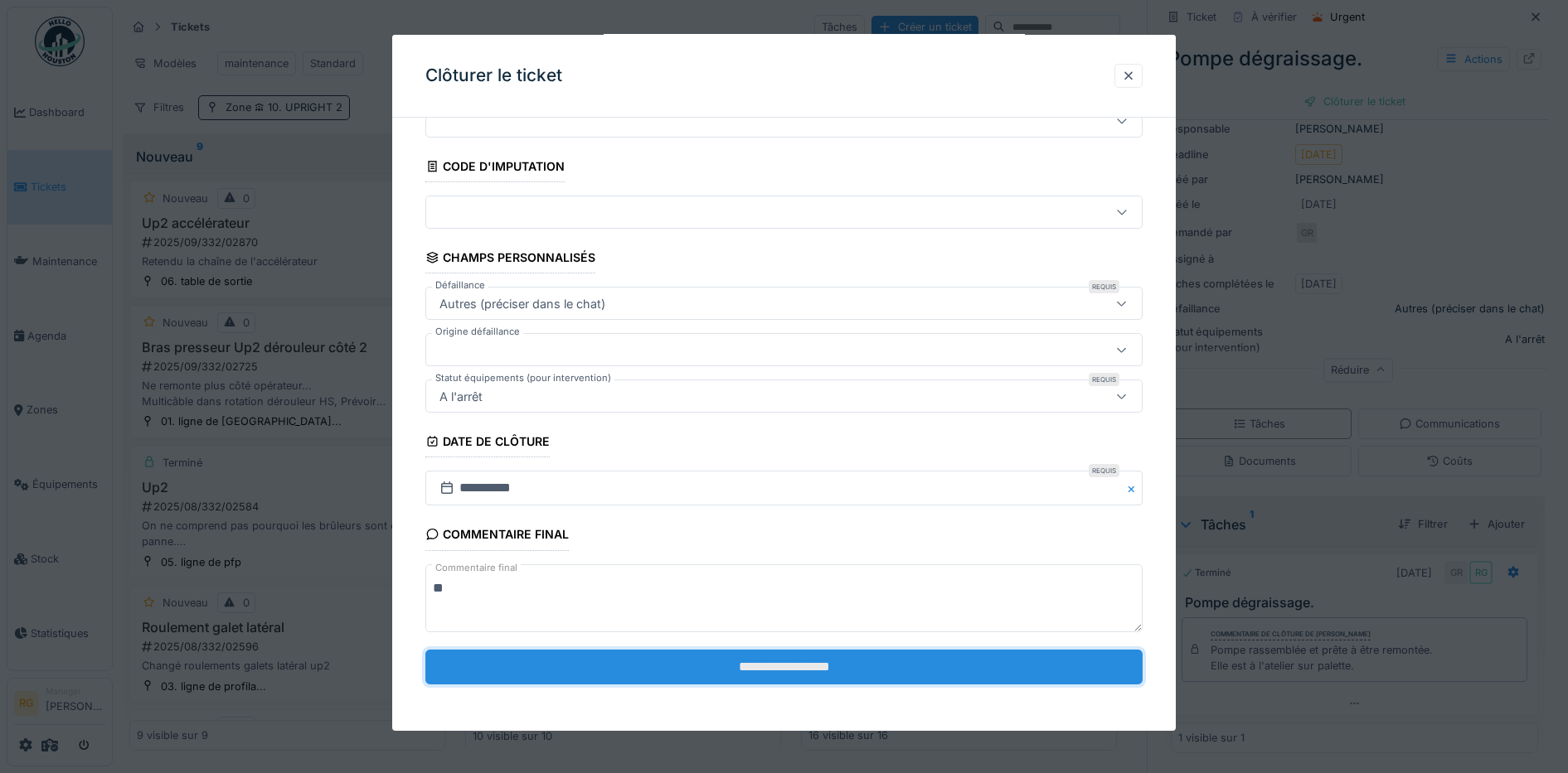
click at [826, 664] on input "**********" at bounding box center [784, 667] width 718 height 35
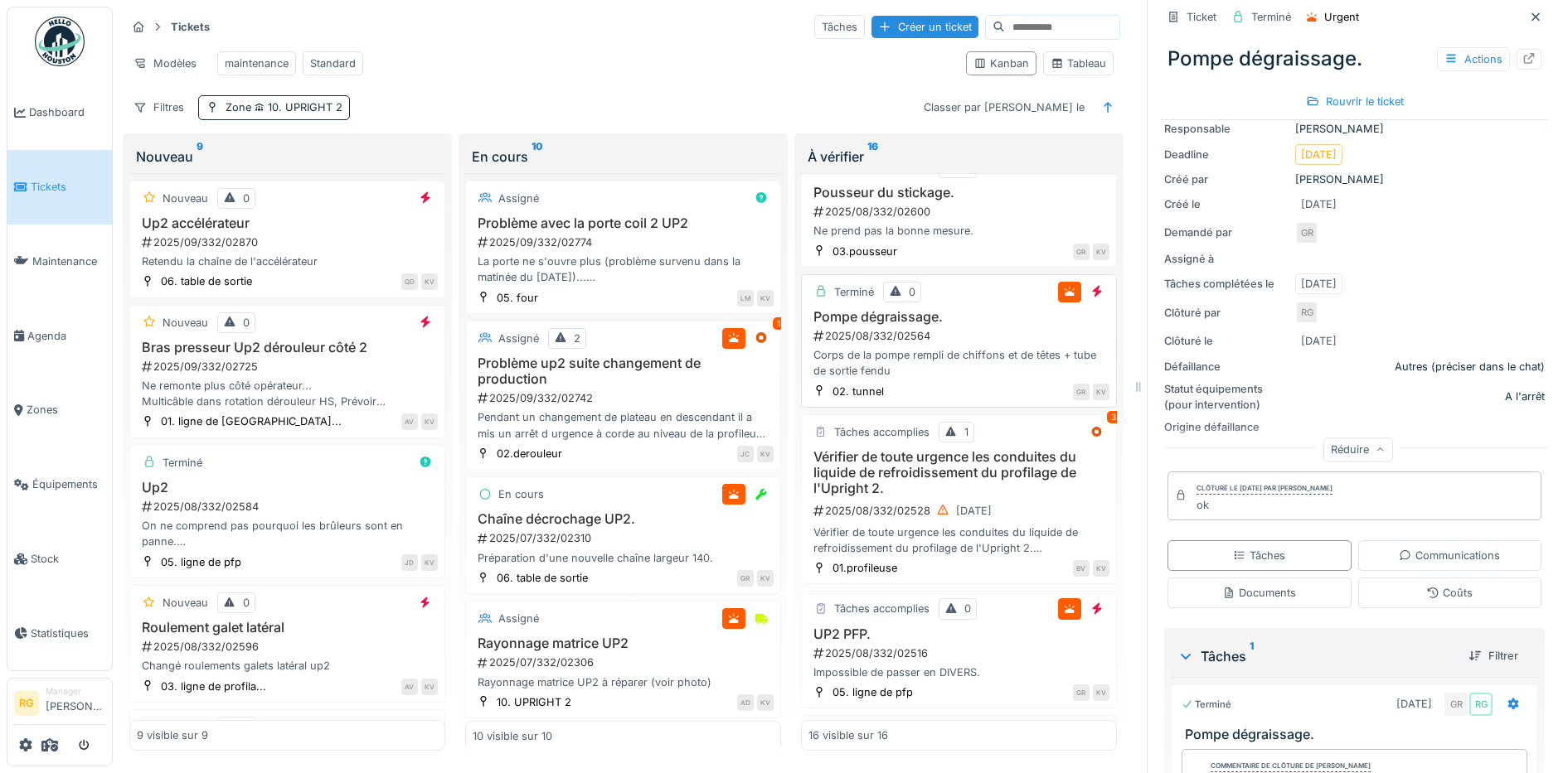
scroll to position [829, 0]
click at [971, 492] on h3 "Vérifier de toute urgence les conduites du liquide de refroidissement du profil…" at bounding box center [958, 469] width 301 height 48
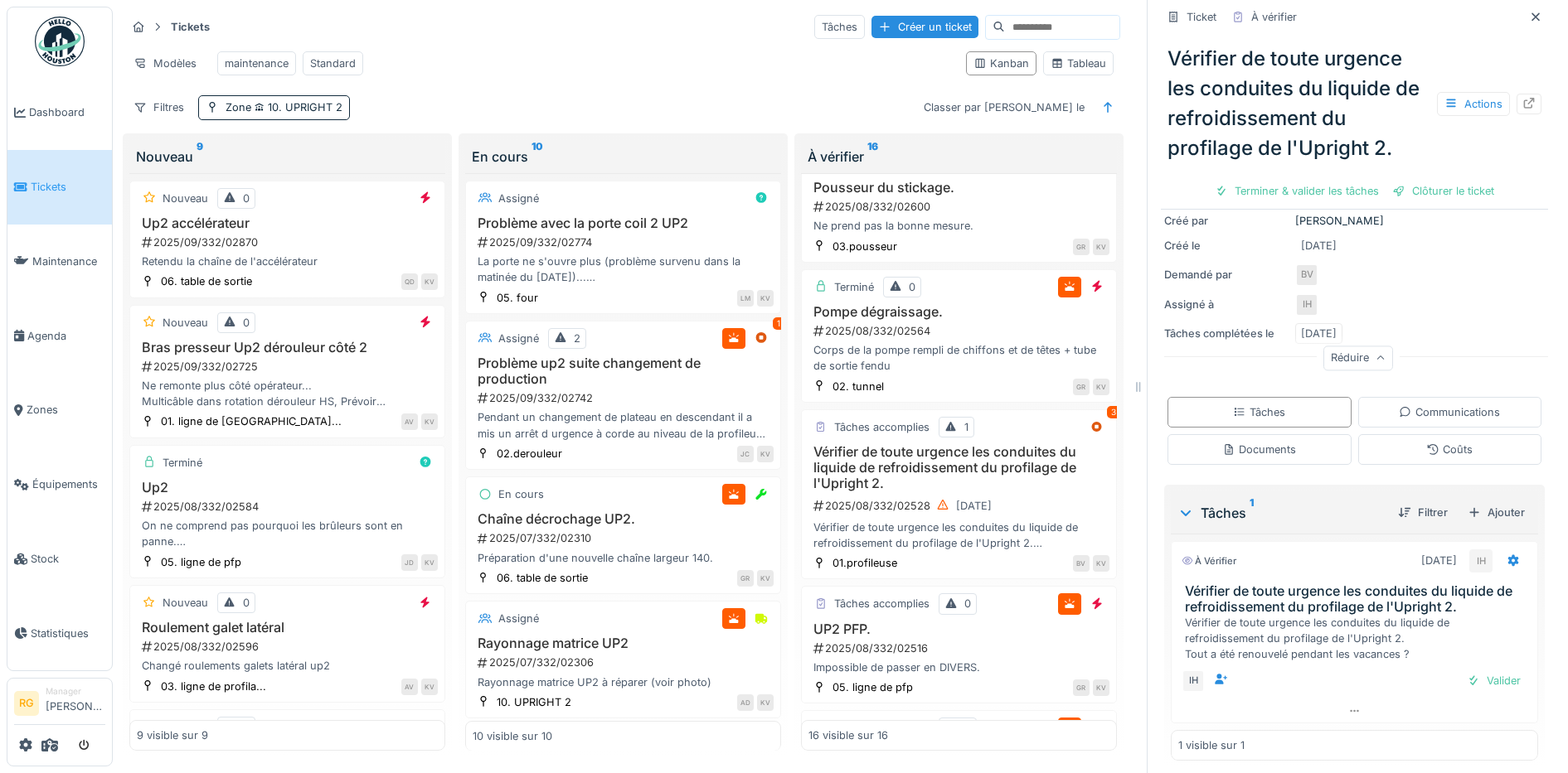
scroll to position [271, 0]
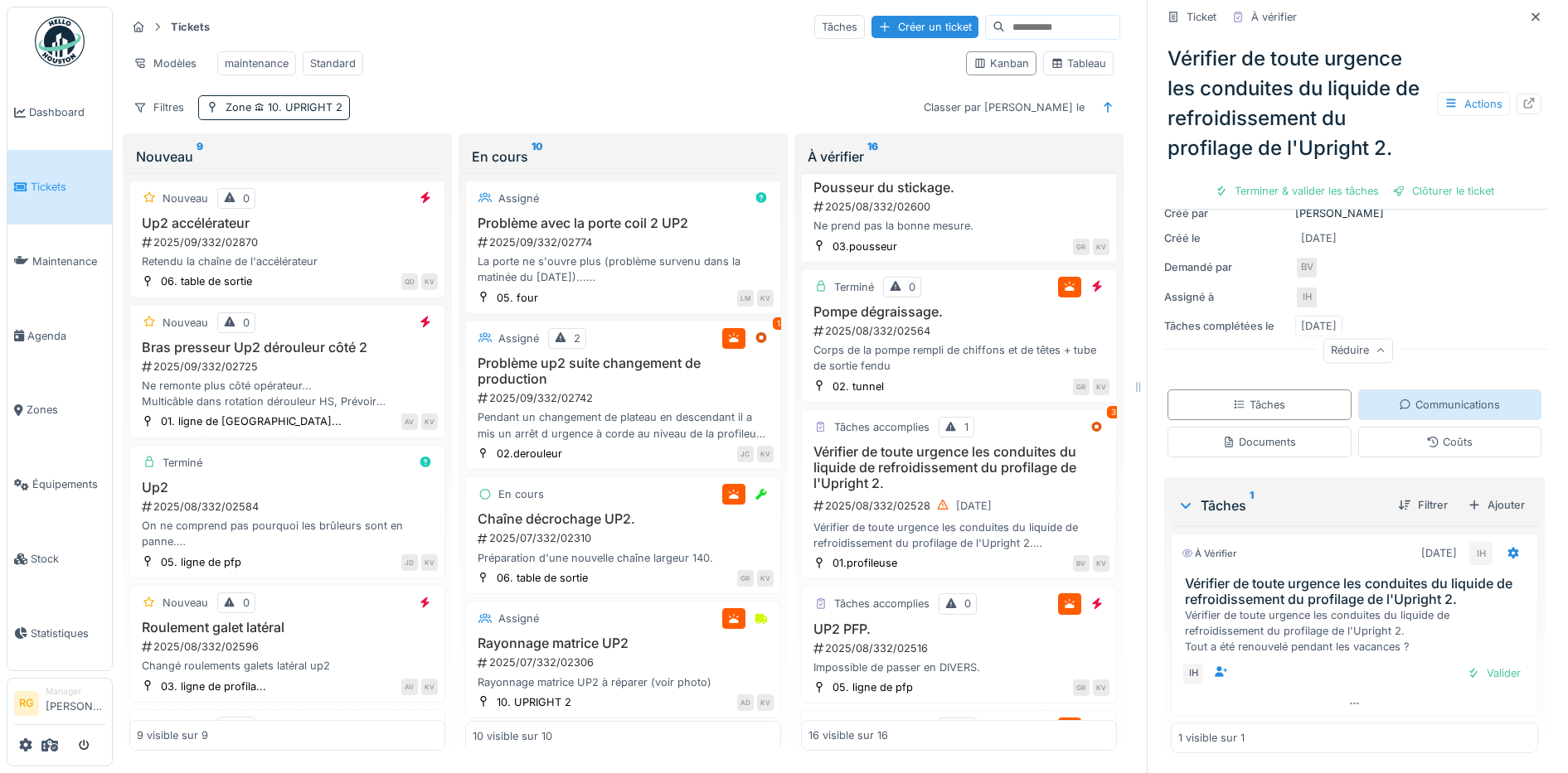
click at [1398, 397] on div "Communications" at bounding box center [1449, 405] width 101 height 16
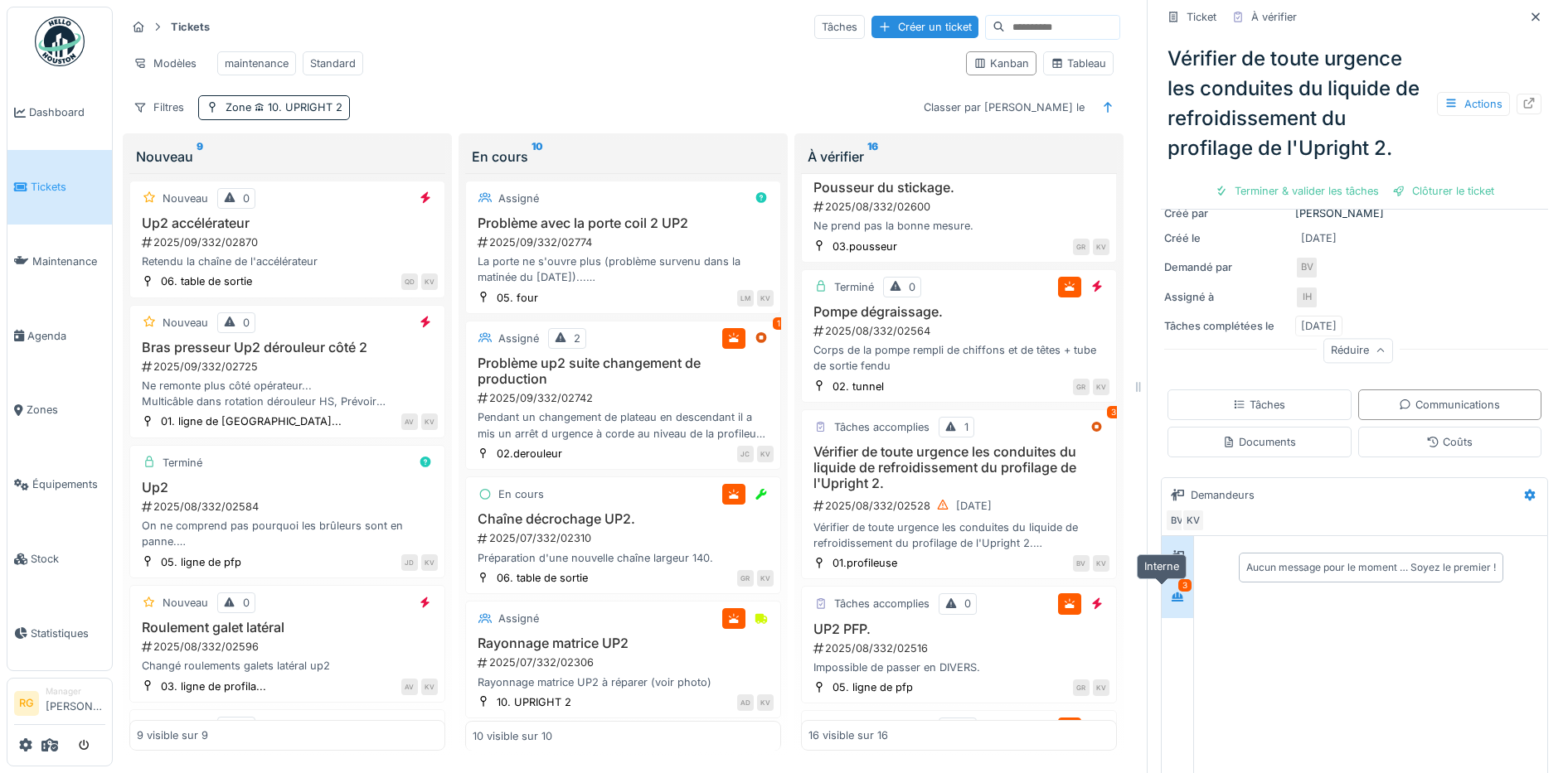
click at [1170, 592] on icon at bounding box center [1176, 597] width 13 height 11
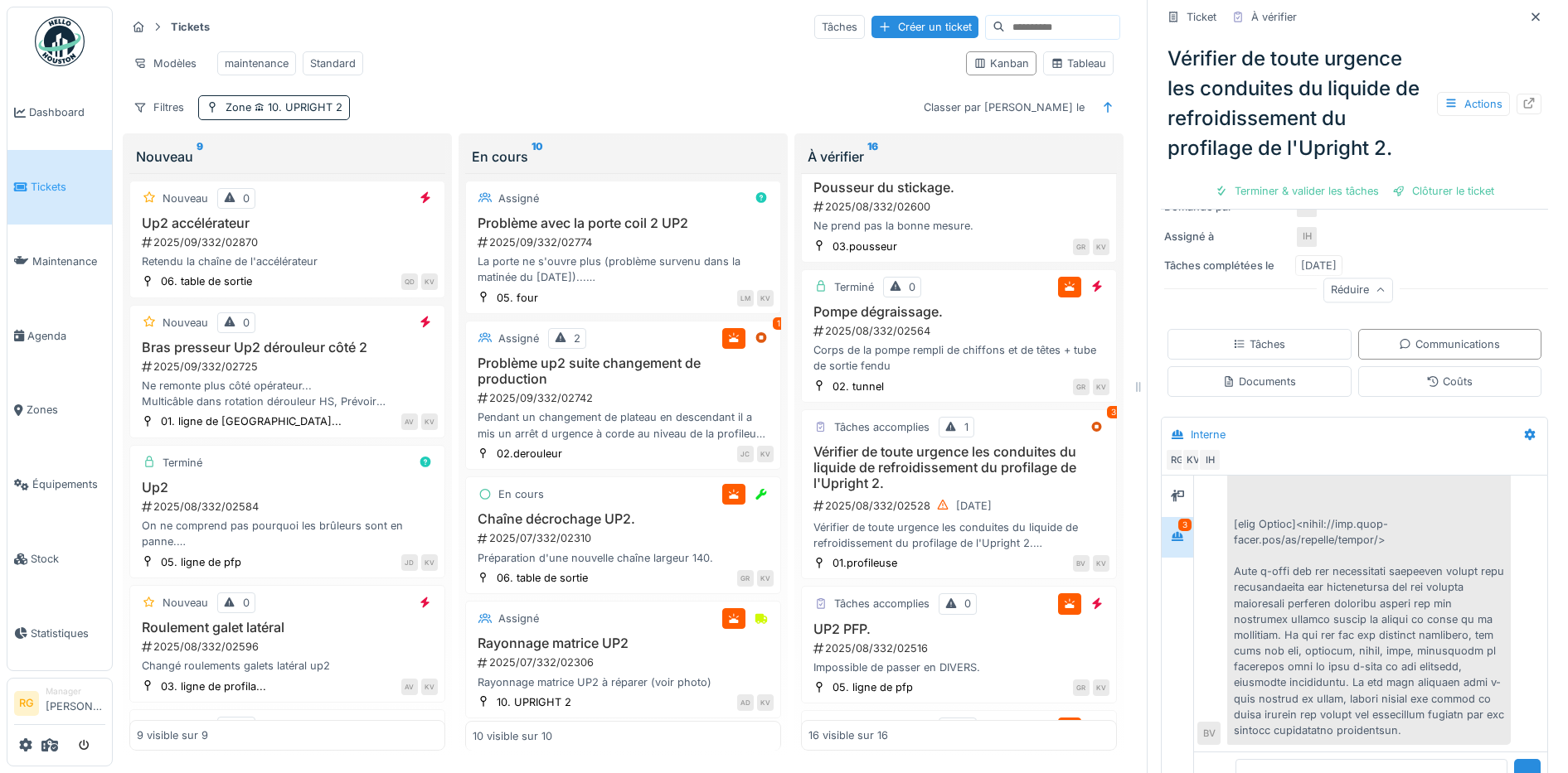
scroll to position [389, 0]
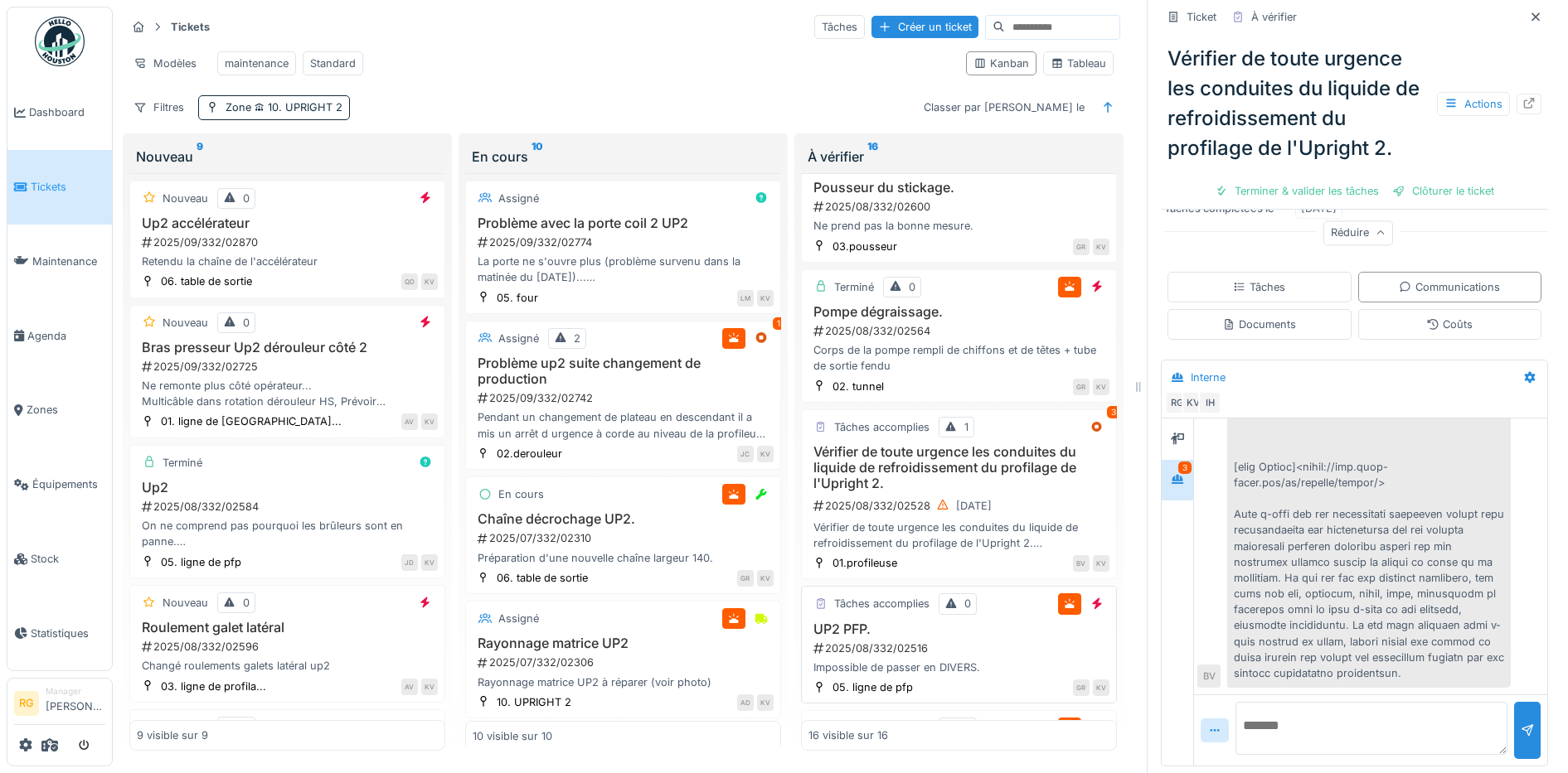
click at [921, 656] on div "2025/08/332/02516" at bounding box center [960, 649] width 297 height 16
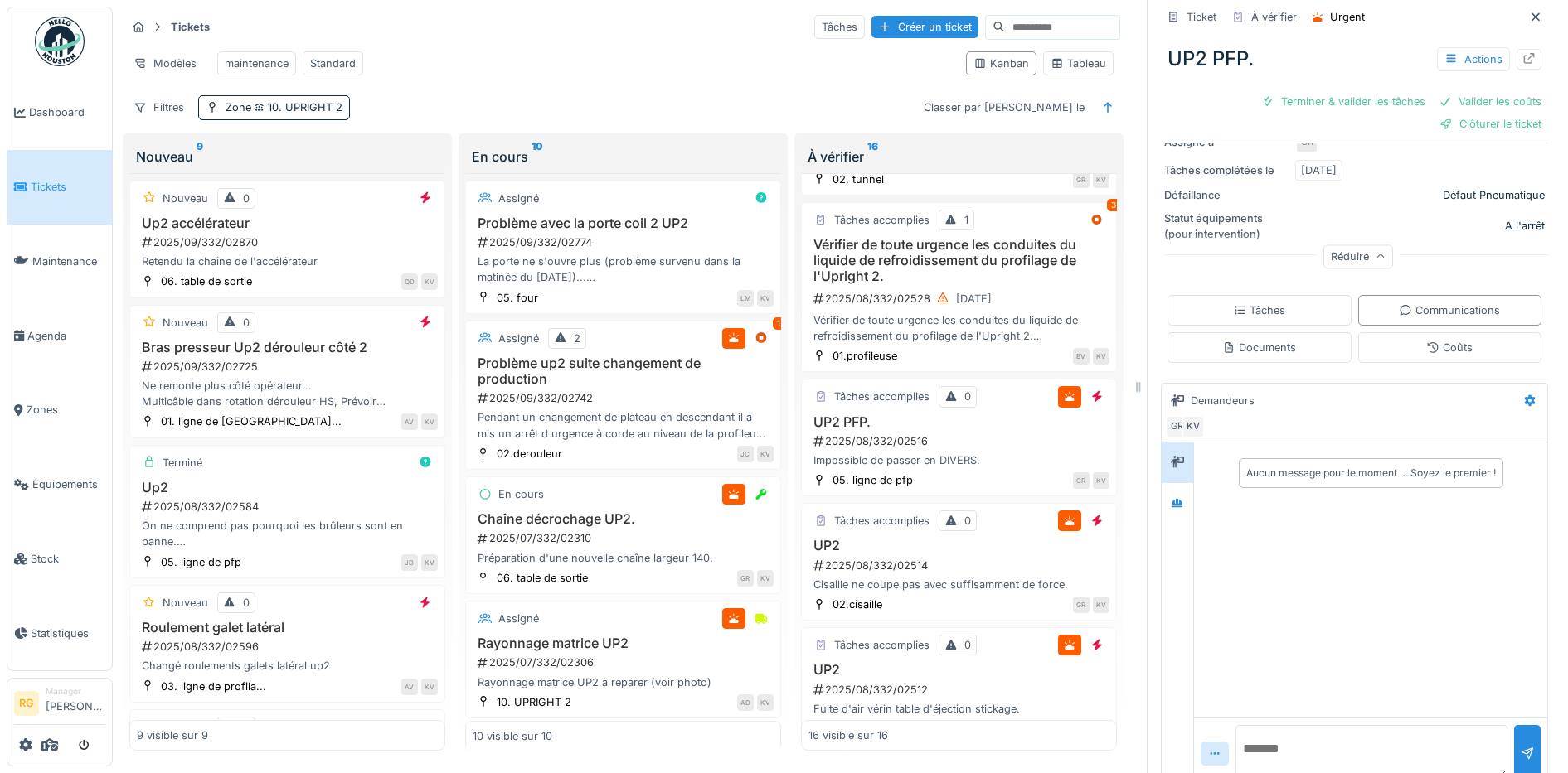
scroll to position [323, 0]
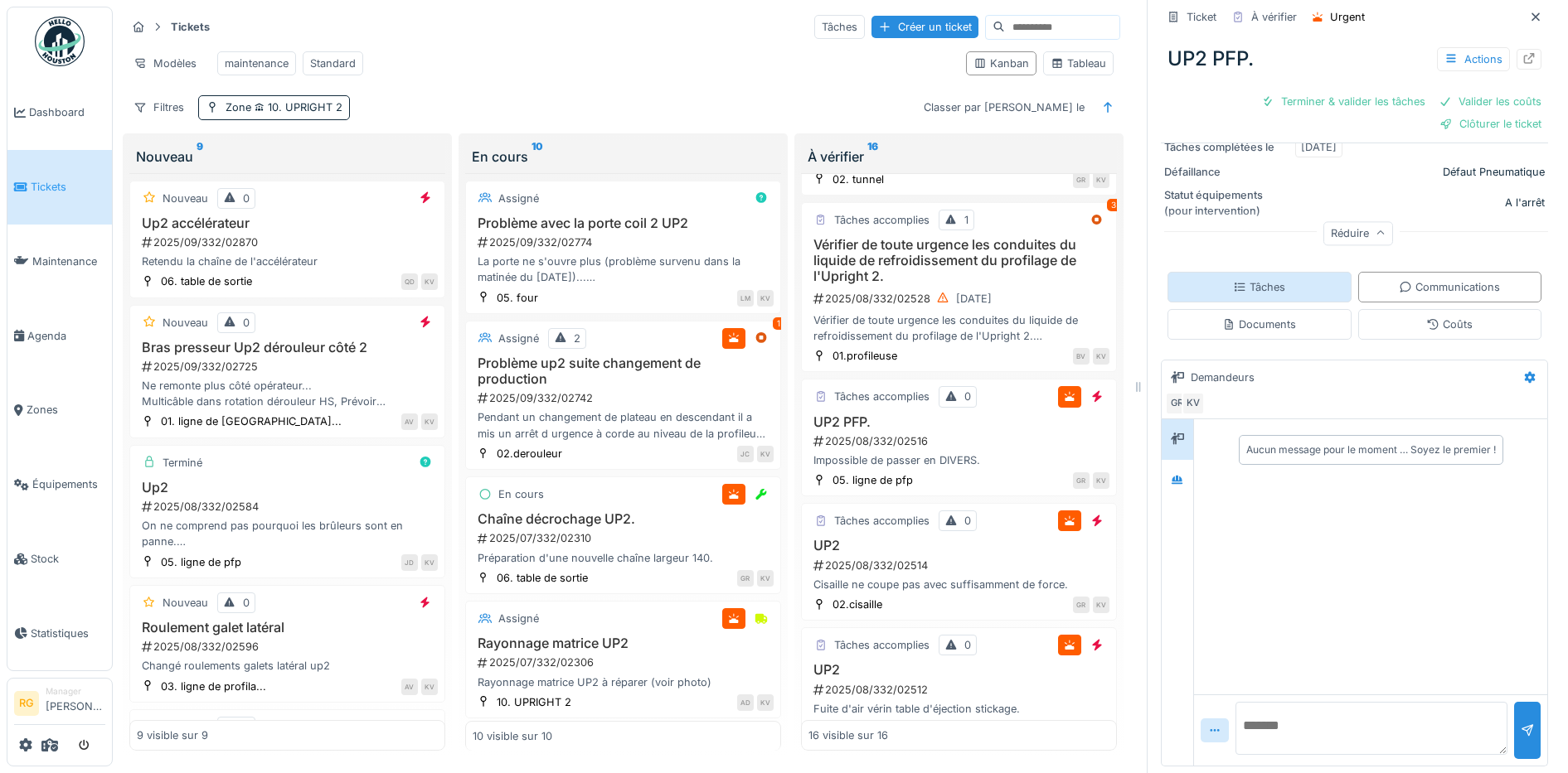
click at [1243, 279] on div "Tâches" at bounding box center [1259, 287] width 52 height 16
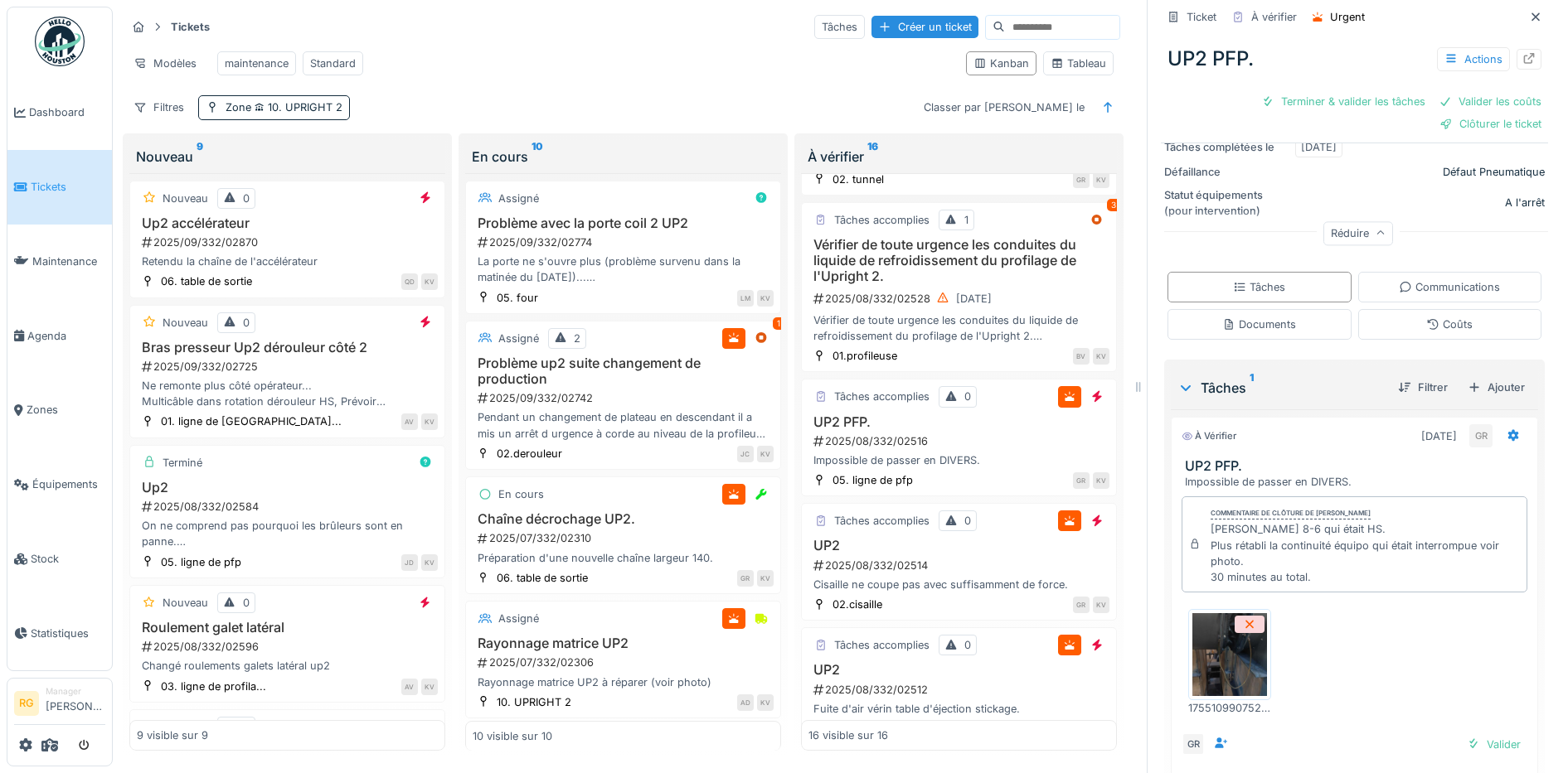
click at [1209, 635] on img at bounding box center [1229, 654] width 75 height 83
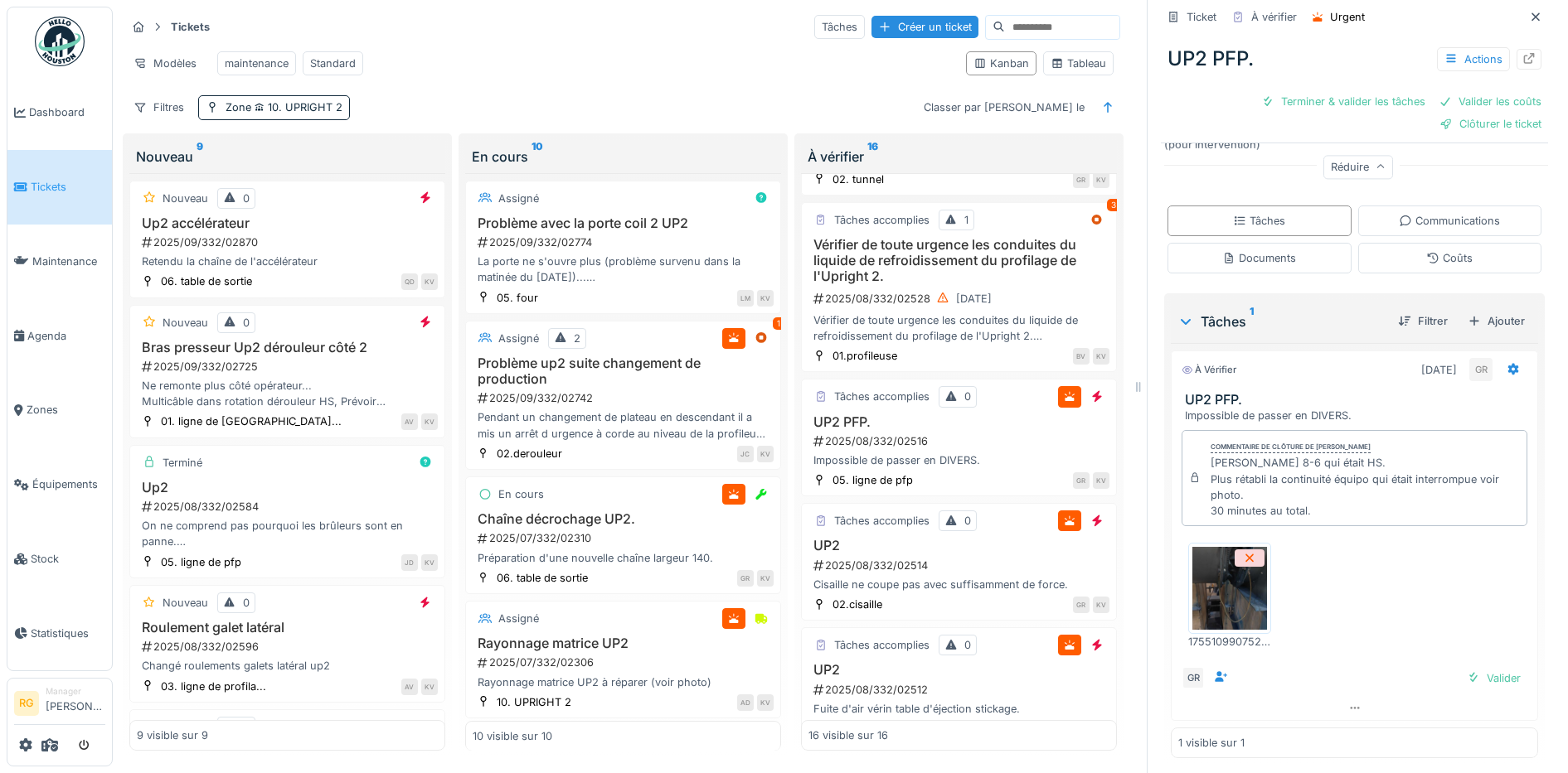
scroll to position [394, 0]
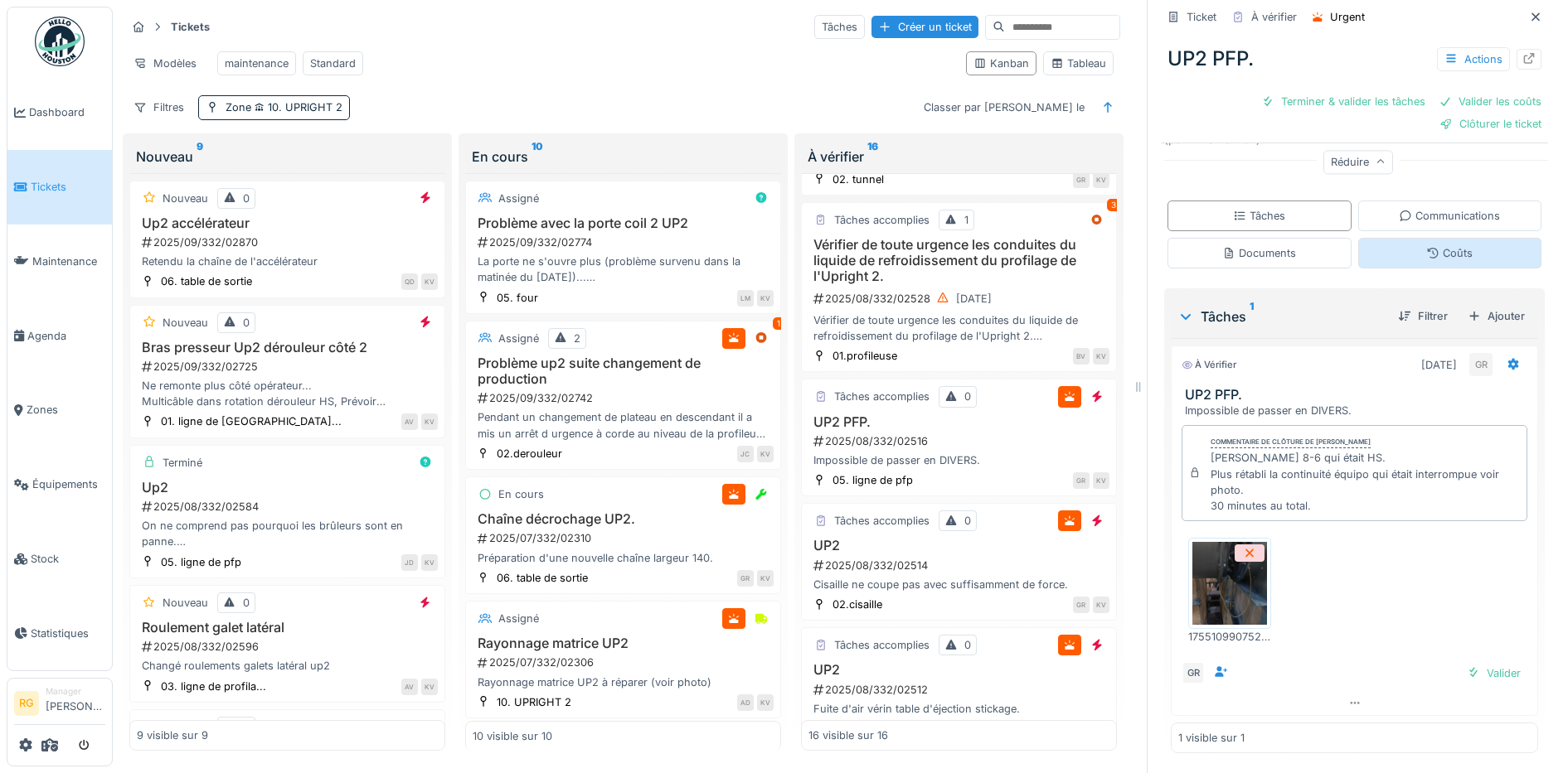
click at [1435, 245] on div "Coûts" at bounding box center [1449, 253] width 47 height 16
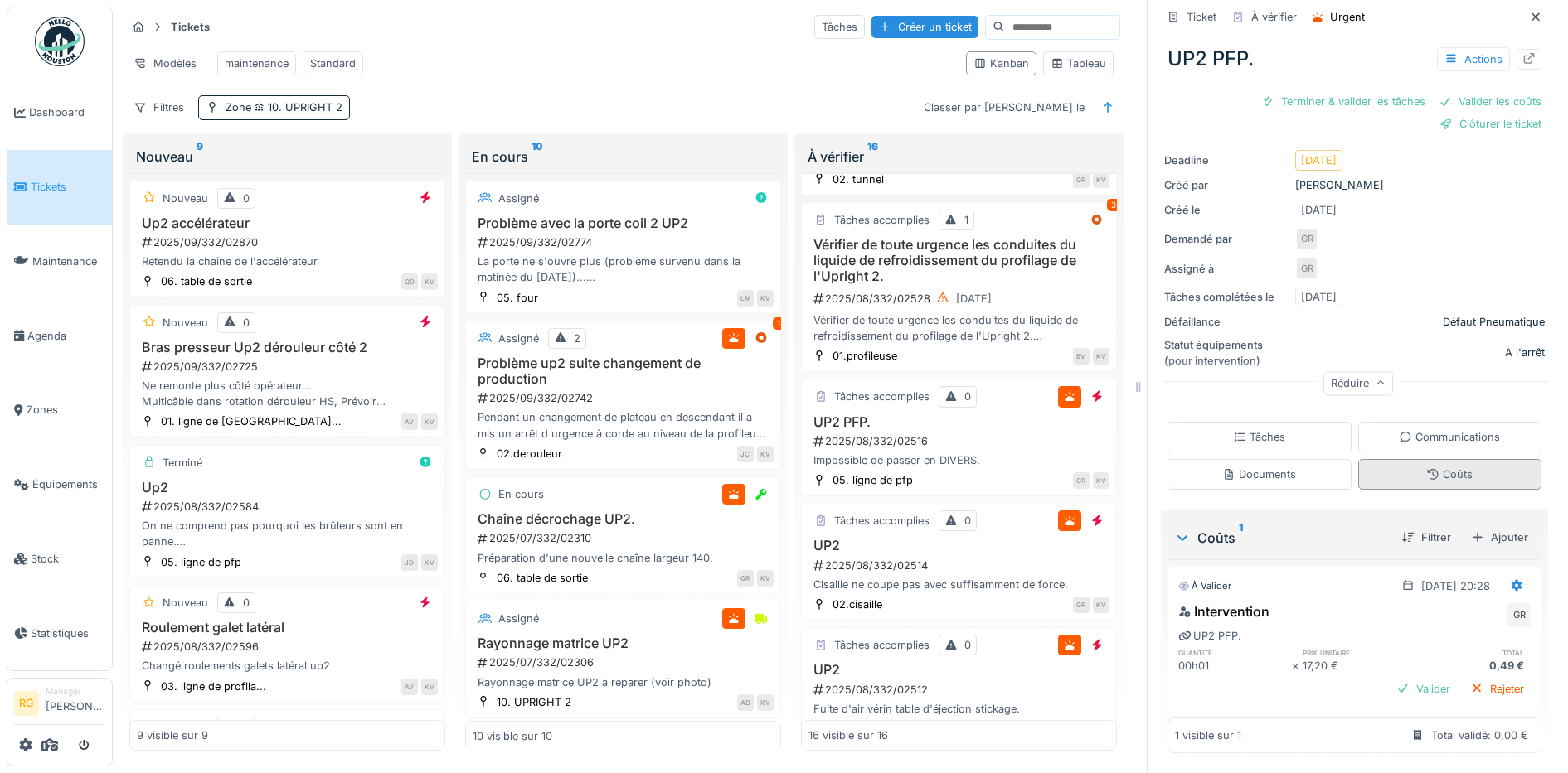
scroll to position [173, 0]
click at [1511, 580] on icon at bounding box center [1517, 585] width 11 height 12
click at [1461, 610] on div "Modifier" at bounding box center [1438, 623] width 81 height 25
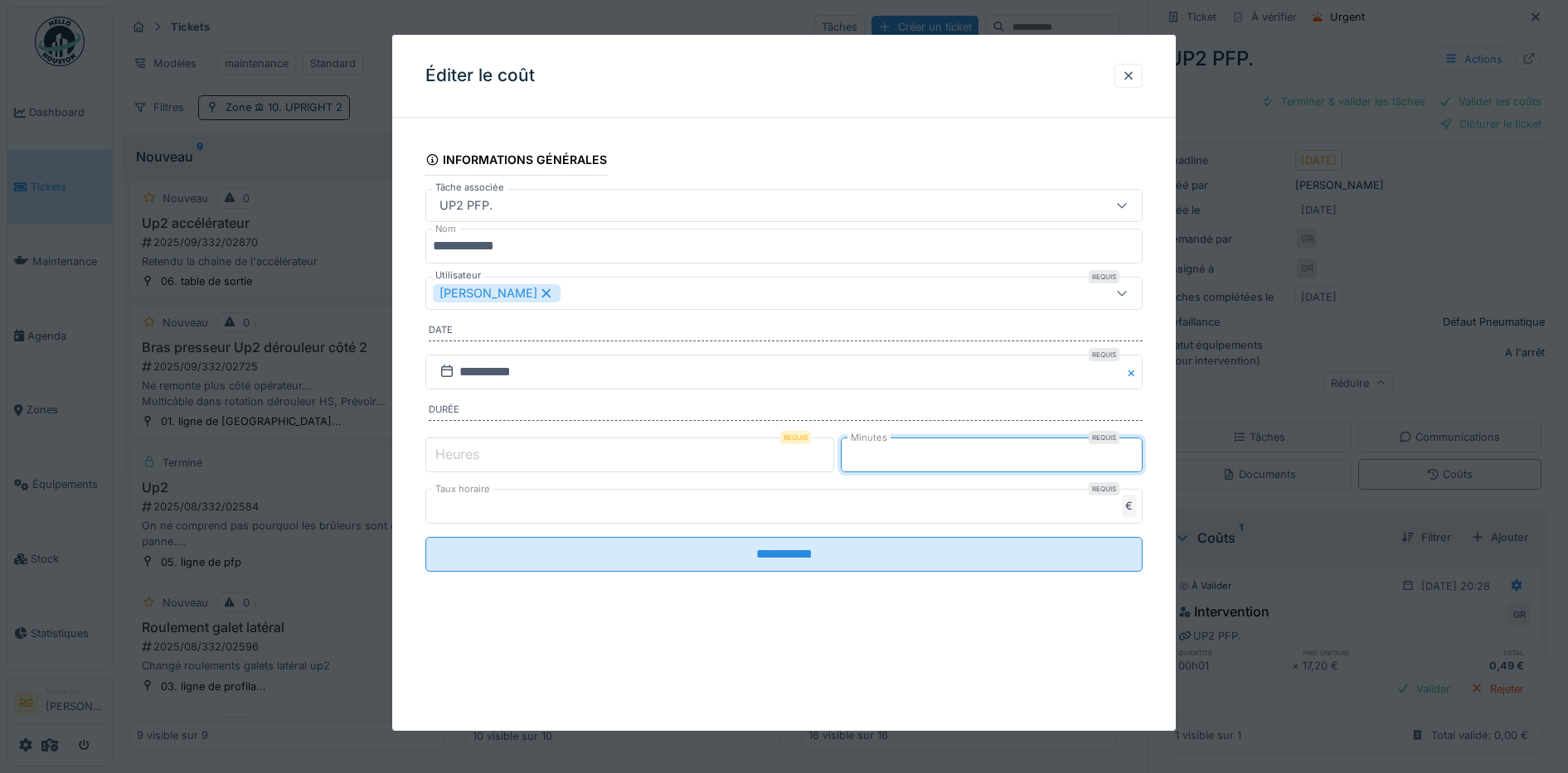
click at [876, 453] on input "*" at bounding box center [991, 454] width 302 height 35
type input "**"
click at [464, 503] on input "****" at bounding box center [784, 506] width 718 height 35
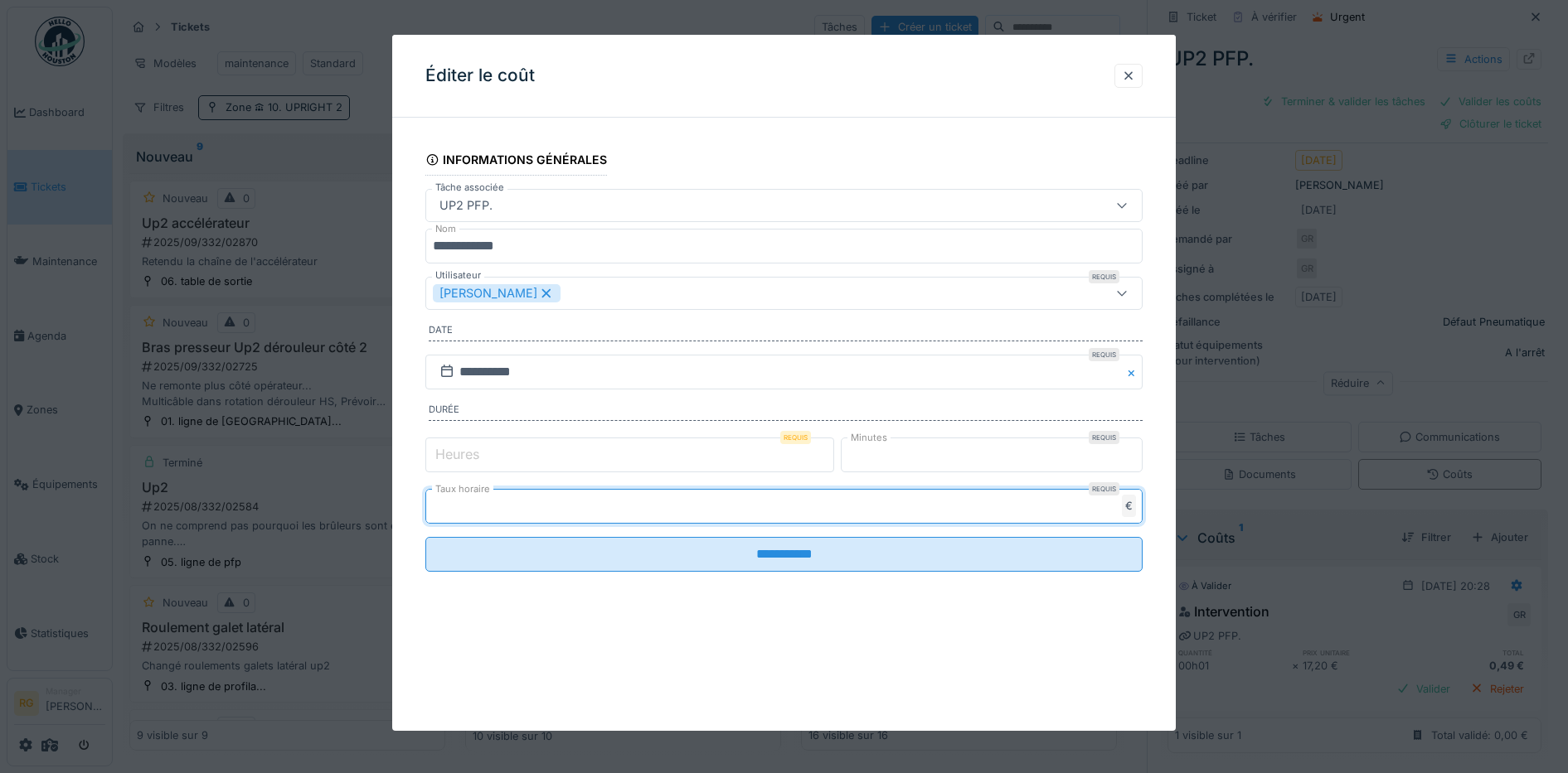
type input "*"
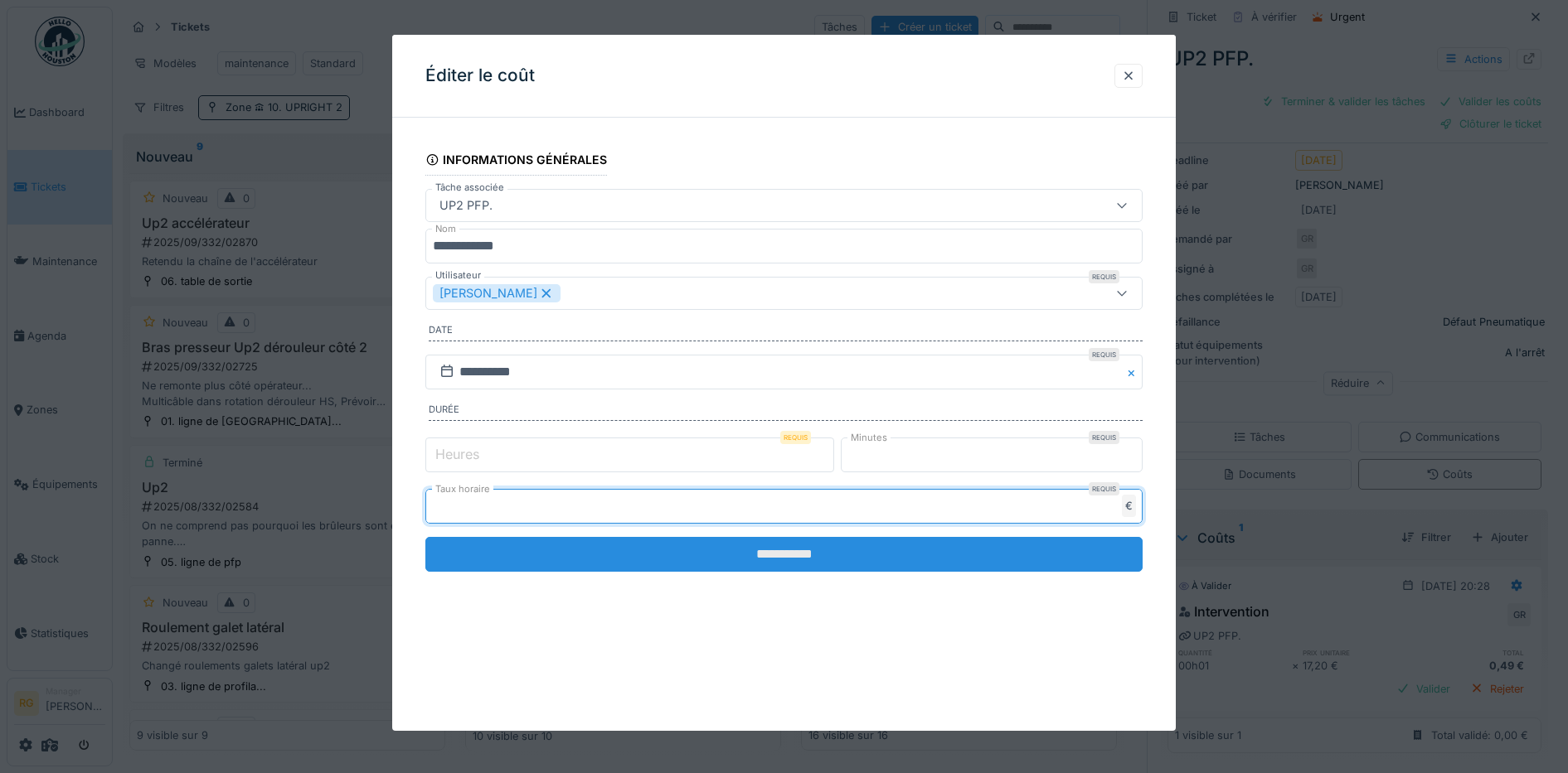
type input "**"
click at [674, 561] on input "**********" at bounding box center [784, 554] width 718 height 35
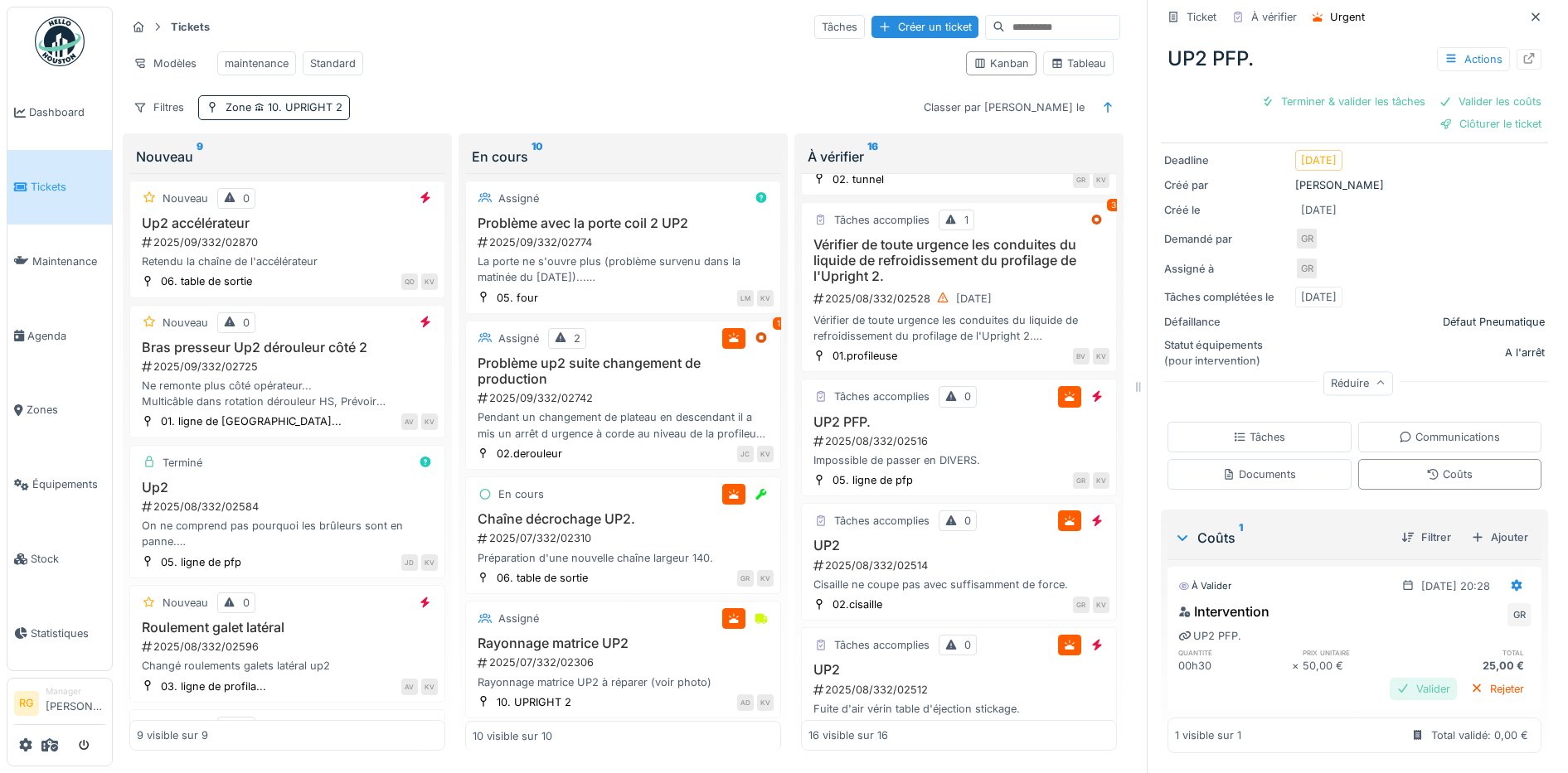
click at [1403, 678] on div "Valider" at bounding box center [1423, 689] width 67 height 22
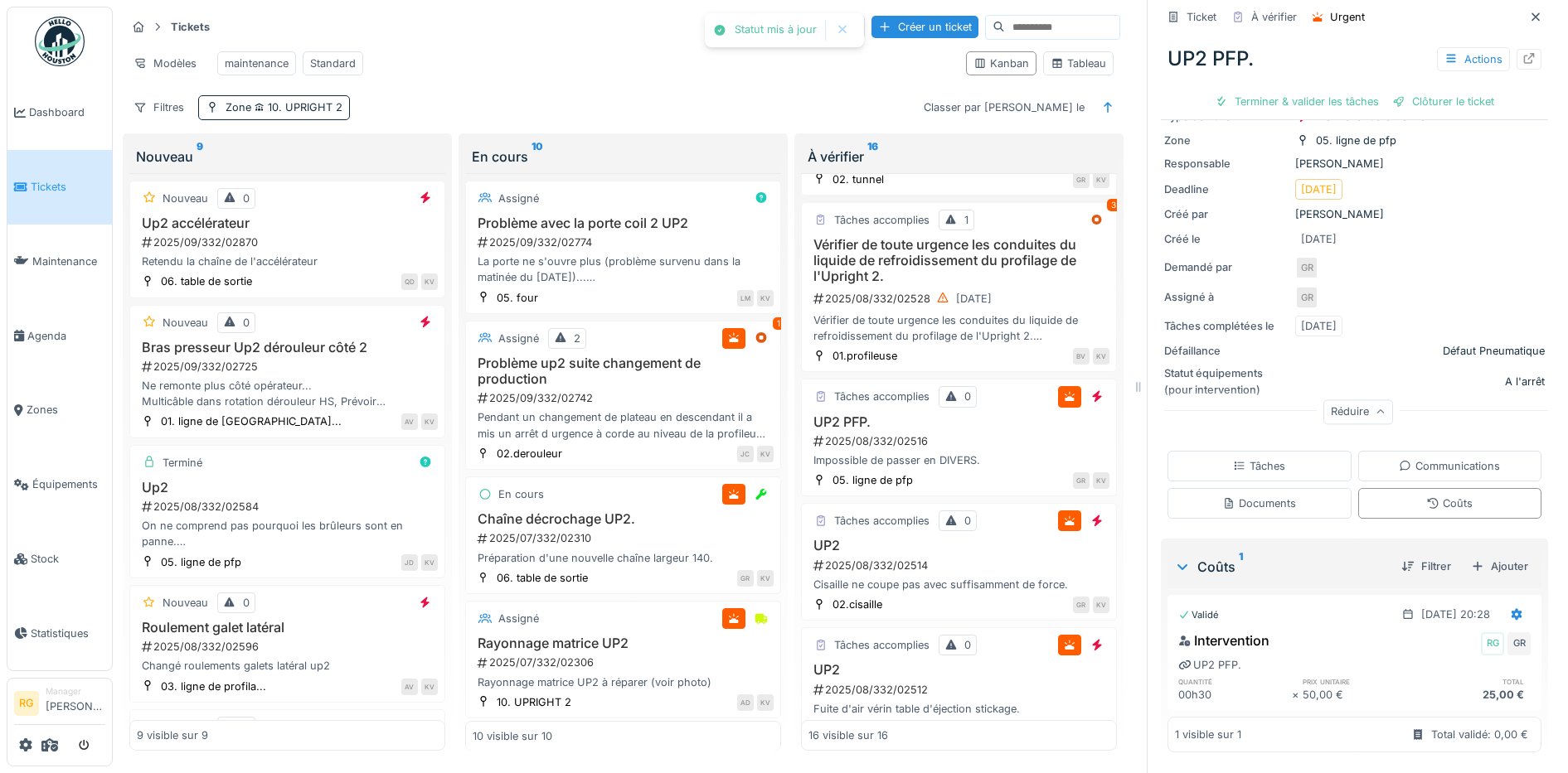
scroll to position [122, 0]
click at [1233, 458] on div "Tâches" at bounding box center [1259, 466] width 52 height 16
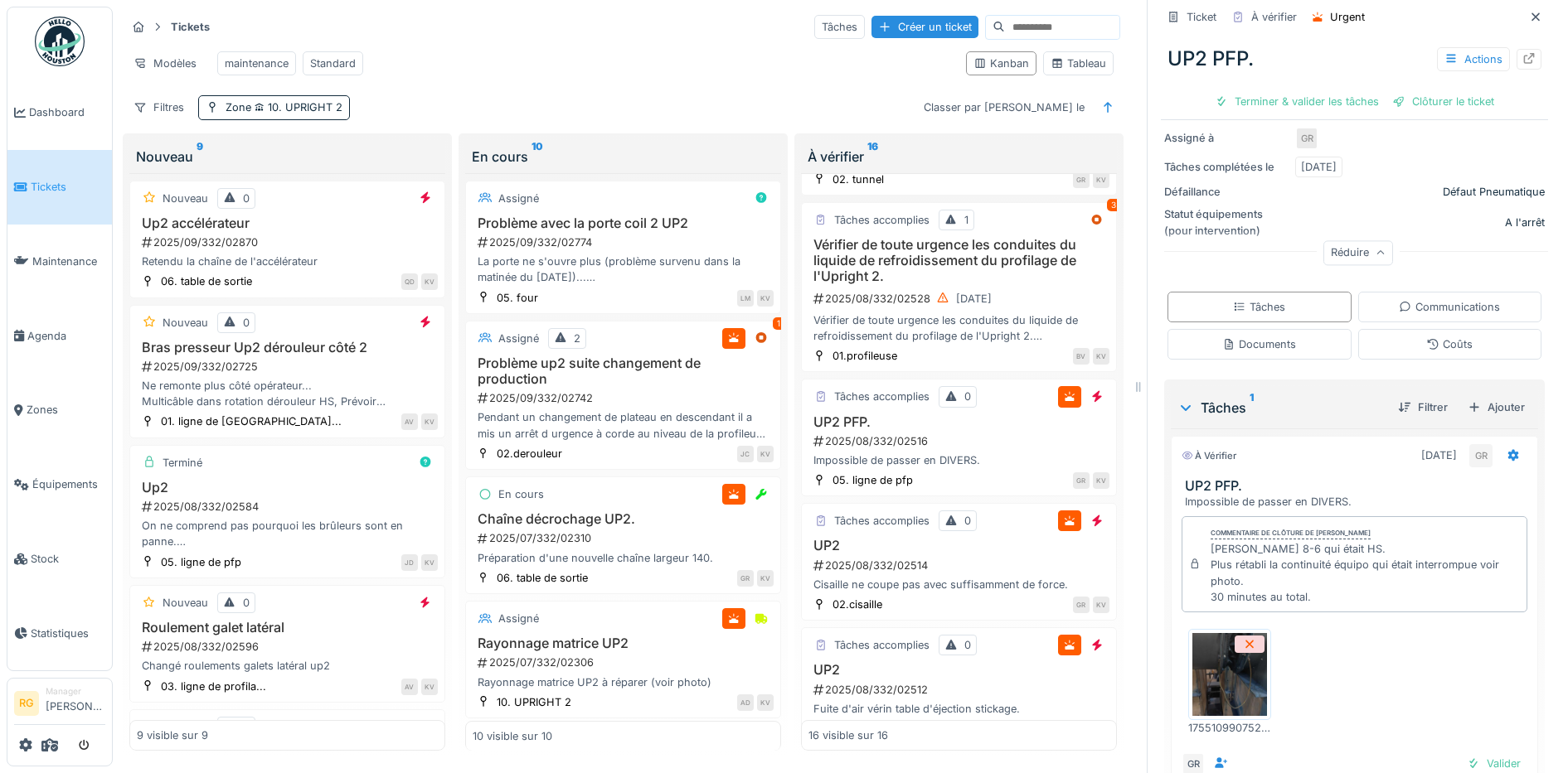
scroll to position [372, 0]
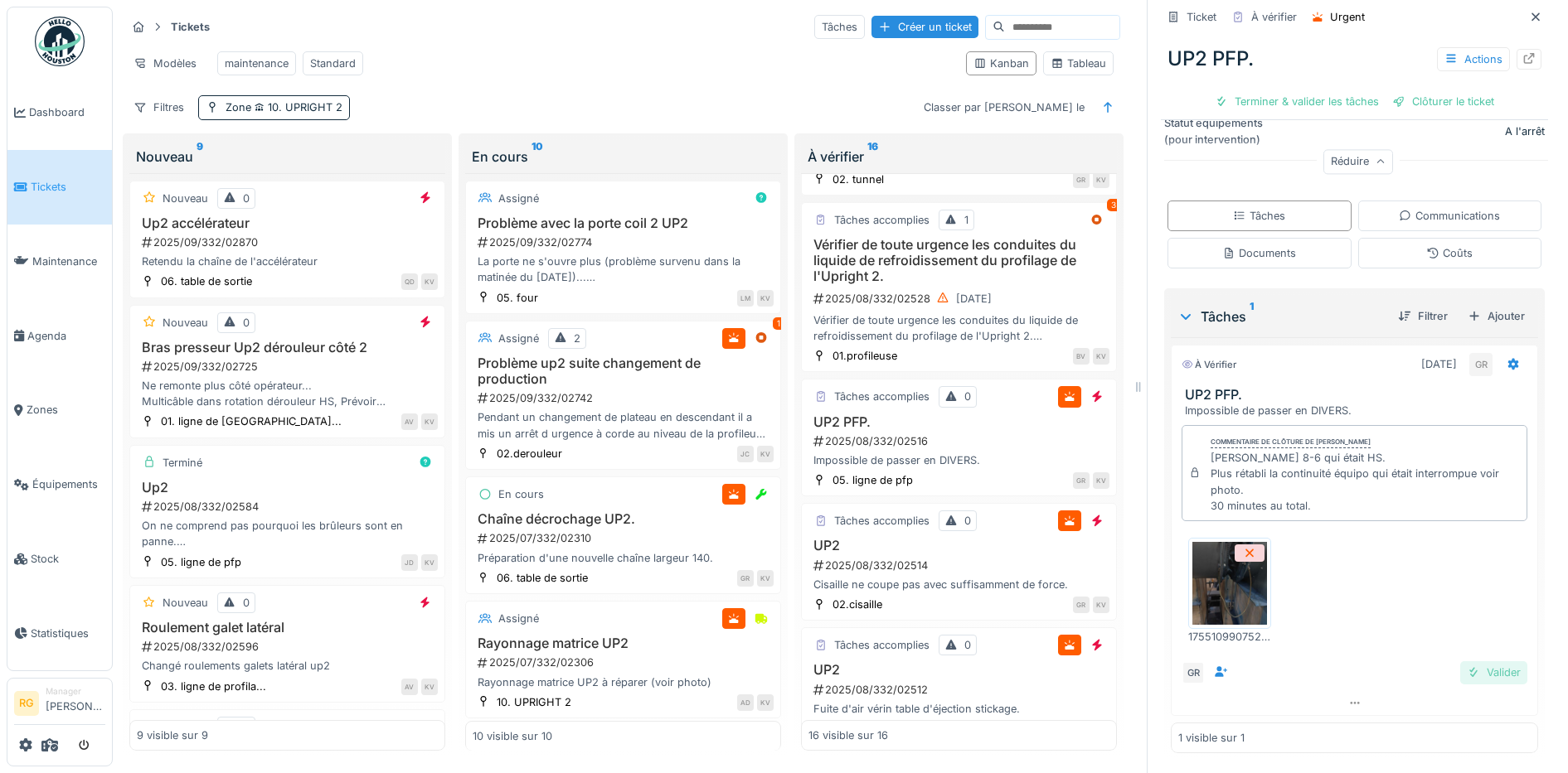
click at [1467, 662] on div "Valider" at bounding box center [1493, 672] width 67 height 22
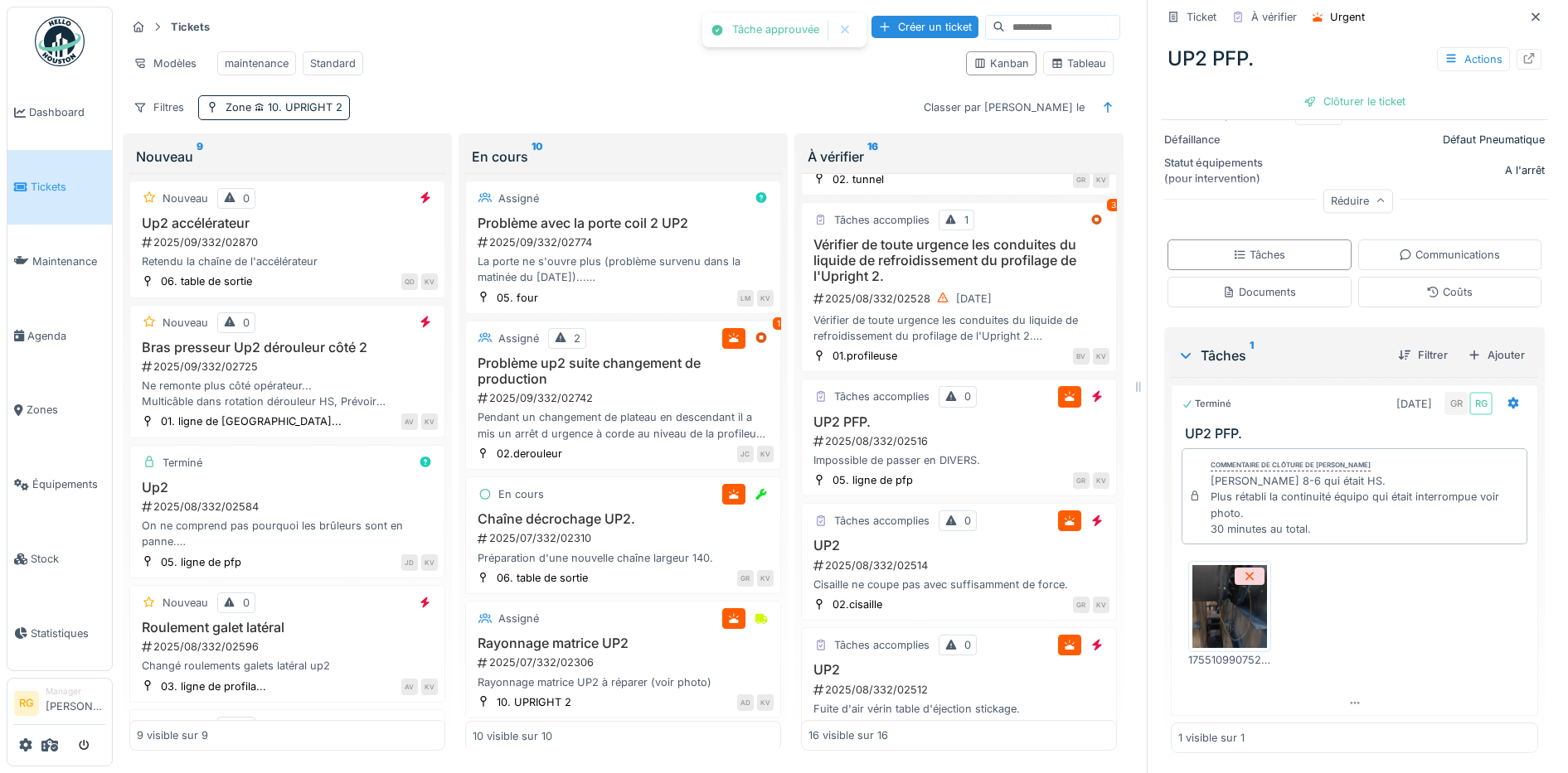
scroll to position [326, 0]
click at [1305, 91] on div "Clôturer le ticket" at bounding box center [1354, 101] width 115 height 22
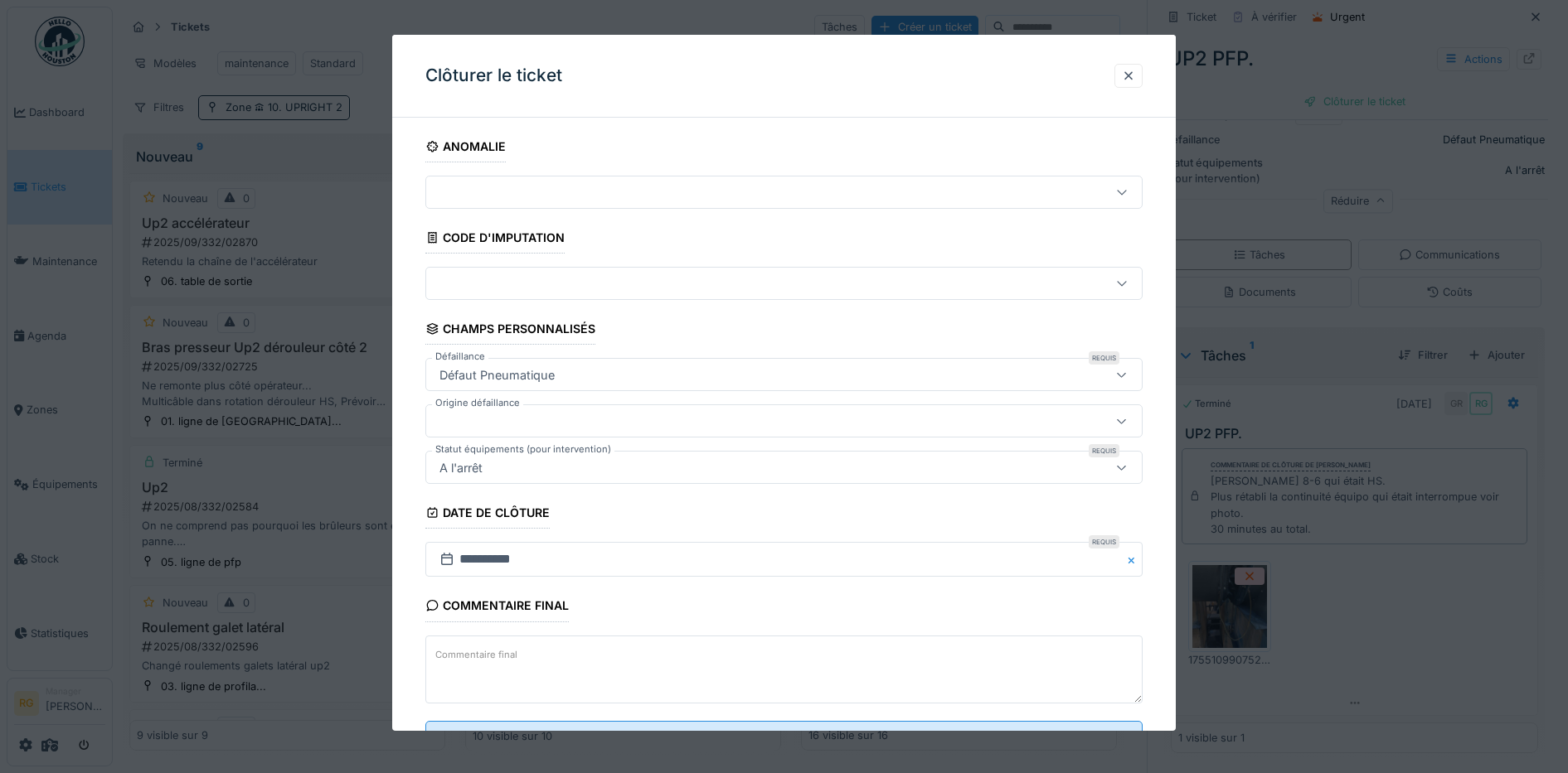
click at [670, 655] on textarea "Commentaire final" at bounding box center [784, 670] width 718 height 68
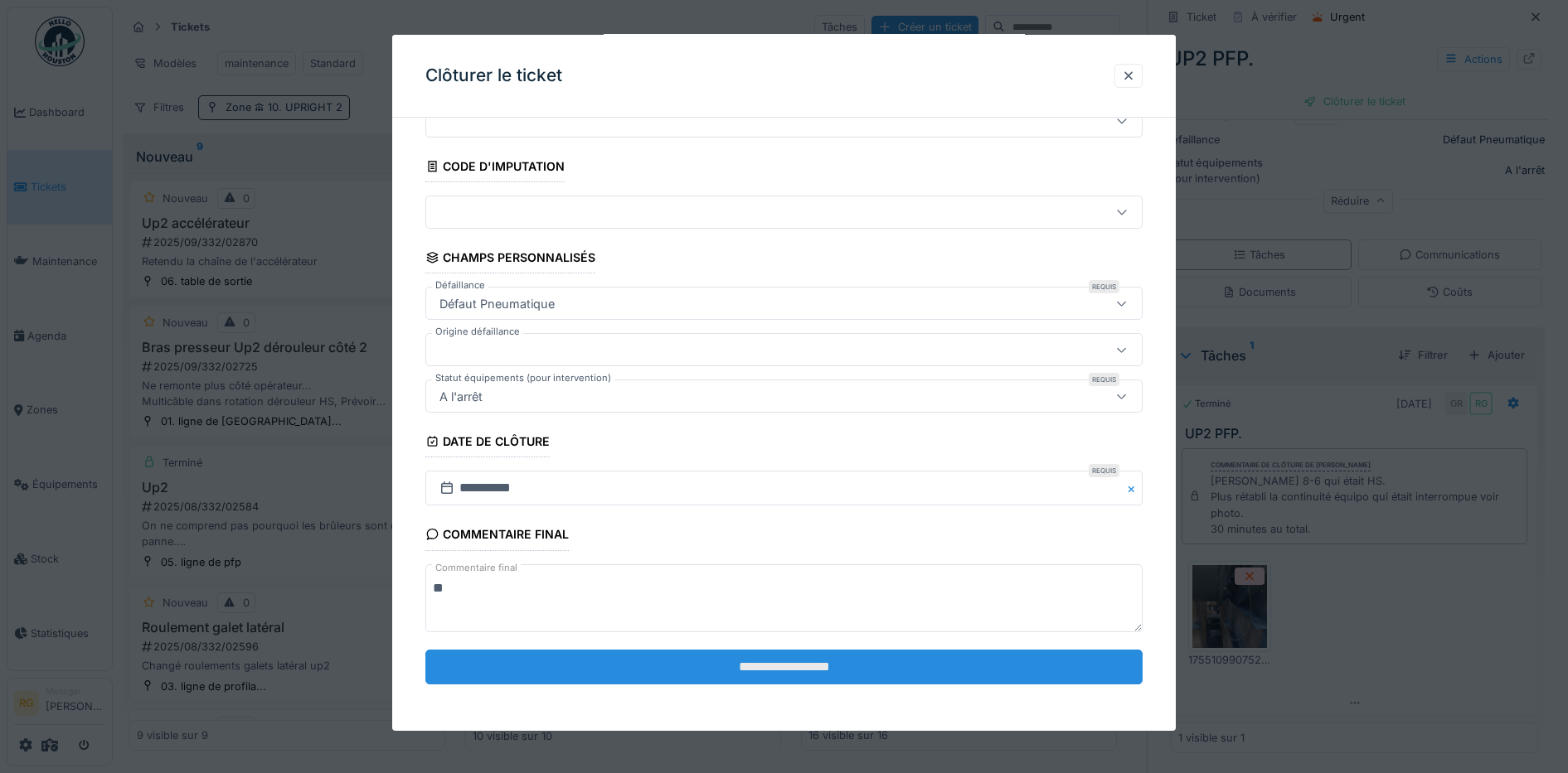
type textarea "**"
click at [803, 663] on input "**********" at bounding box center [784, 667] width 718 height 35
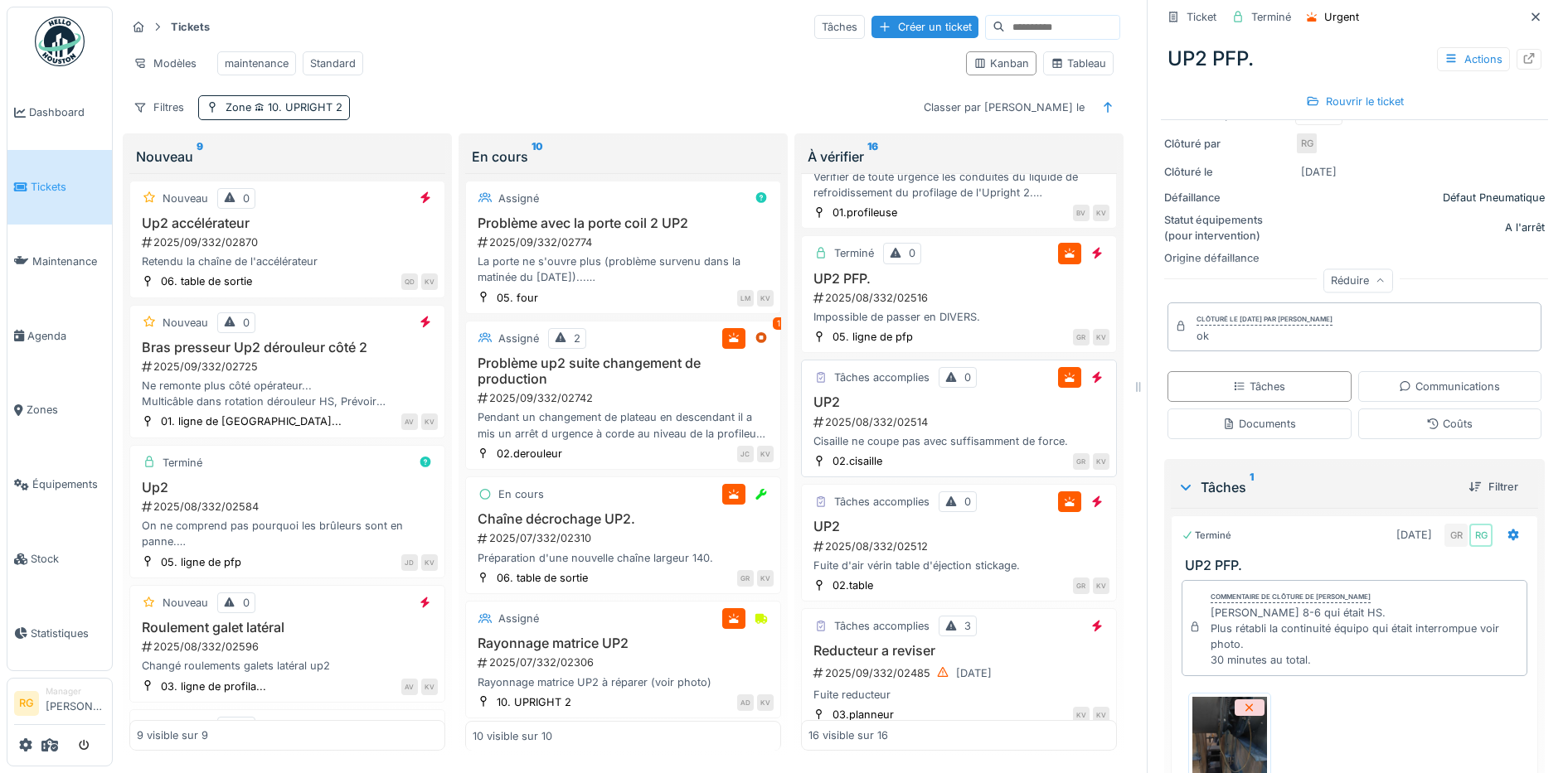
scroll to position [1243, 0]
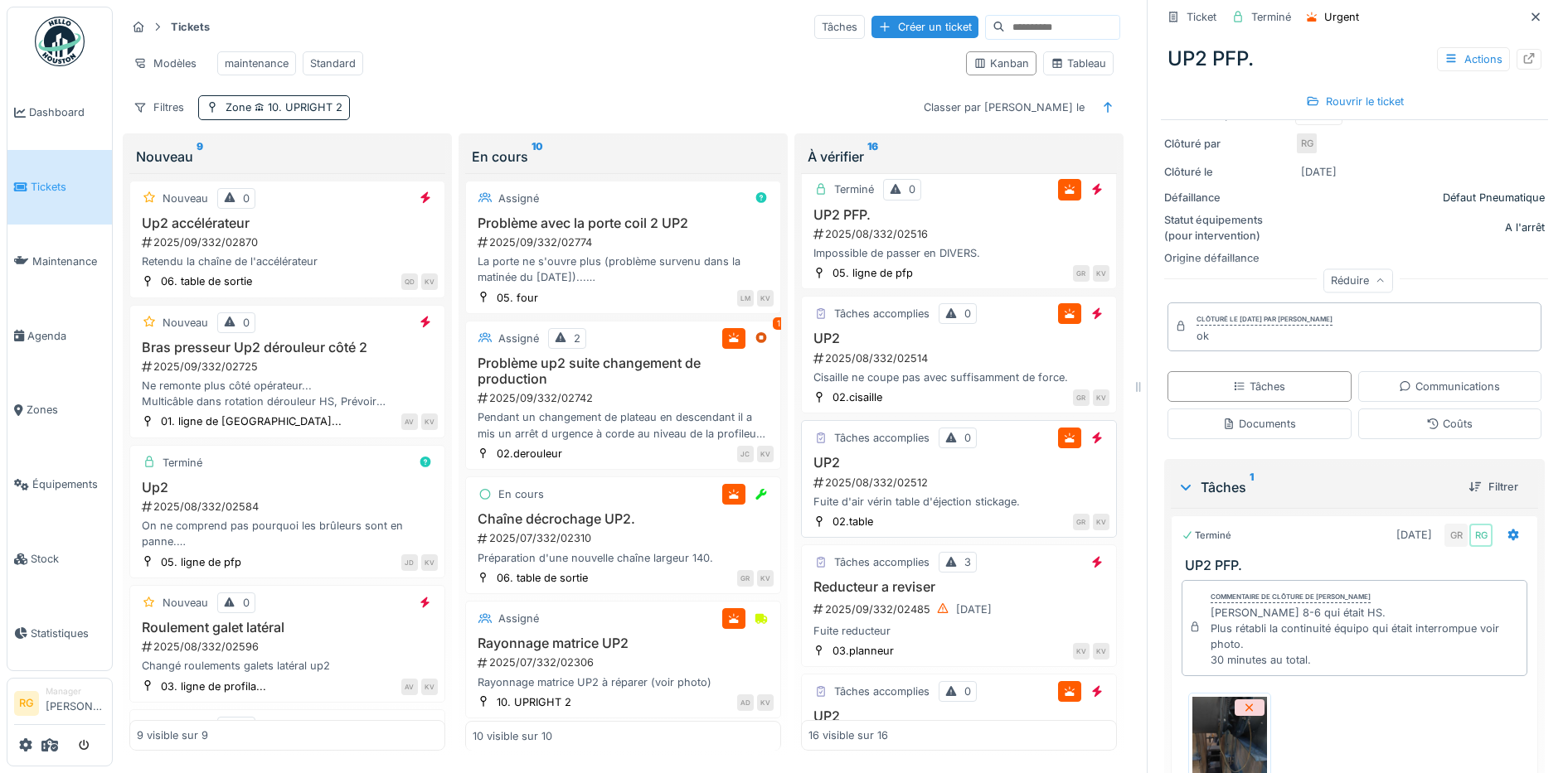
click at [956, 490] on div "2025/08/332/02512" at bounding box center [960, 483] width 297 height 16
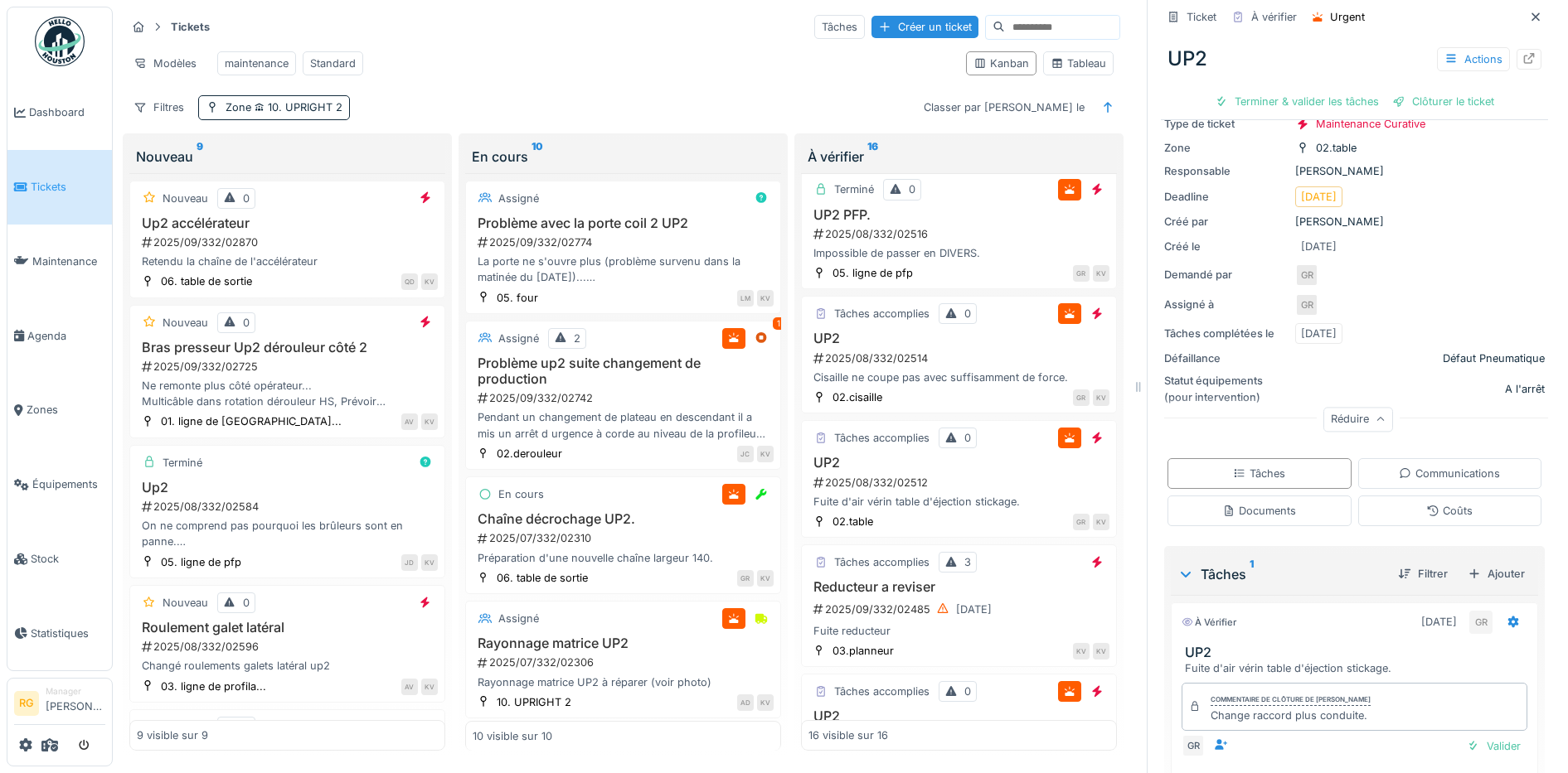
scroll to position [188, 0]
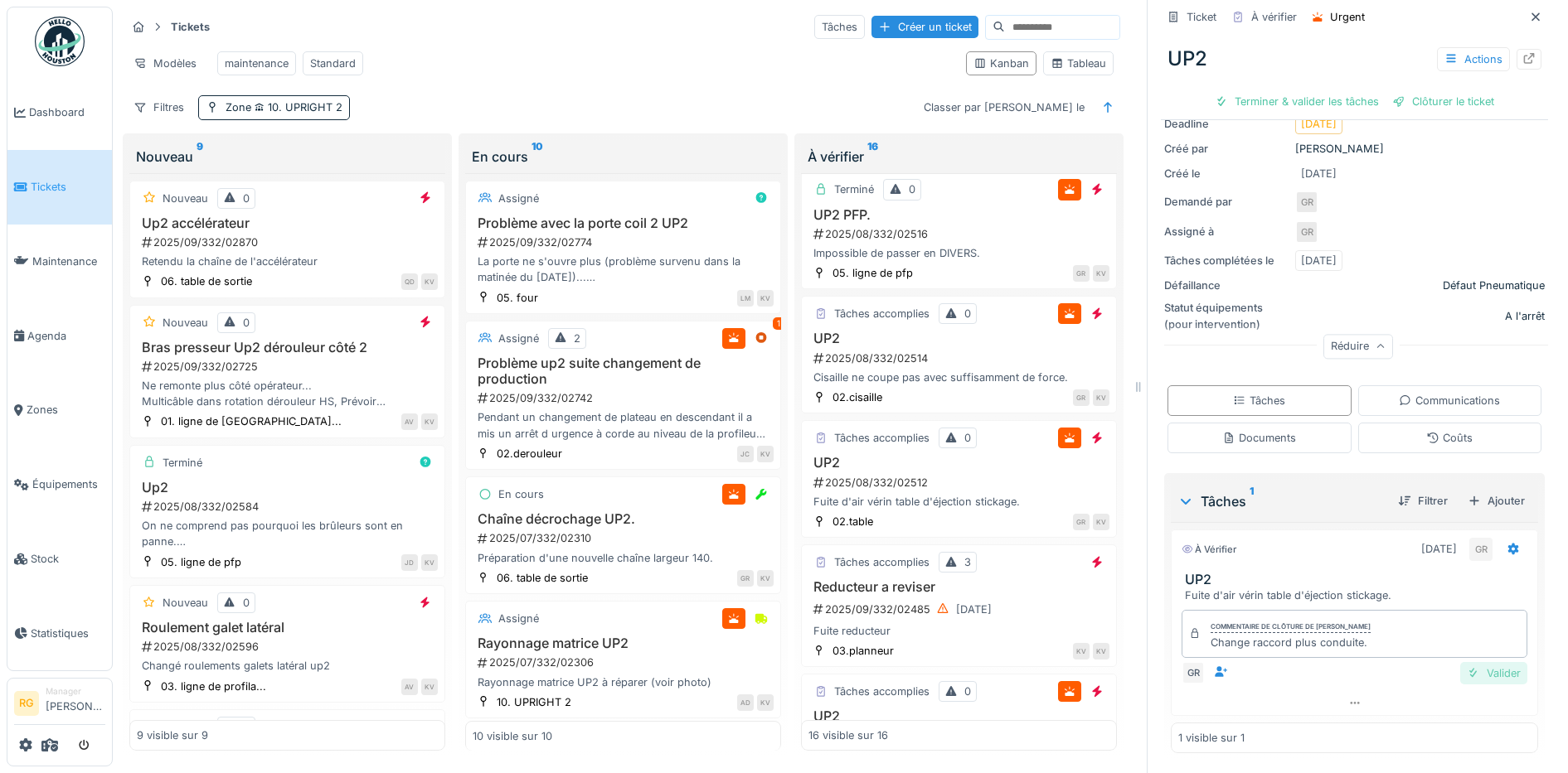
click at [1477, 663] on div "Valider" at bounding box center [1493, 673] width 67 height 22
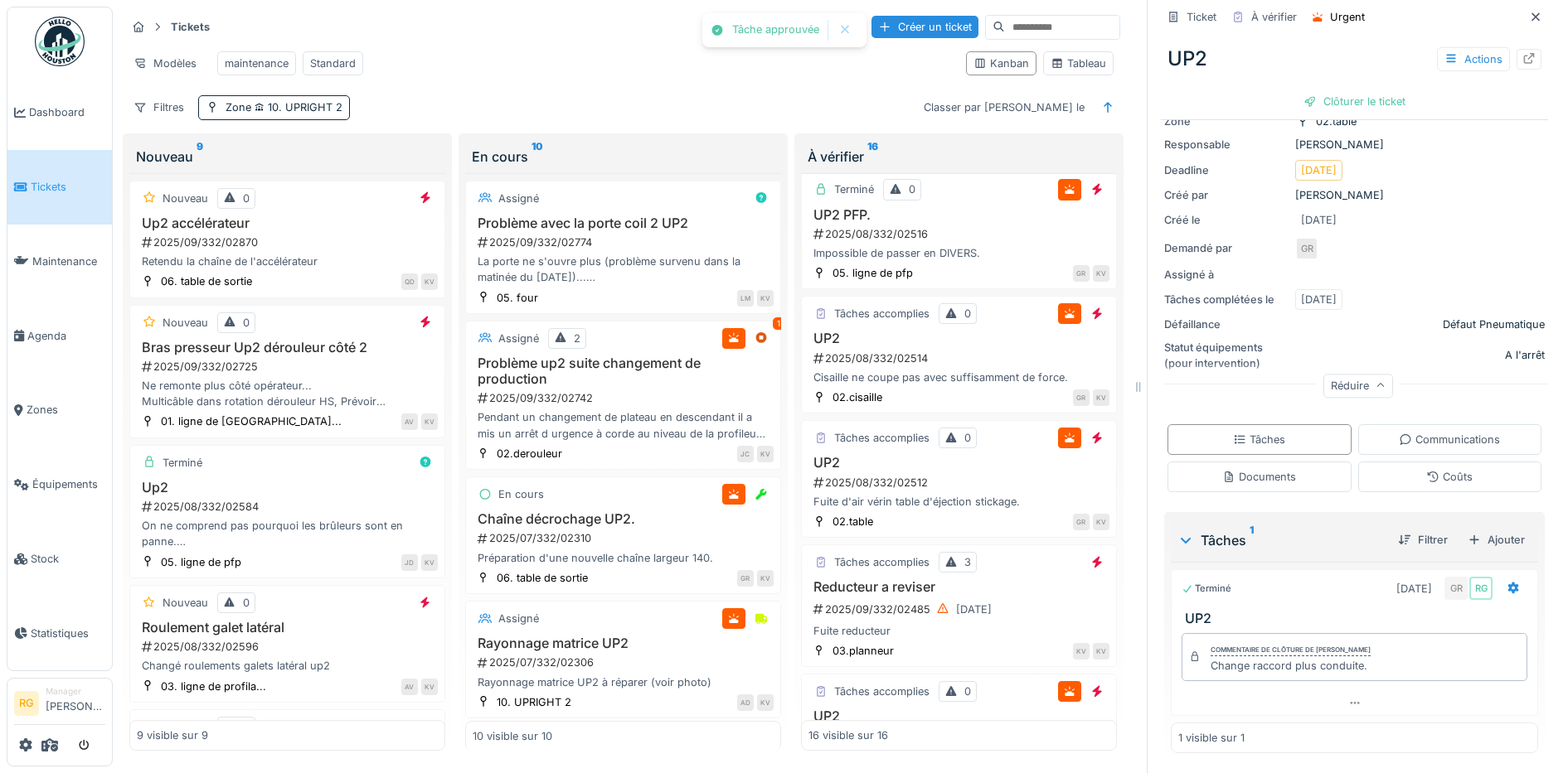
scroll to position [141, 0]
click at [1315, 91] on div "Clôturer le ticket" at bounding box center [1354, 101] width 115 height 22
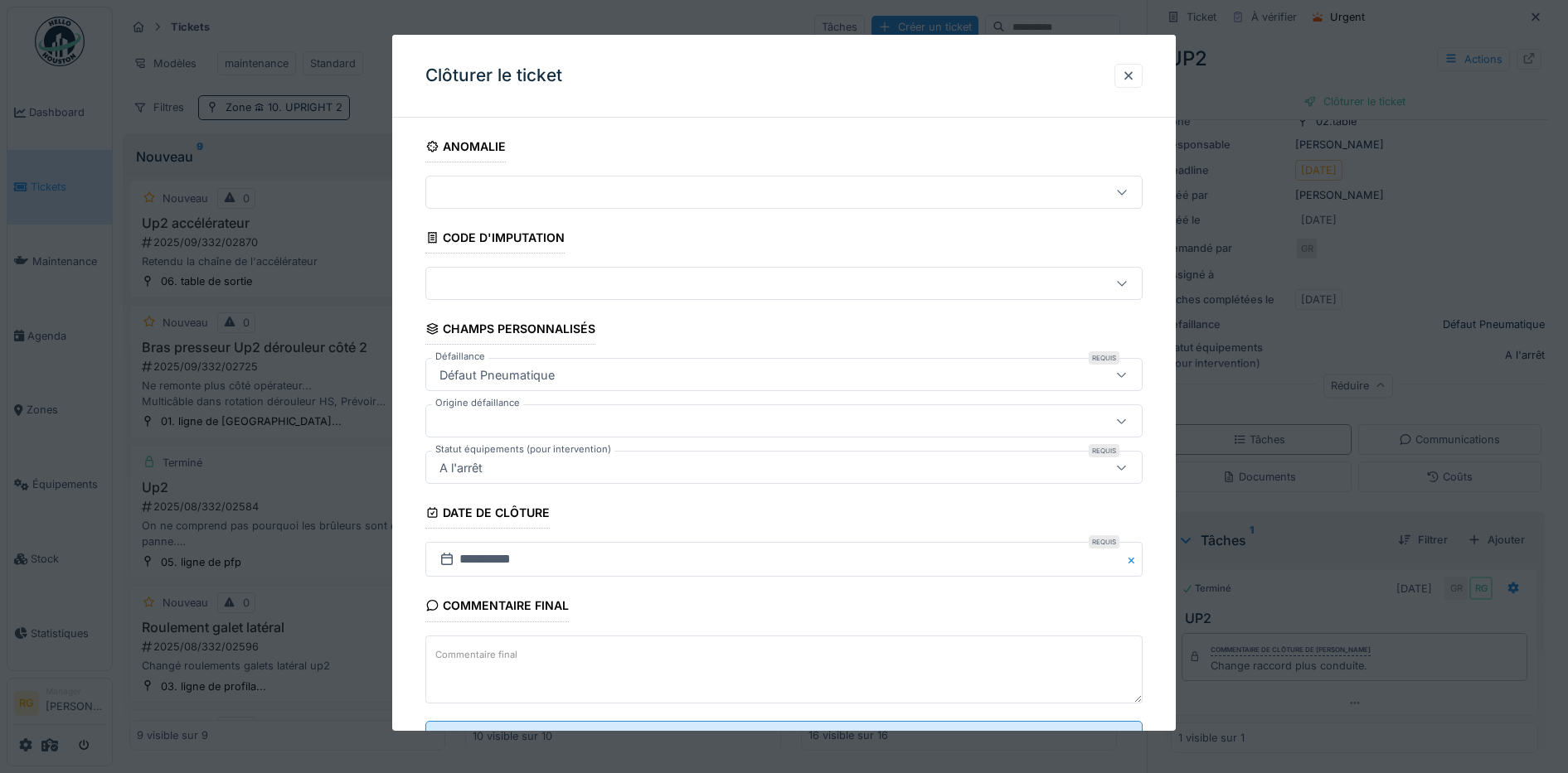
click at [513, 652] on label "Commentaire final" at bounding box center [476, 654] width 89 height 21
click at [513, 652] on textarea "Commentaire final" at bounding box center [784, 670] width 718 height 68
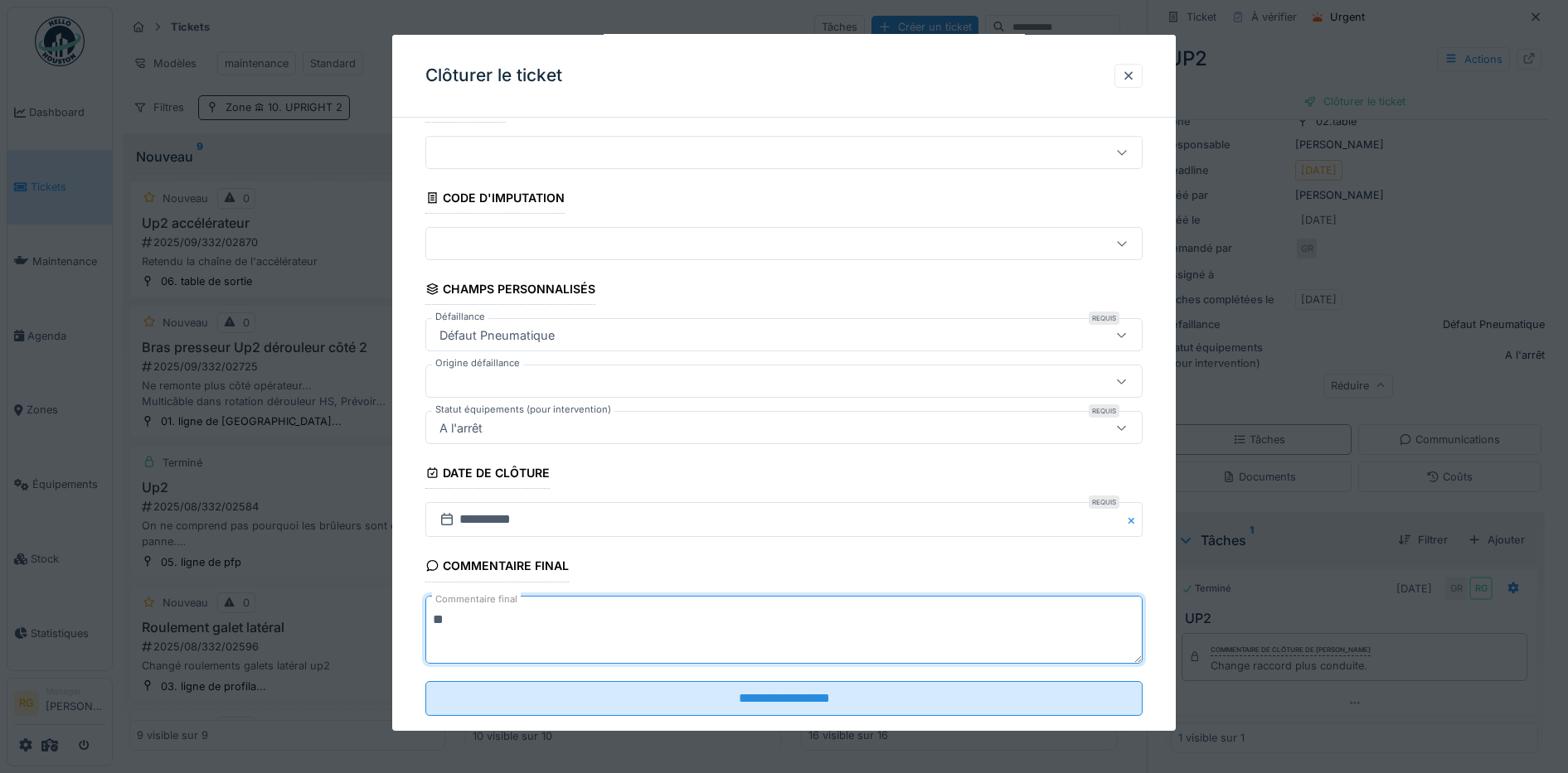
scroll to position [71, 0]
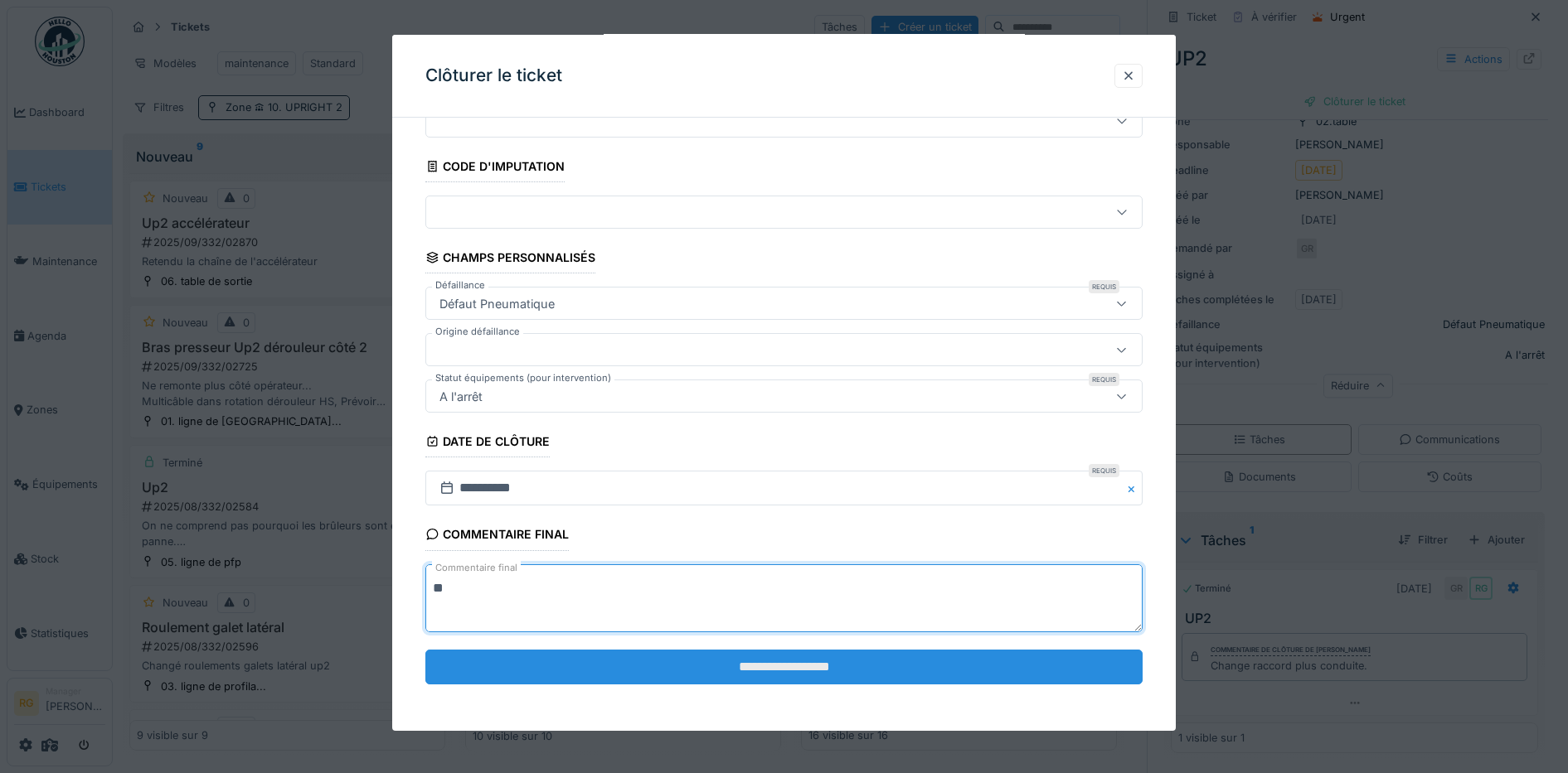
type textarea "**"
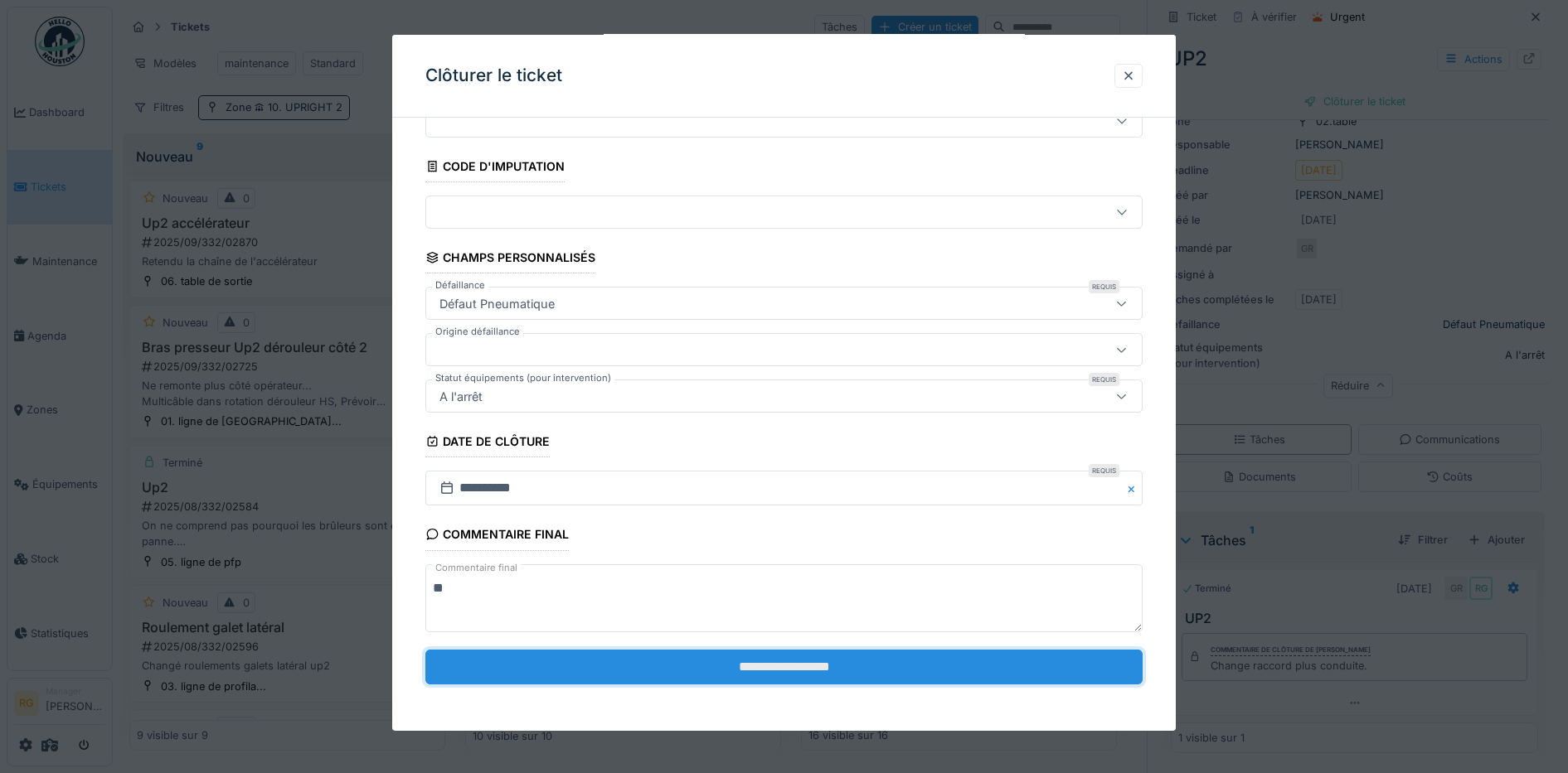
click at [780, 677] on input "**********" at bounding box center [784, 667] width 718 height 35
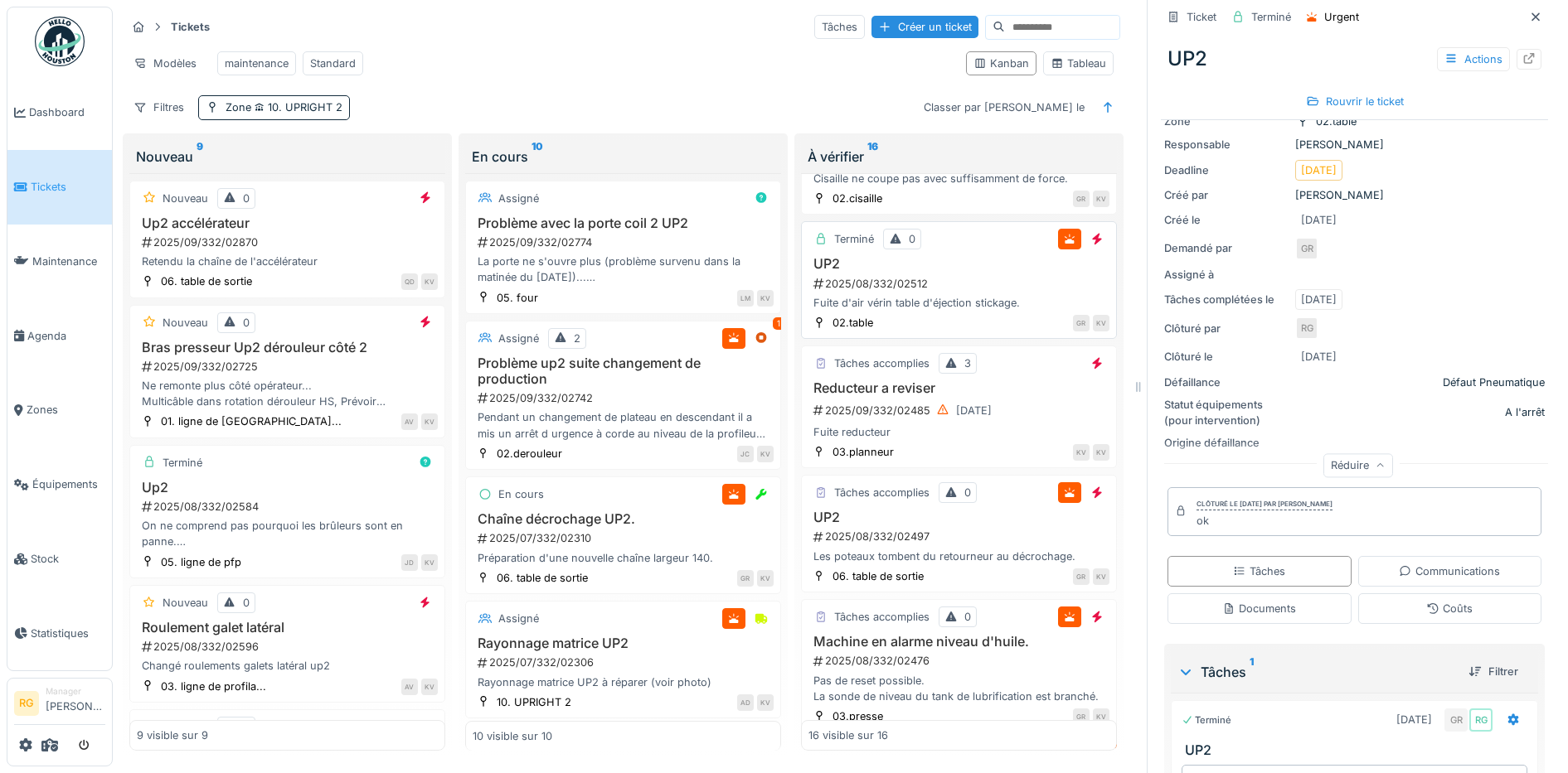
scroll to position [1450, 0]
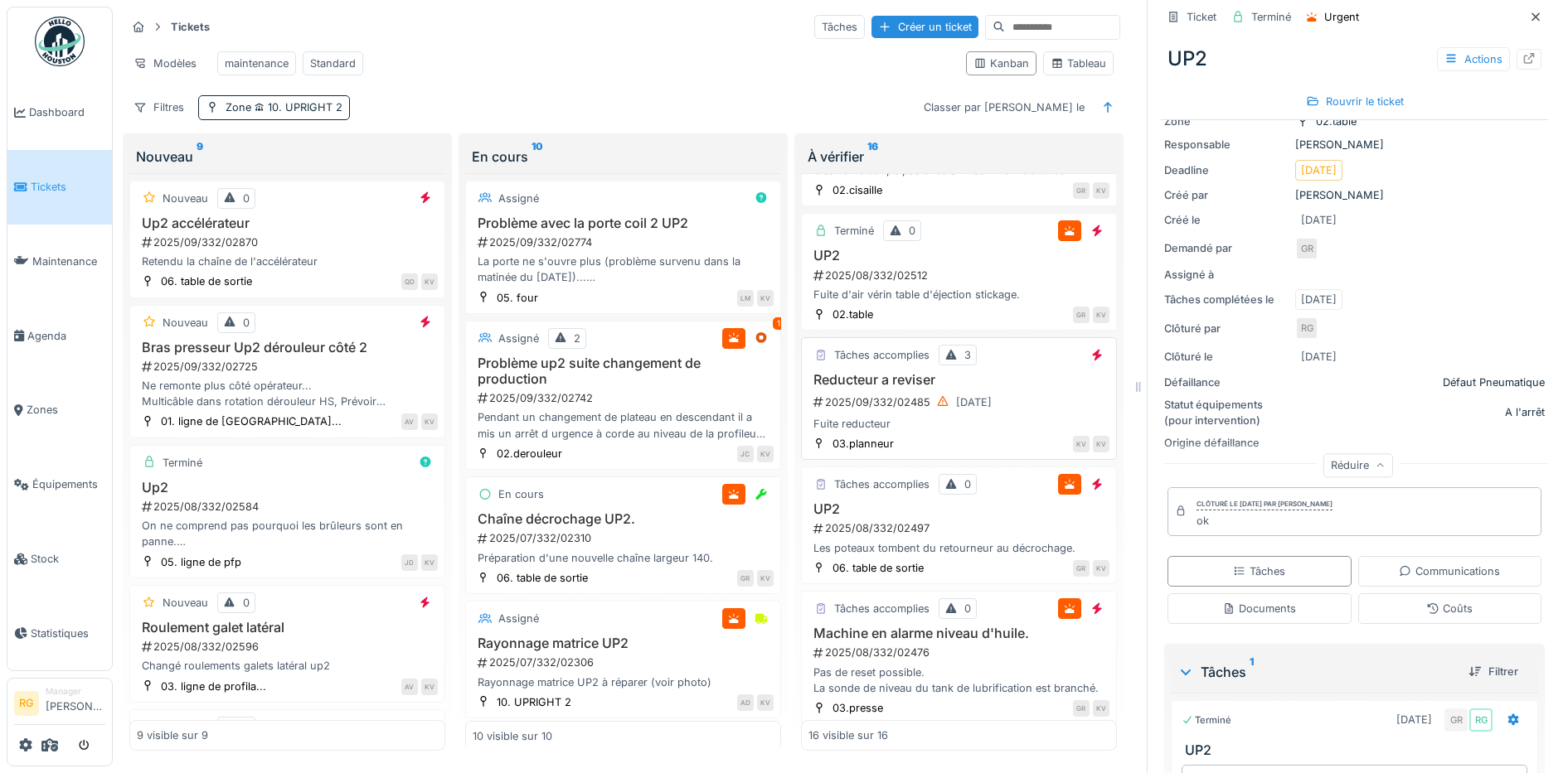
click at [925, 432] on div "Fuite reducteur" at bounding box center [958, 424] width 301 height 16
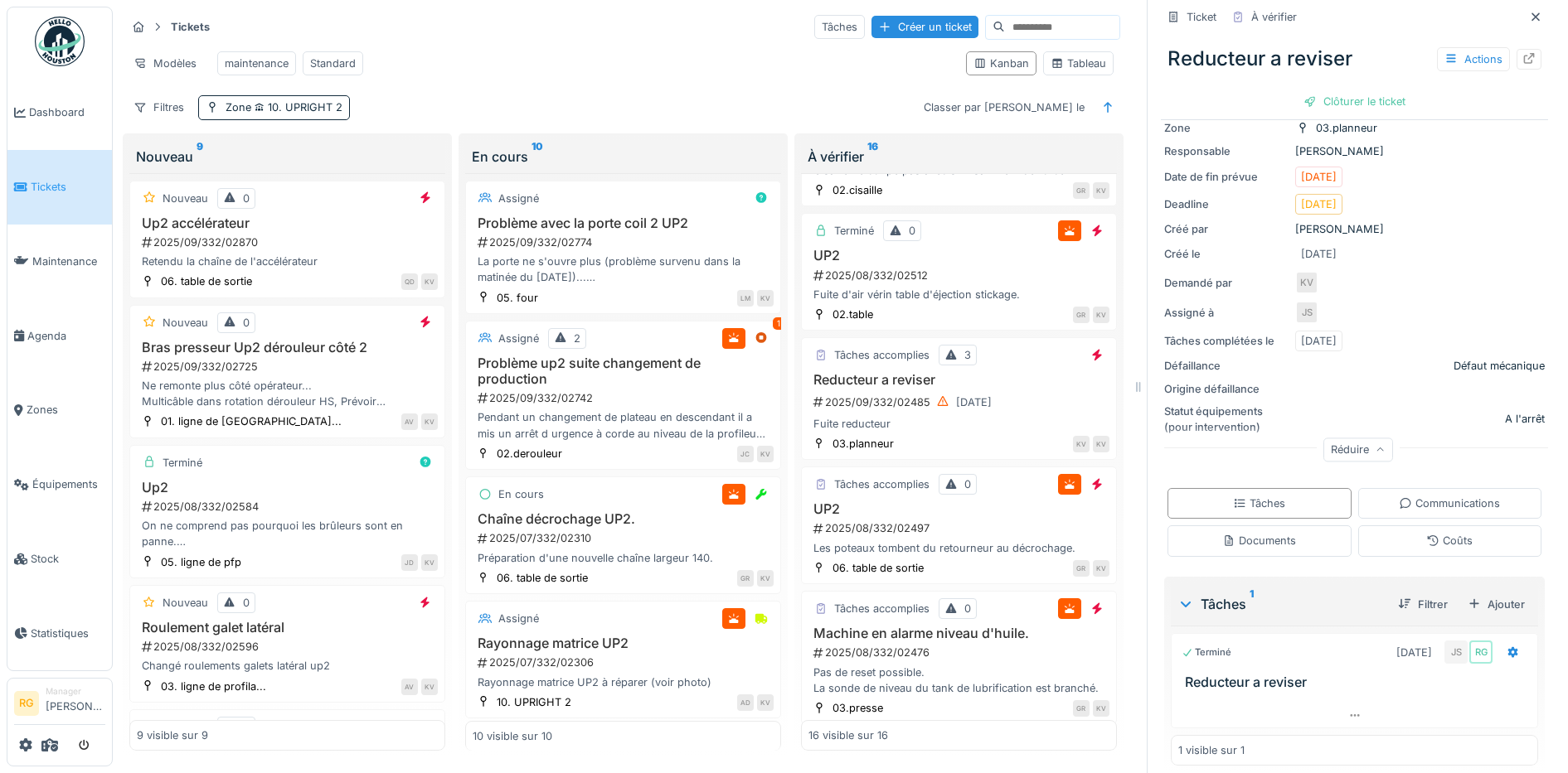
scroll to position [146, 0]
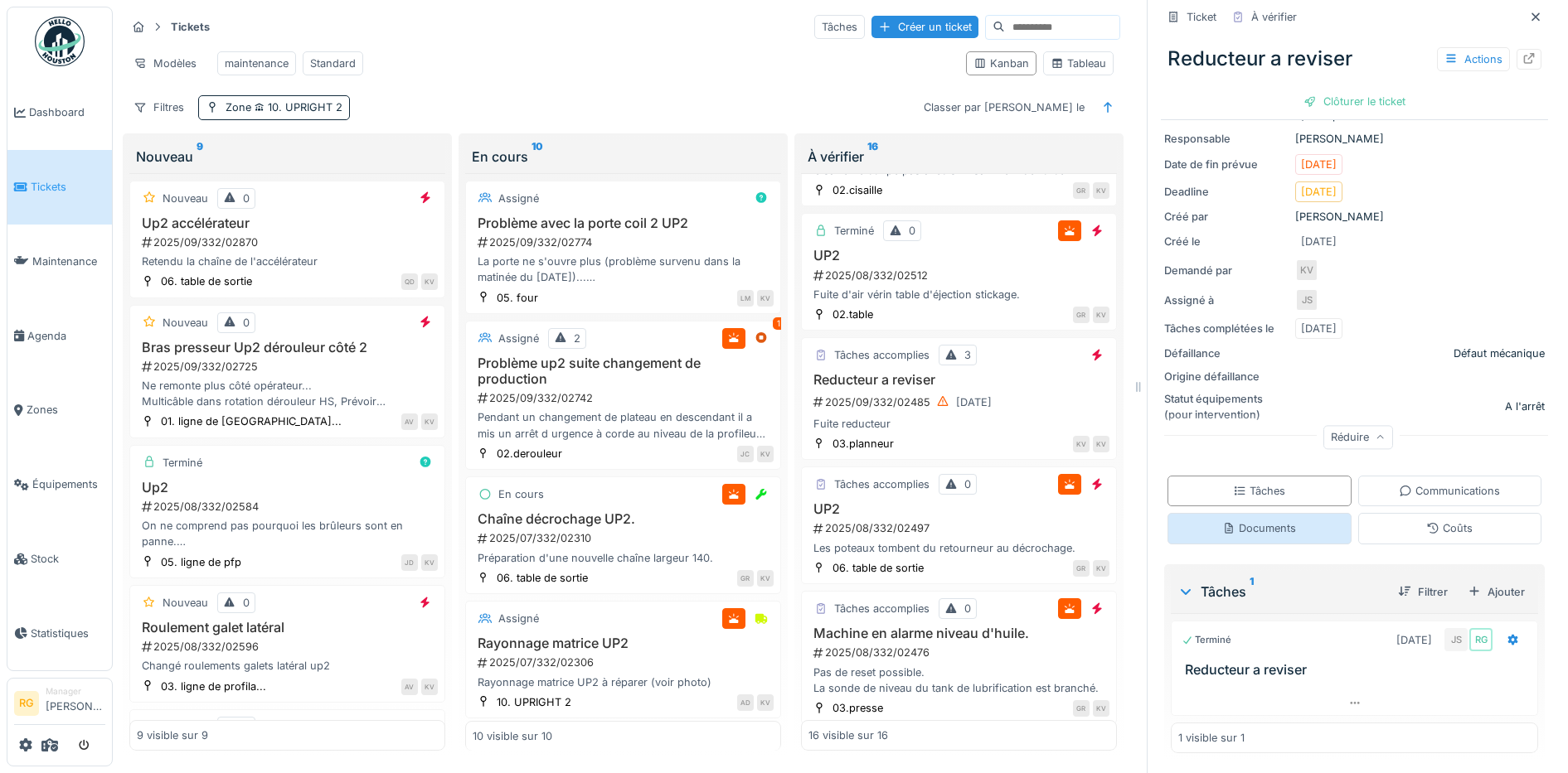
click at [1265, 521] on div "Documents" at bounding box center [1259, 529] width 74 height 16
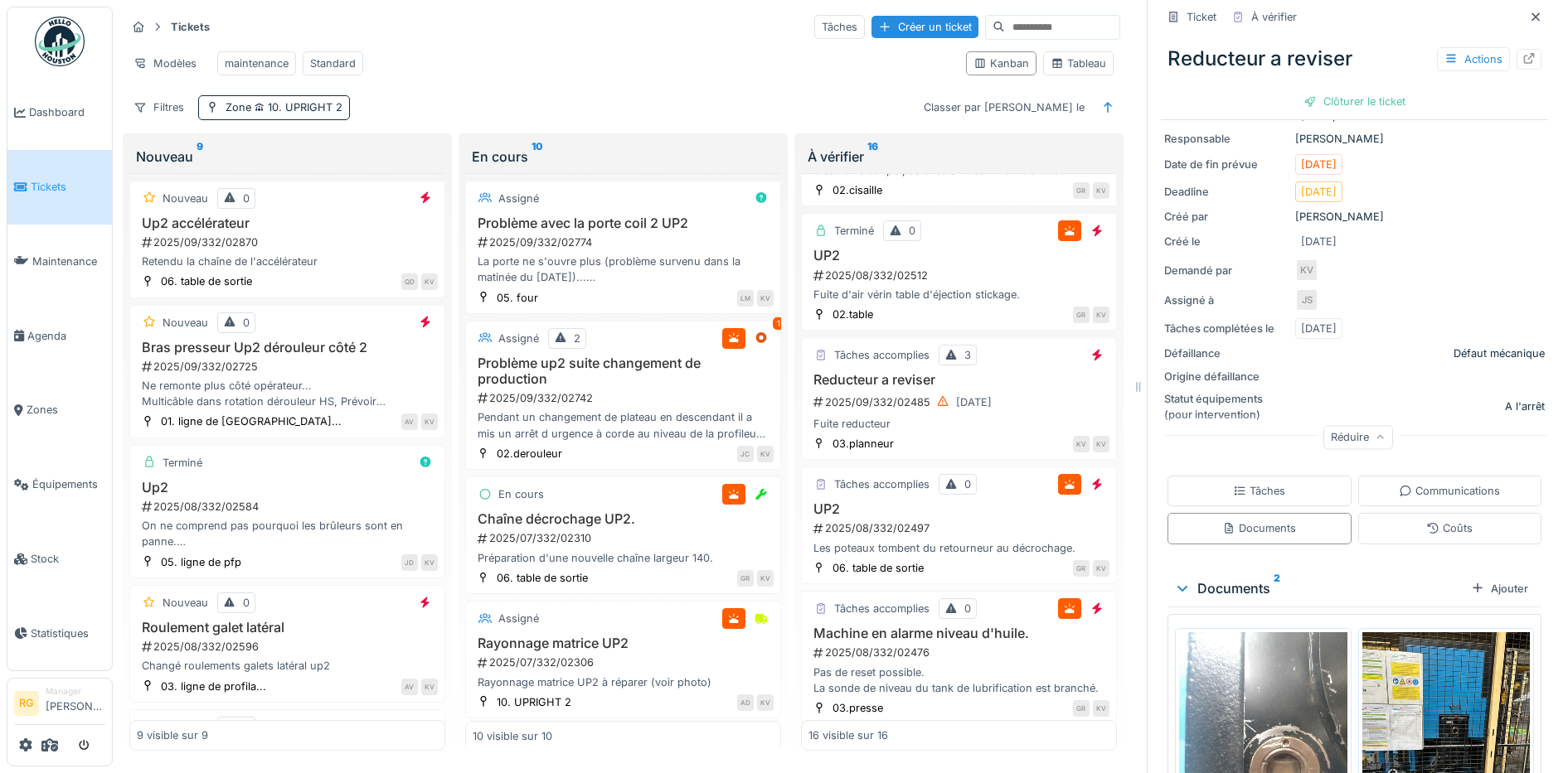
scroll to position [303, 0]
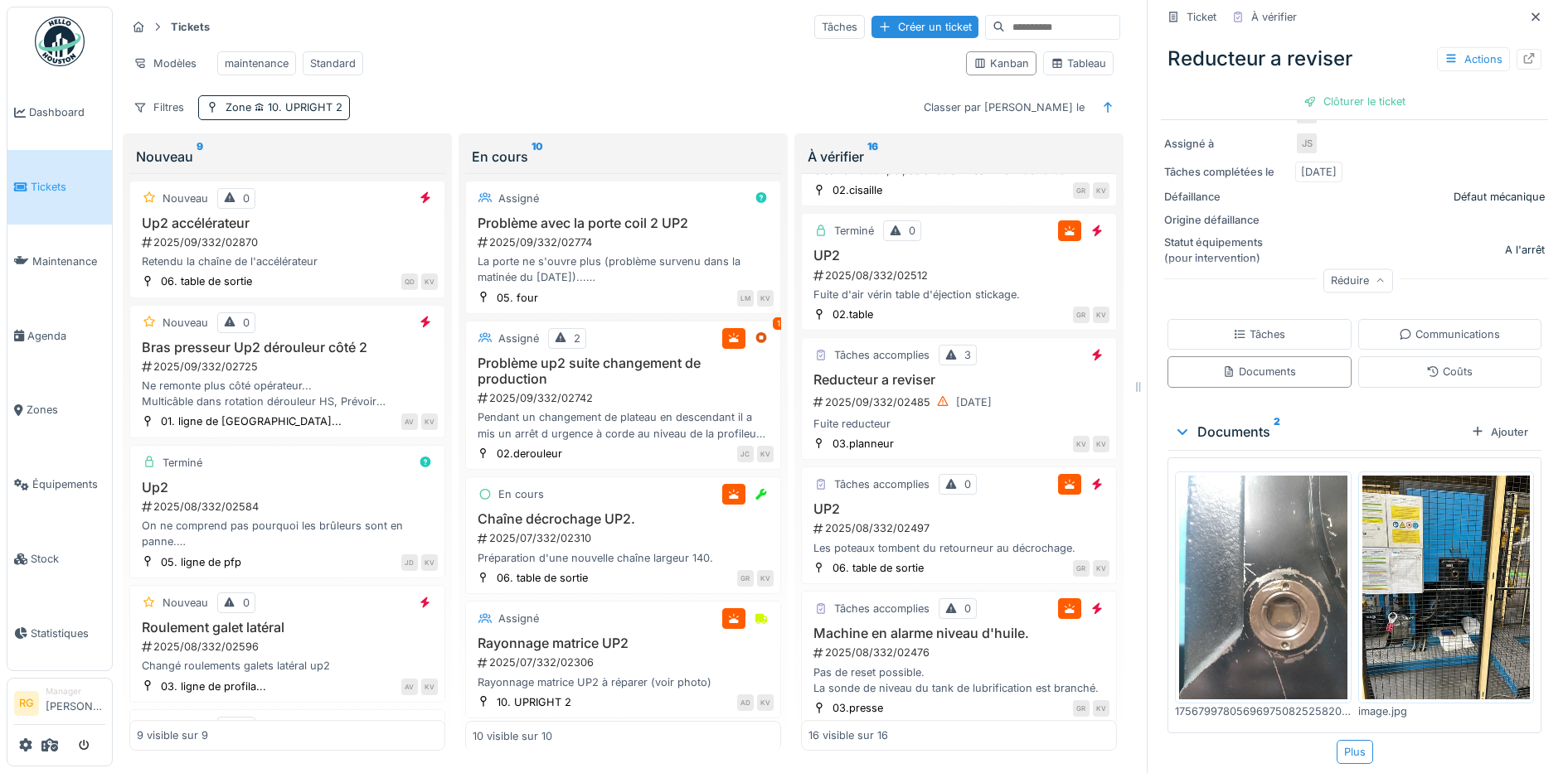
click at [1431, 534] on img at bounding box center [1446, 587] width 168 height 224
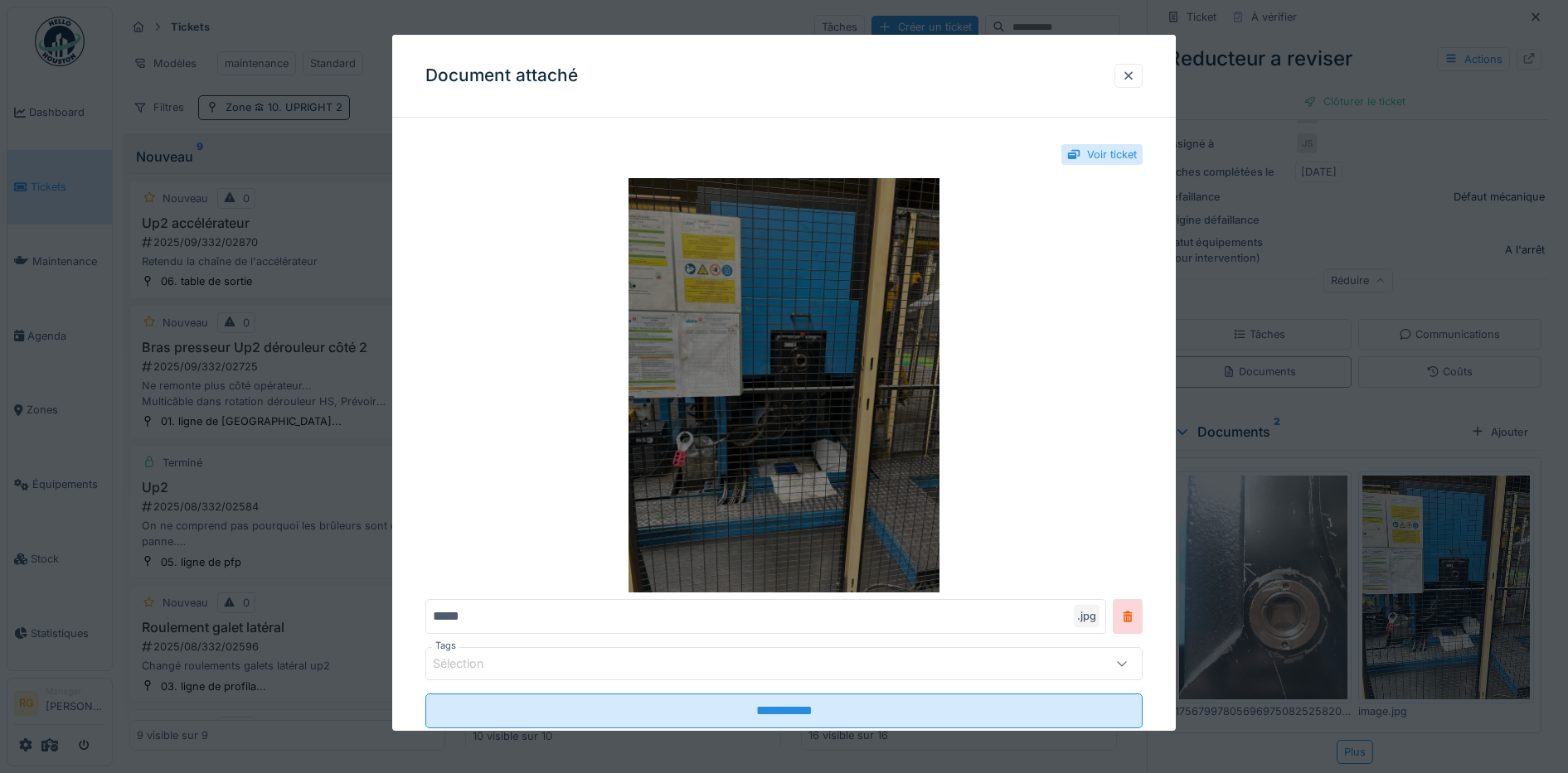
click at [827, 397] on img at bounding box center [784, 385] width 718 height 415
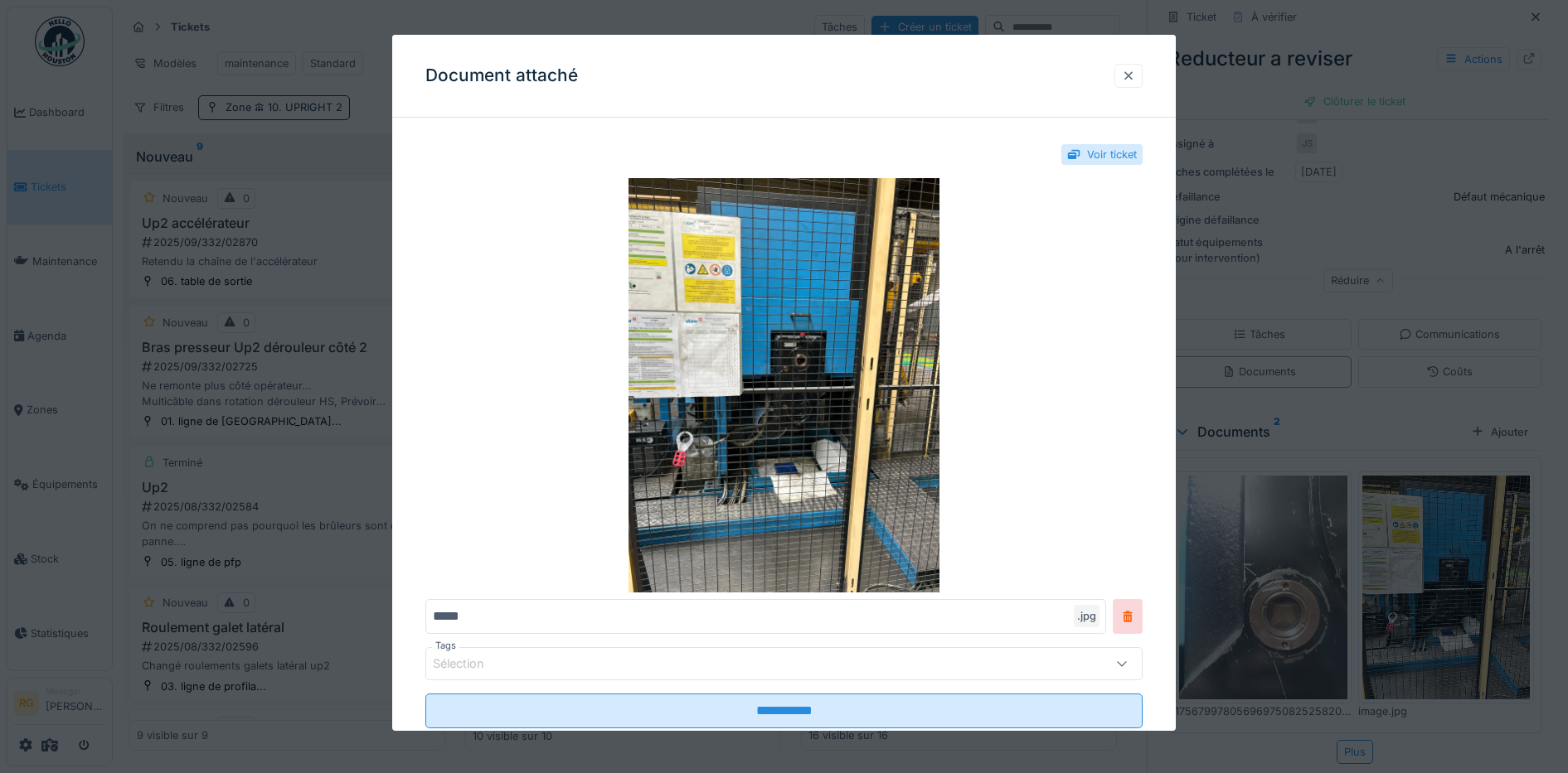
click at [1135, 70] on div at bounding box center [1128, 76] width 13 height 16
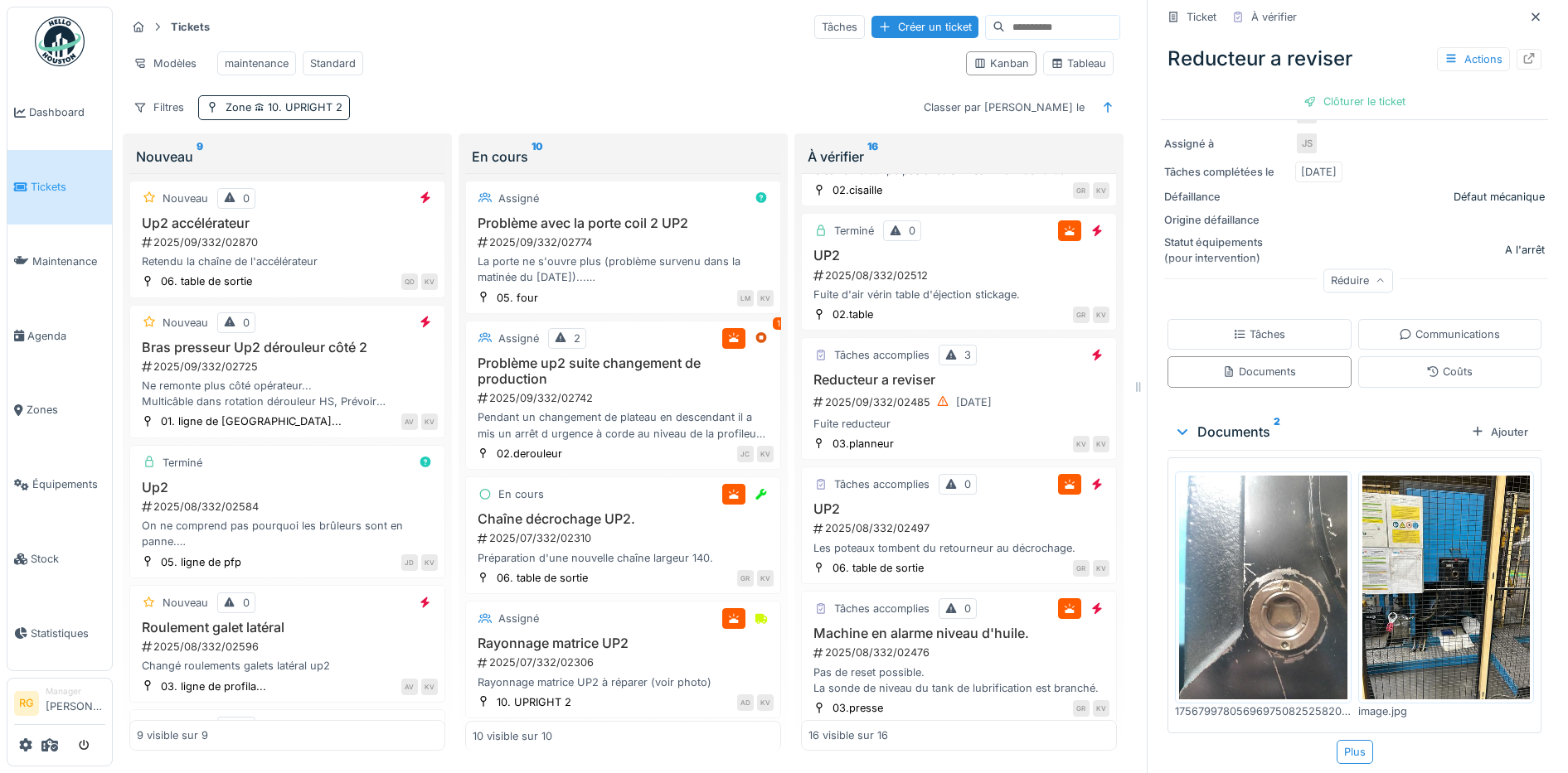
click at [1273, 579] on img at bounding box center [1263, 587] width 168 height 224
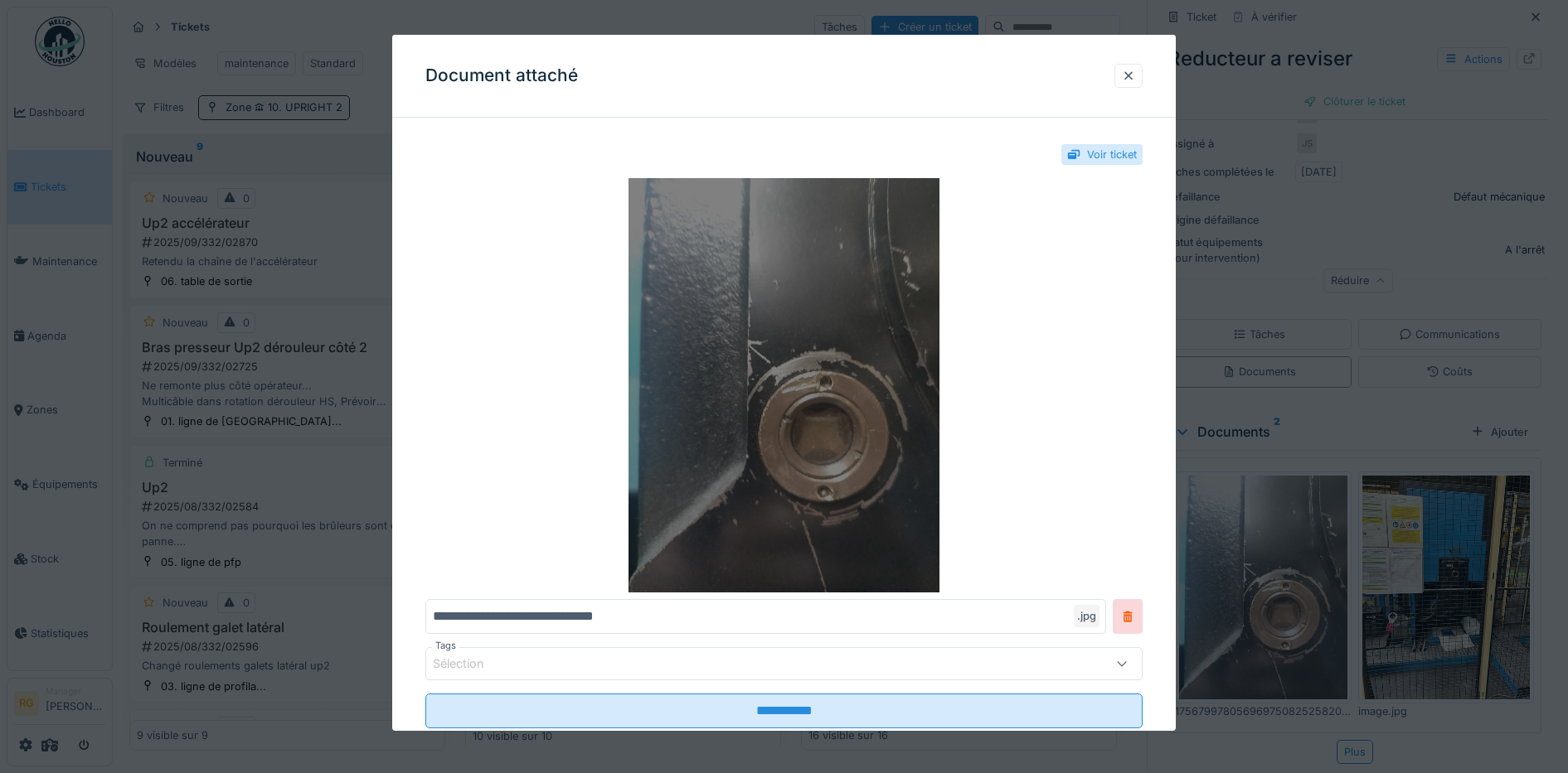
click at [800, 404] on img at bounding box center [784, 385] width 718 height 415
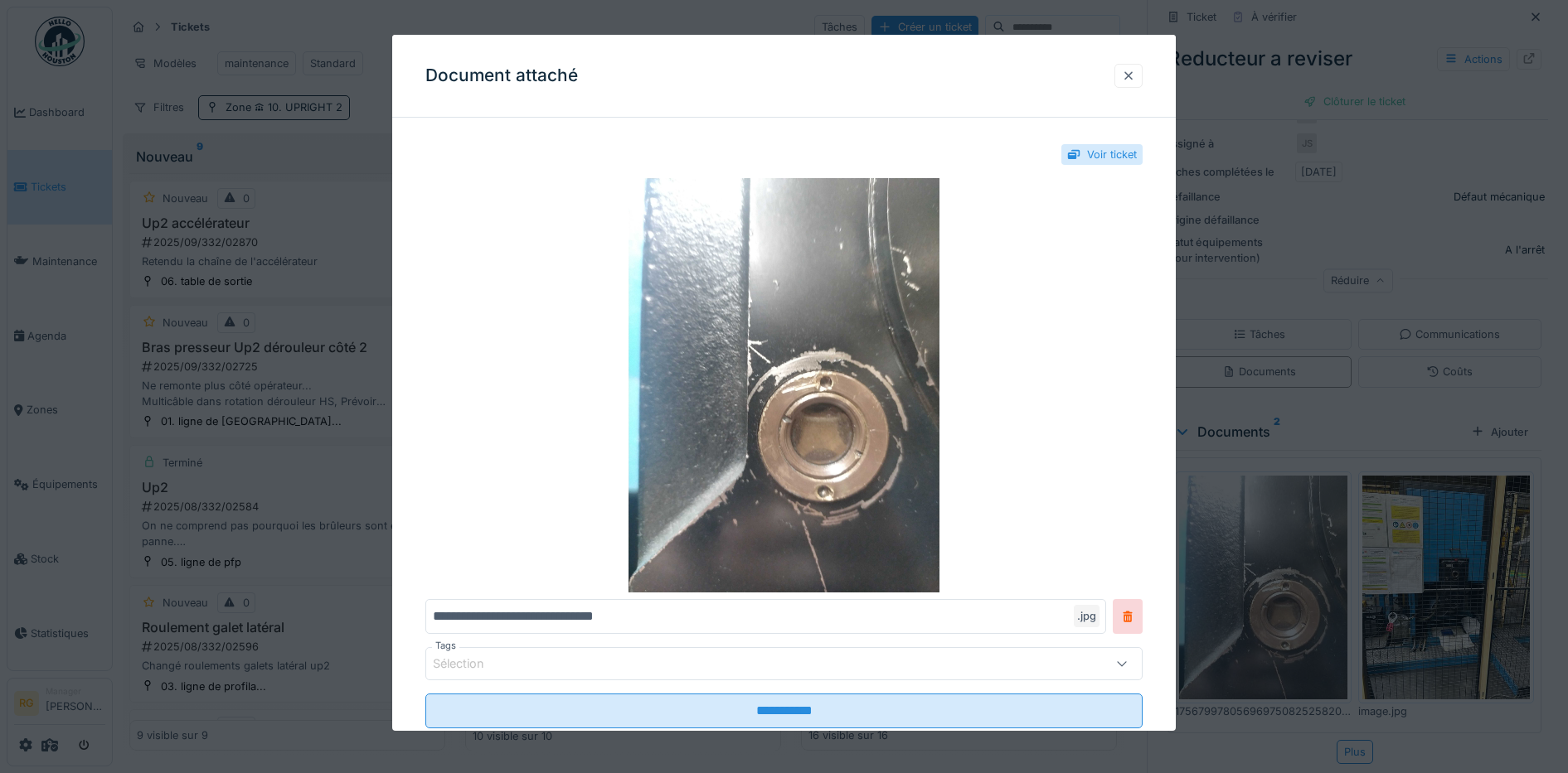
click at [1135, 79] on div at bounding box center [1128, 76] width 13 height 16
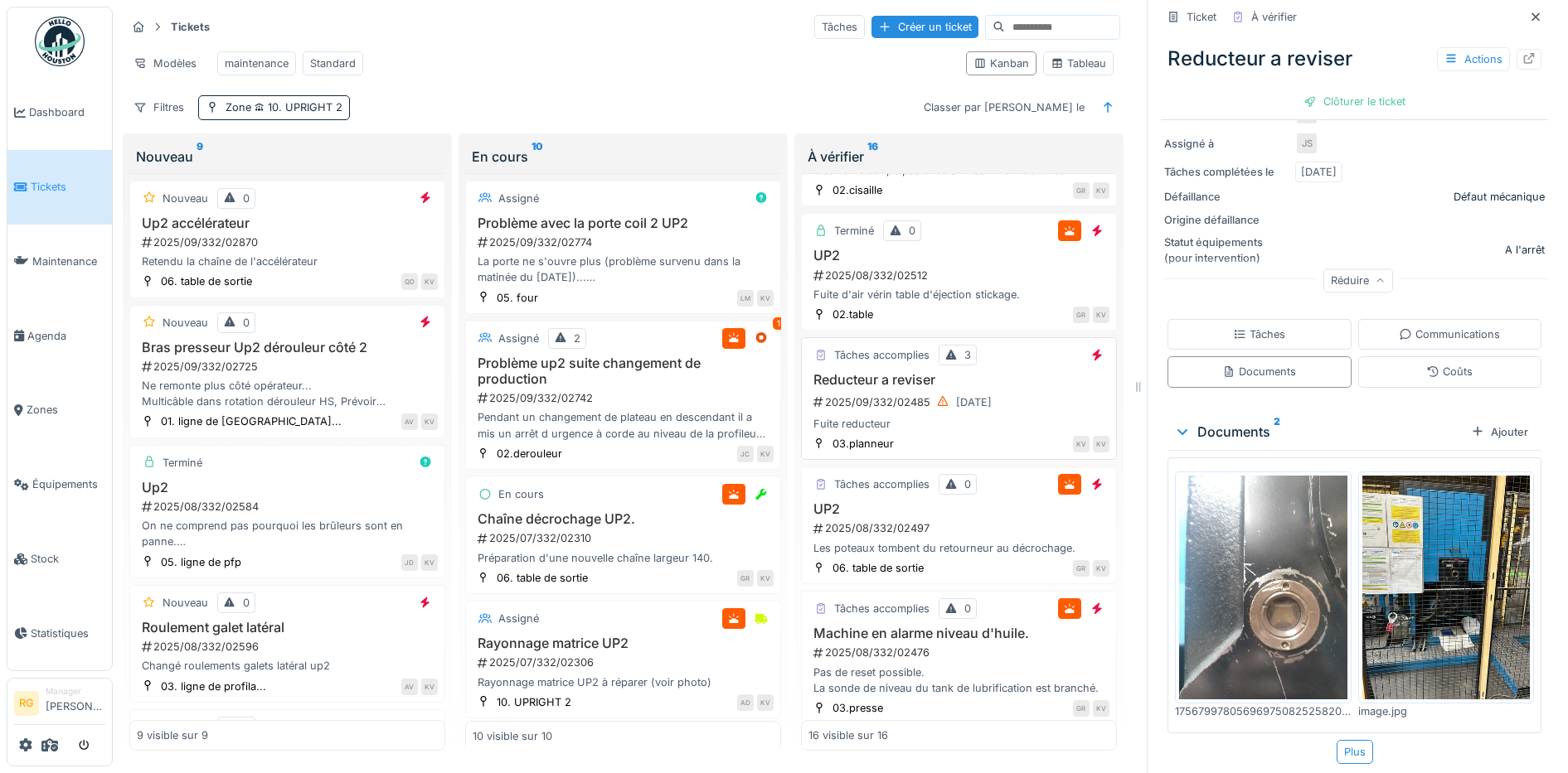
scroll to position [1554, 0]
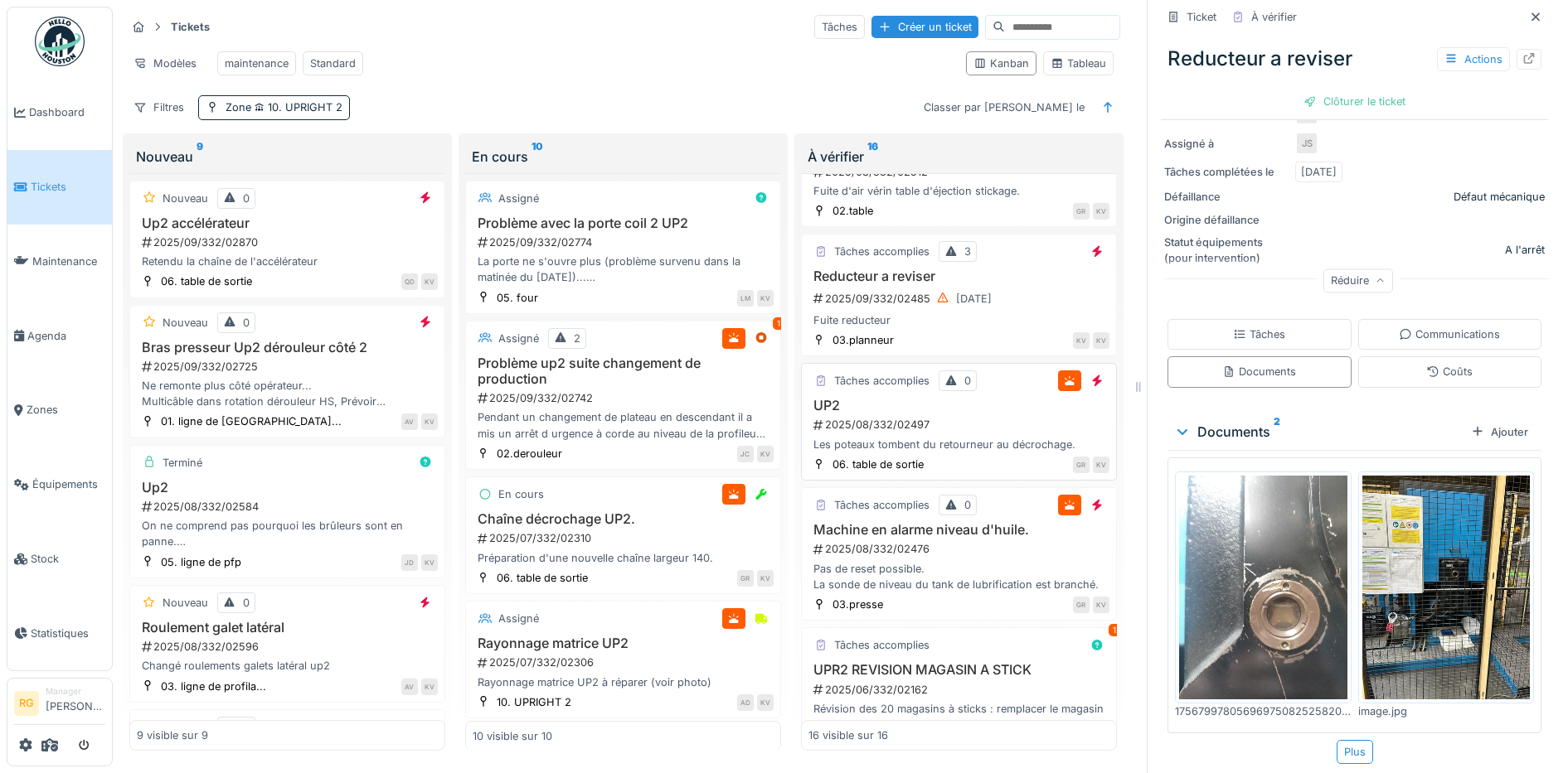
click at [977, 431] on div "UP2 2025/08/332/02497 Les poteaux tombent du retourneur au décrochage." at bounding box center [958, 425] width 301 height 55
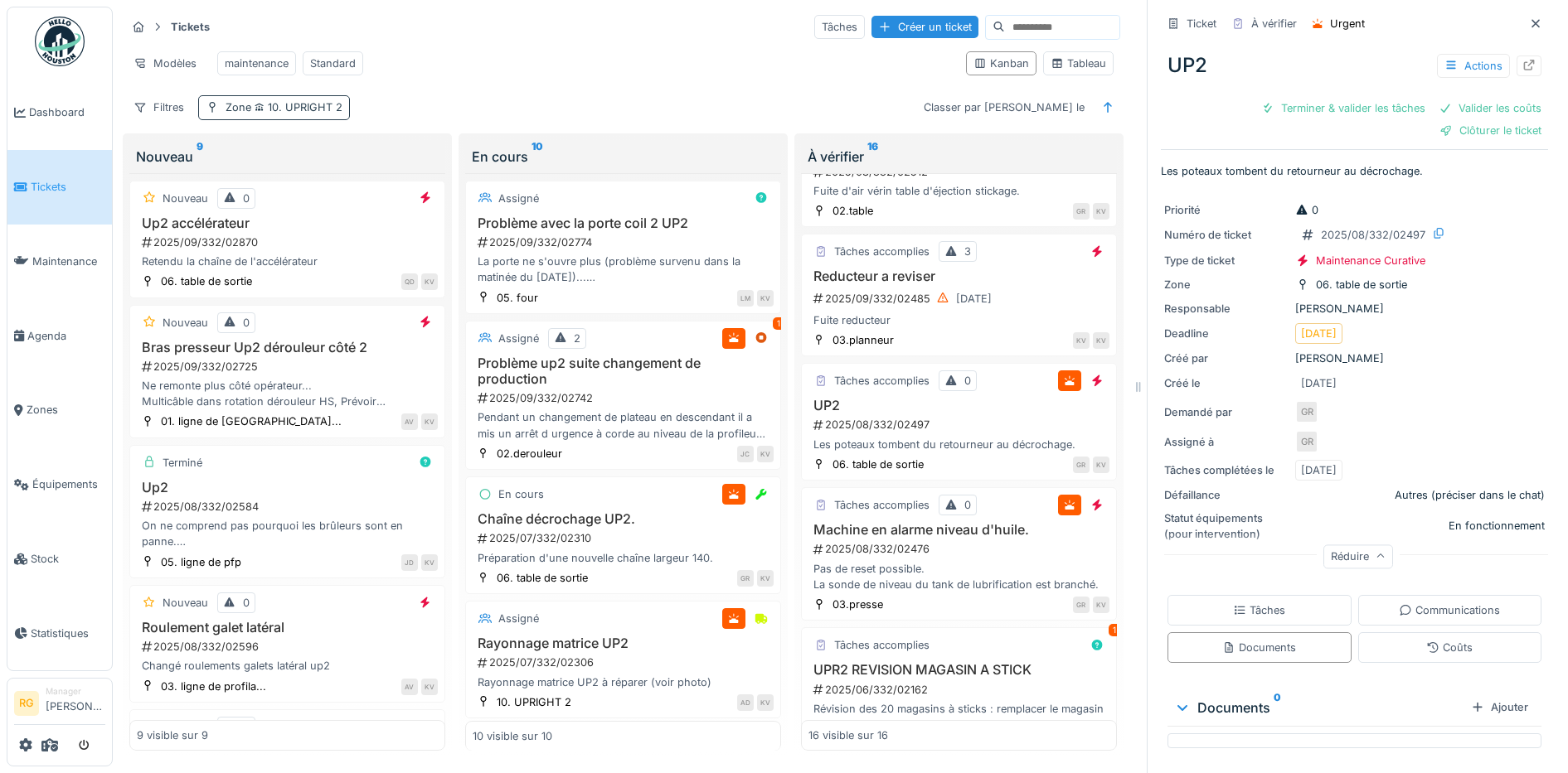
click at [310, 104] on span "10. UPRIGHT 2" at bounding box center [297, 108] width 92 height 13
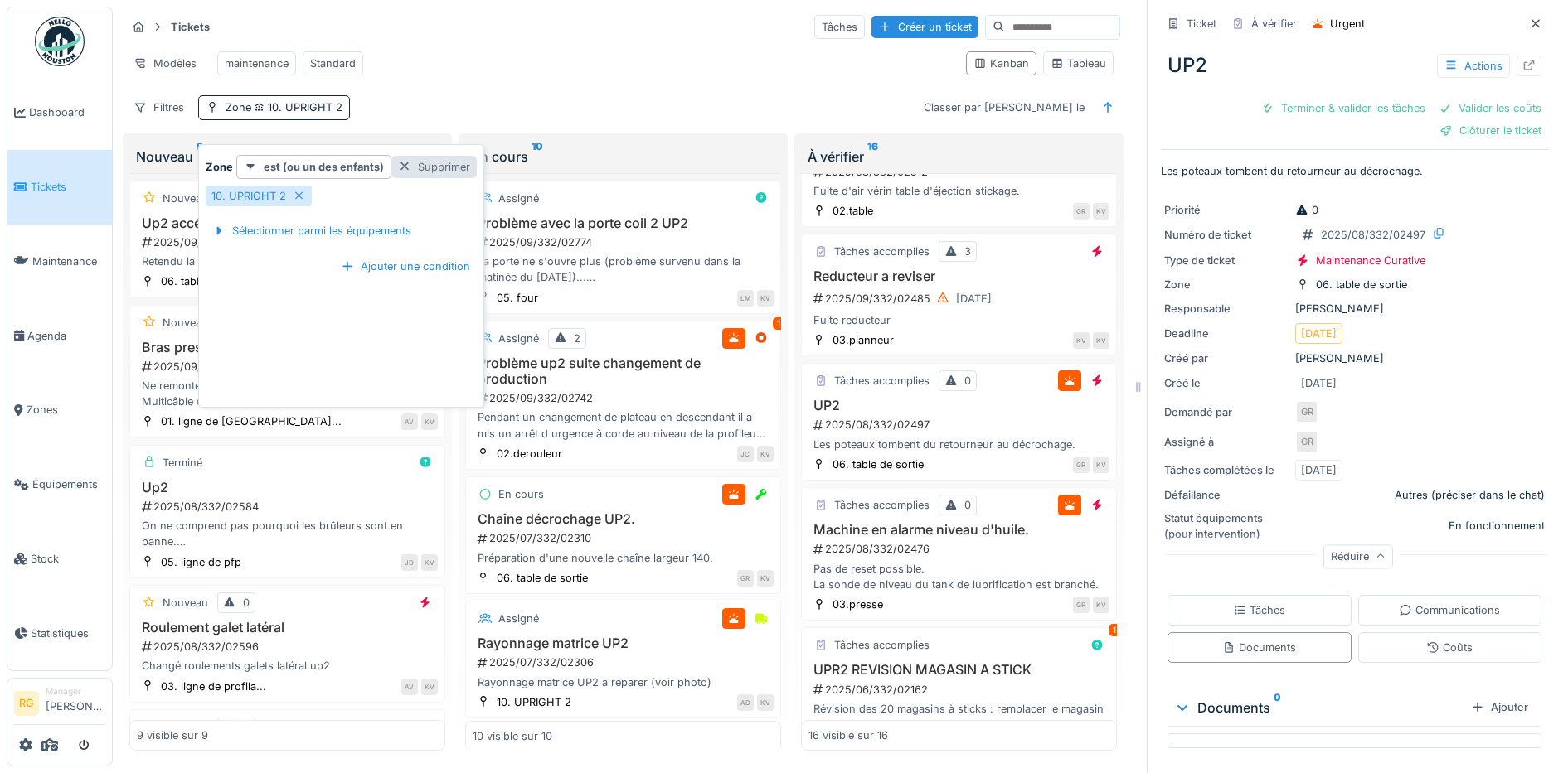
click at [425, 156] on div "Supprimer" at bounding box center [434, 167] width 85 height 22
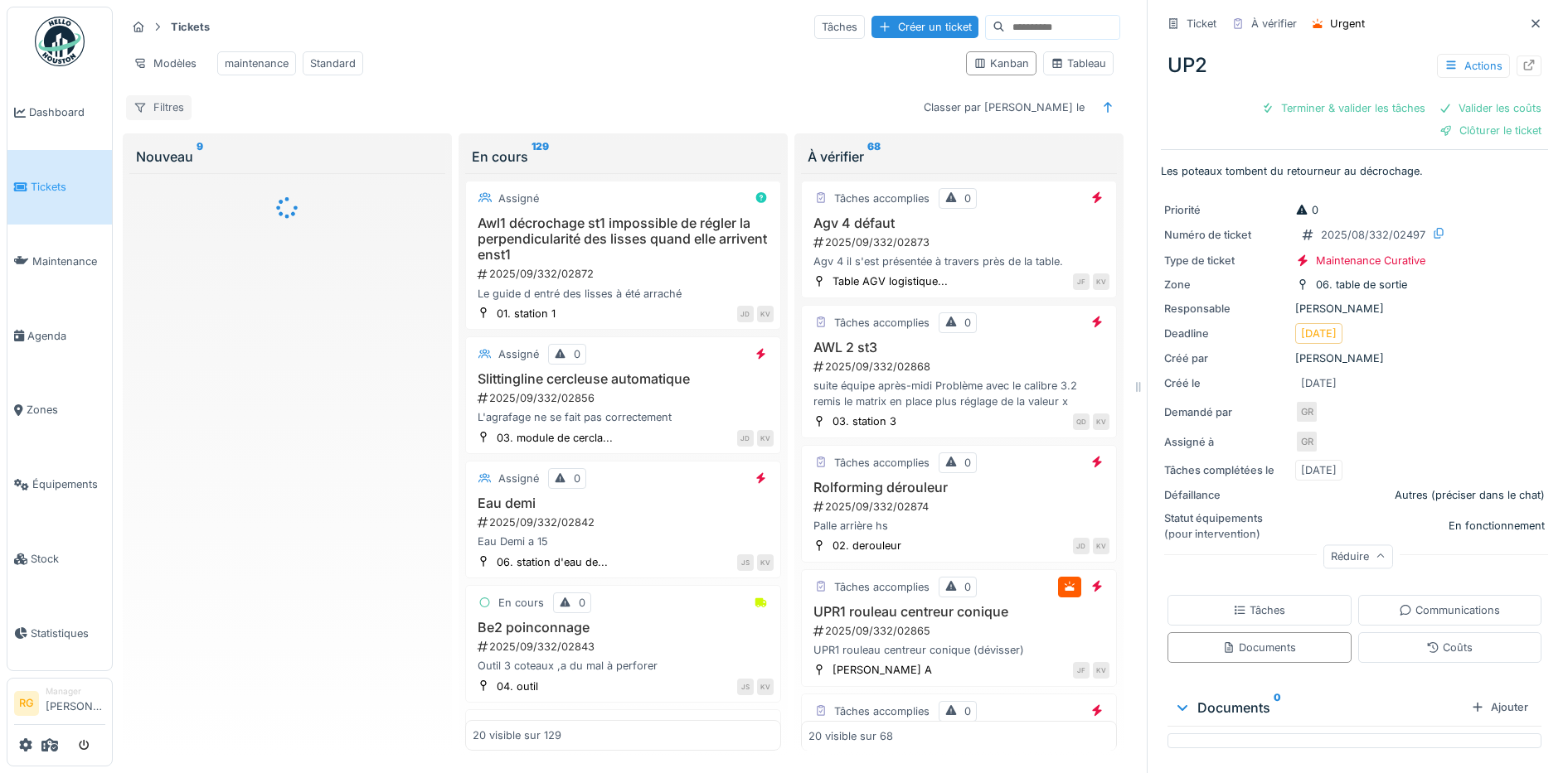
click at [169, 101] on div "Filtres" at bounding box center [158, 107] width 66 height 24
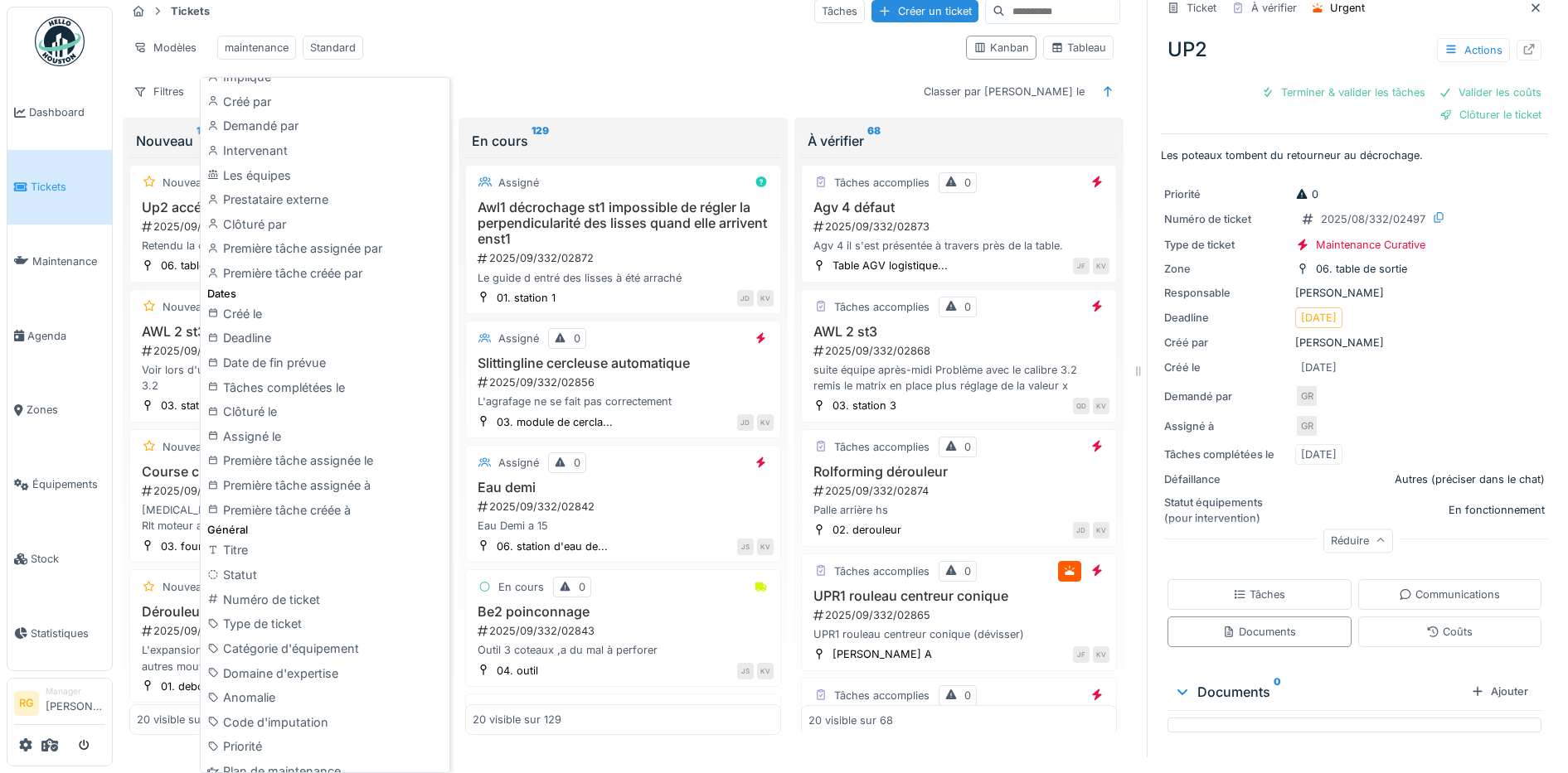
scroll to position [311, 0]
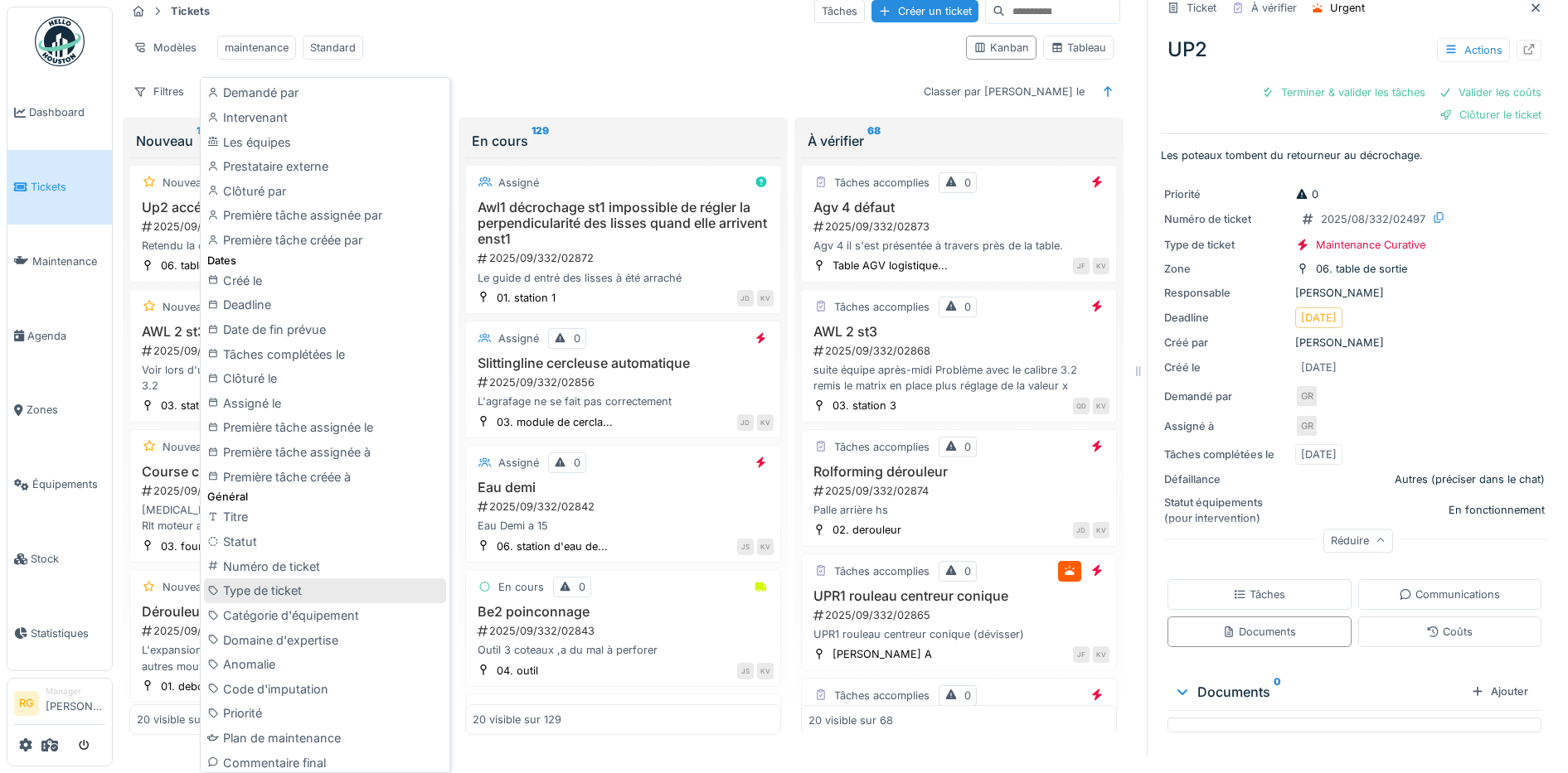
click at [265, 592] on div "Type de ticket" at bounding box center [325, 591] width 242 height 25
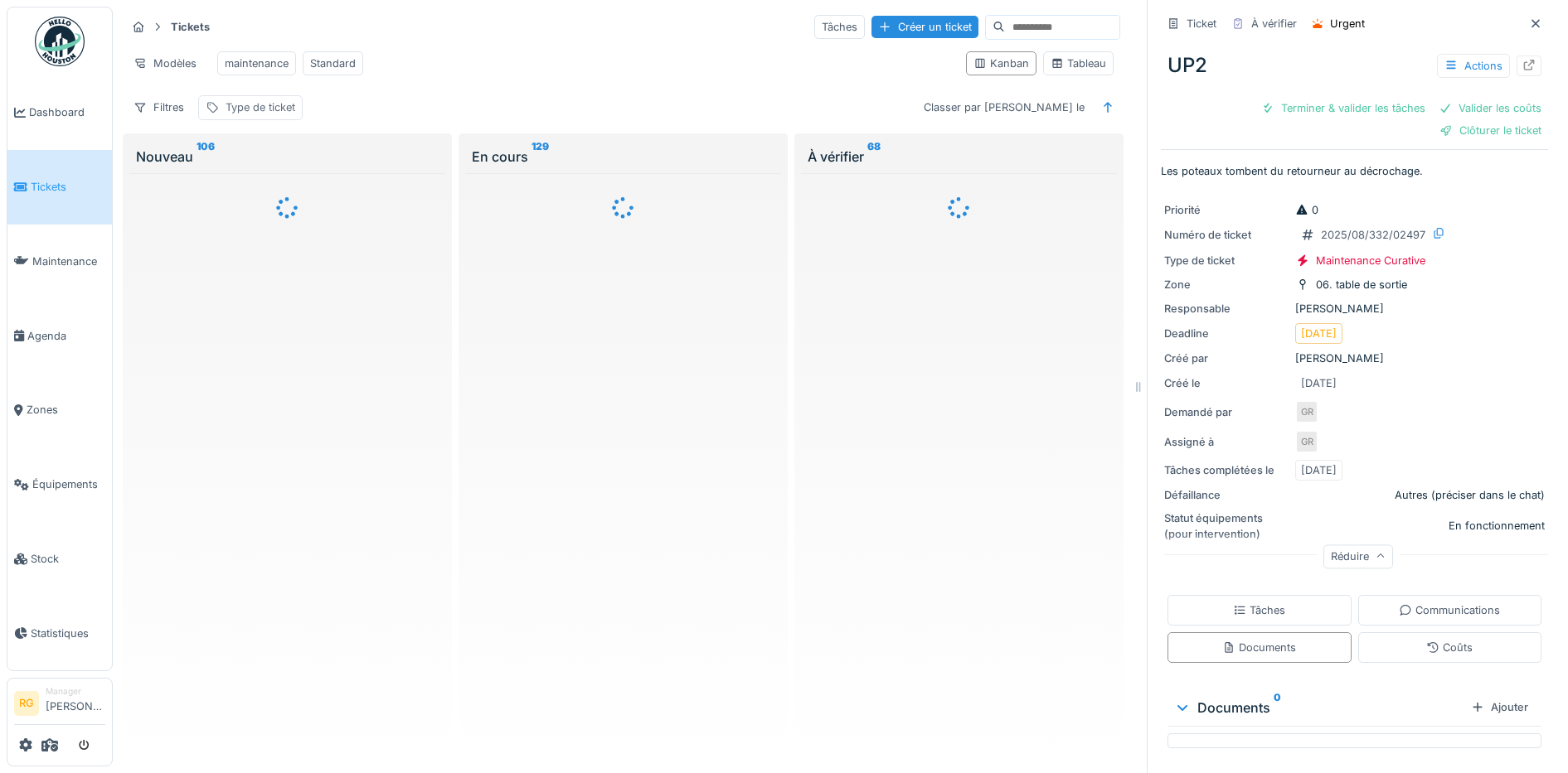
click at [250, 109] on div "Type de ticket" at bounding box center [260, 108] width 70 height 16
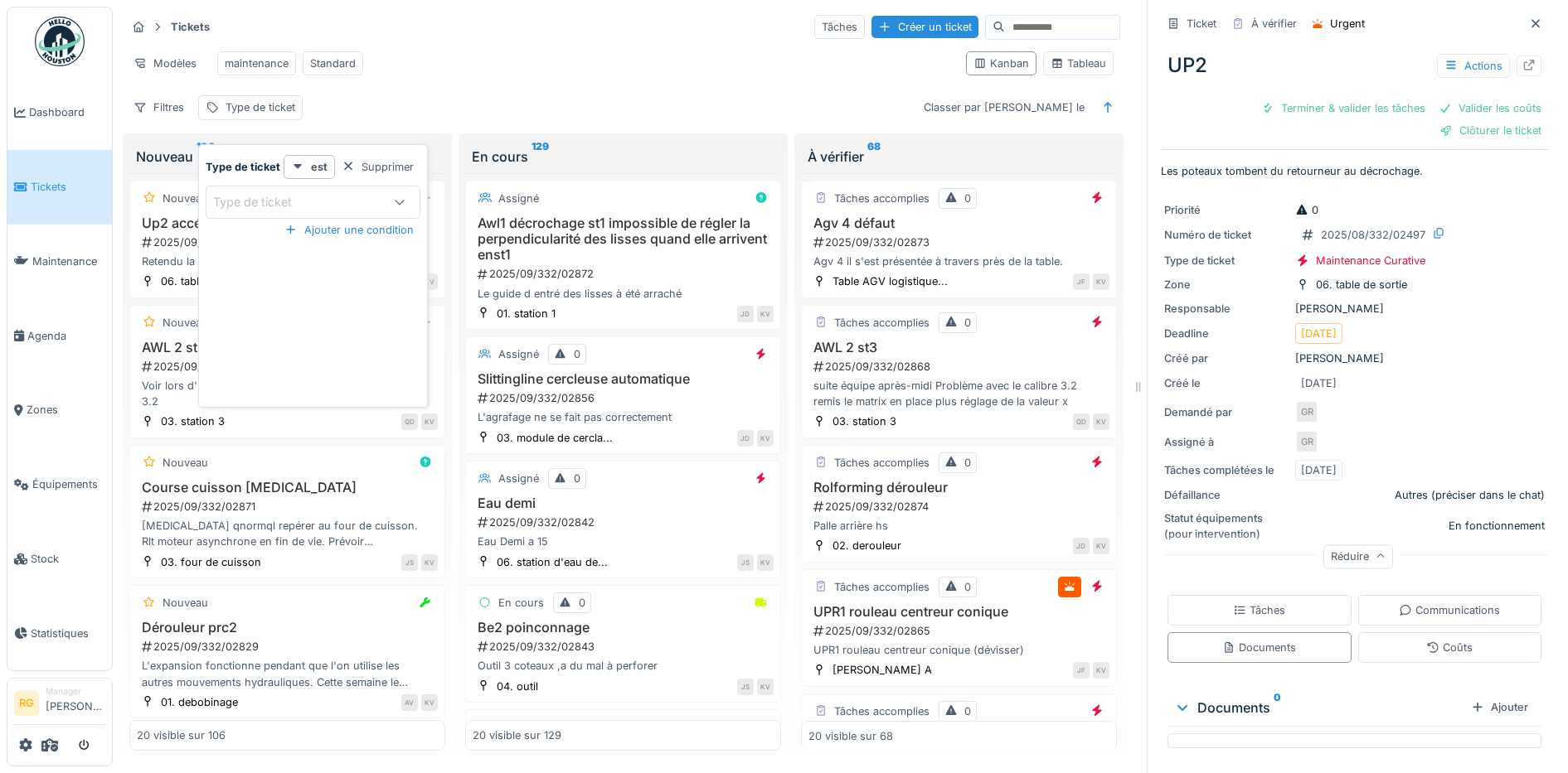
click at [280, 193] on div "Type de ticket" at bounding box center [264, 202] width 102 height 18
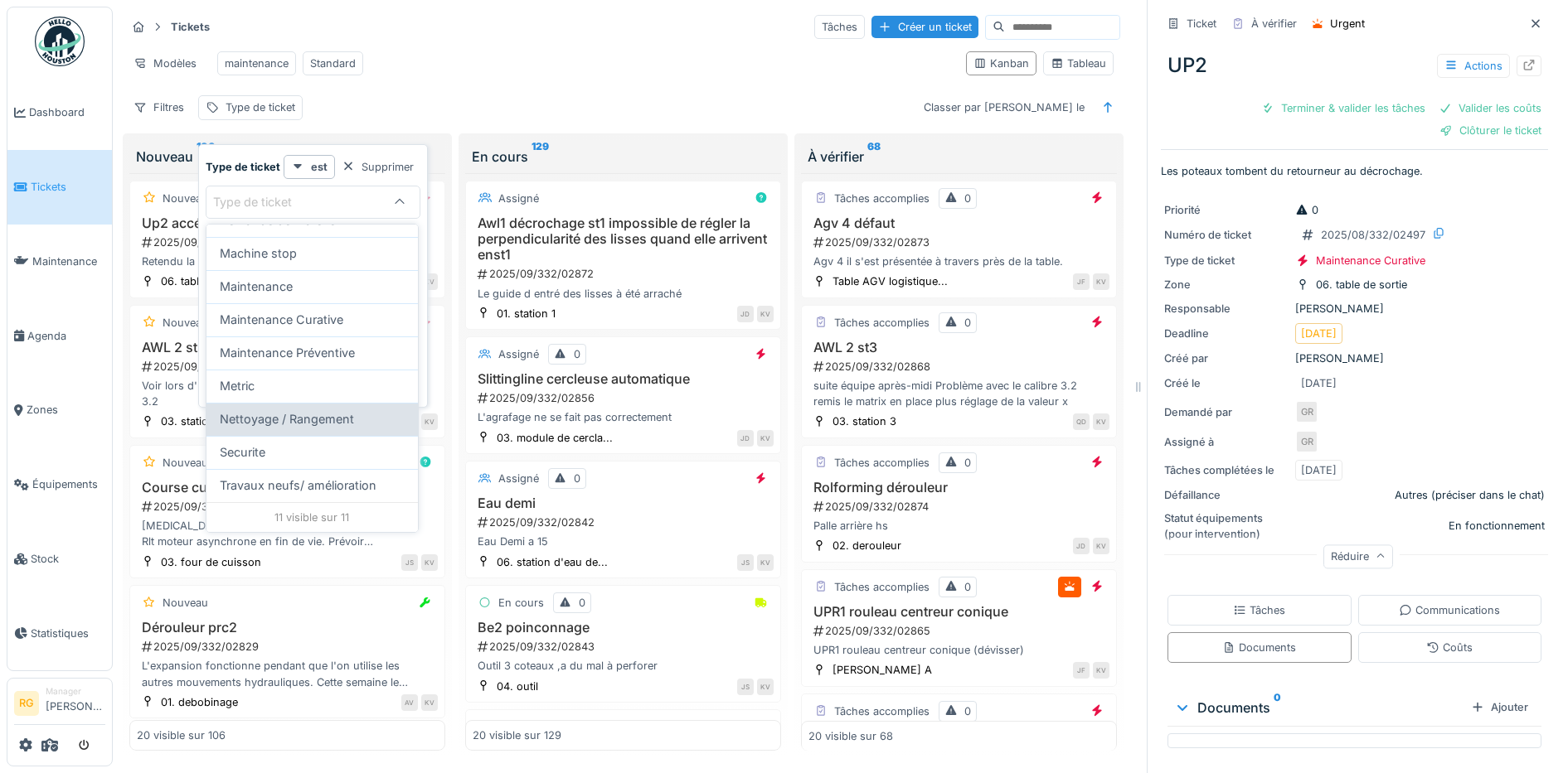
scroll to position [16, 0]
click at [269, 444] on div "Securite" at bounding box center [313, 452] width 185 height 18
type input "***"
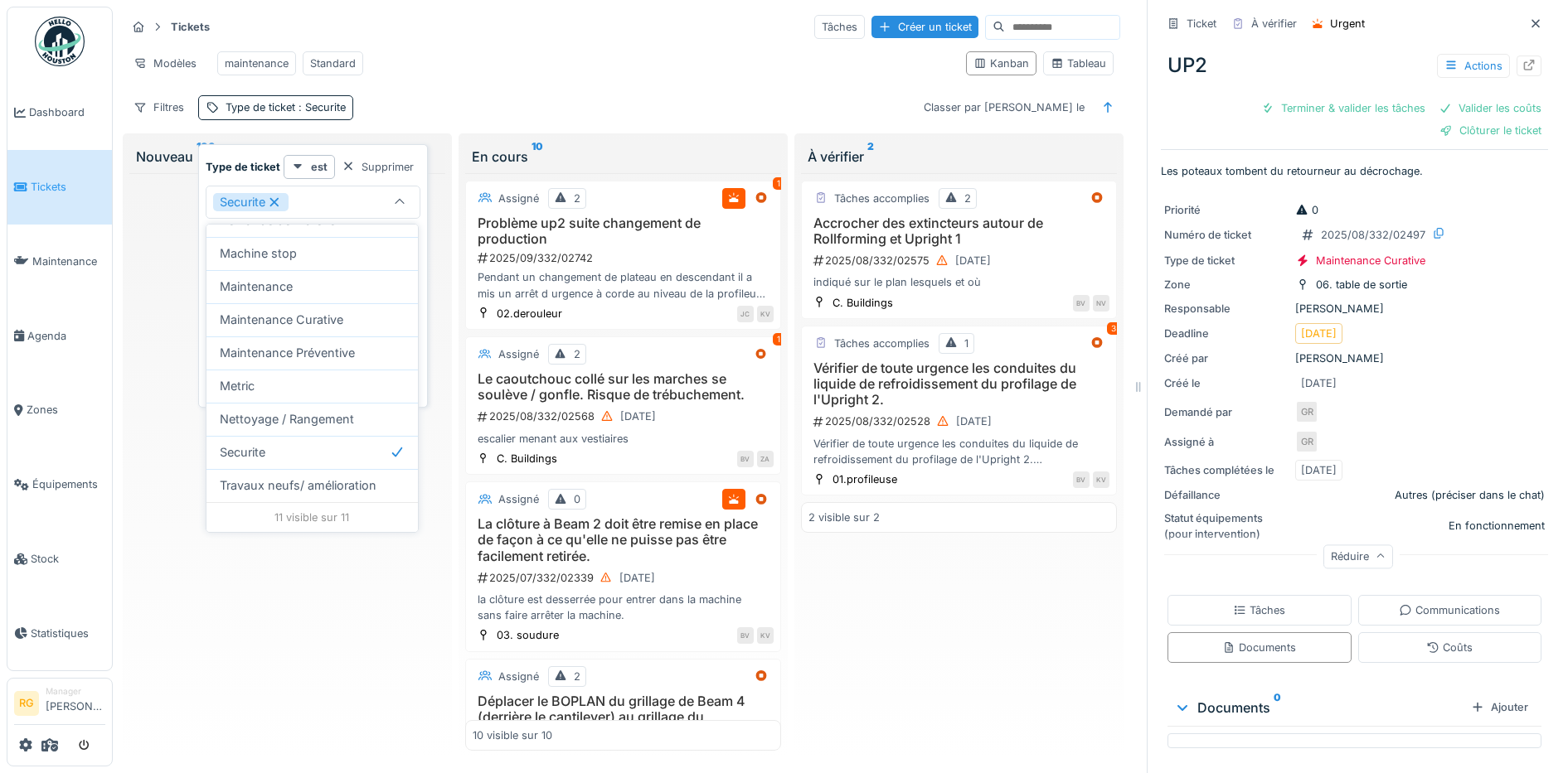
click at [467, 102] on div "Filtres Type de ticket : Securite Classer par Créé le" at bounding box center [622, 107] width 994 height 24
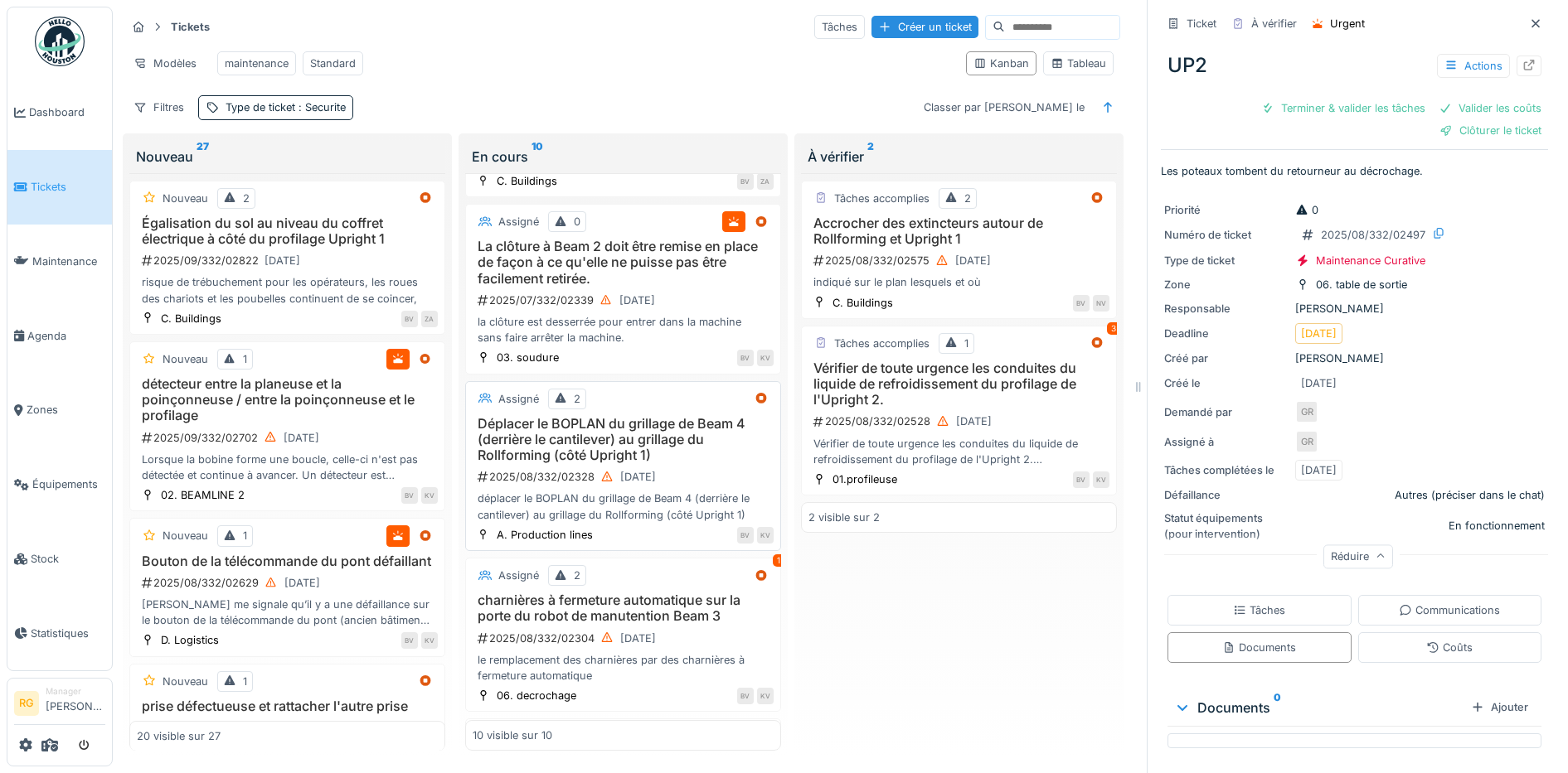
scroll to position [311, 0]
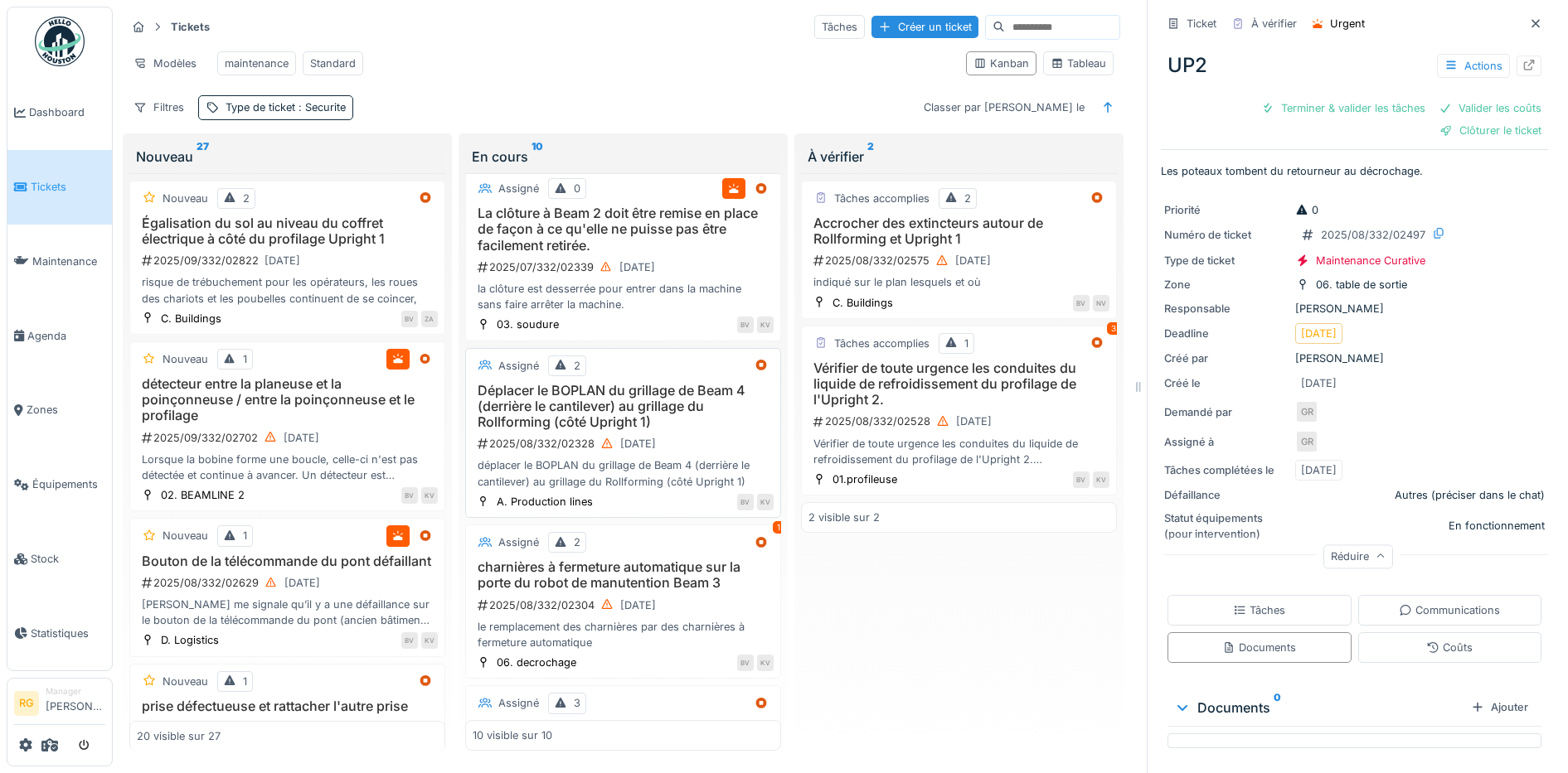
click at [644, 474] on div "déplacer le BOPLAN du grillage de Beam 4 (derrière le cantilever) au grillage d…" at bounding box center [622, 473] width 301 height 31
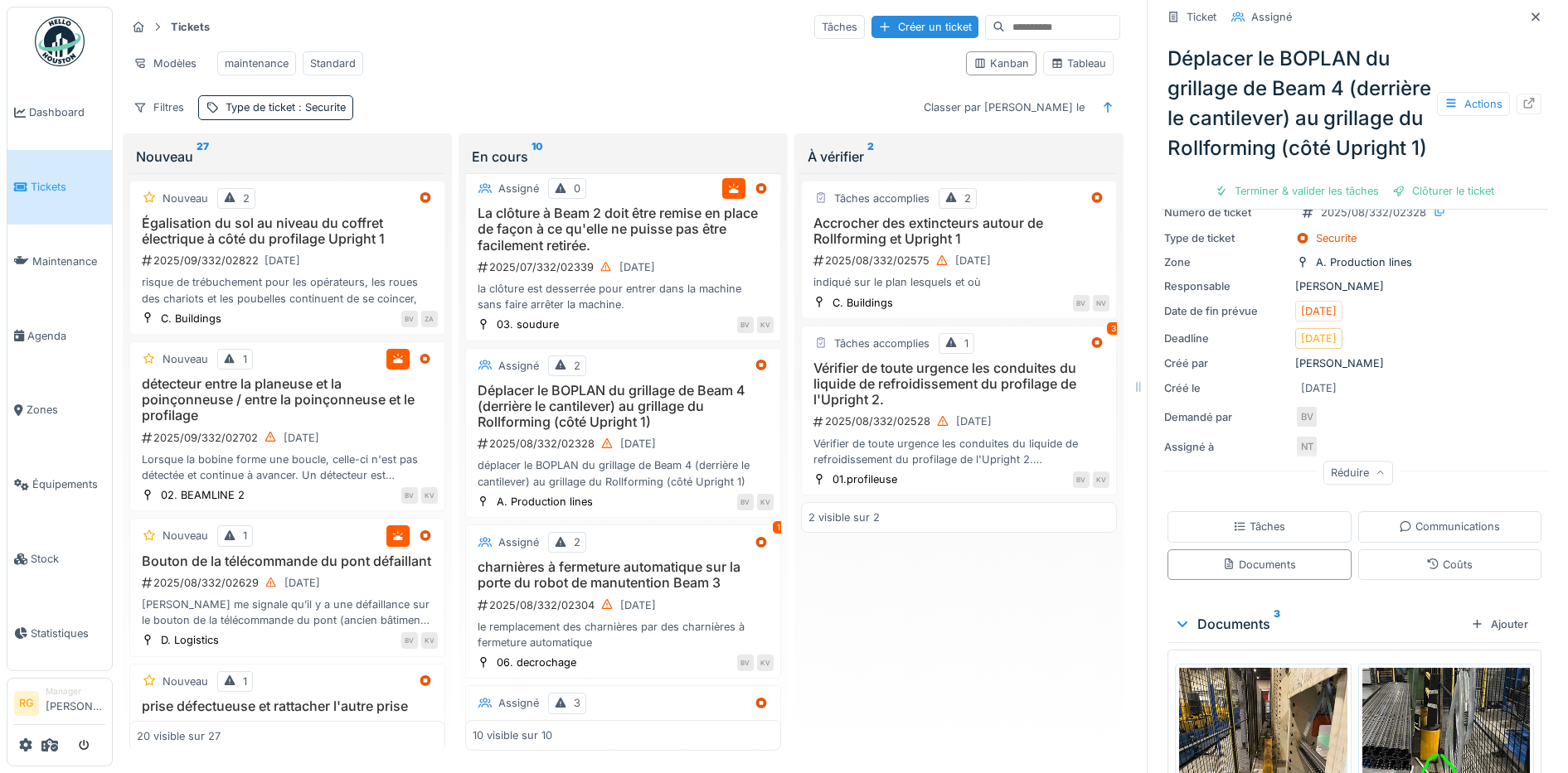
scroll to position [415, 0]
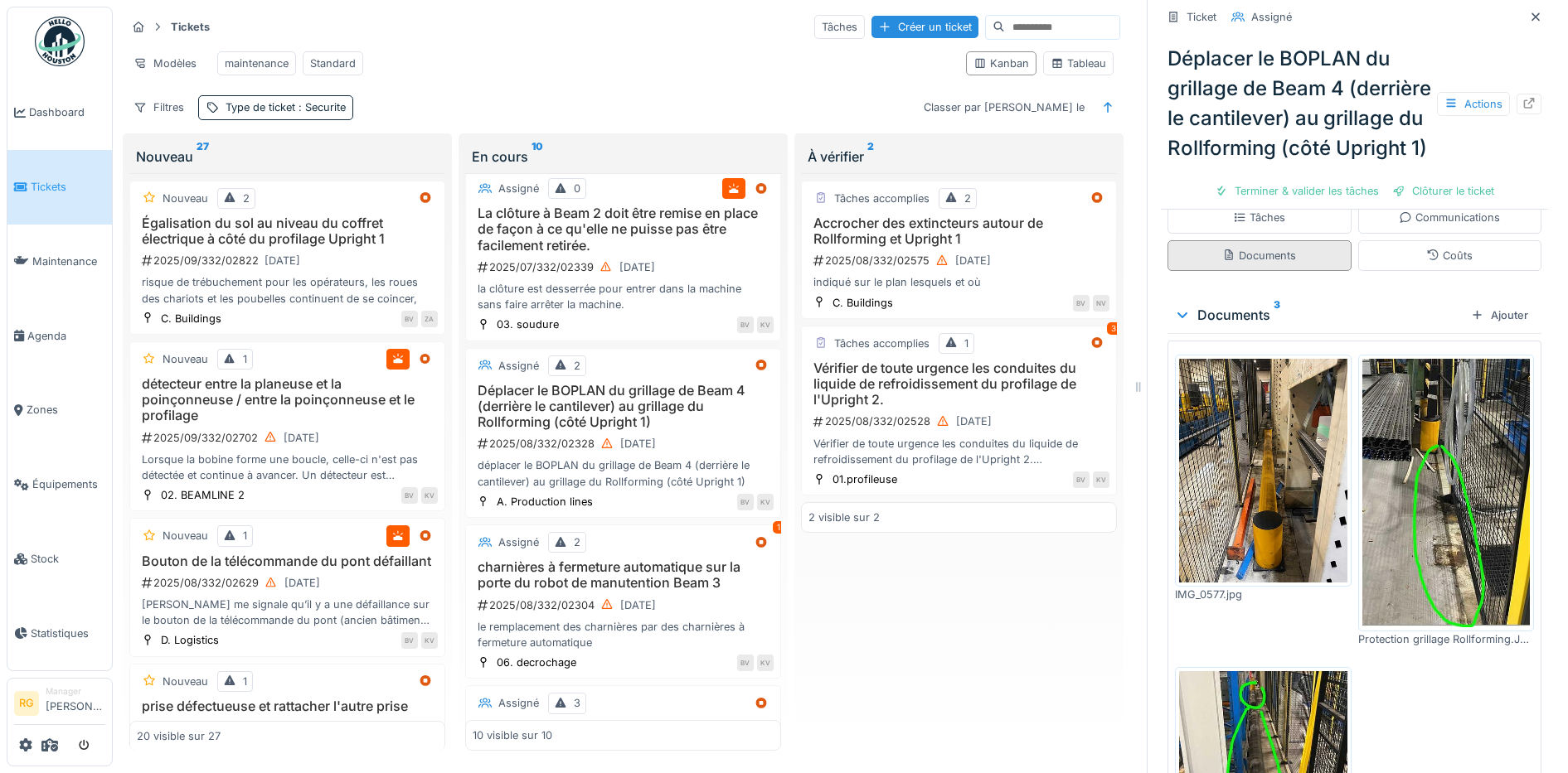
click at [1234, 264] on div "Documents" at bounding box center [1259, 256] width 74 height 16
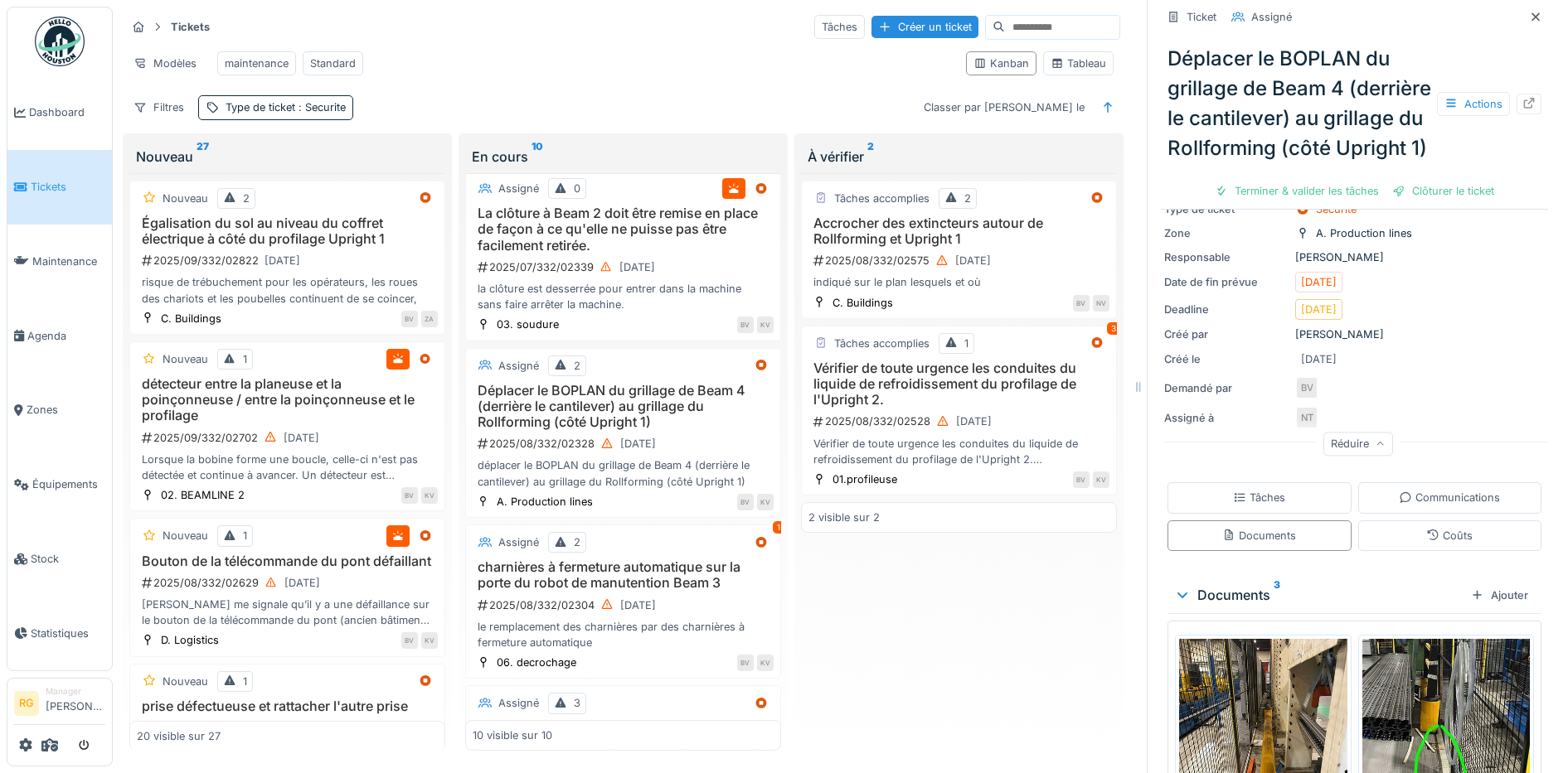
scroll to position [181, 0]
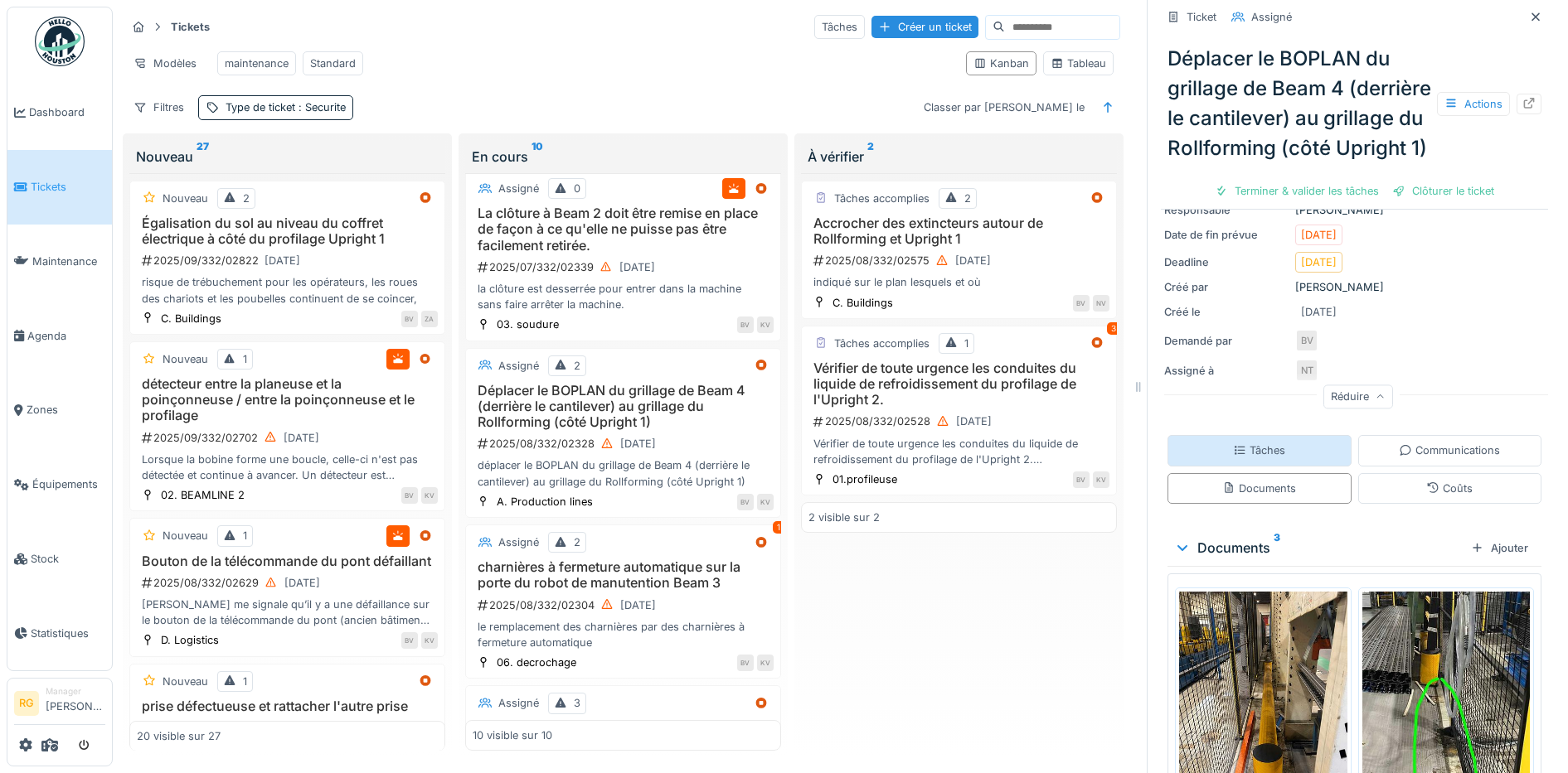
click at [1241, 458] on div "Tâches" at bounding box center [1259, 451] width 52 height 16
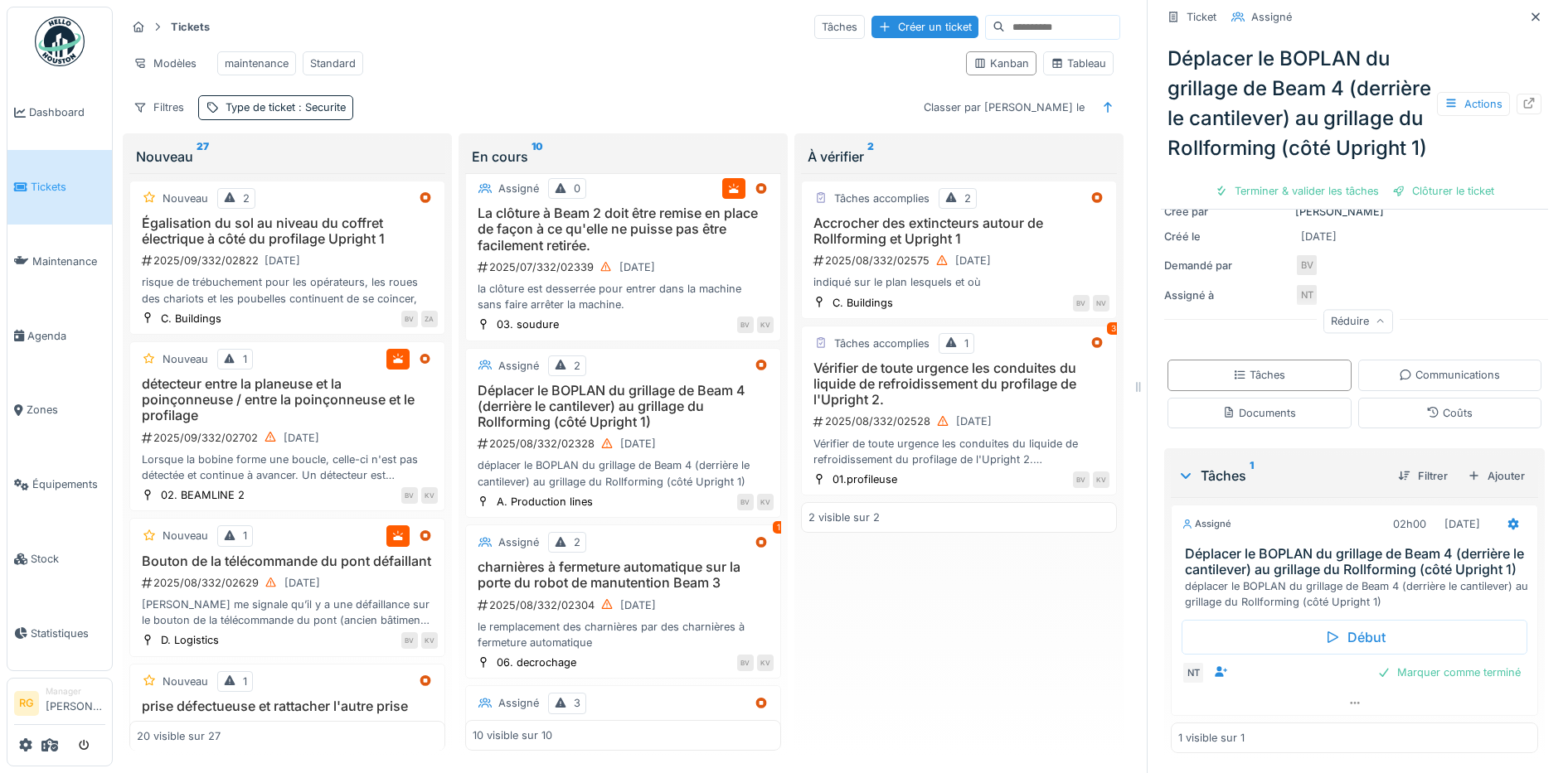
scroll to position [303, 0]
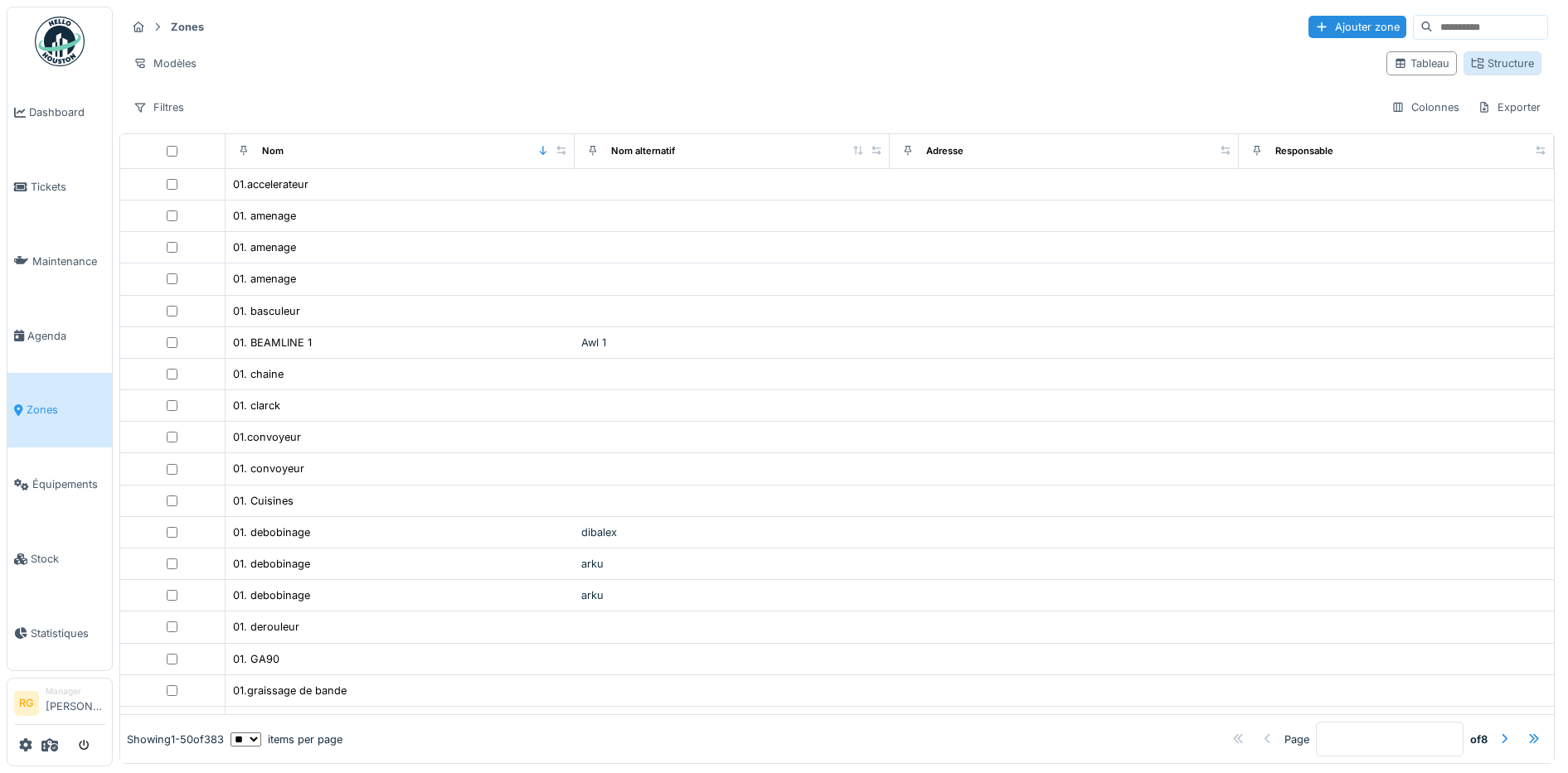
click at [1477, 66] on div "Structure" at bounding box center [1502, 64] width 63 height 16
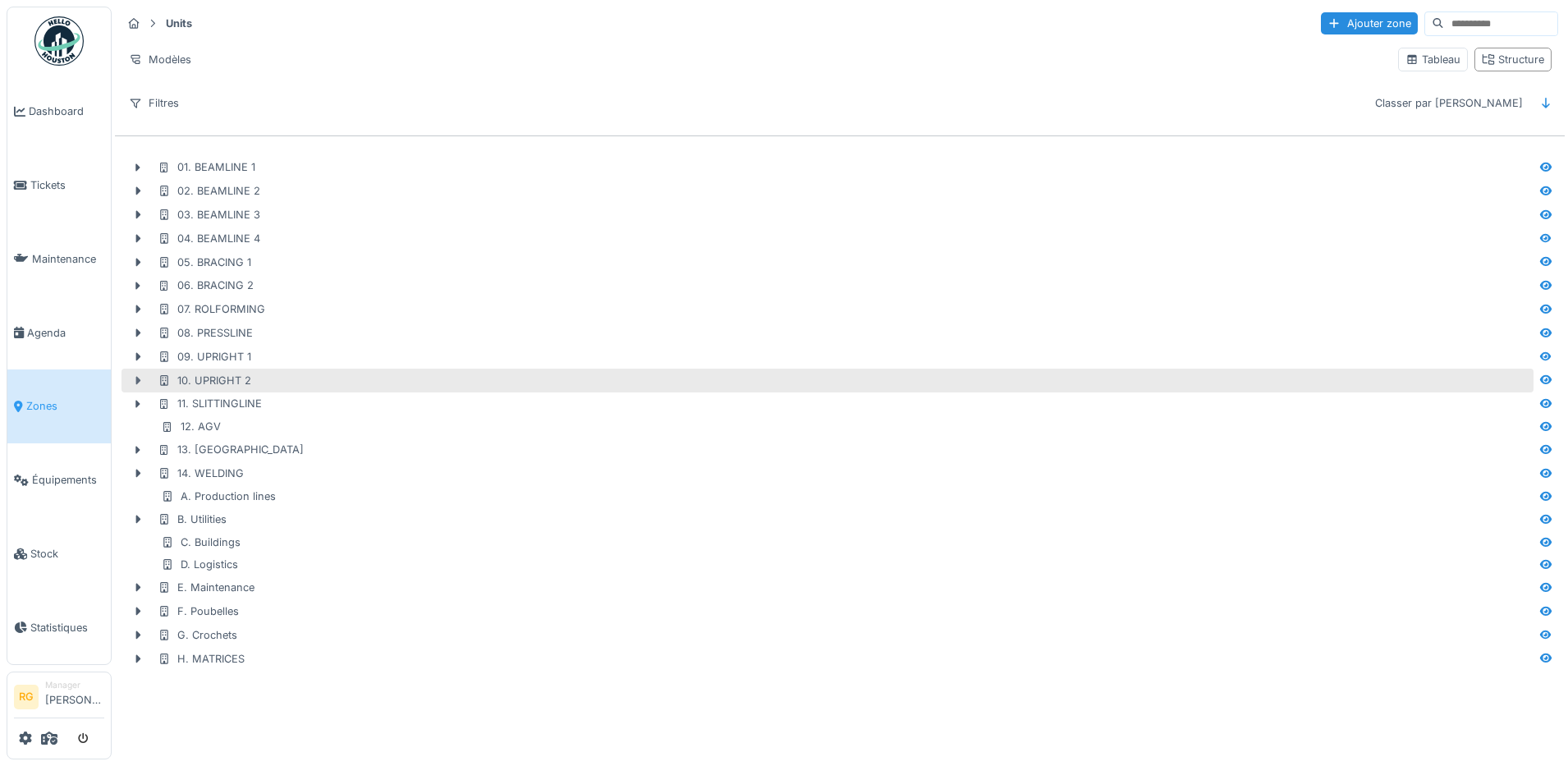
click at [138, 381] on icon at bounding box center [139, 380] width 5 height 8
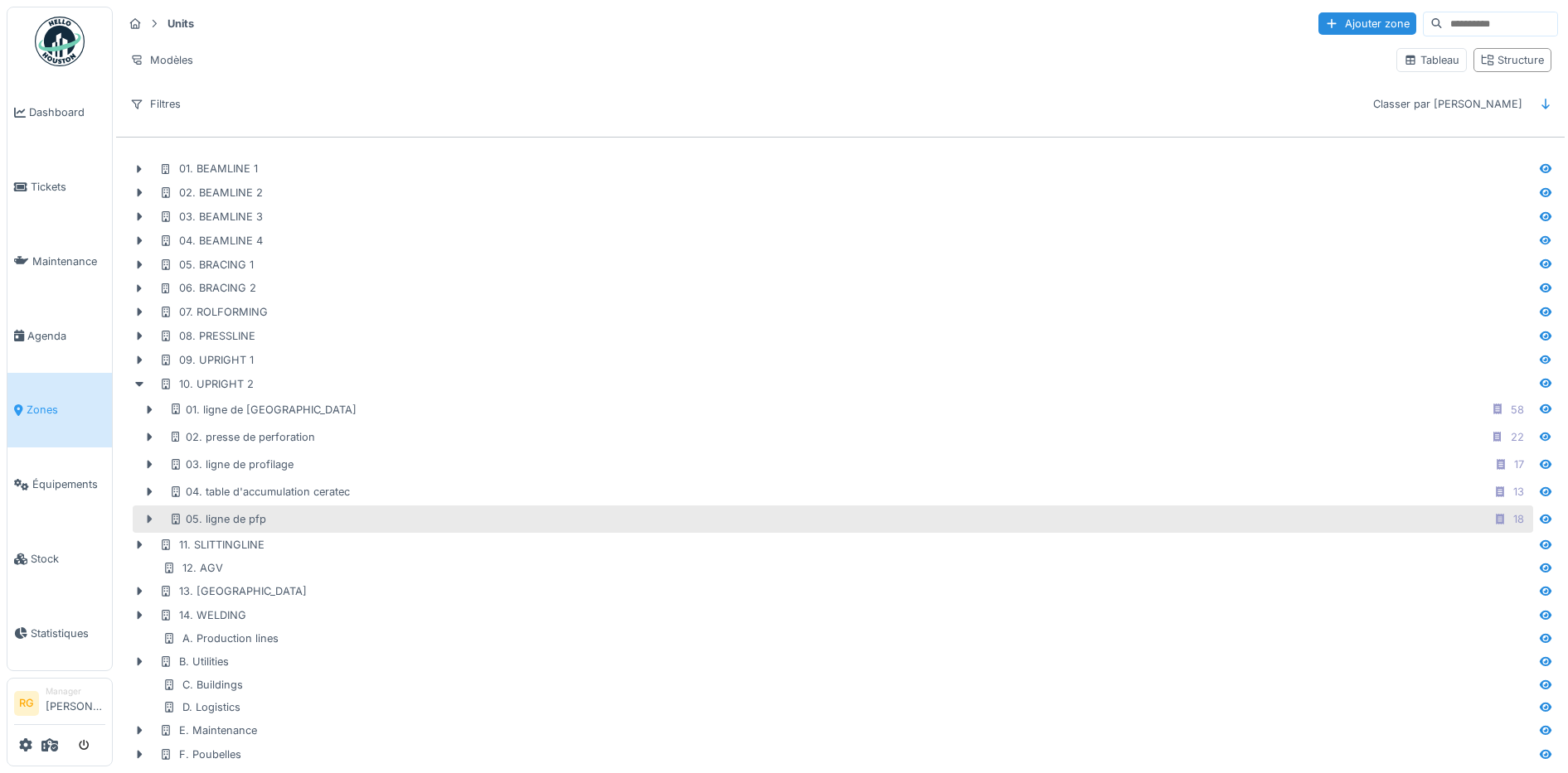
click at [146, 519] on icon at bounding box center [149, 519] width 13 height 11
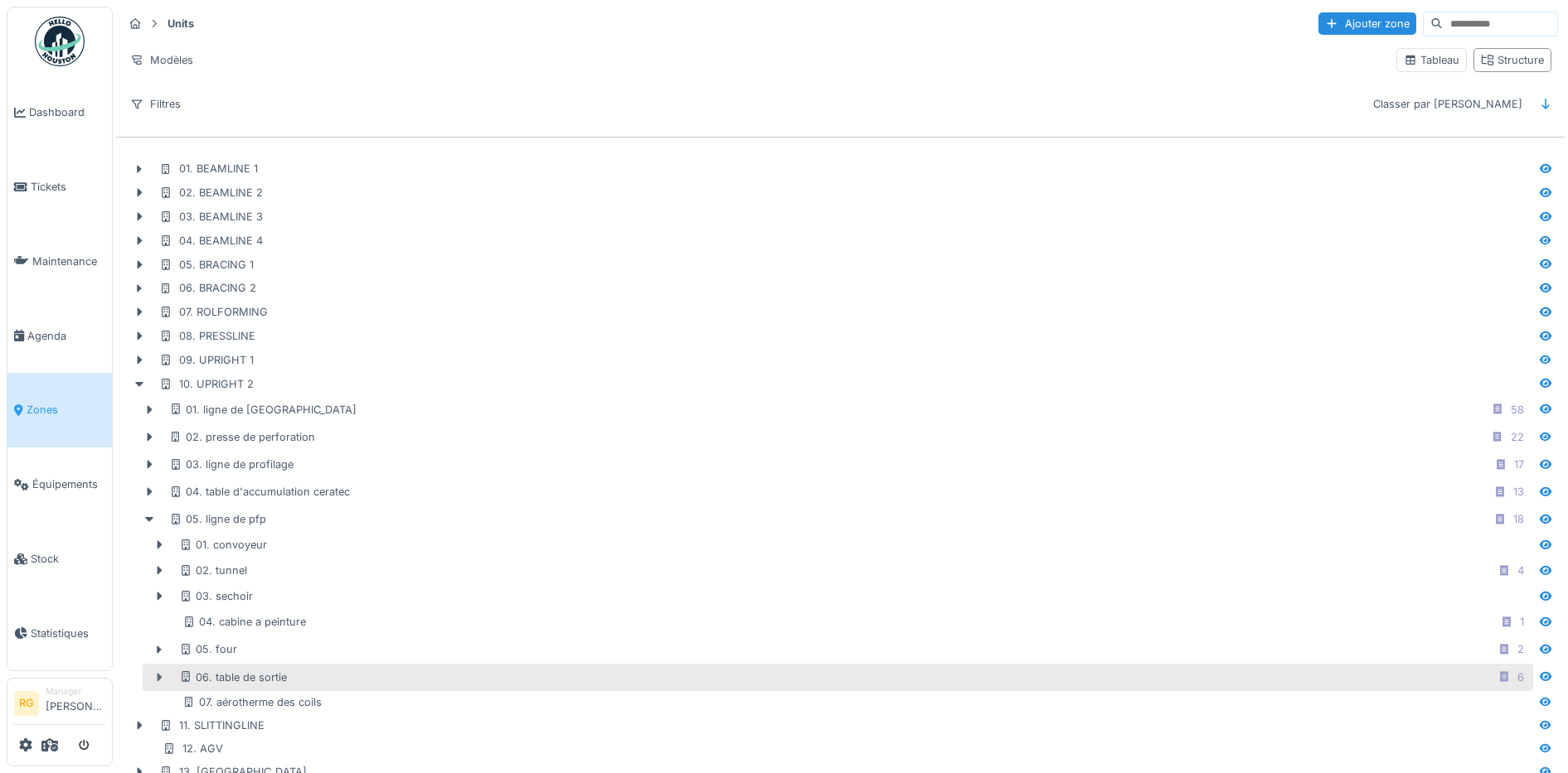
click at [157, 681] on icon at bounding box center [160, 677] width 5 height 8
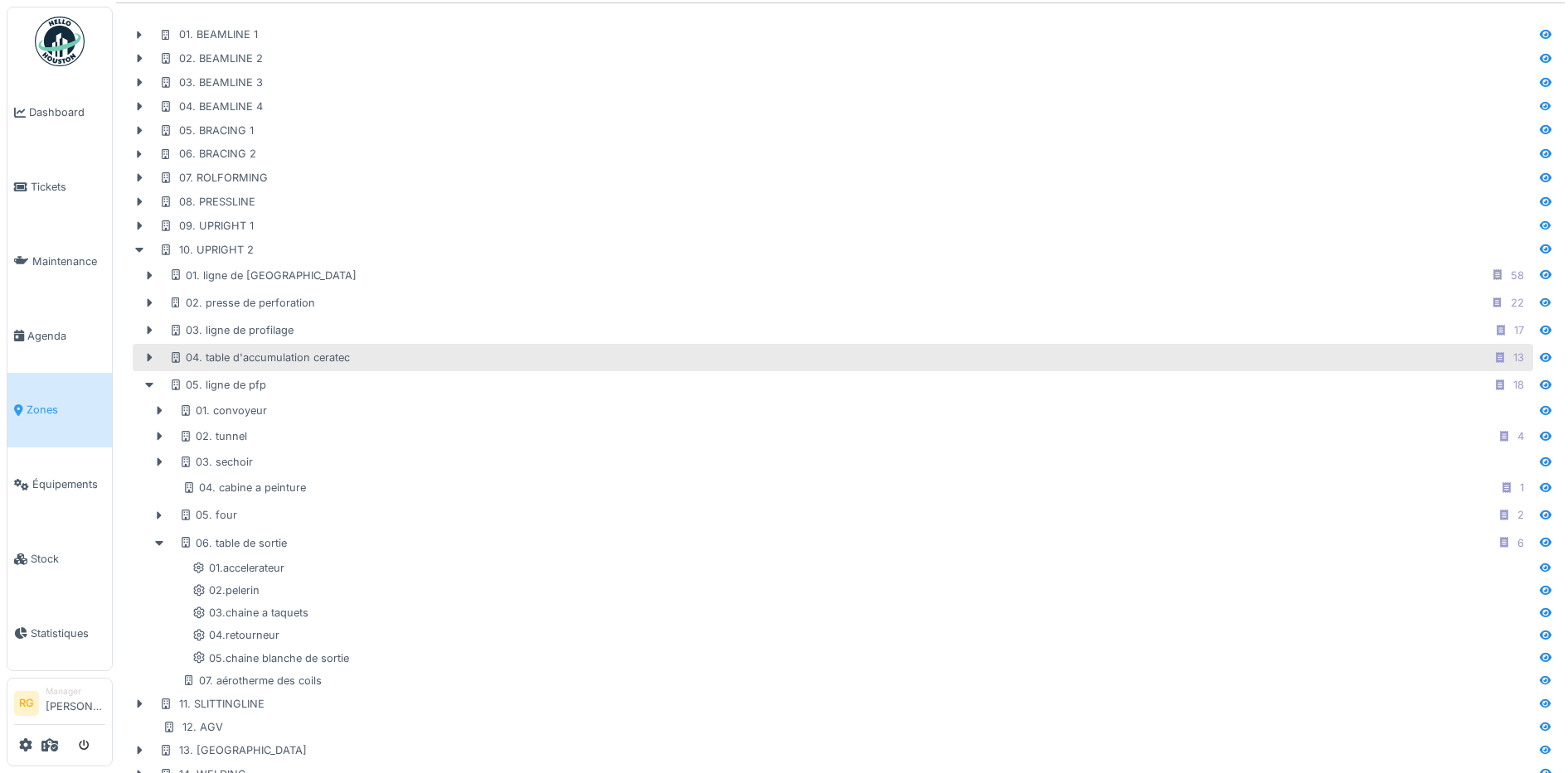
scroll to position [207, 0]
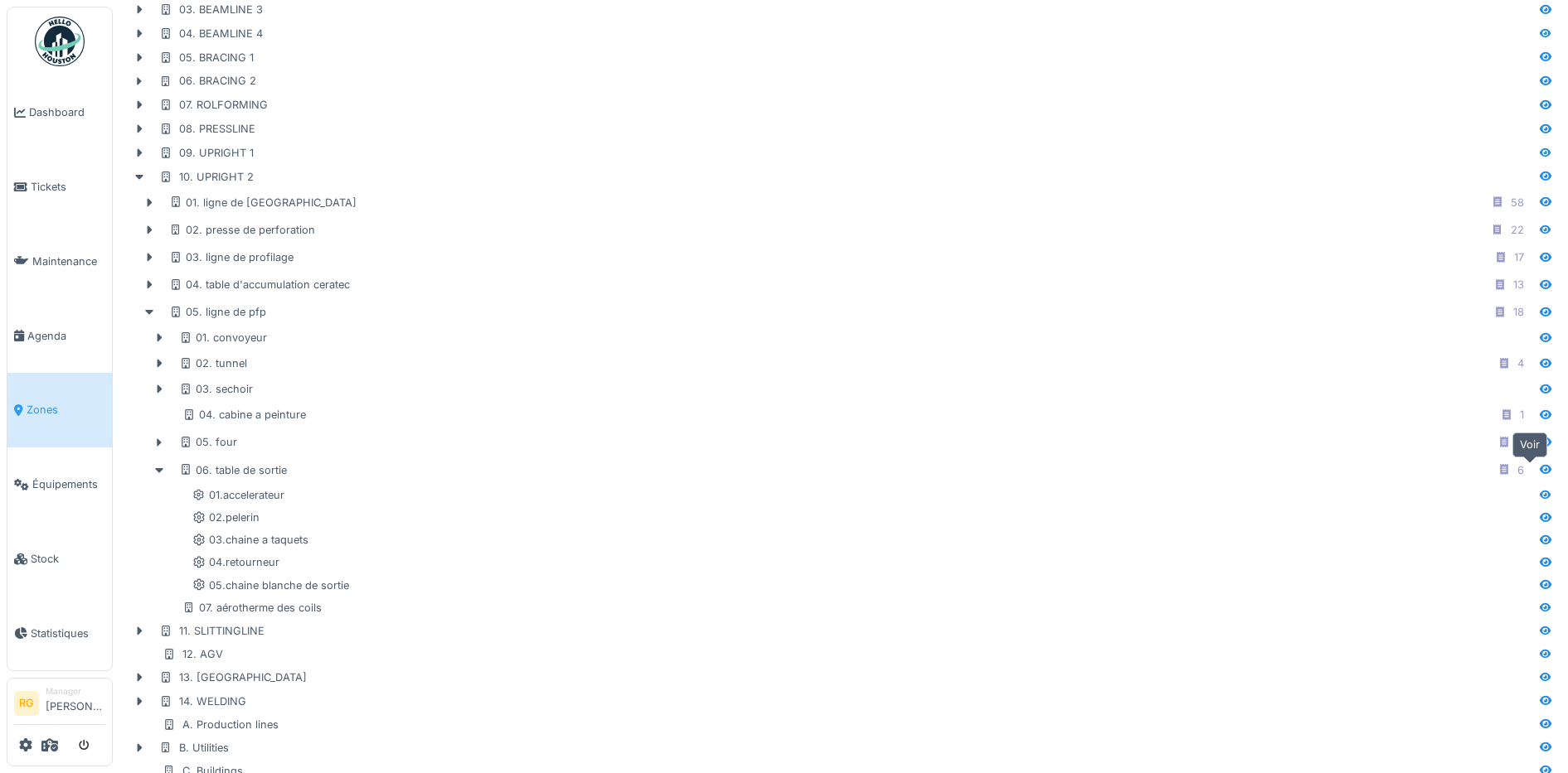
click at [1538, 469] on icon at bounding box center [1545, 470] width 13 height 11
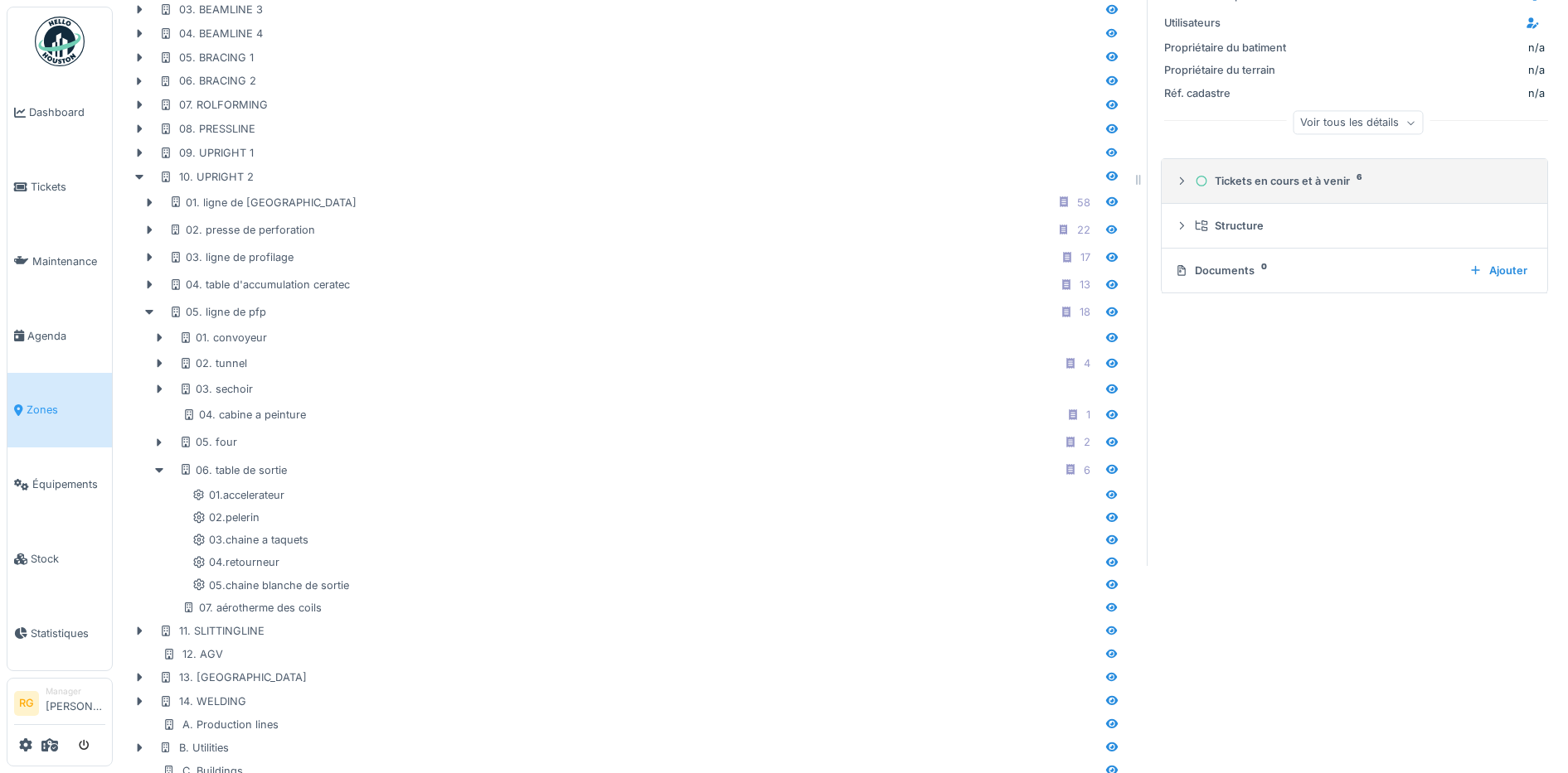
click at [1175, 181] on icon at bounding box center [1181, 181] width 13 height 11
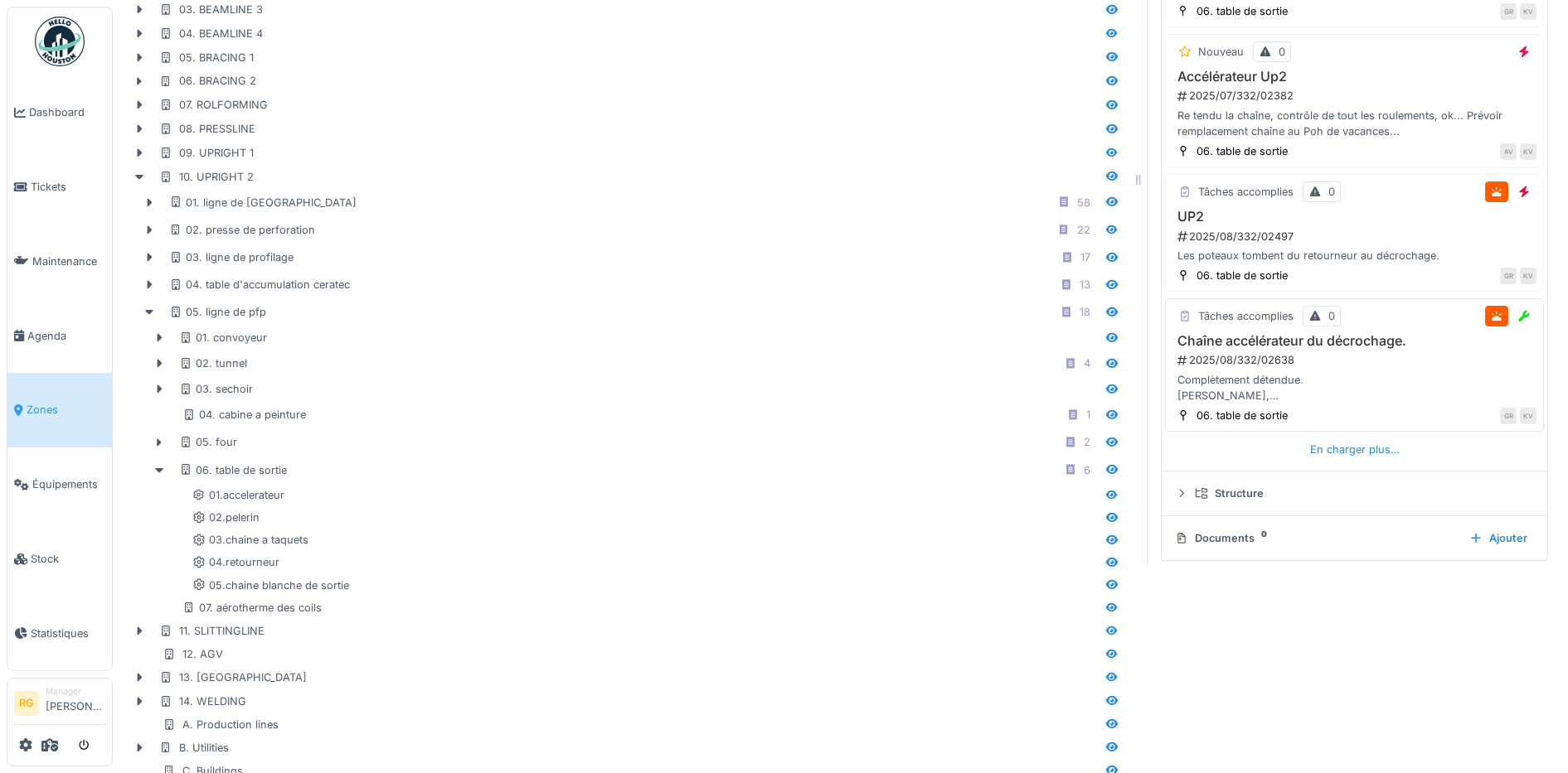
scroll to position [426, 0]
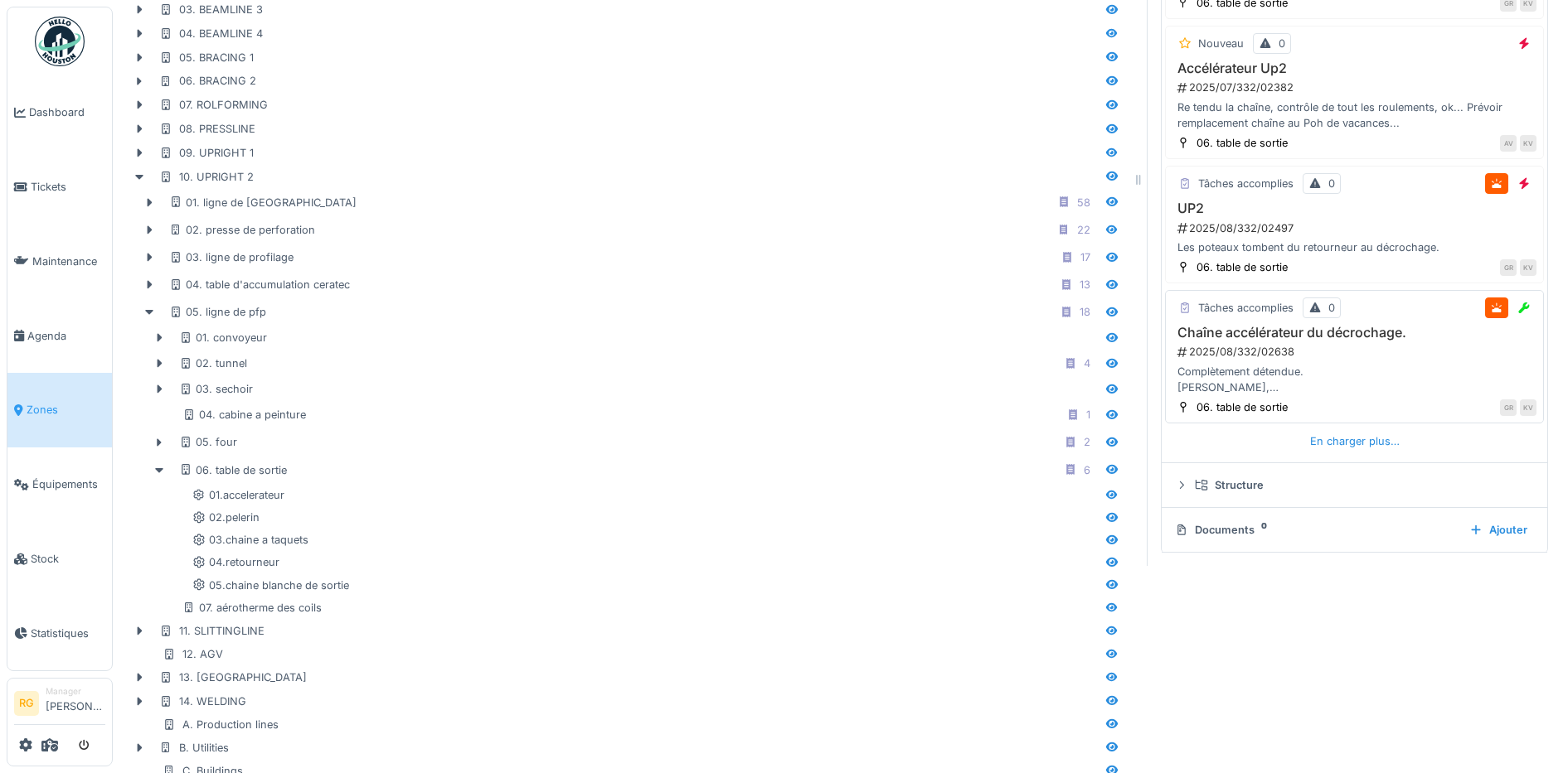
click at [1266, 372] on div "Complètement détendue. Bonjour Pascale, peux tu commander de la chaine 12SYB" at bounding box center [1353, 379] width 364 height 31
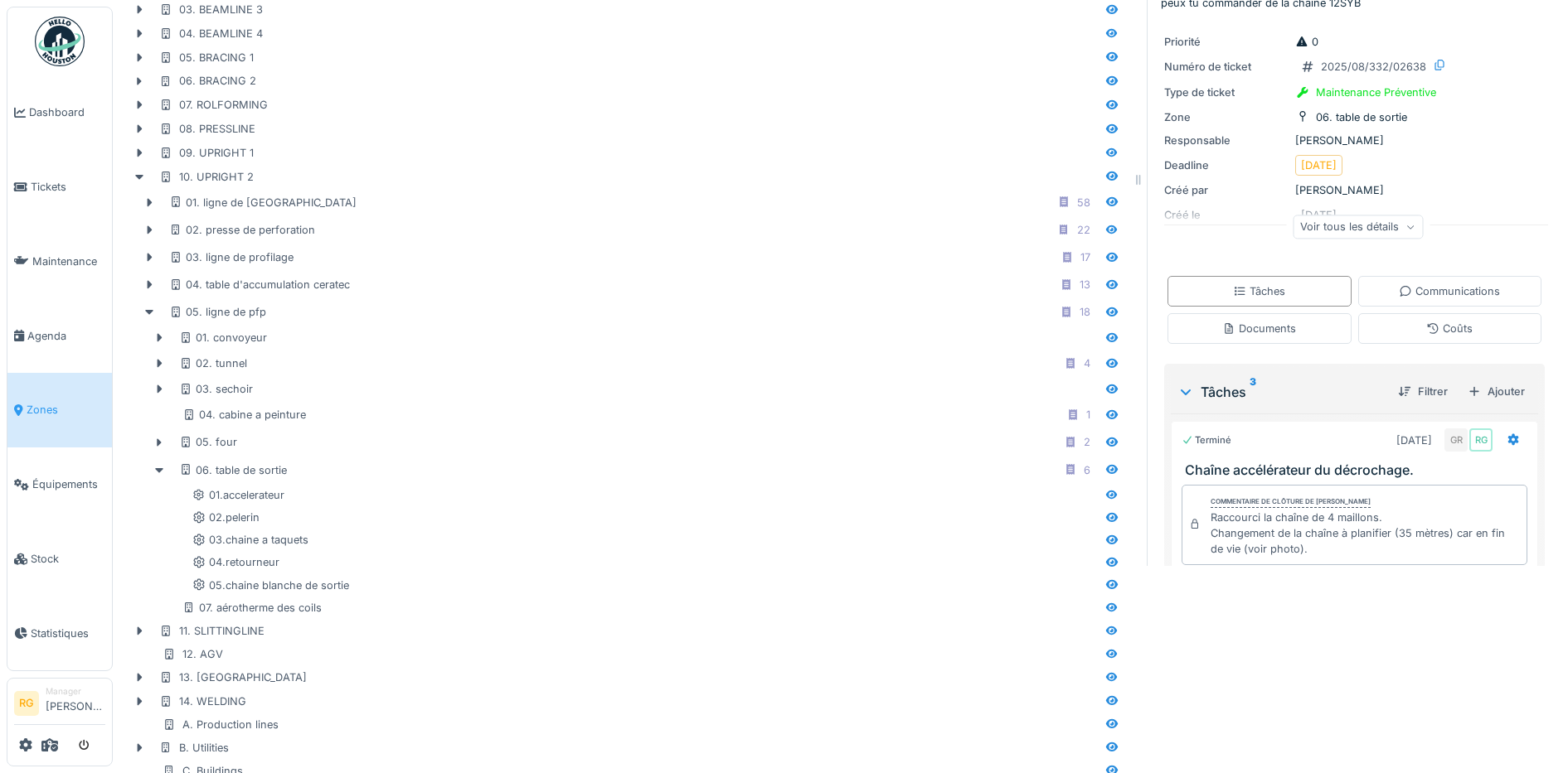
click at [1405, 229] on icon at bounding box center [1410, 226] width 10 height 8
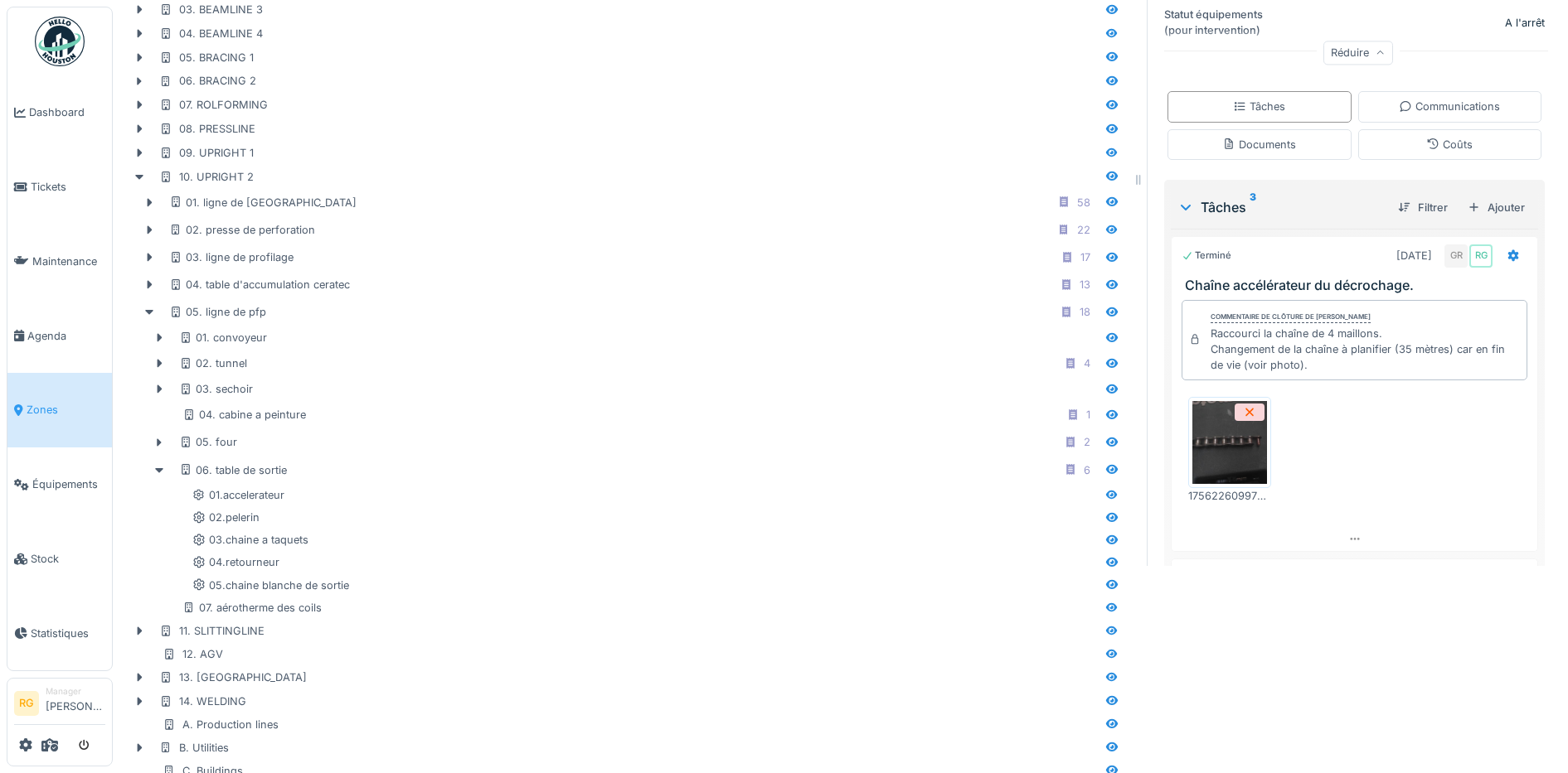
scroll to position [311, 0]
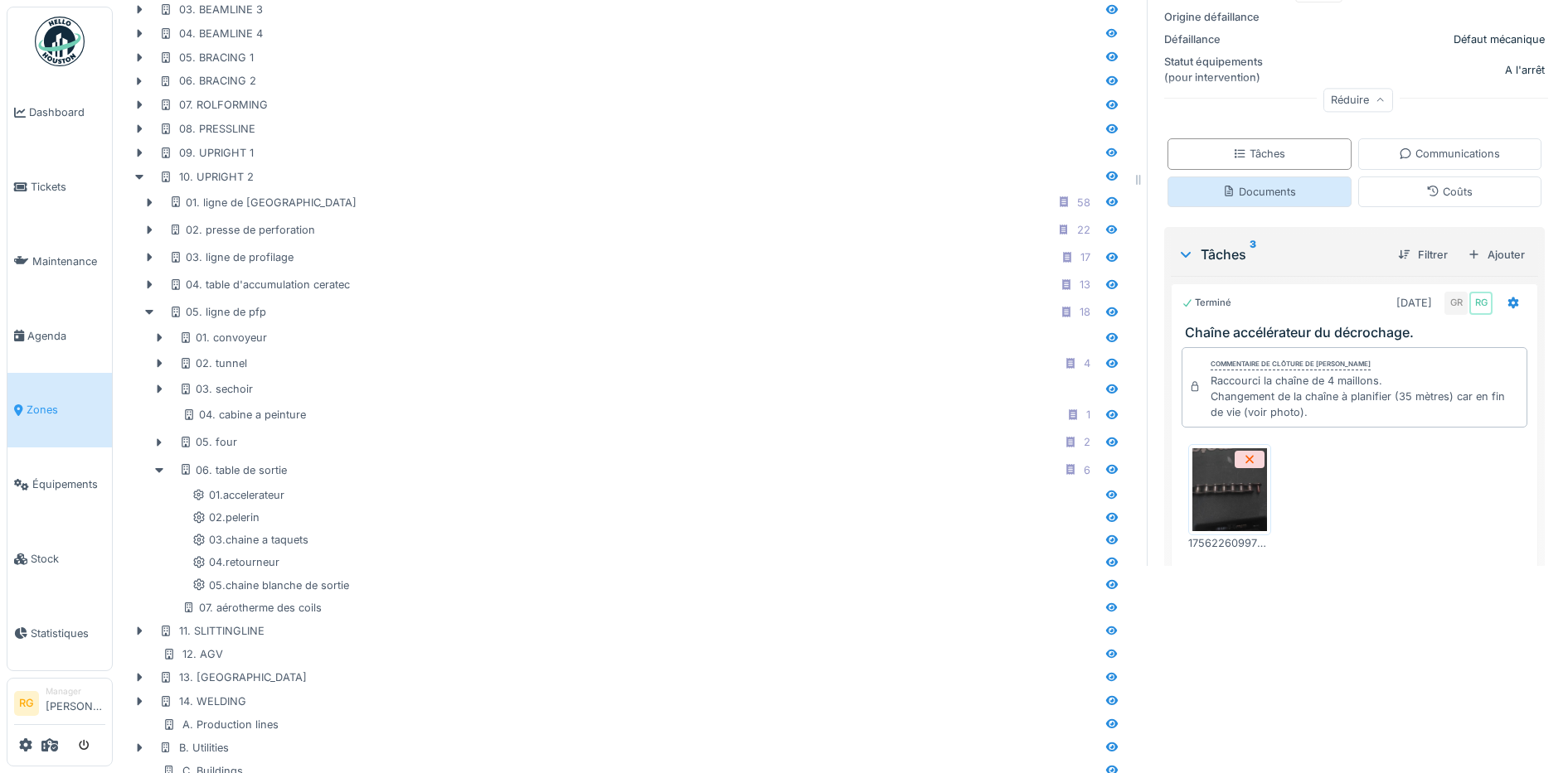
click at [1246, 190] on div "Documents" at bounding box center [1259, 192] width 74 height 16
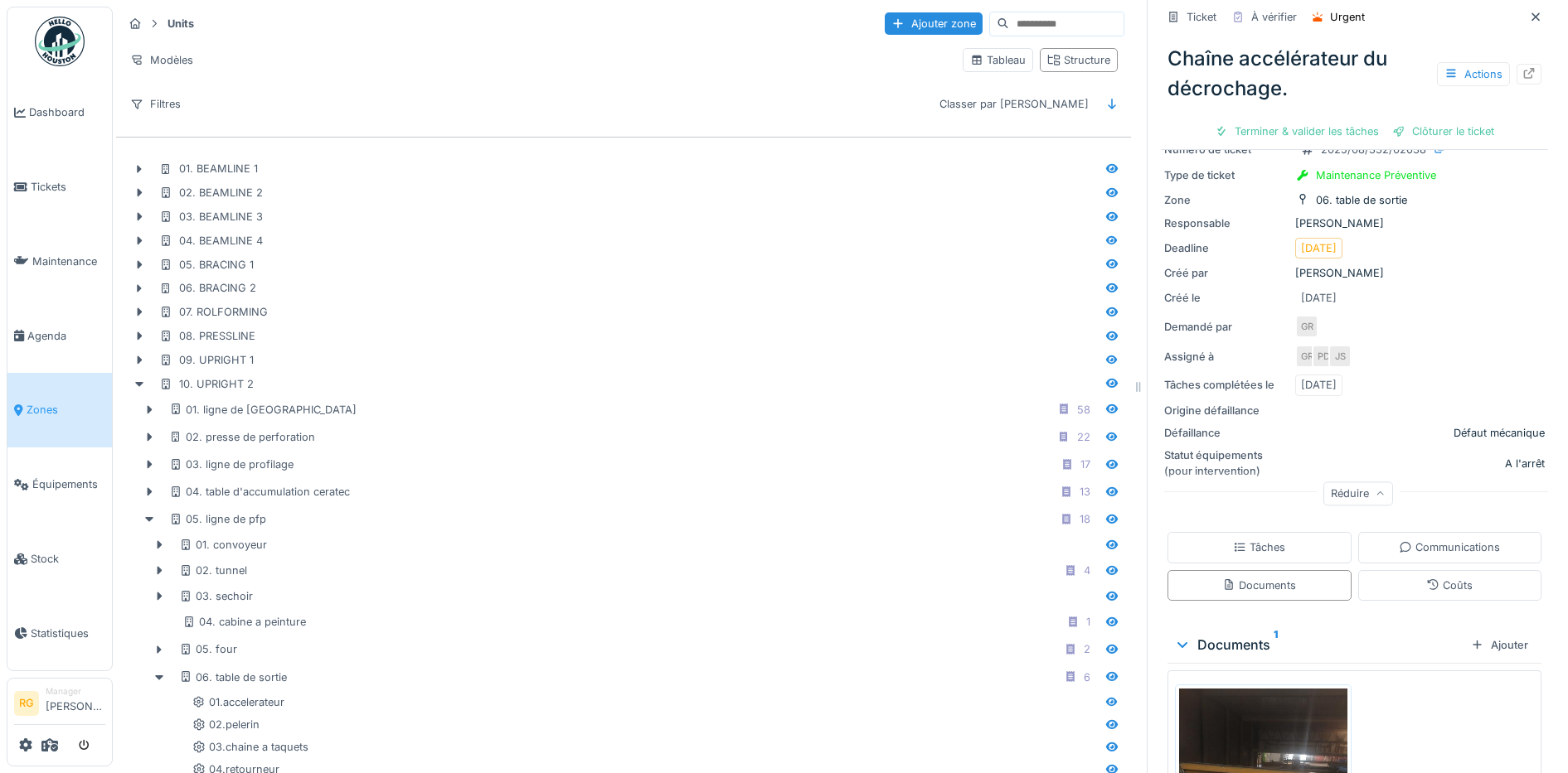
scroll to position [338, 0]
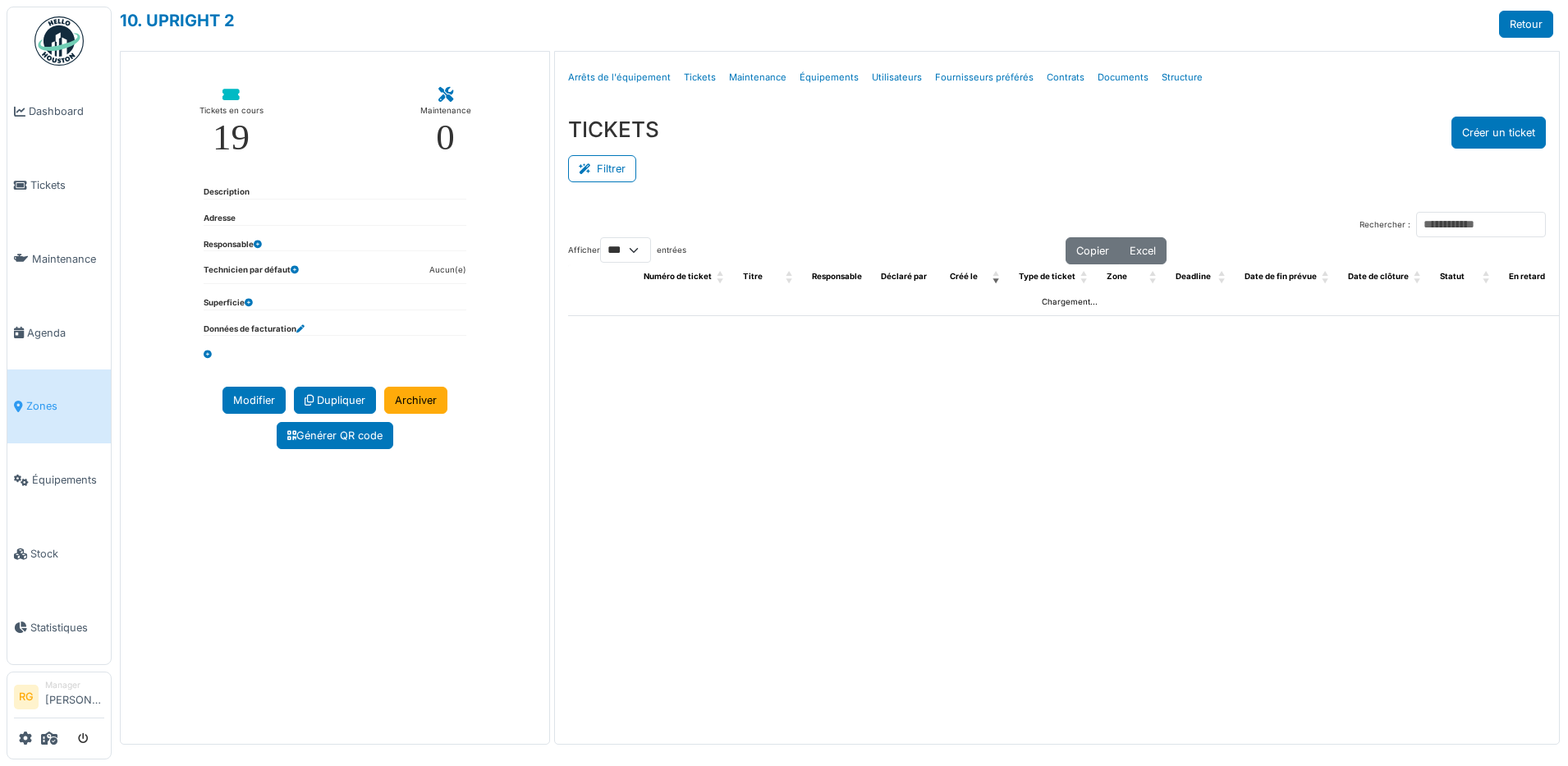
select select "***"
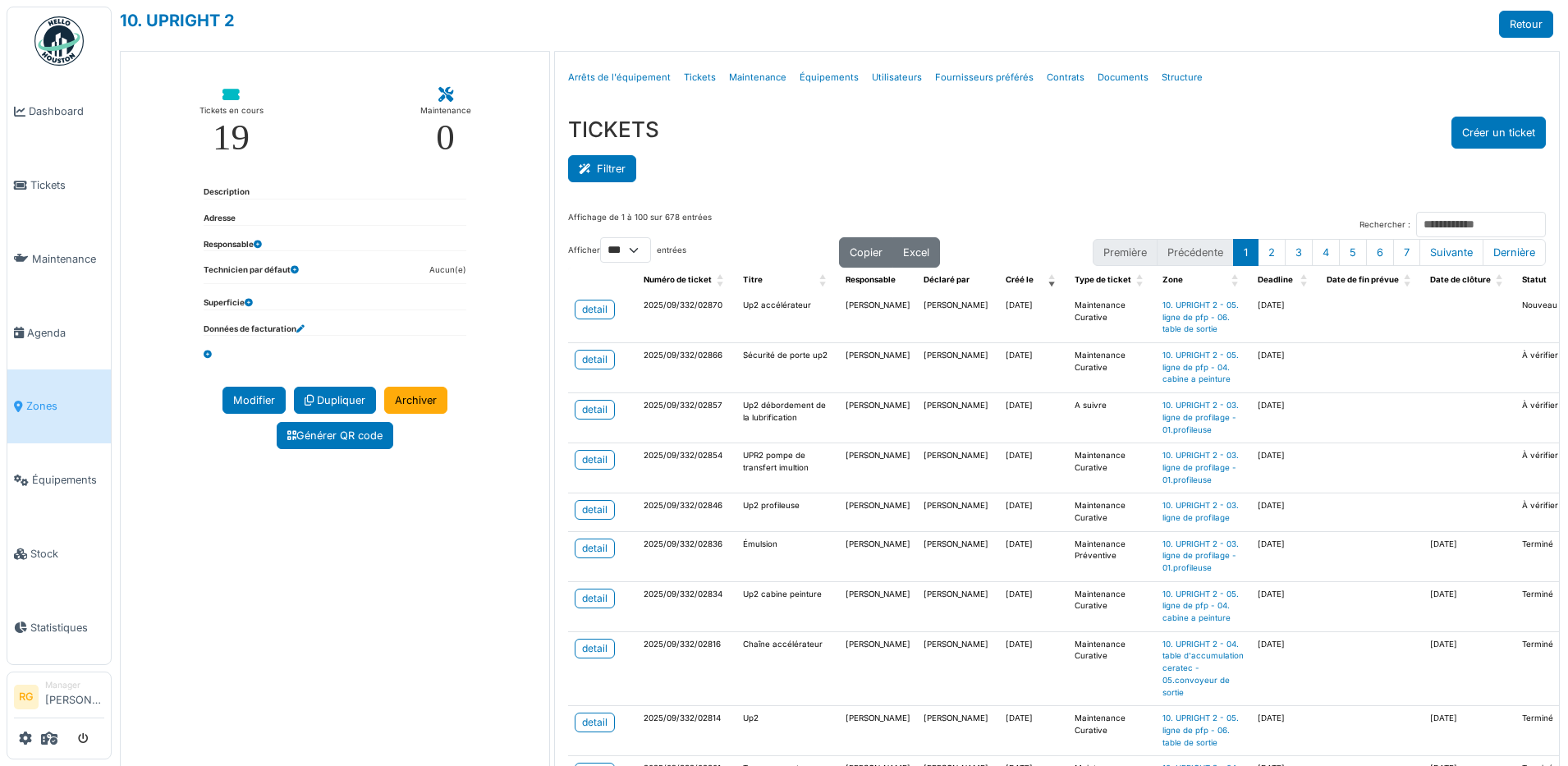
click at [592, 170] on button "Filtrer" at bounding box center [602, 168] width 68 height 27
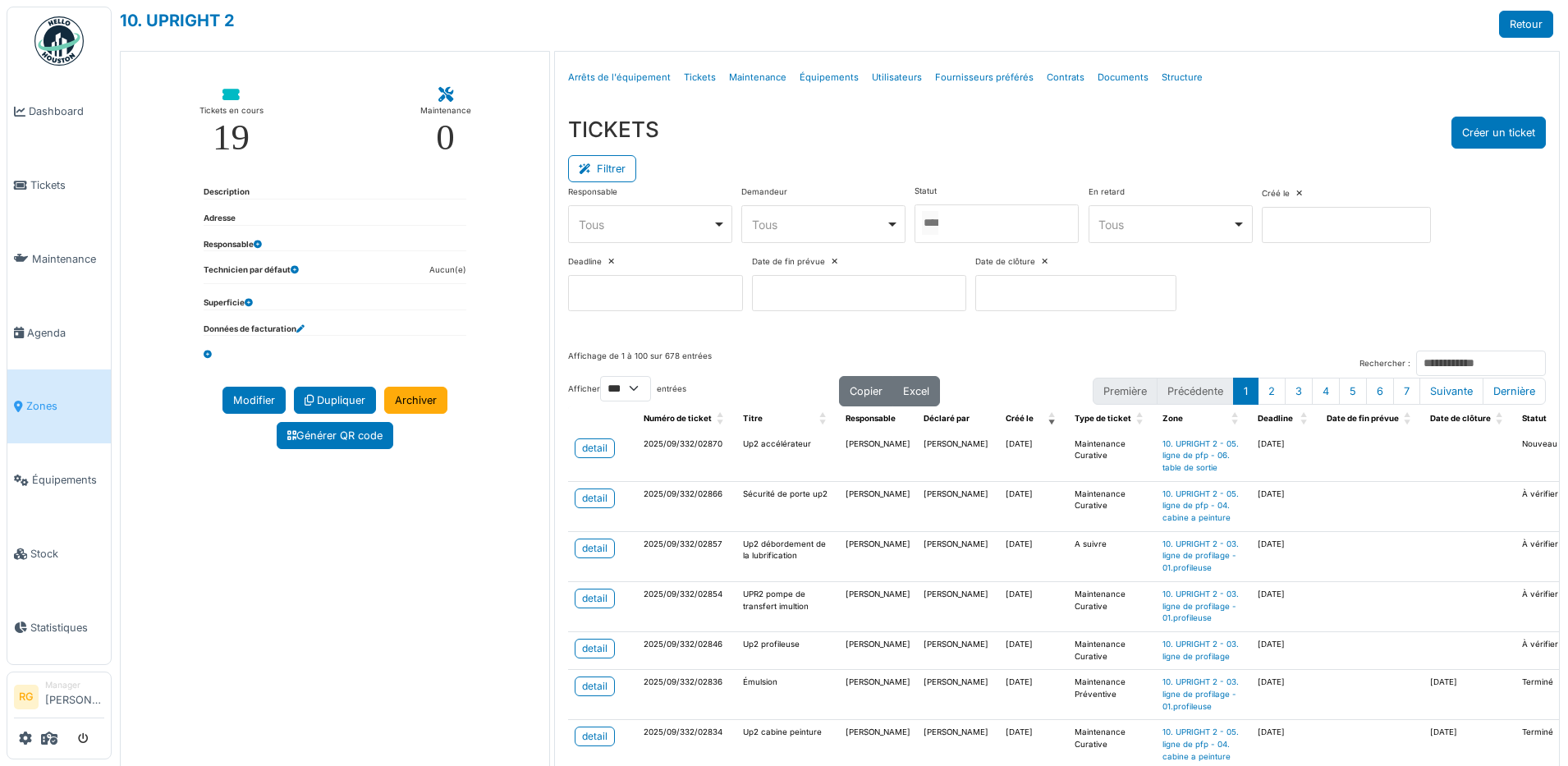
click at [967, 223] on div at bounding box center [996, 223] width 165 height 38
click at [1137, 338] on div "Affichage de 1 à 100 sur 678 entrées Rechercher : Afficher ** ** *** *** entrée…" at bounding box center [1057, 709] width 1004 height 743
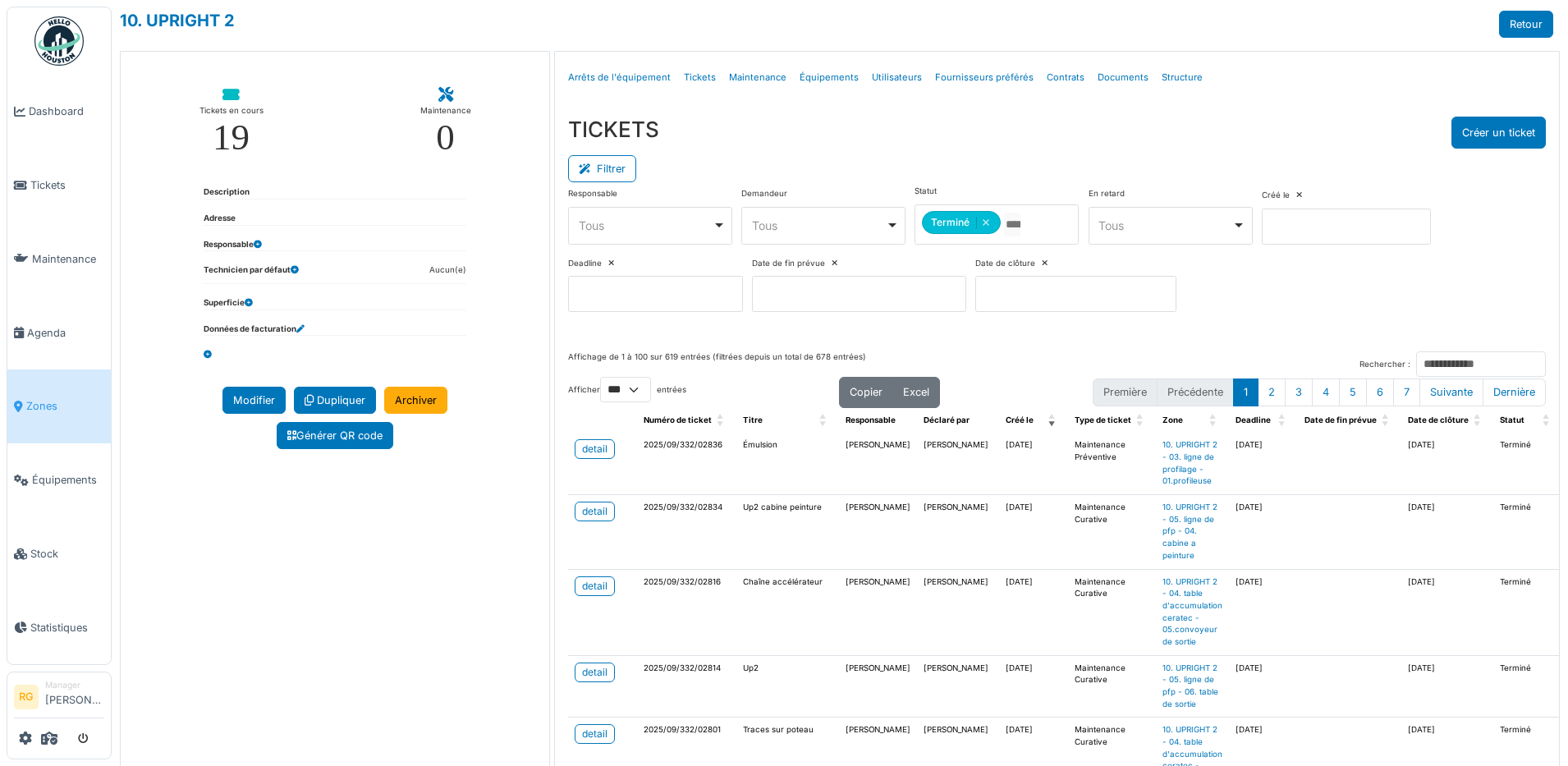
click at [688, 219] on div "Tous Remove item" at bounding box center [646, 225] width 133 height 17
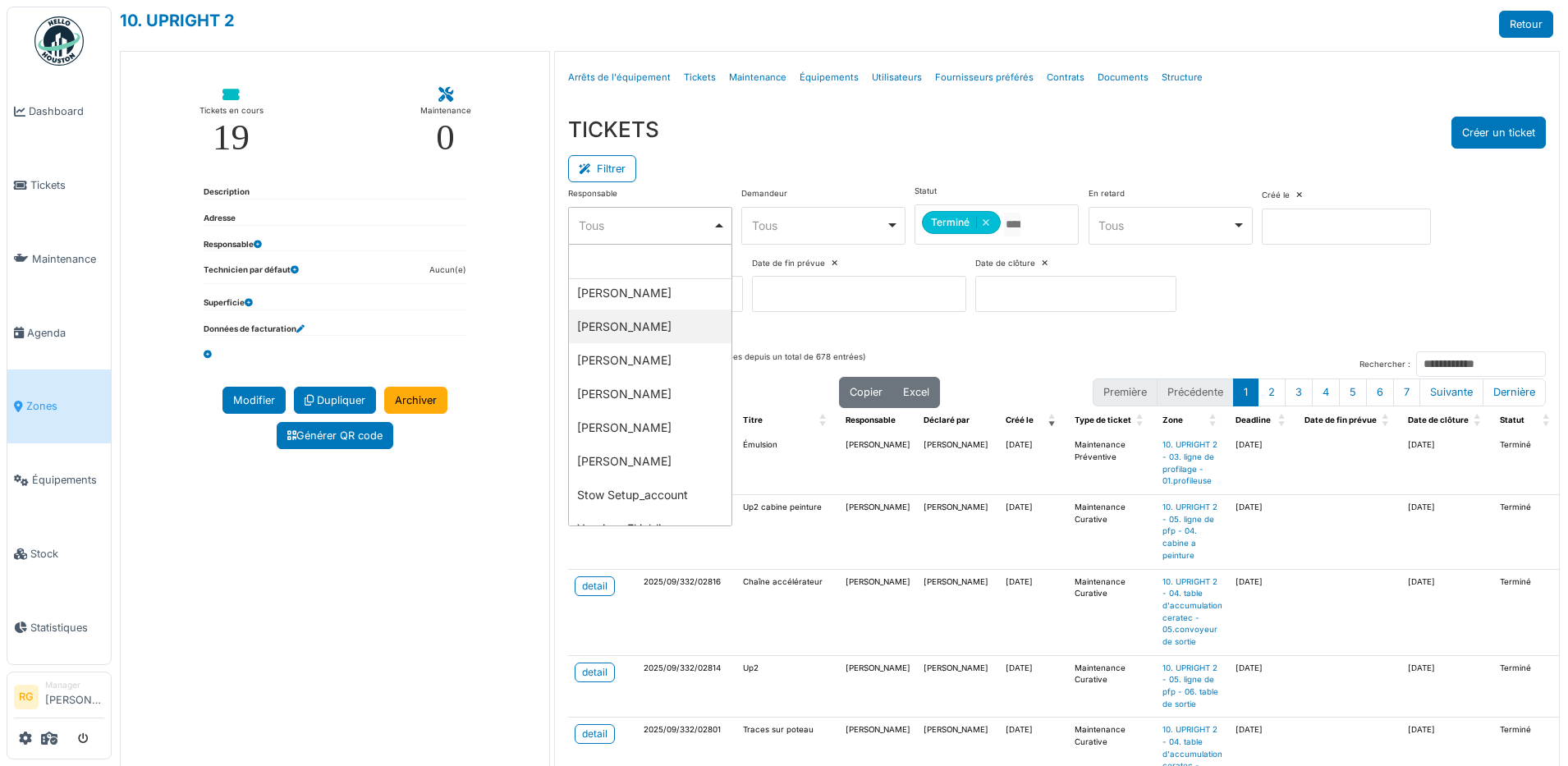
scroll to position [57, 0]
select select "**********"
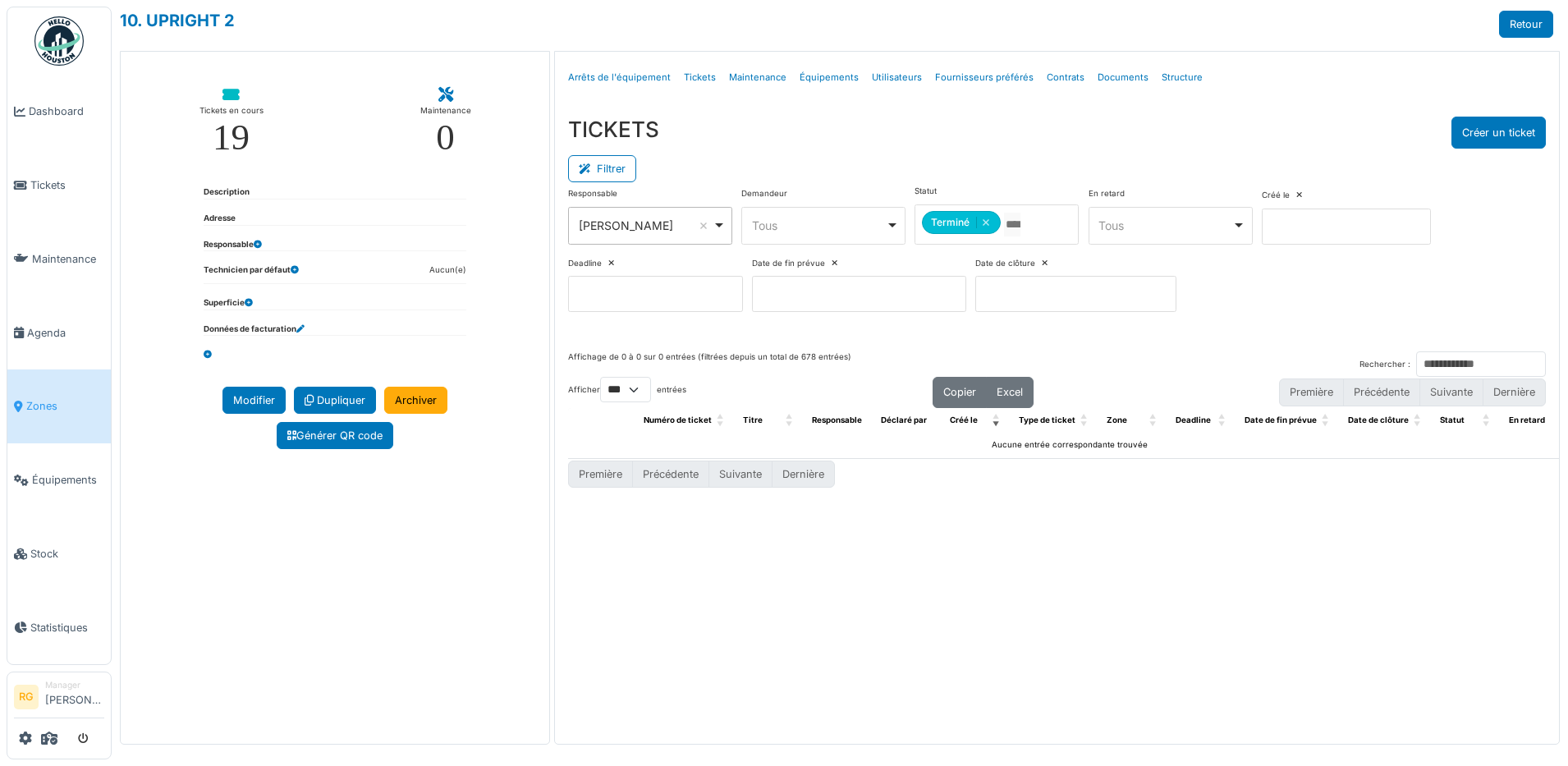
click at [820, 221] on div "Tous Remove item" at bounding box center [819, 225] width 133 height 17
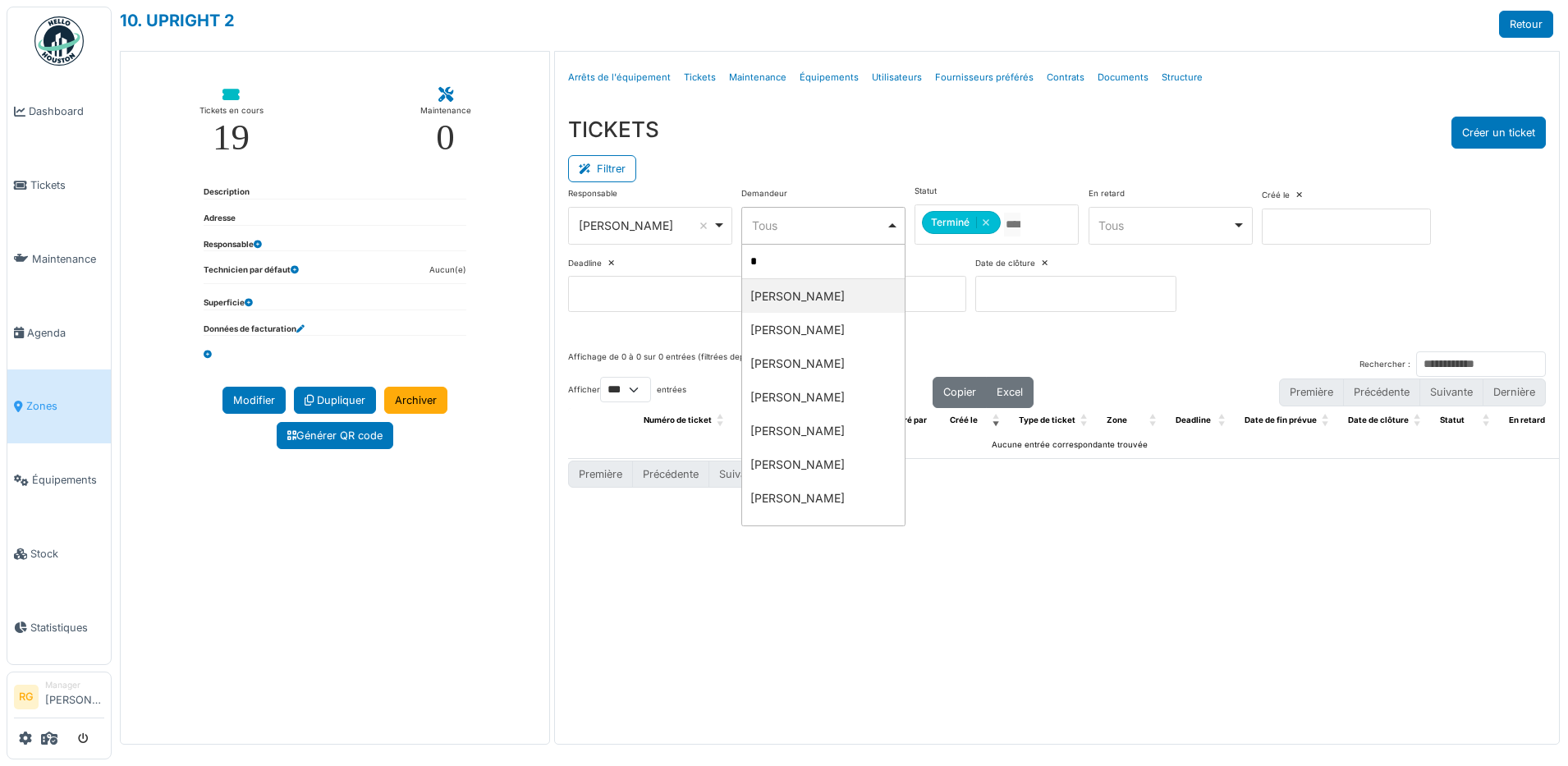
type input "**"
select select "**********"
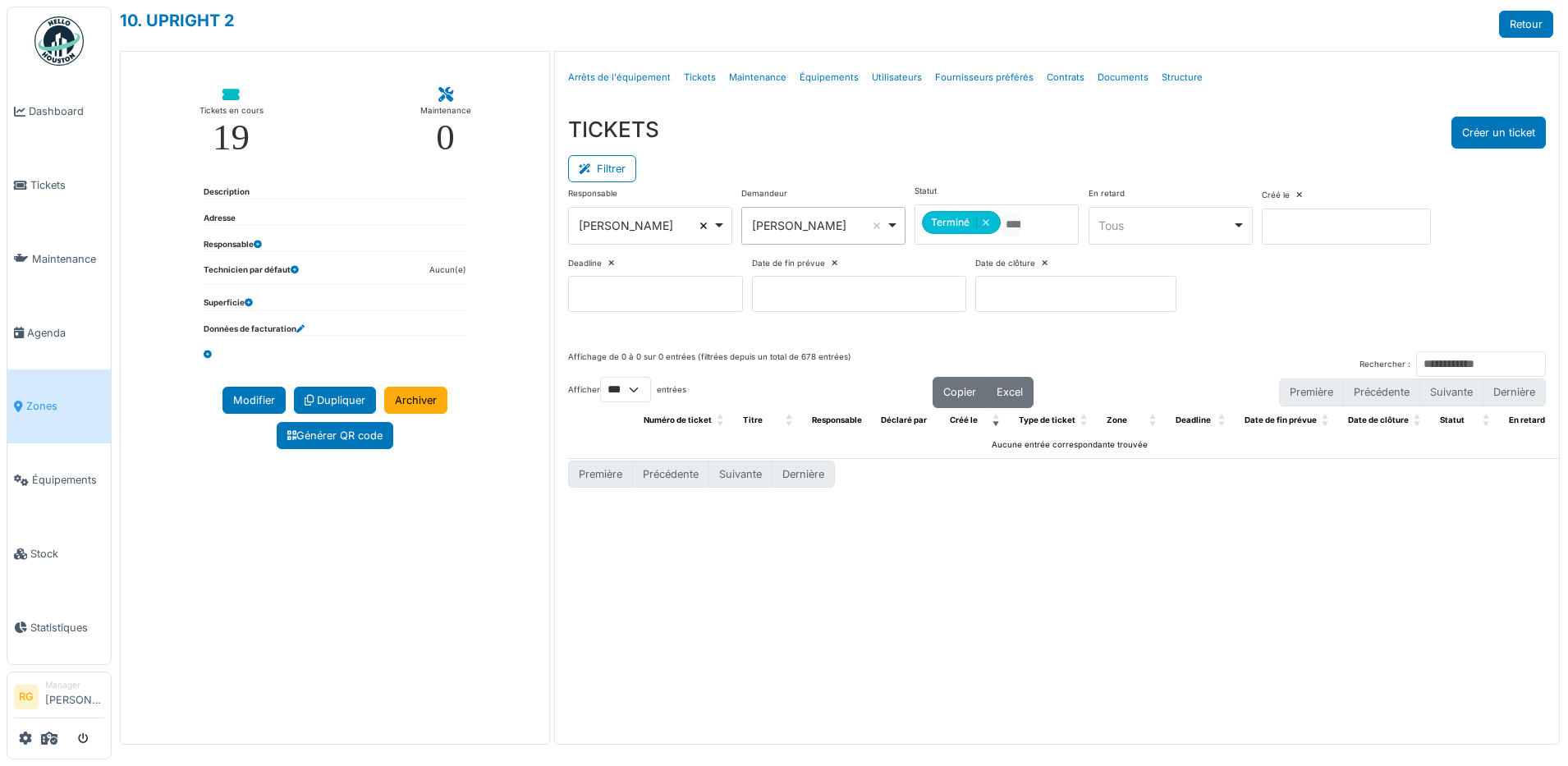
select select
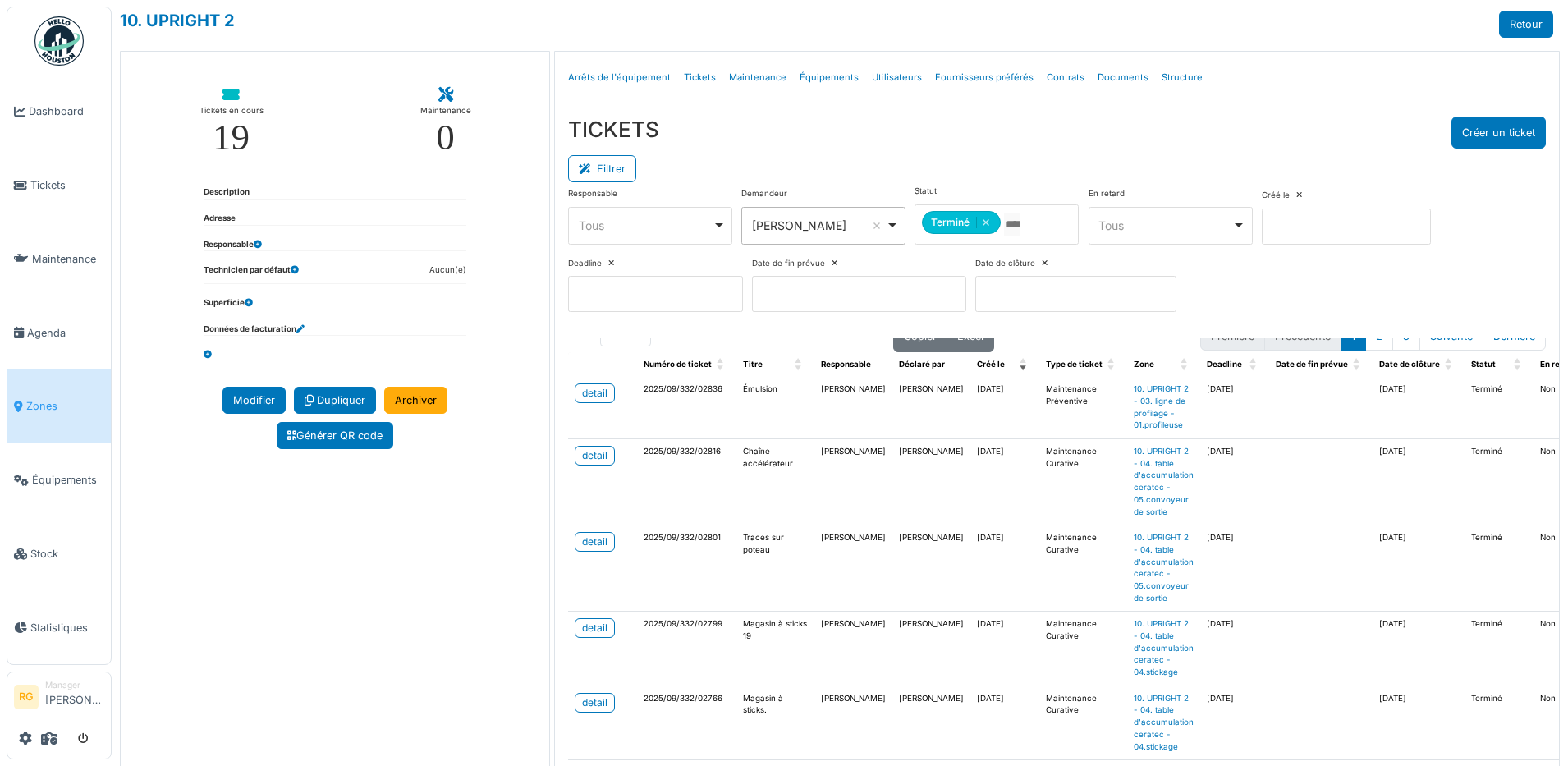
scroll to position [102, 0]
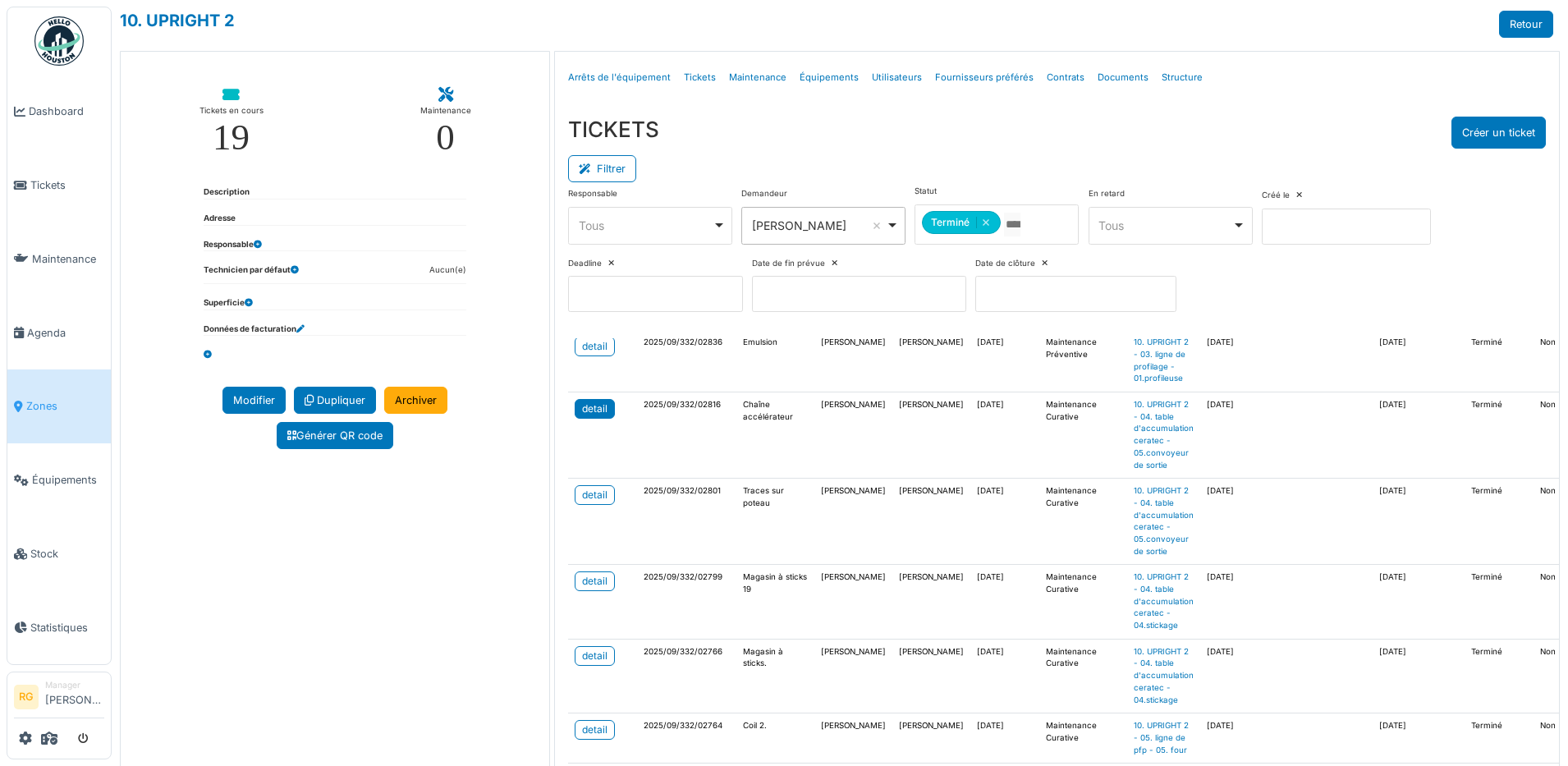
click at [591, 408] on div "detail" at bounding box center [594, 408] width 26 height 15
